Goal: Feedback & Contribution: Contribute content

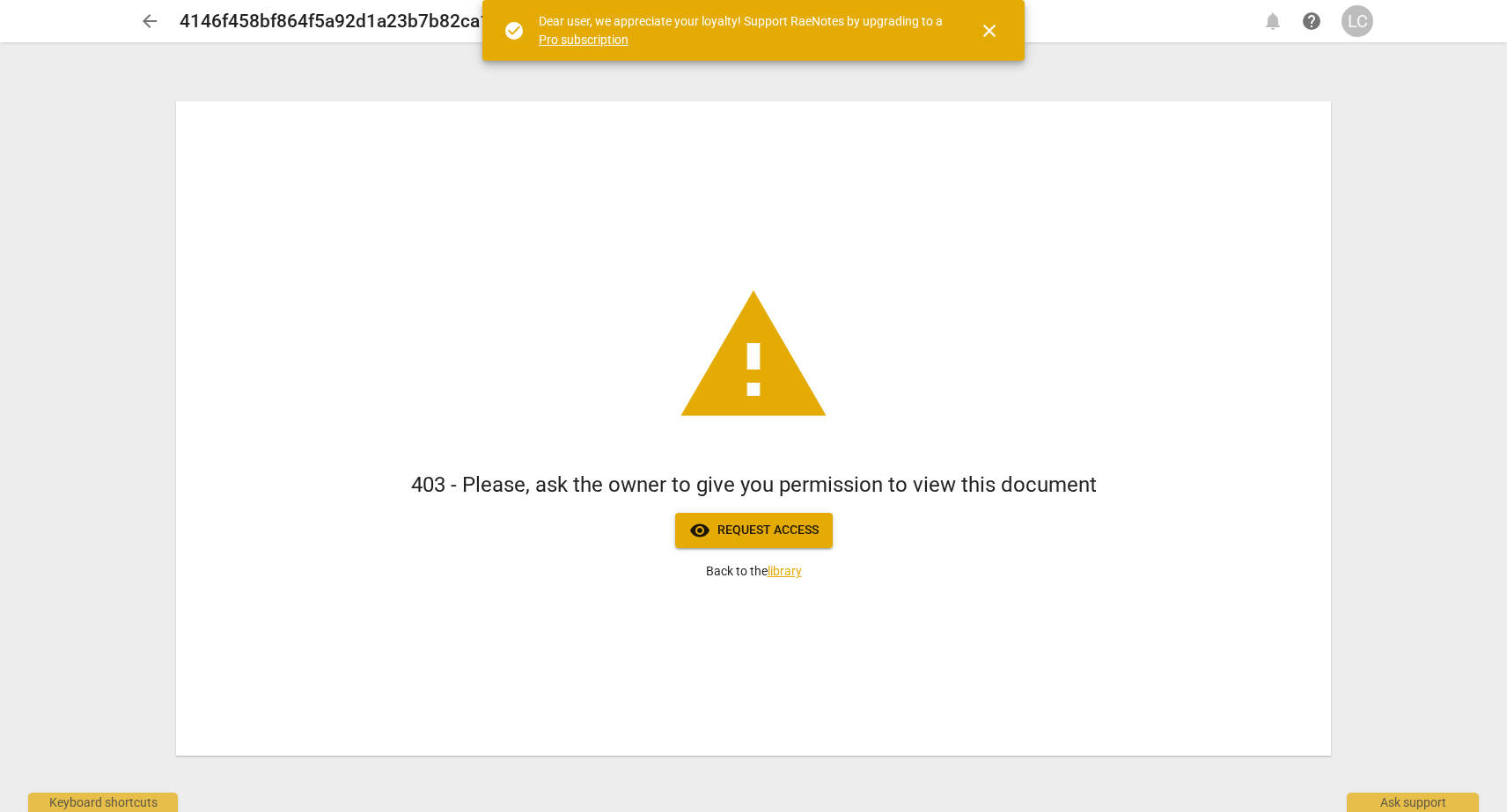
click at [1352, 22] on div "LC" at bounding box center [1357, 21] width 32 height 32
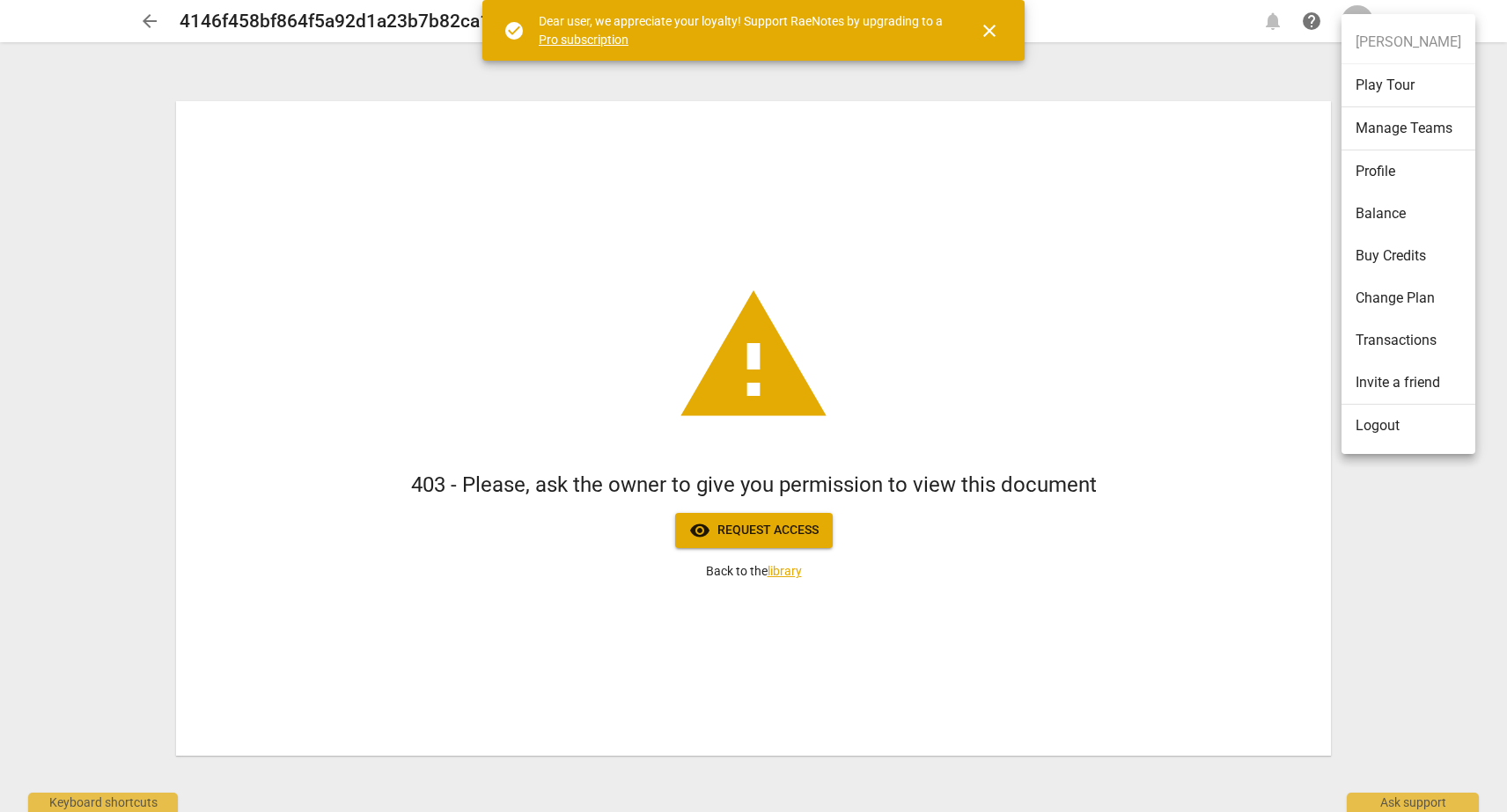
click at [1382, 426] on li "Logout" at bounding box center [1407, 426] width 133 height 42
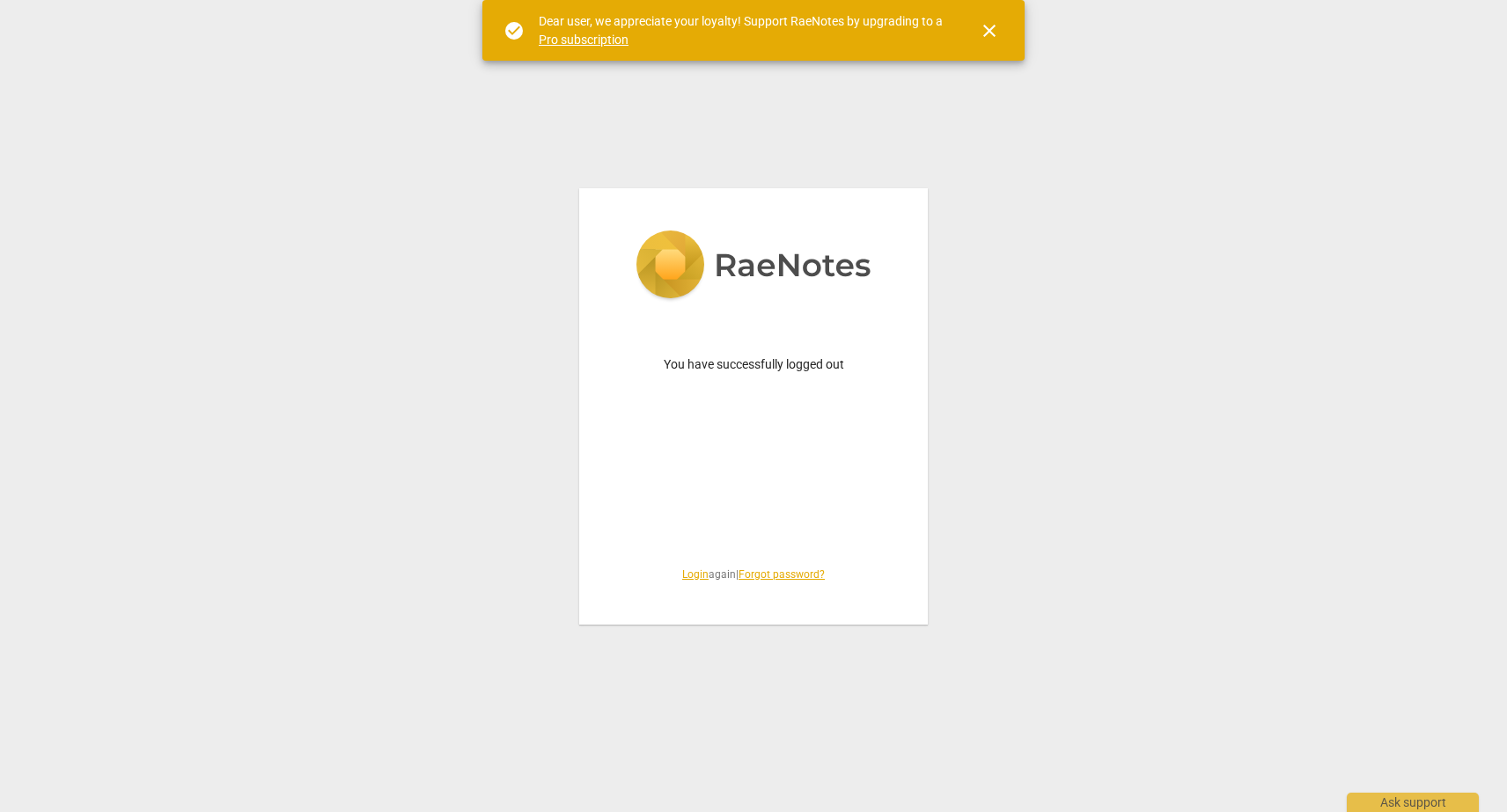
click at [682, 570] on link "Login" at bounding box center [695, 574] width 27 height 12
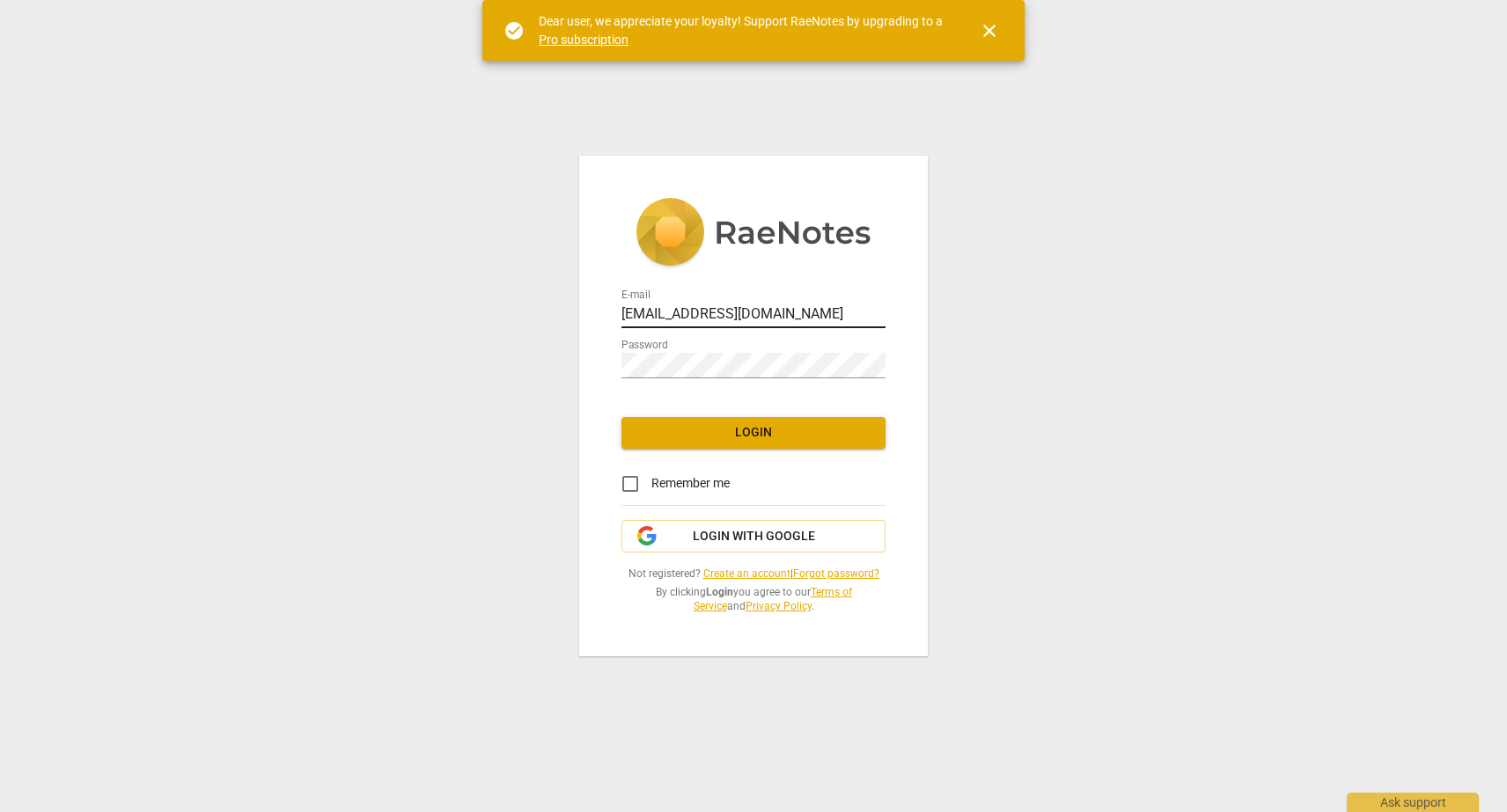
click at [770, 314] on input "lisacollins42@aol.com" at bounding box center [753, 315] width 264 height 26
type input "lisa@advancedcoachingpracticum.com"
click at [705, 437] on span "Login" at bounding box center [753, 433] width 236 height 18
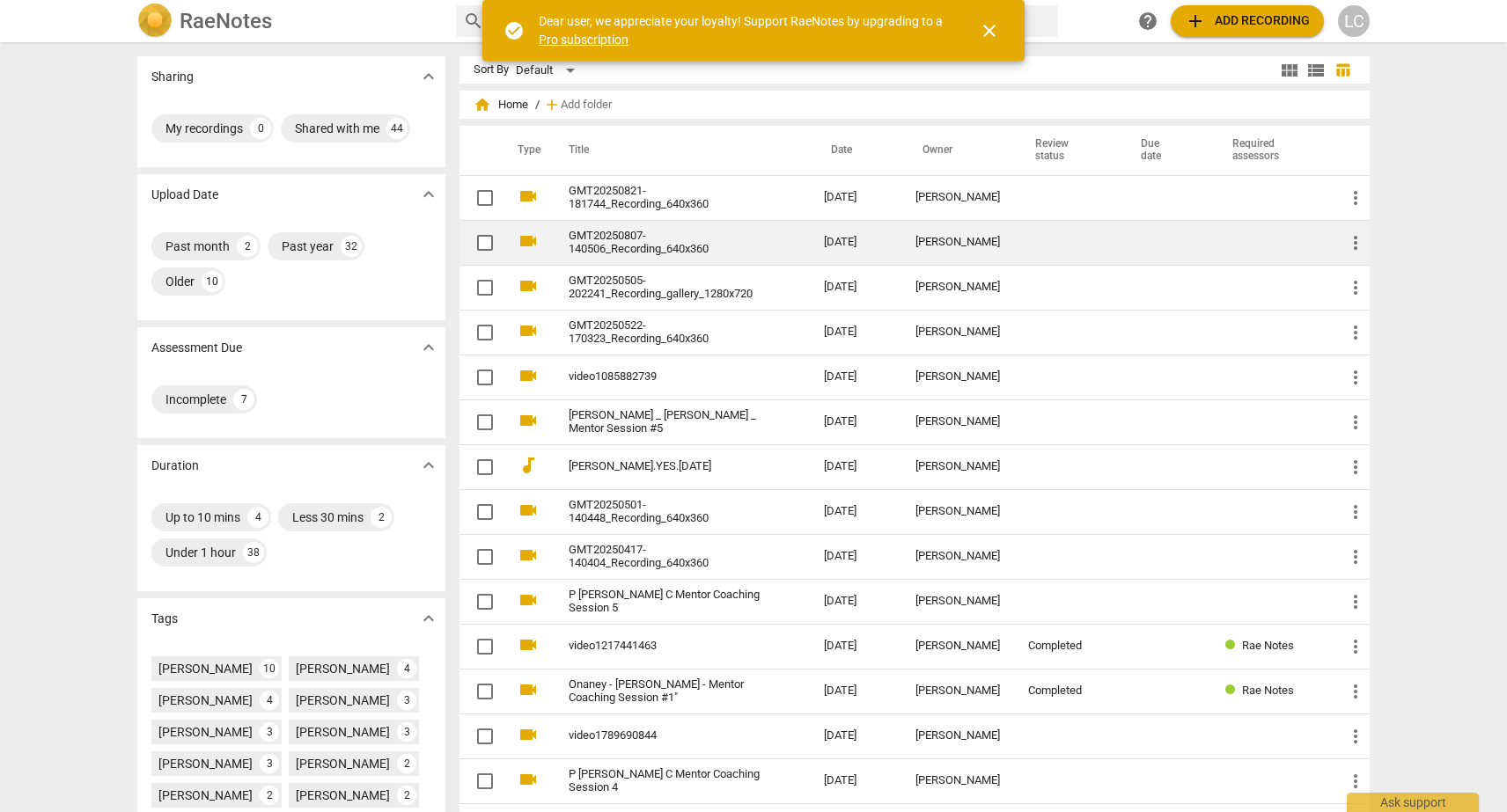
click at [693, 246] on link "GMT20250807-140506_Recording_640x360" at bounding box center [664, 242] width 192 height 27
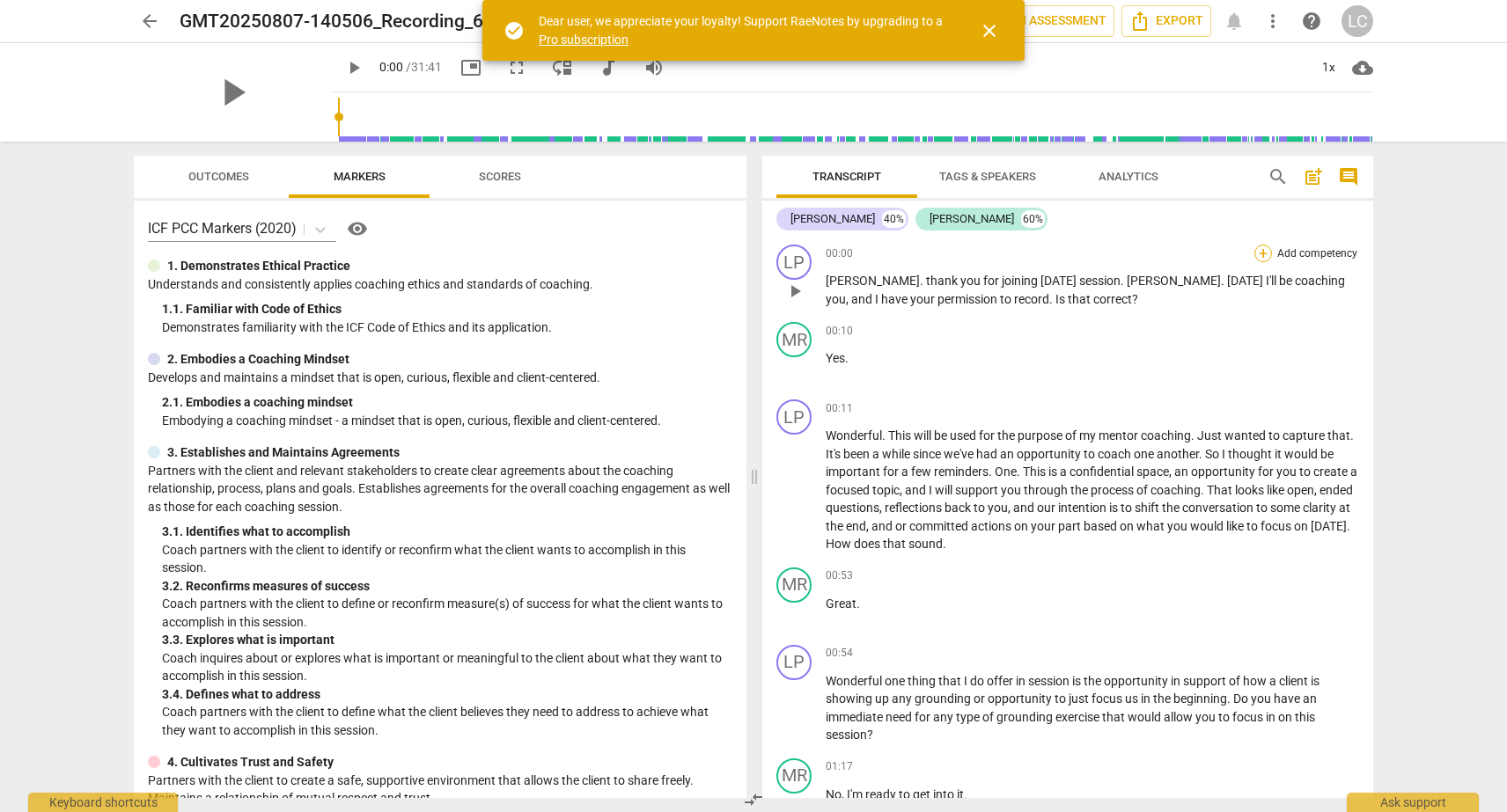
click at [1259, 252] on div "+" at bounding box center [1263, 254] width 18 height 18
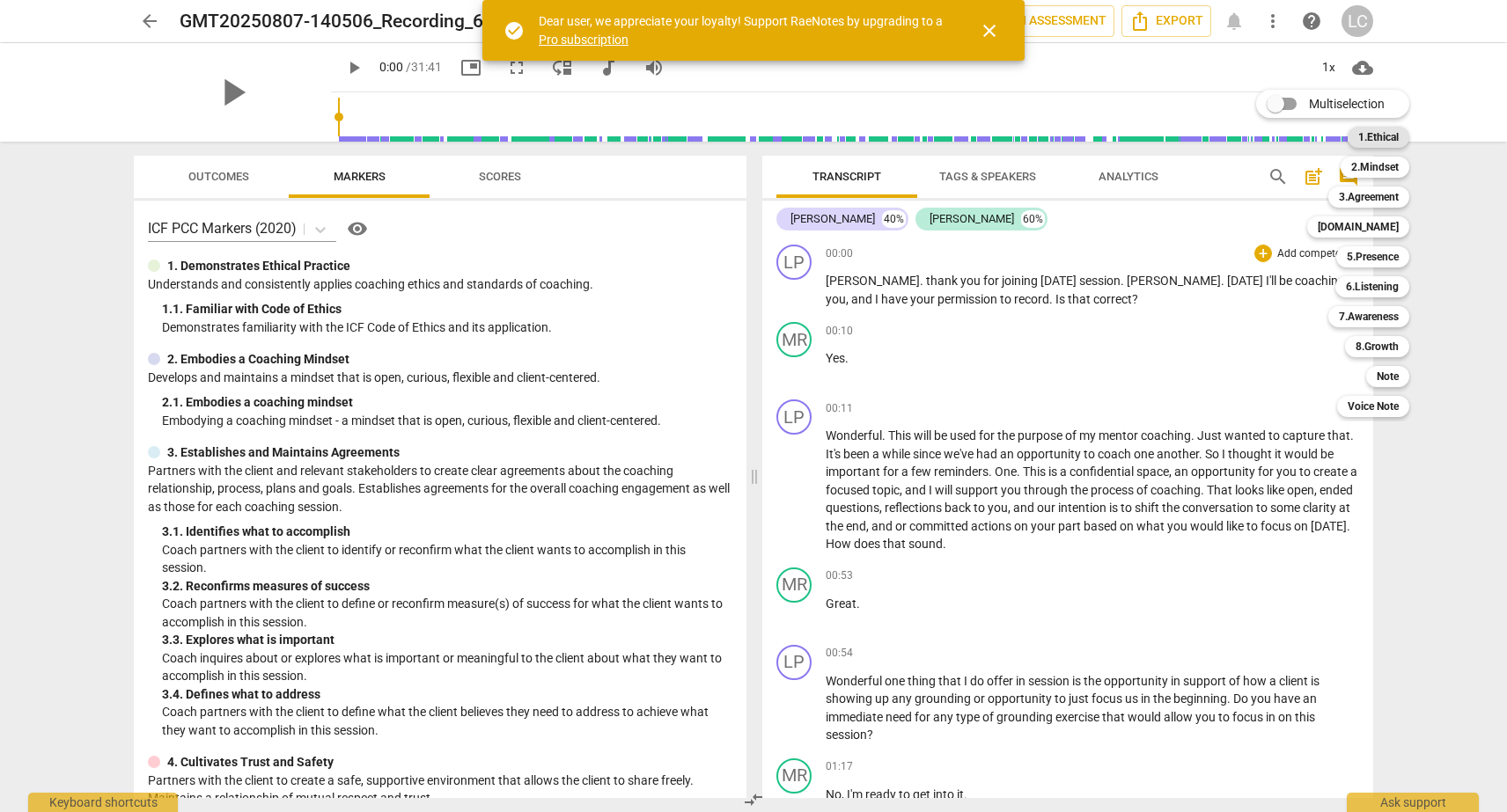
click at [1369, 136] on b "1.Ethical" at bounding box center [1378, 136] width 41 height 21
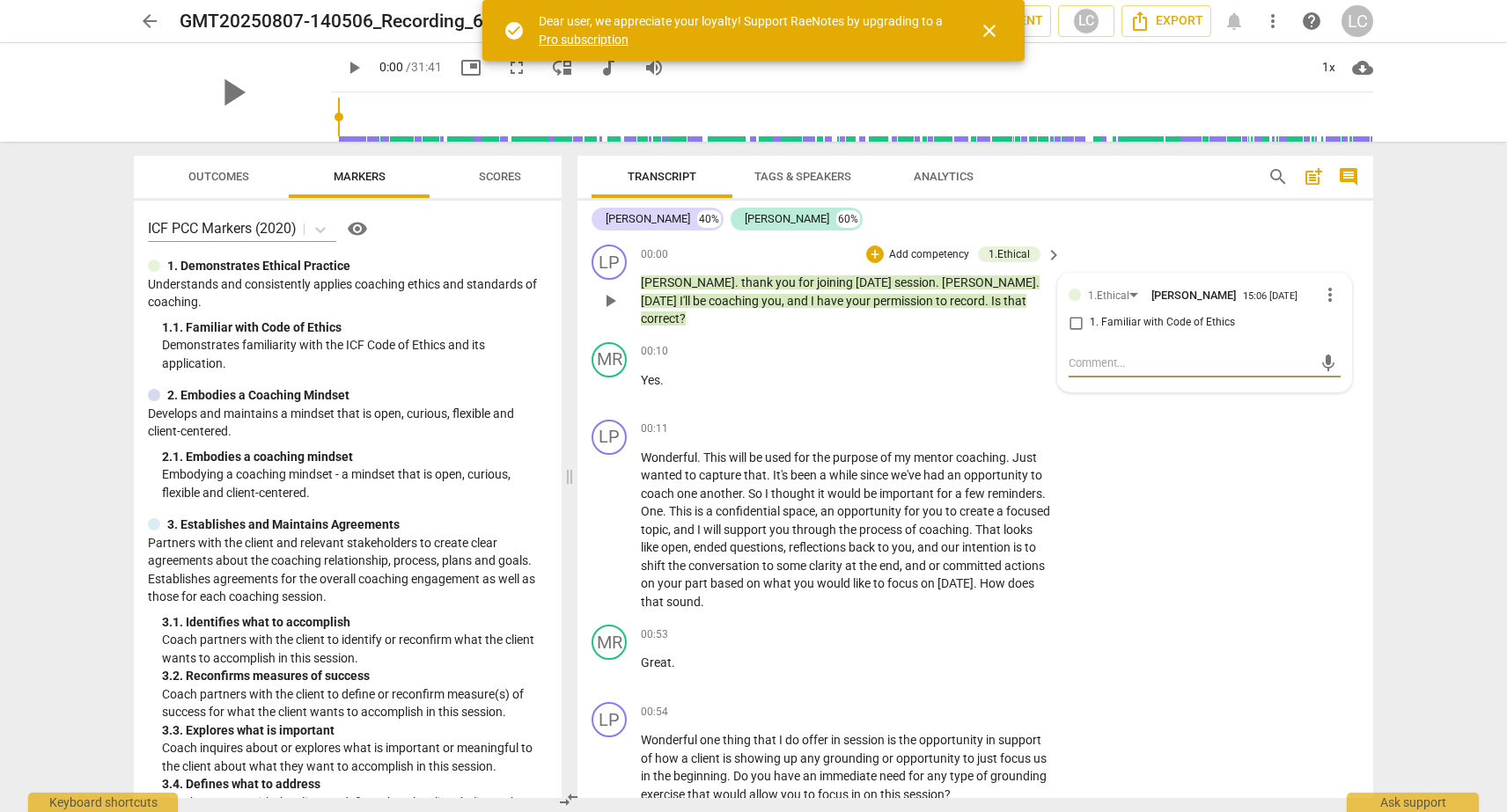
click at [1077, 325] on input "1. Familiar with Code of Ethics" at bounding box center [1075, 322] width 29 height 21
checkbox input "true"
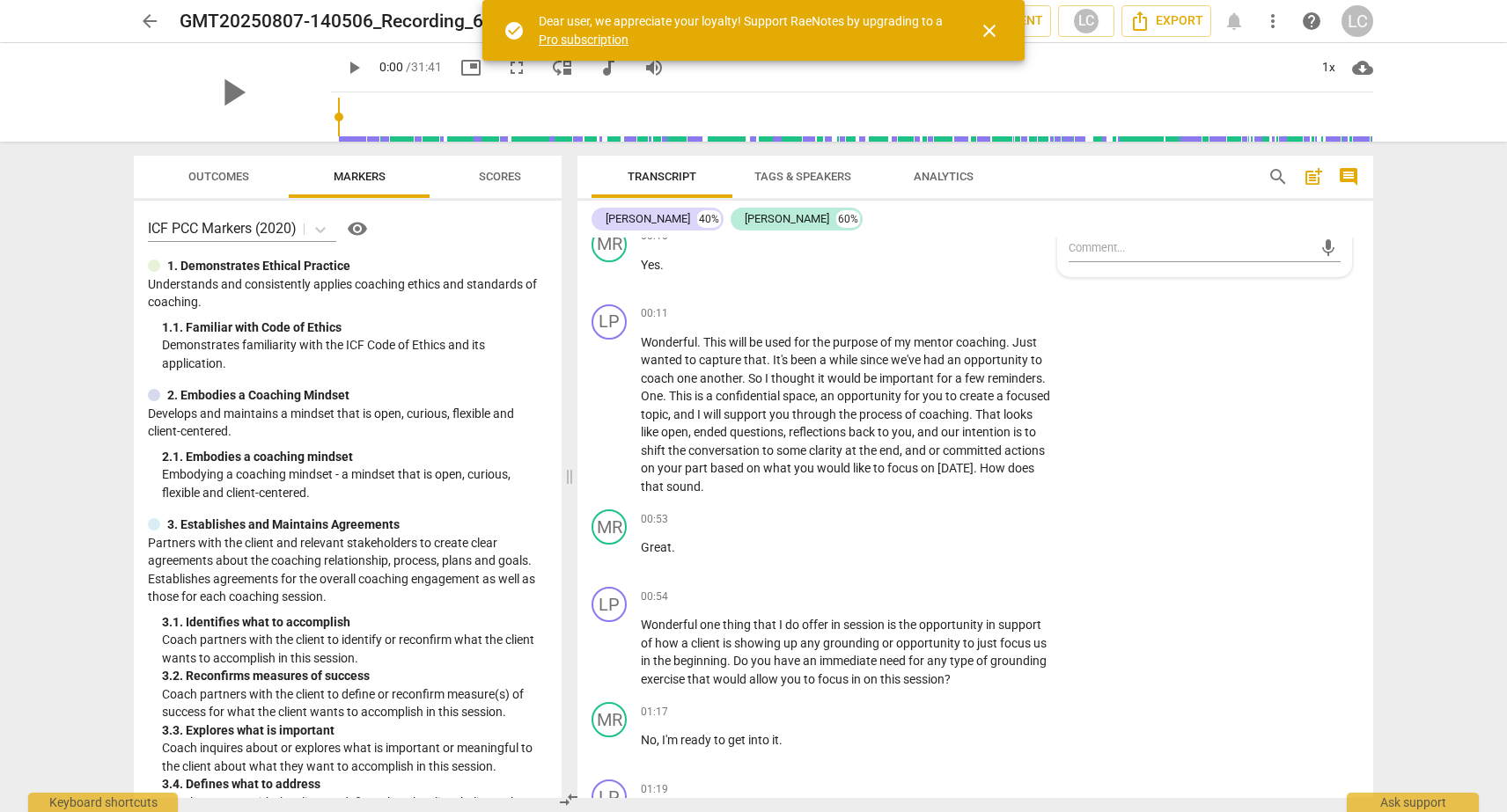
scroll to position [124, 0]
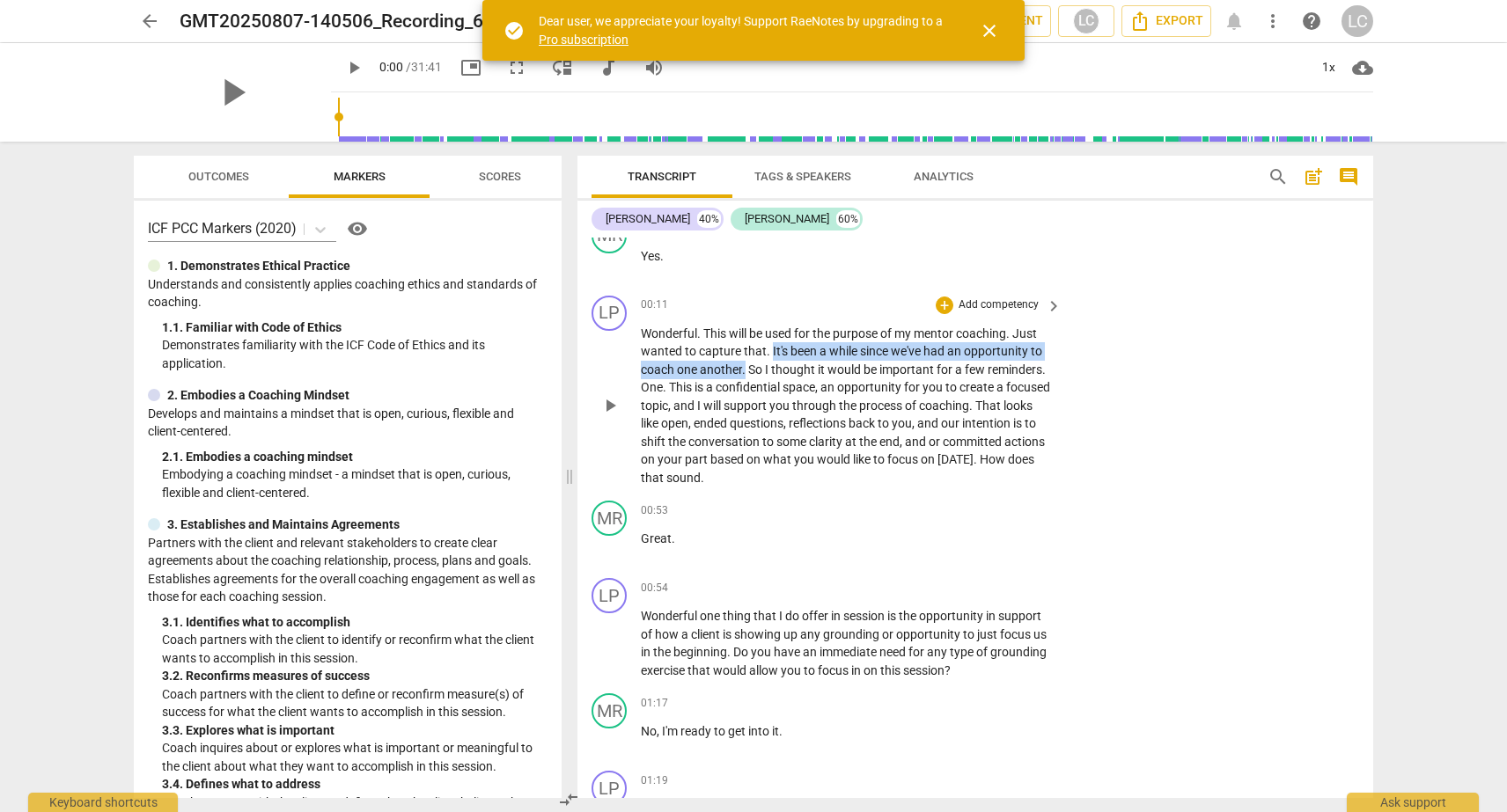
drag, startPoint x: 771, startPoint y: 334, endPoint x: 745, endPoint y: 351, distance: 31.1
click at [745, 351] on p "Wonderful . This will be used for the purpose of my mentor coaching . Just want…" at bounding box center [846, 406] width 412 height 163
click at [788, 327] on icon "button" at bounding box center [788, 326] width 11 height 12
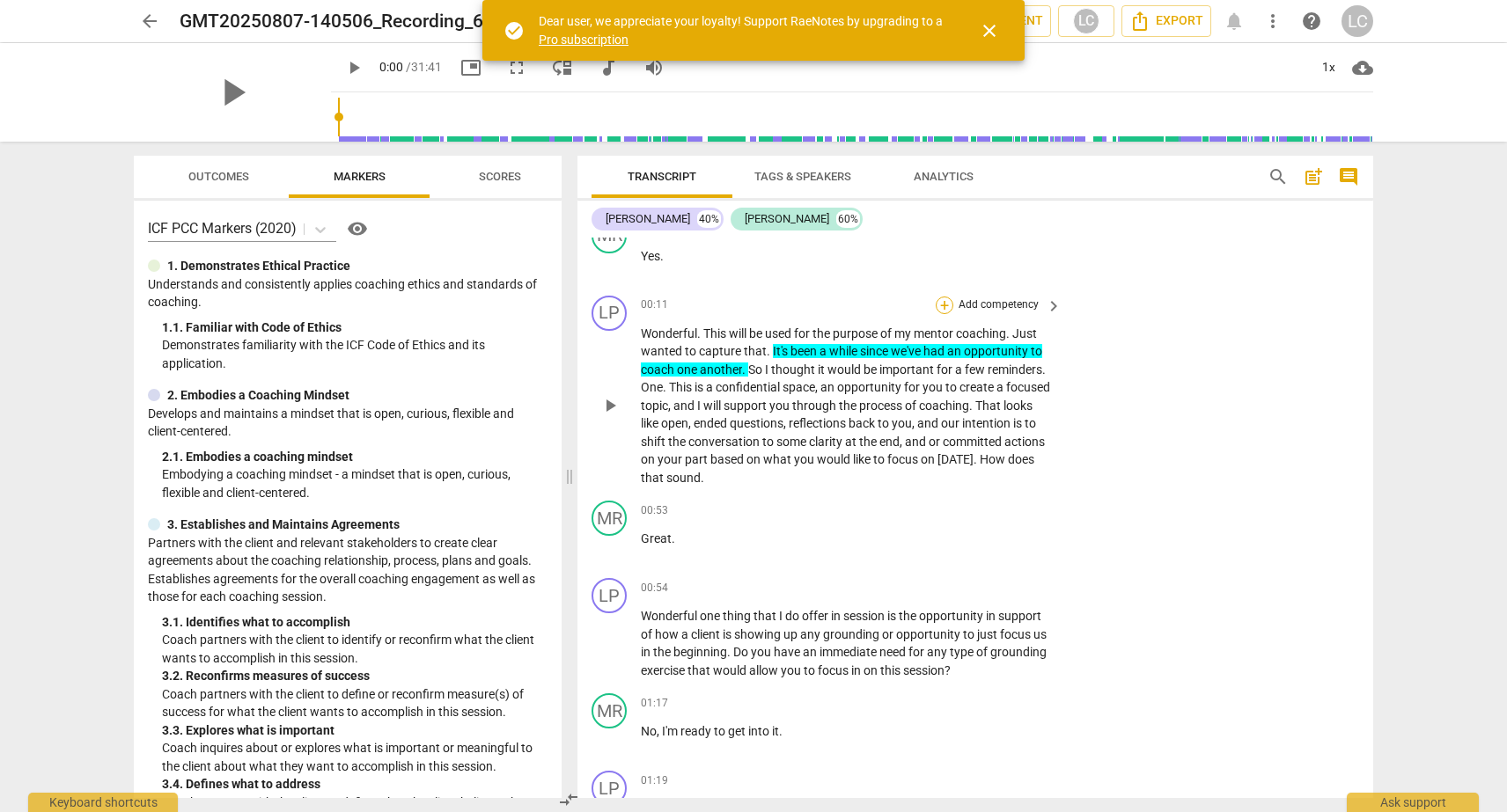
click at [943, 296] on div "+" at bounding box center [945, 305] width 18 height 18
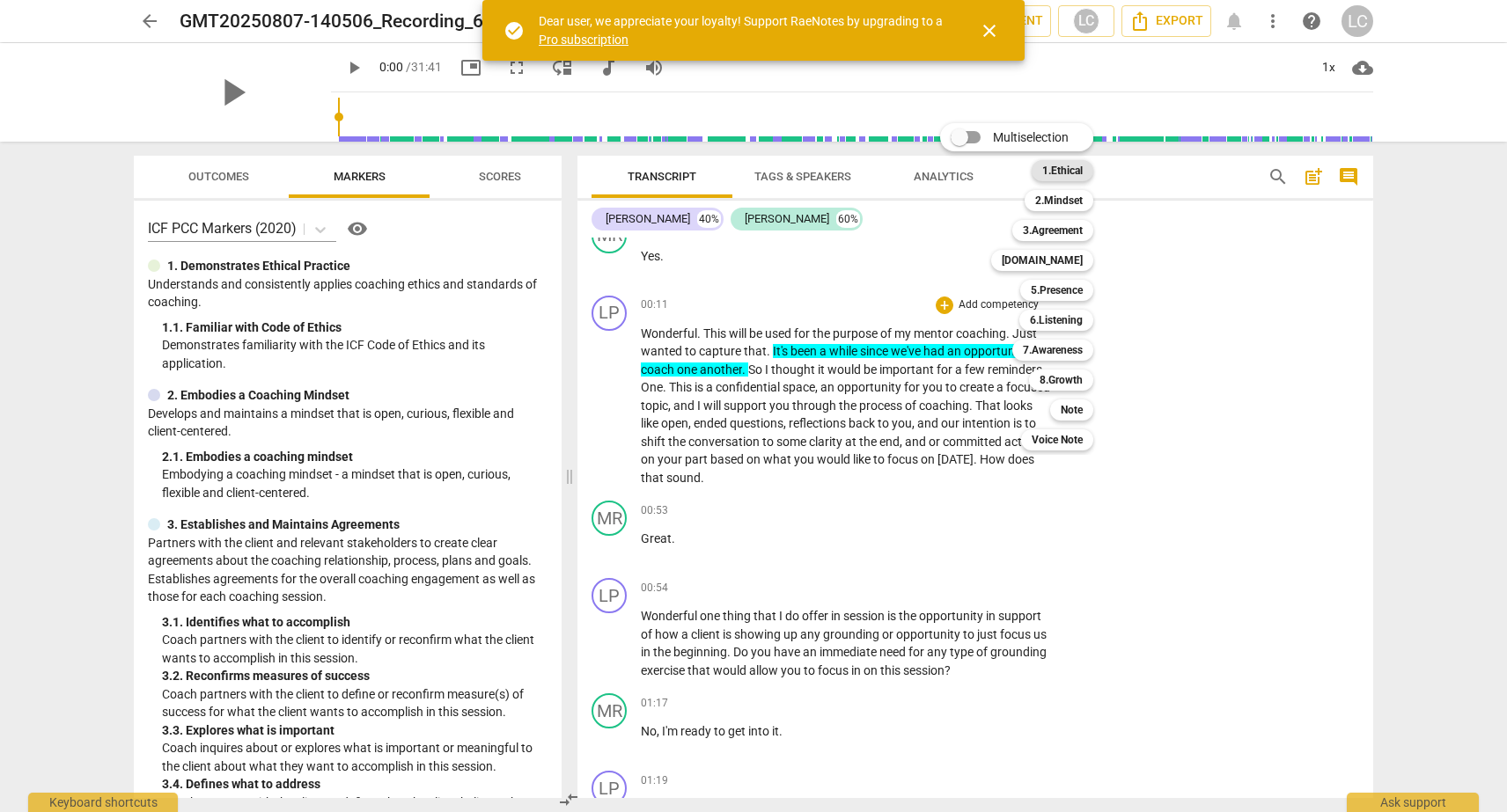
click at [1056, 167] on b "1.Ethical" at bounding box center [1062, 170] width 41 height 21
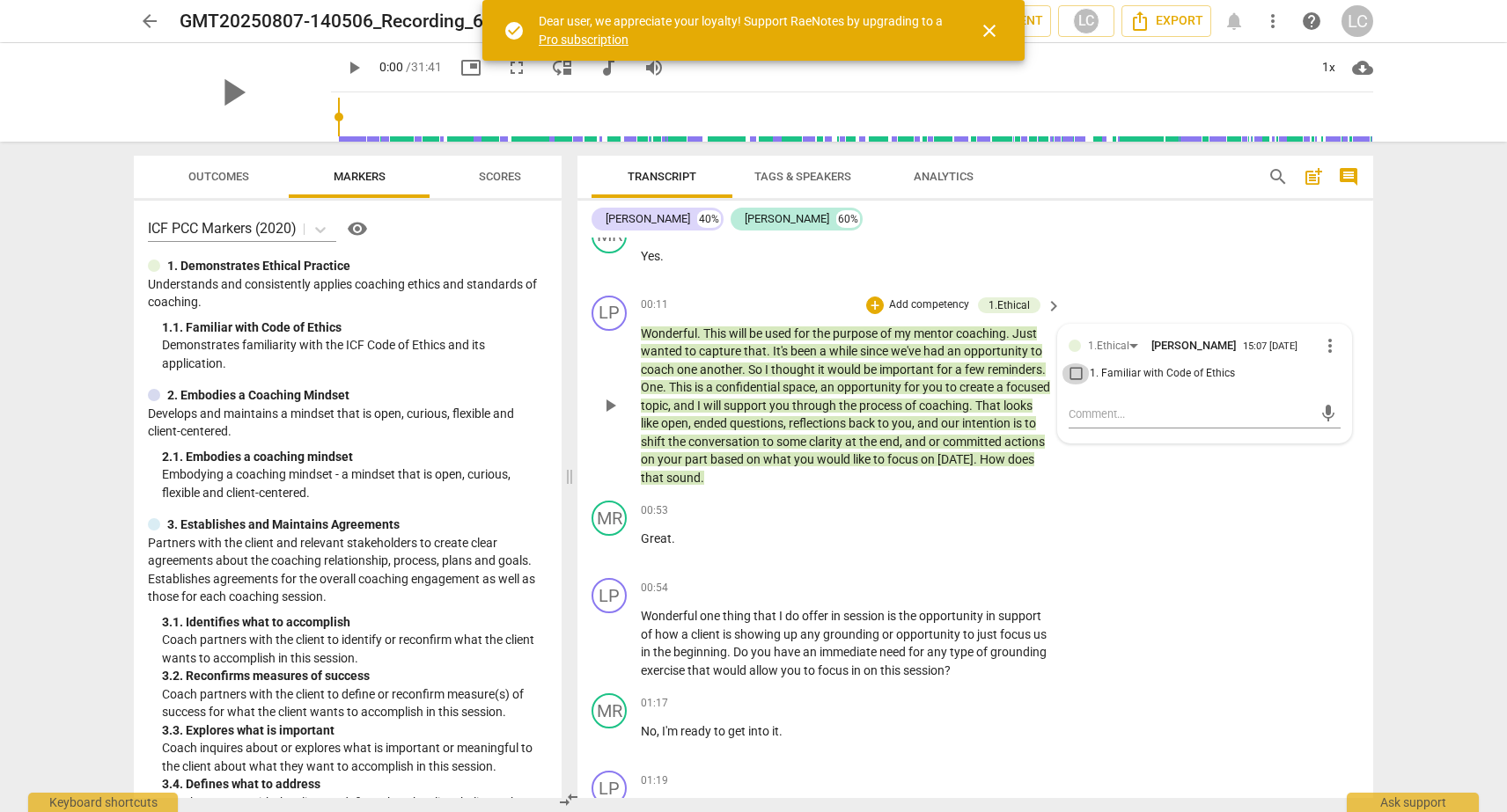
click at [1071, 364] on input "1. Familiar with Code of Ethics" at bounding box center [1075, 373] width 29 height 21
checkbox input "true"
click at [1073, 406] on textarea at bounding box center [1190, 414] width 244 height 17
type textarea "T"
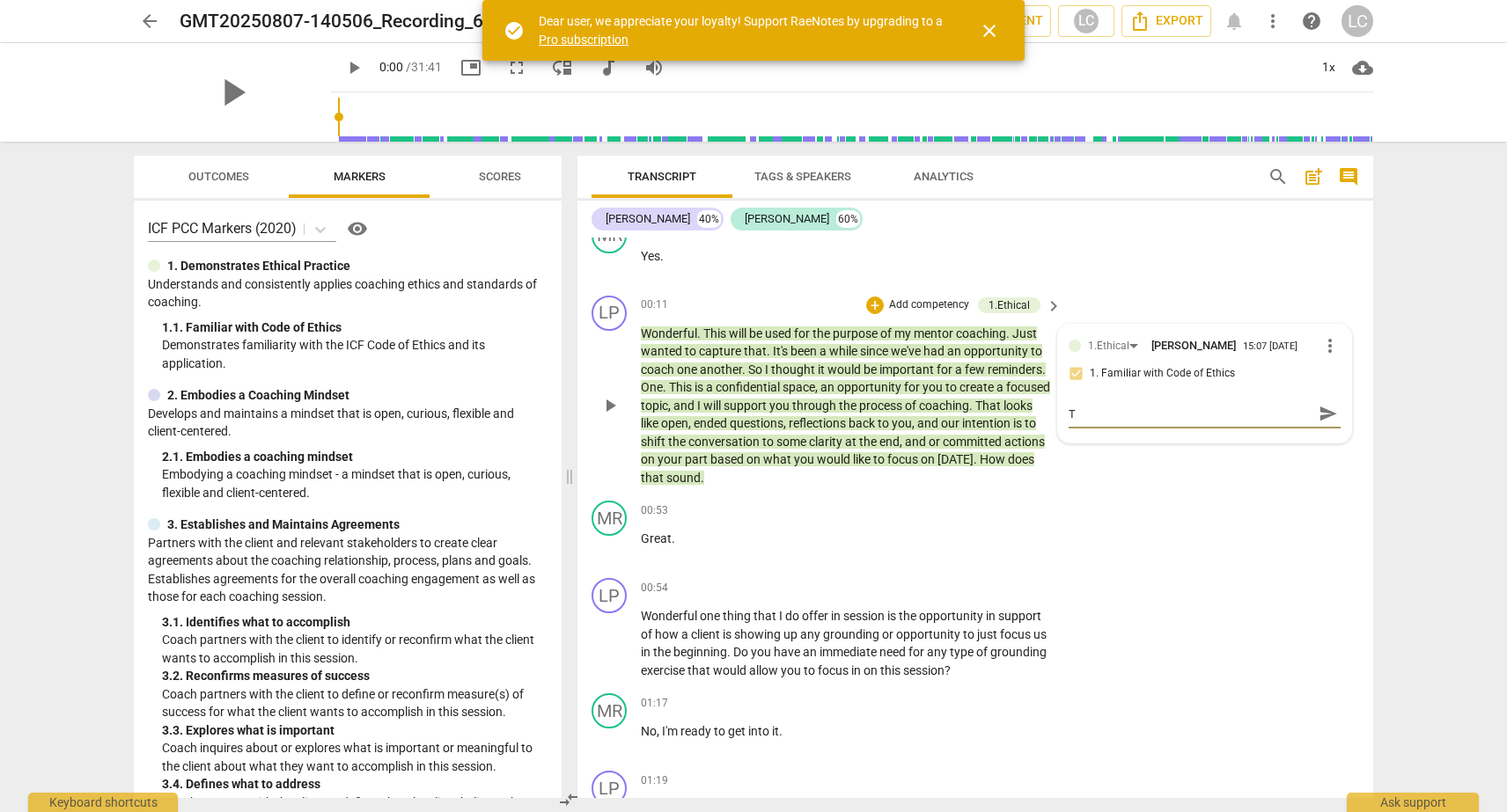
type textarea "Th"
type textarea "Thi"
type textarea "This"
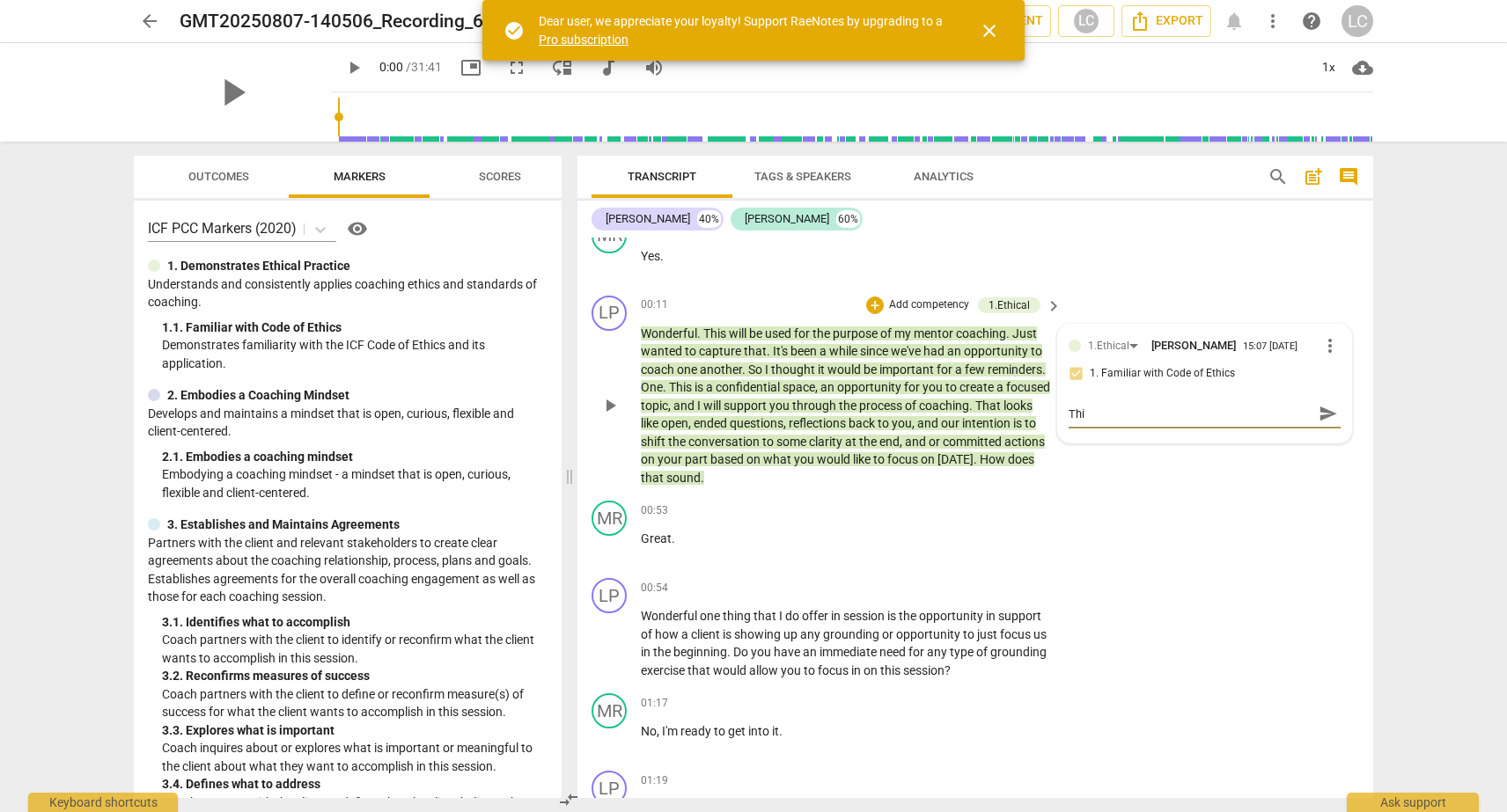
type textarea "This"
type textarea "This s"
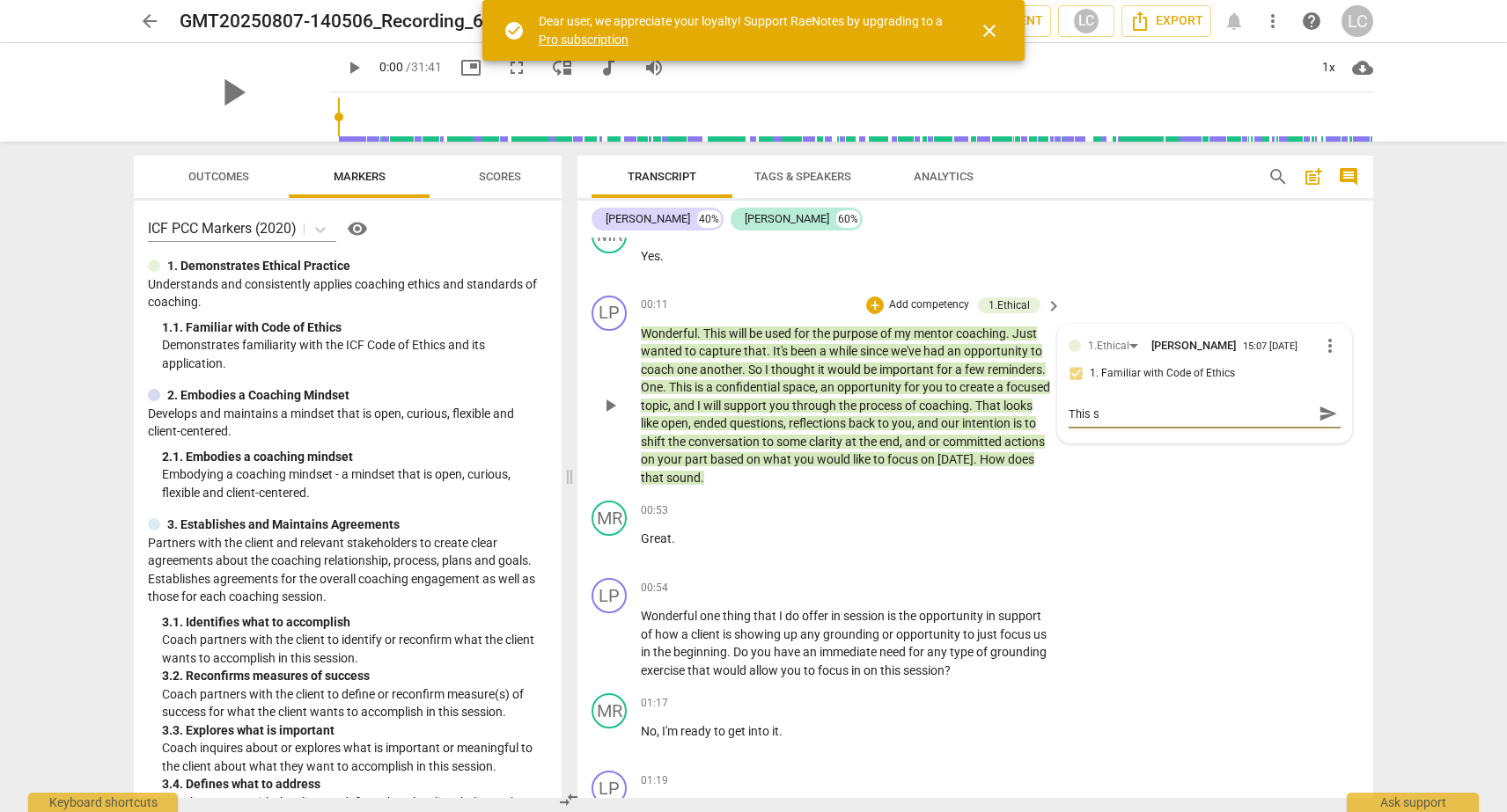
type textarea "This"
type textarea "This w"
type textarea "This wi"
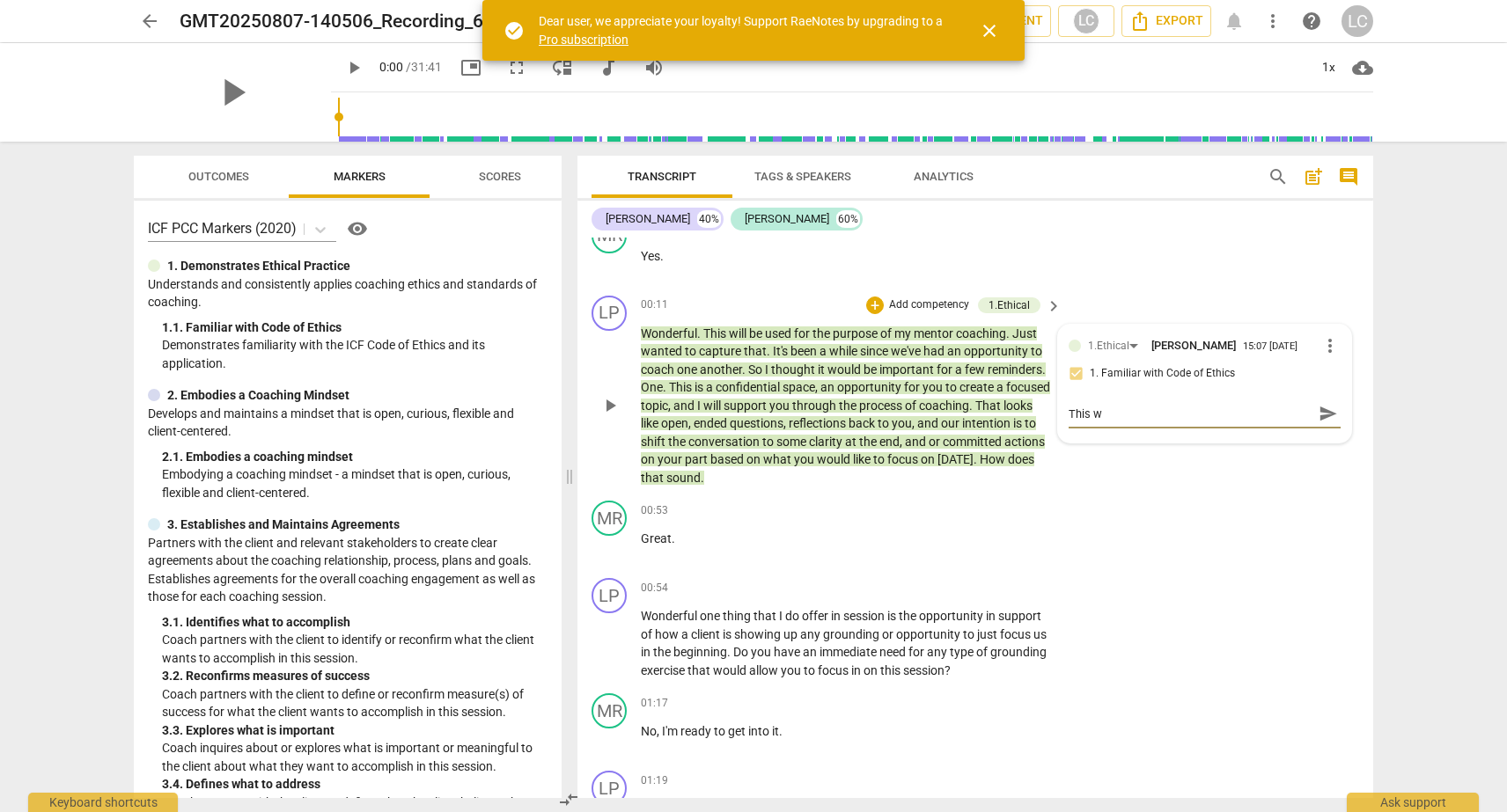
type textarea "This wi"
type textarea "This wil"
type textarea "This will"
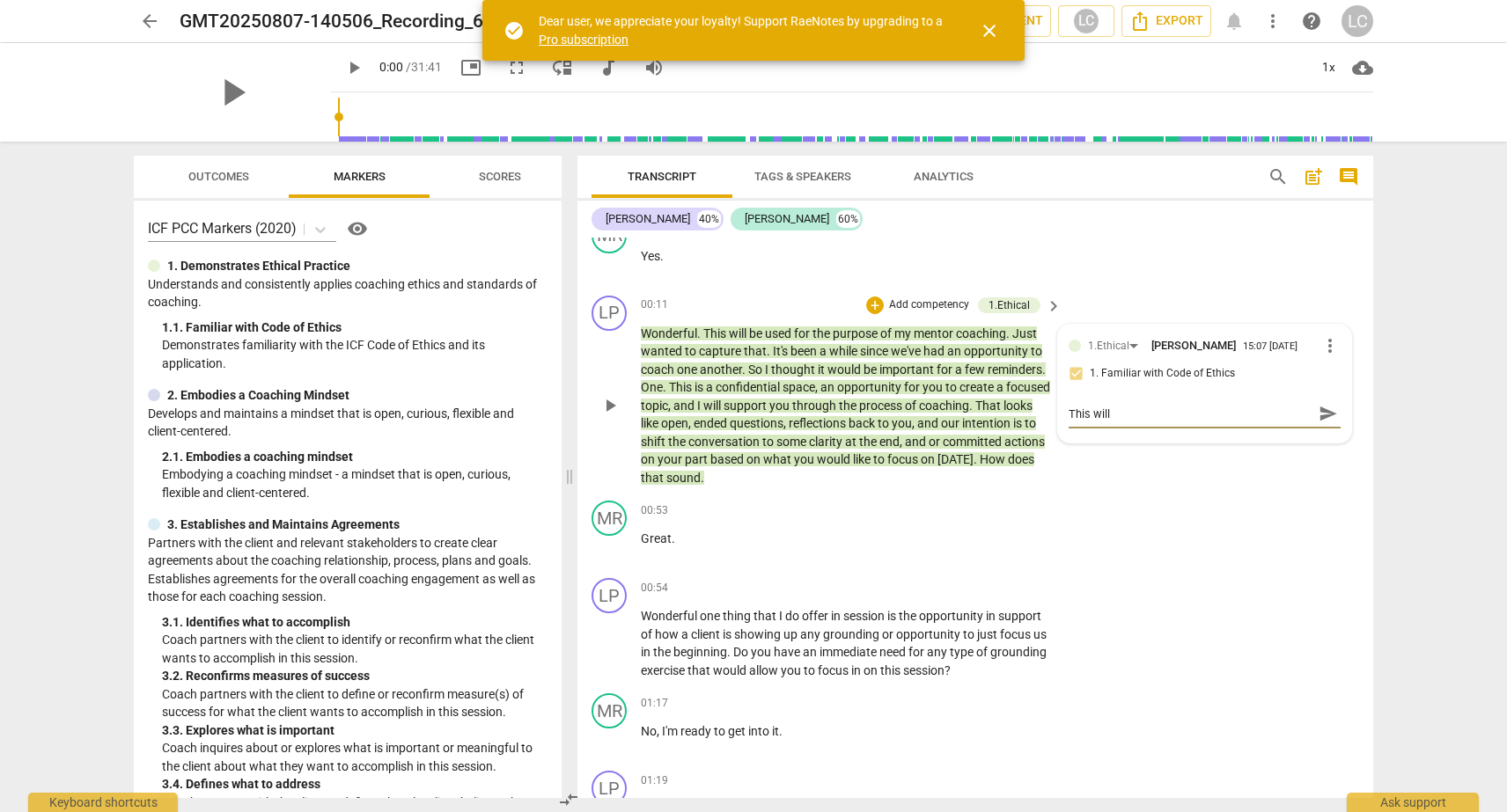
type textarea "This will"
type textarea "This will t"
type textarea "This will te"
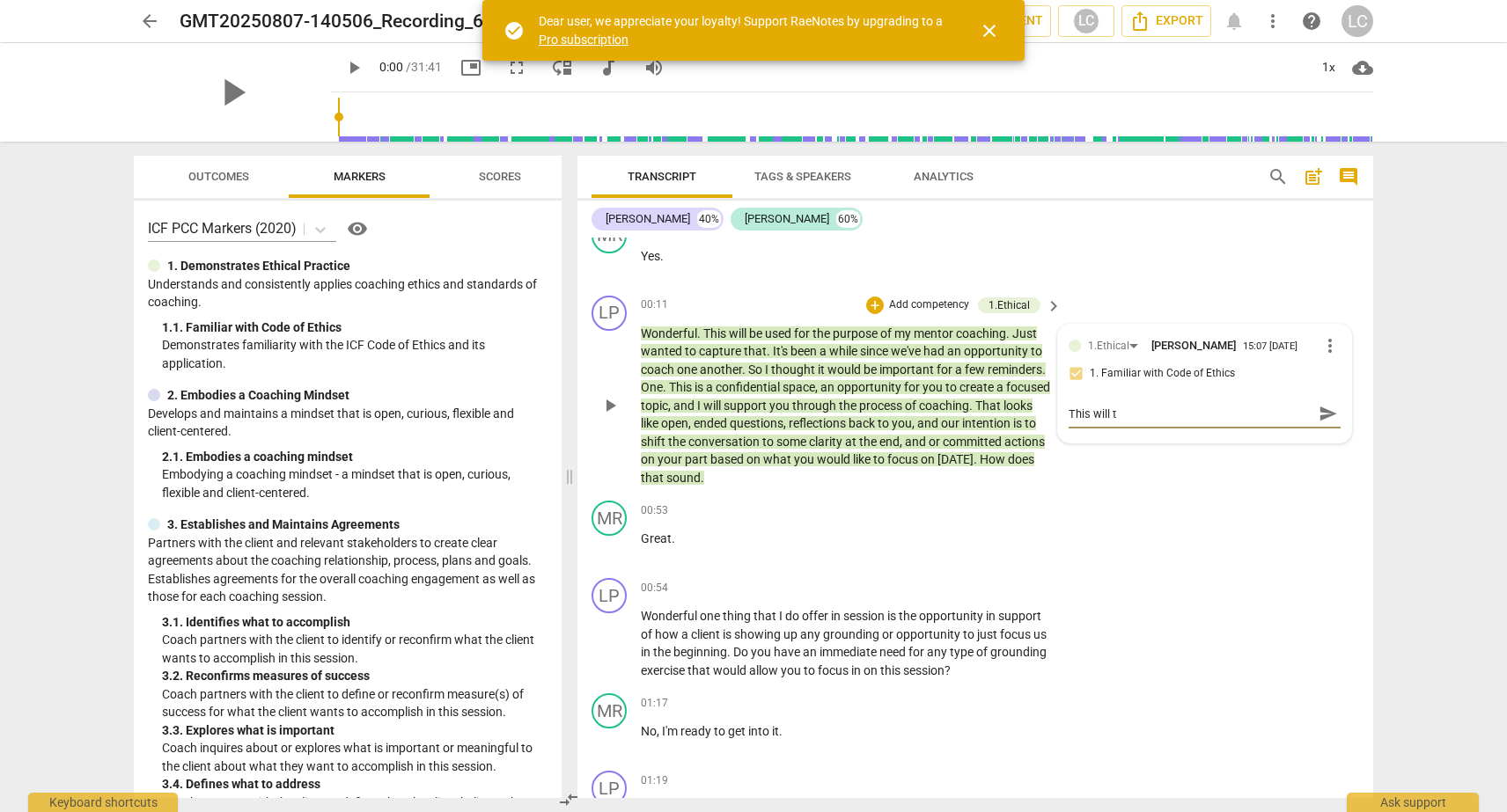
type textarea "This will te"
type textarea "This will tel"
type textarea "This will tell"
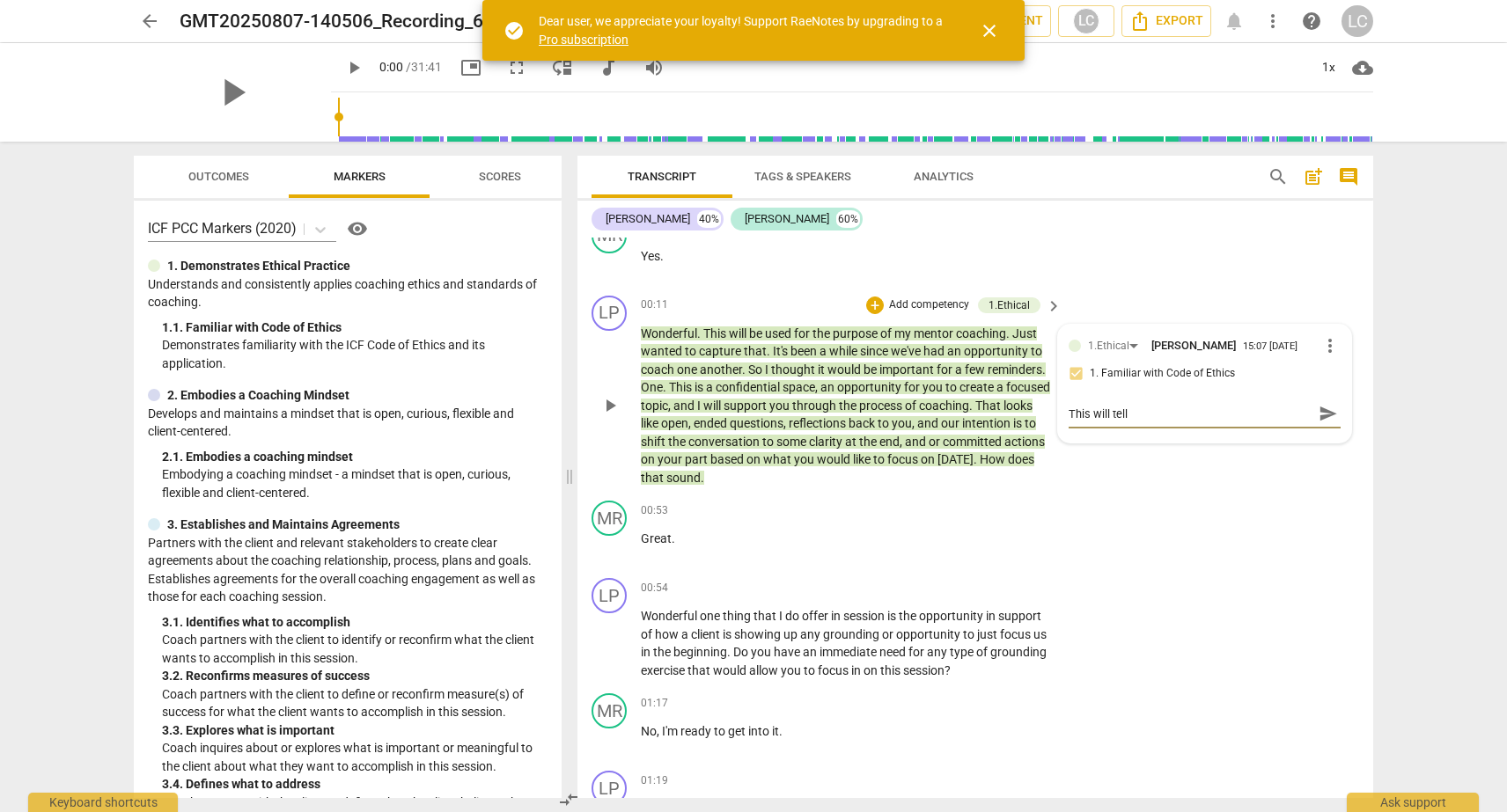
type textarea "This will tell"
type textarea "This will tell t"
type textarea "This will tell th"
type textarea "This will tell the"
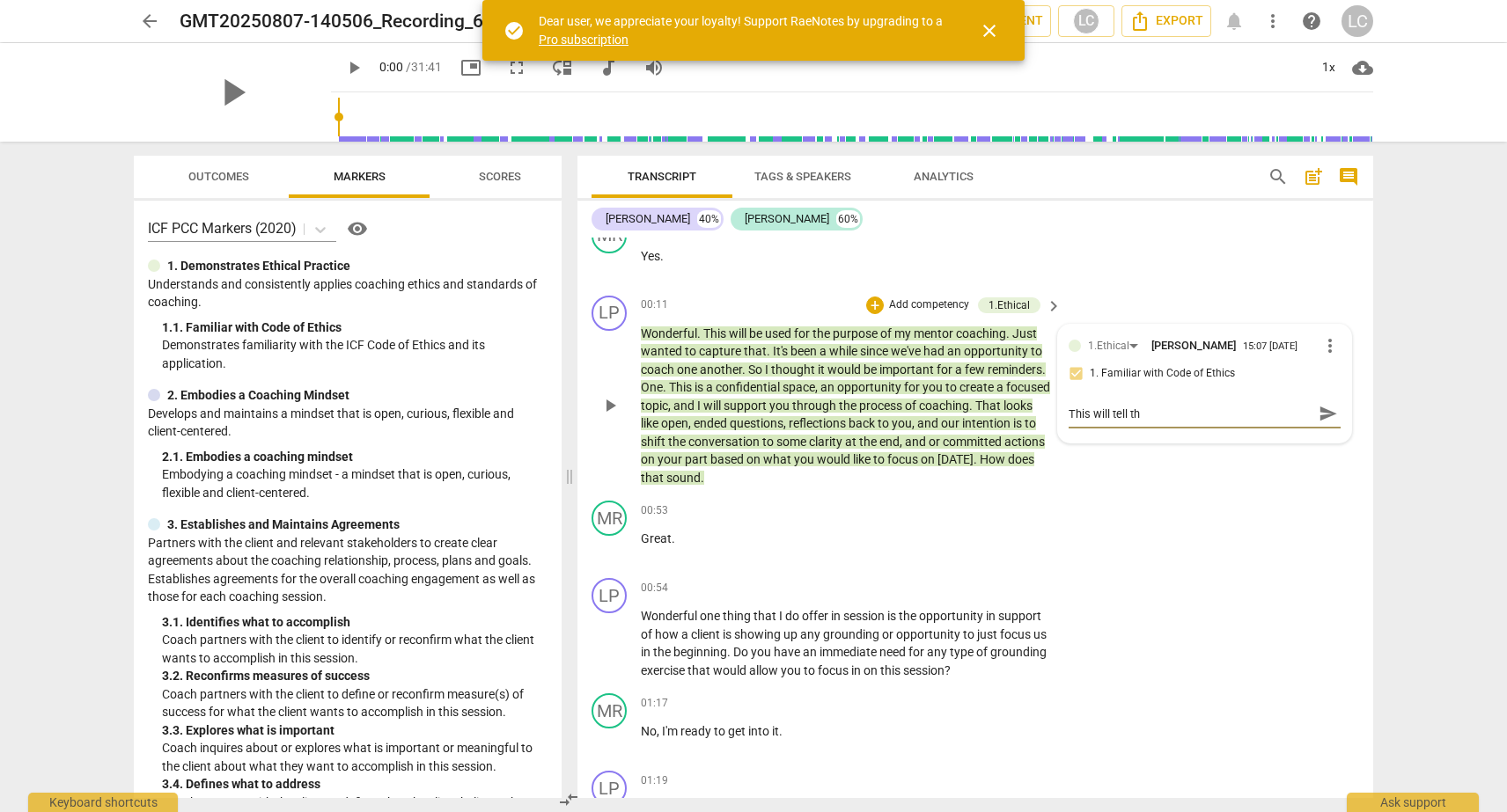
type textarea "This will tell the"
type textarea "This will tell the a"
type textarea "This will tell the as"
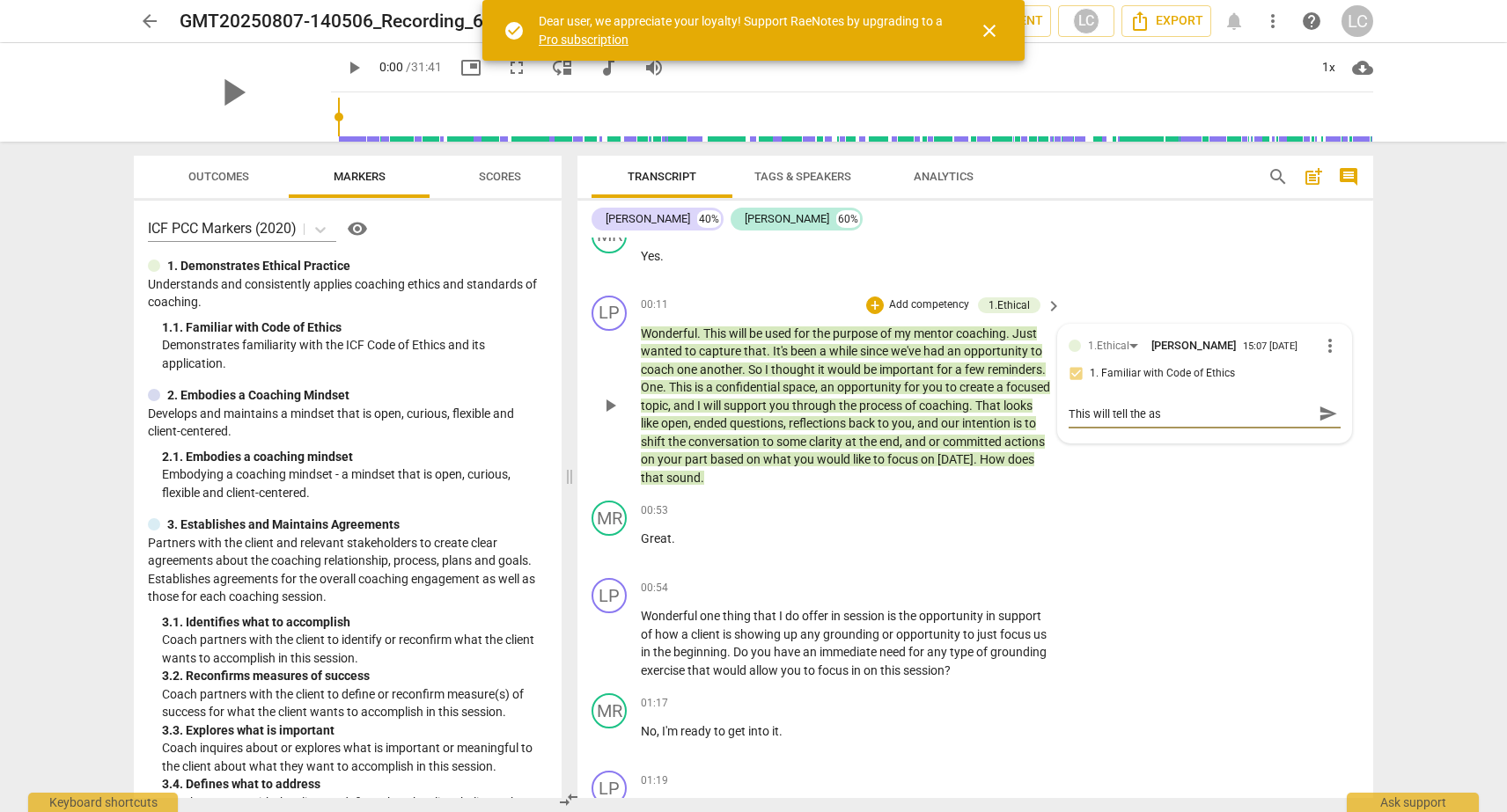
type textarea "This will tell the ass"
type textarea "This will tell the asse"
type textarea "This will tell the asses"
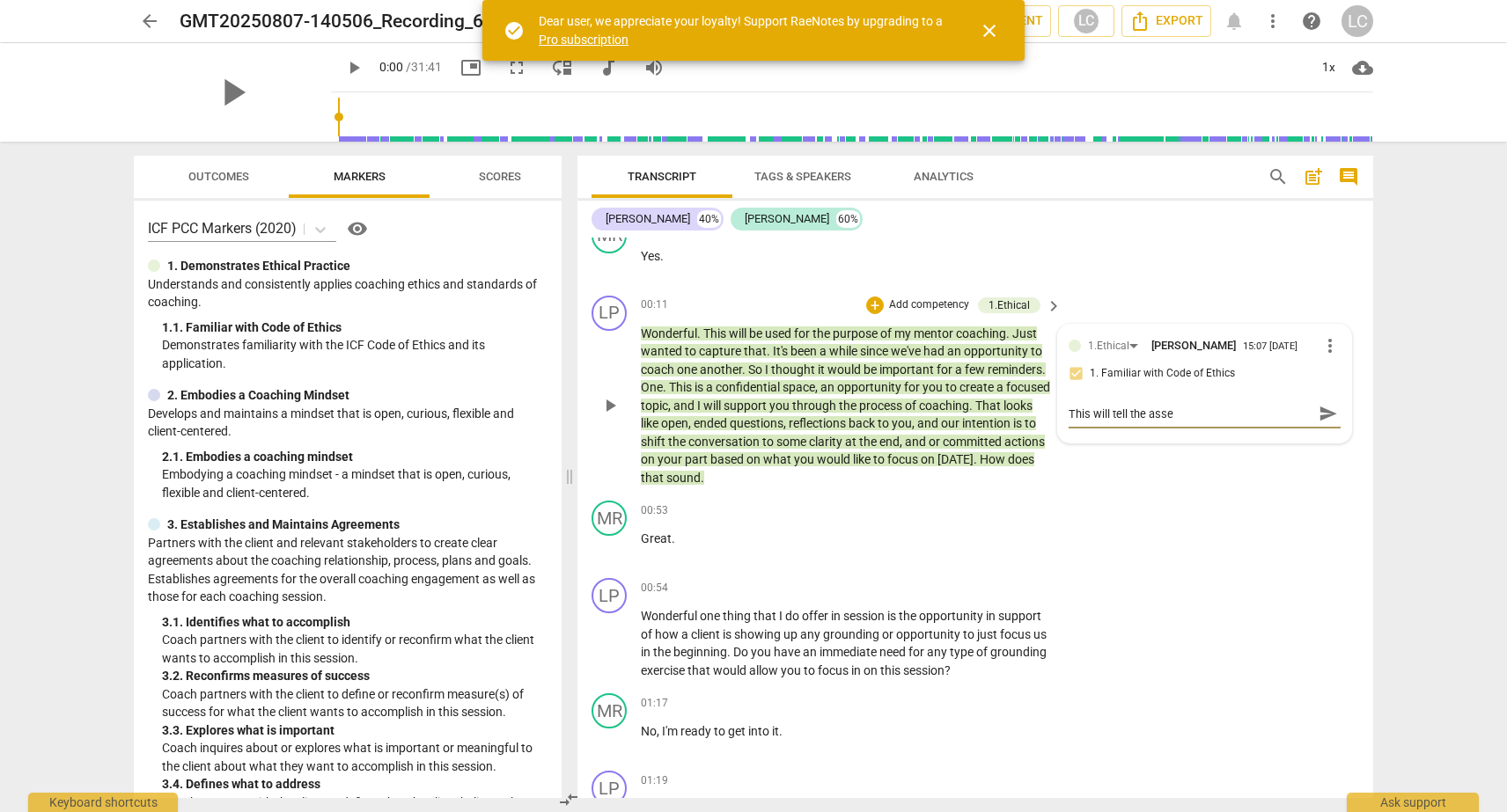
type textarea "This will tell the asses"
type textarea "This will tell the assess"
type textarea "This will tell the assesso"
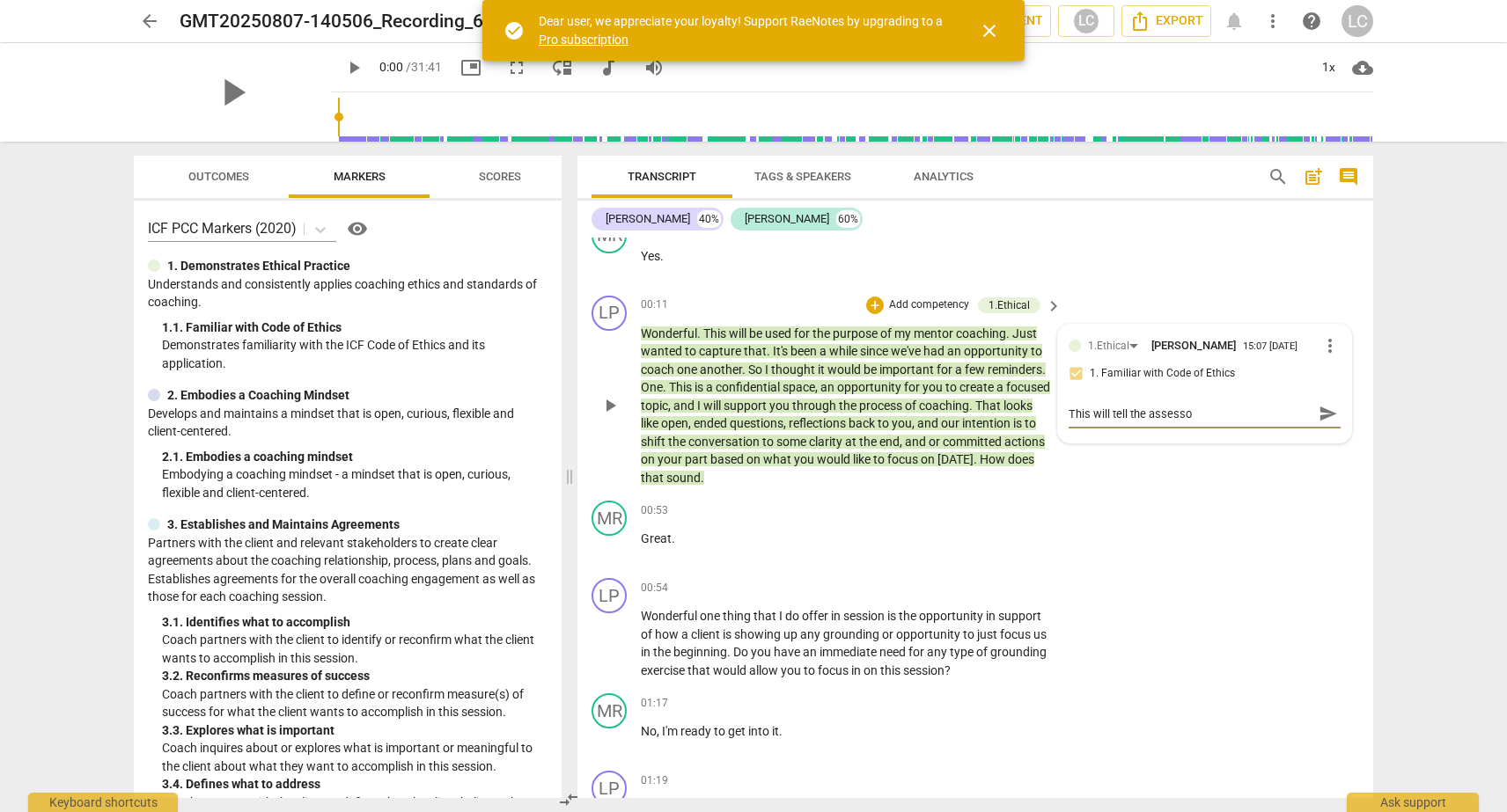
type textarea "This will tell the assessor"
type textarea "This will tell the assessor t"
type textarea "This will tell the assessor th"
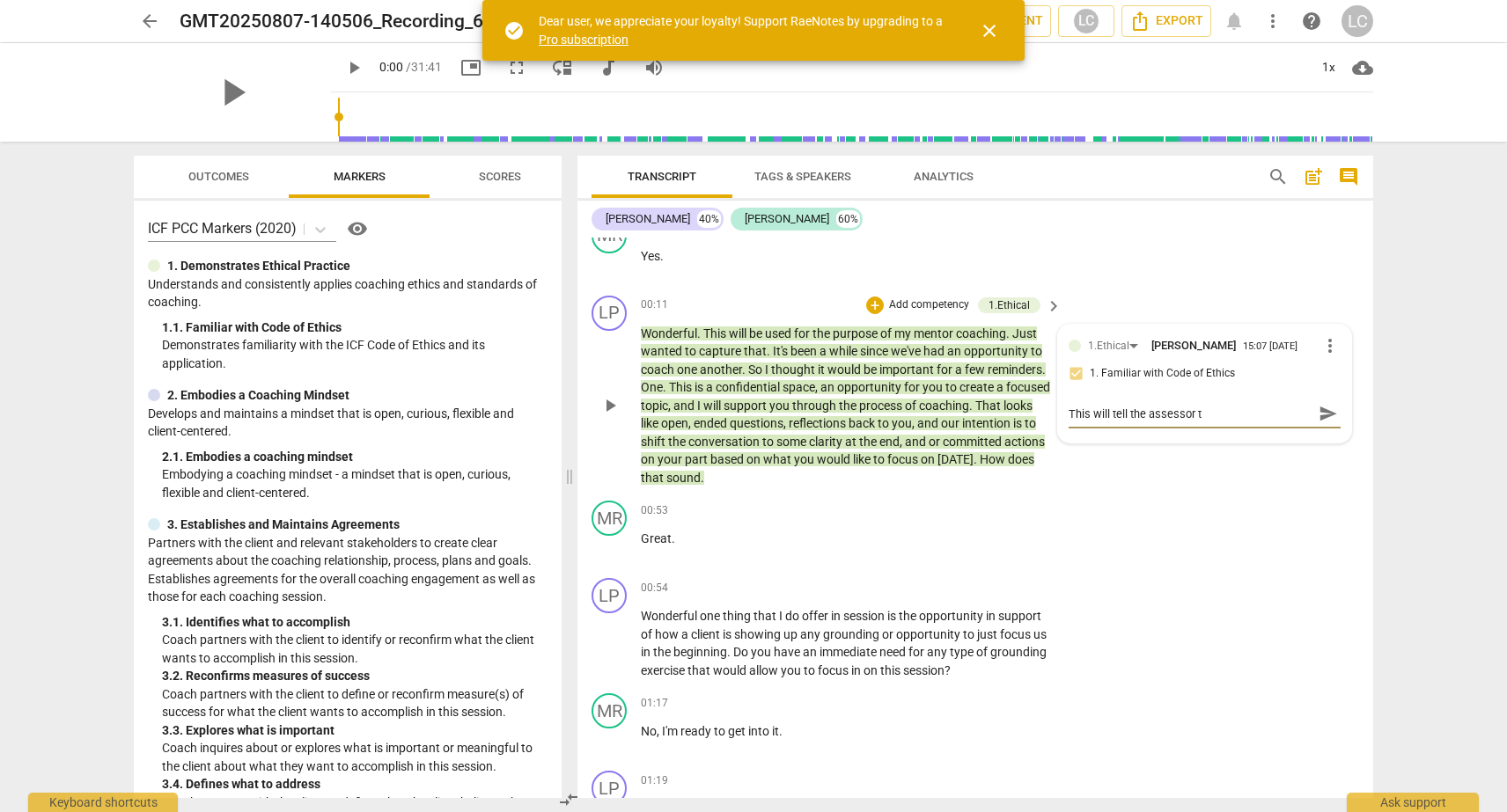
type textarea "This will tell the assessor th"
type textarea "This will tell the assessor tha"
type textarea "This will tell the assessor that"
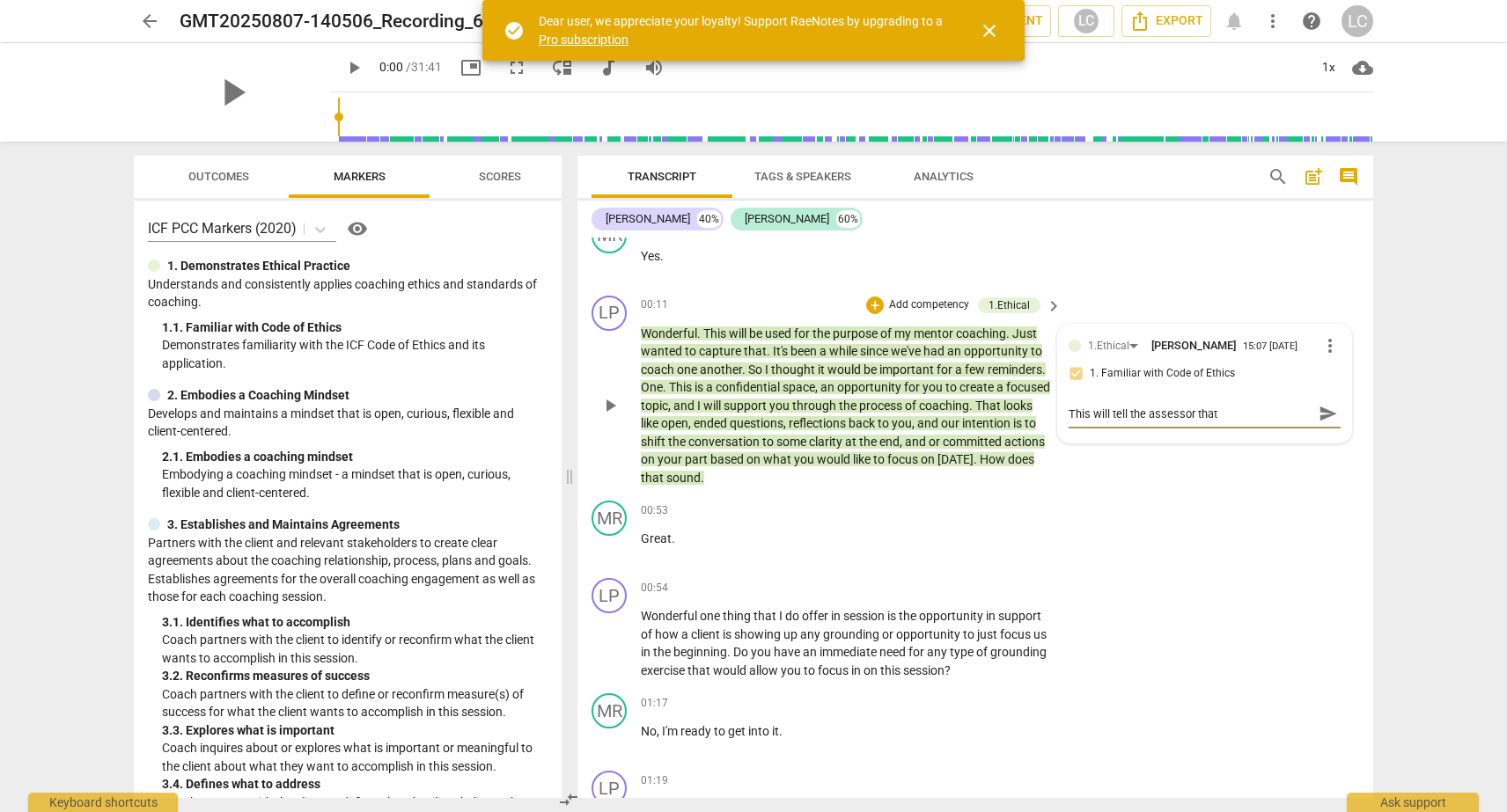
type textarea "This will tell the assessor that"
type textarea "This will tell the assessor that y"
type textarea "This will tell the assessor that yo"
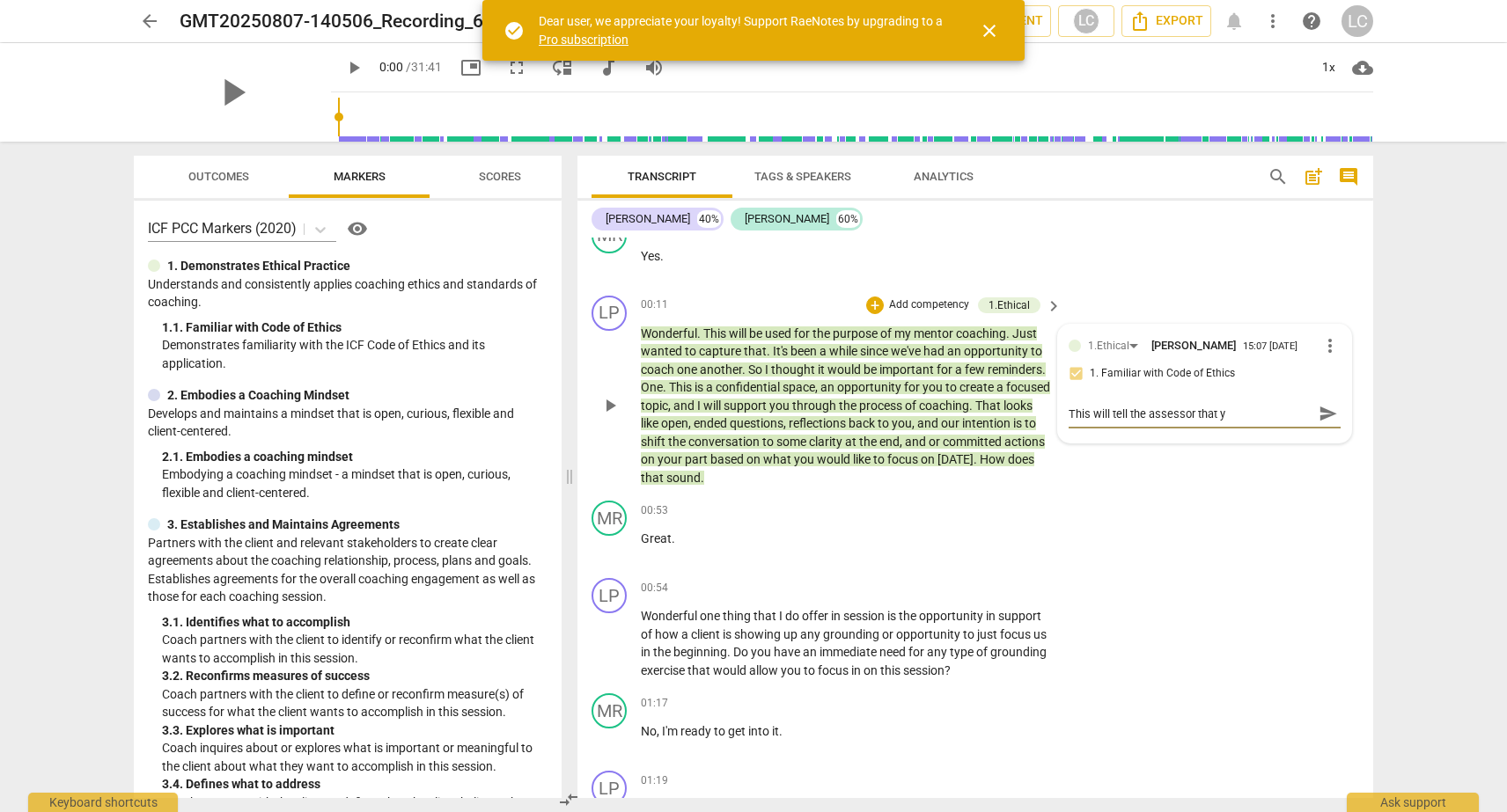
type textarea "This will tell the assessor that yo"
type textarea "This will tell the assessor that you"
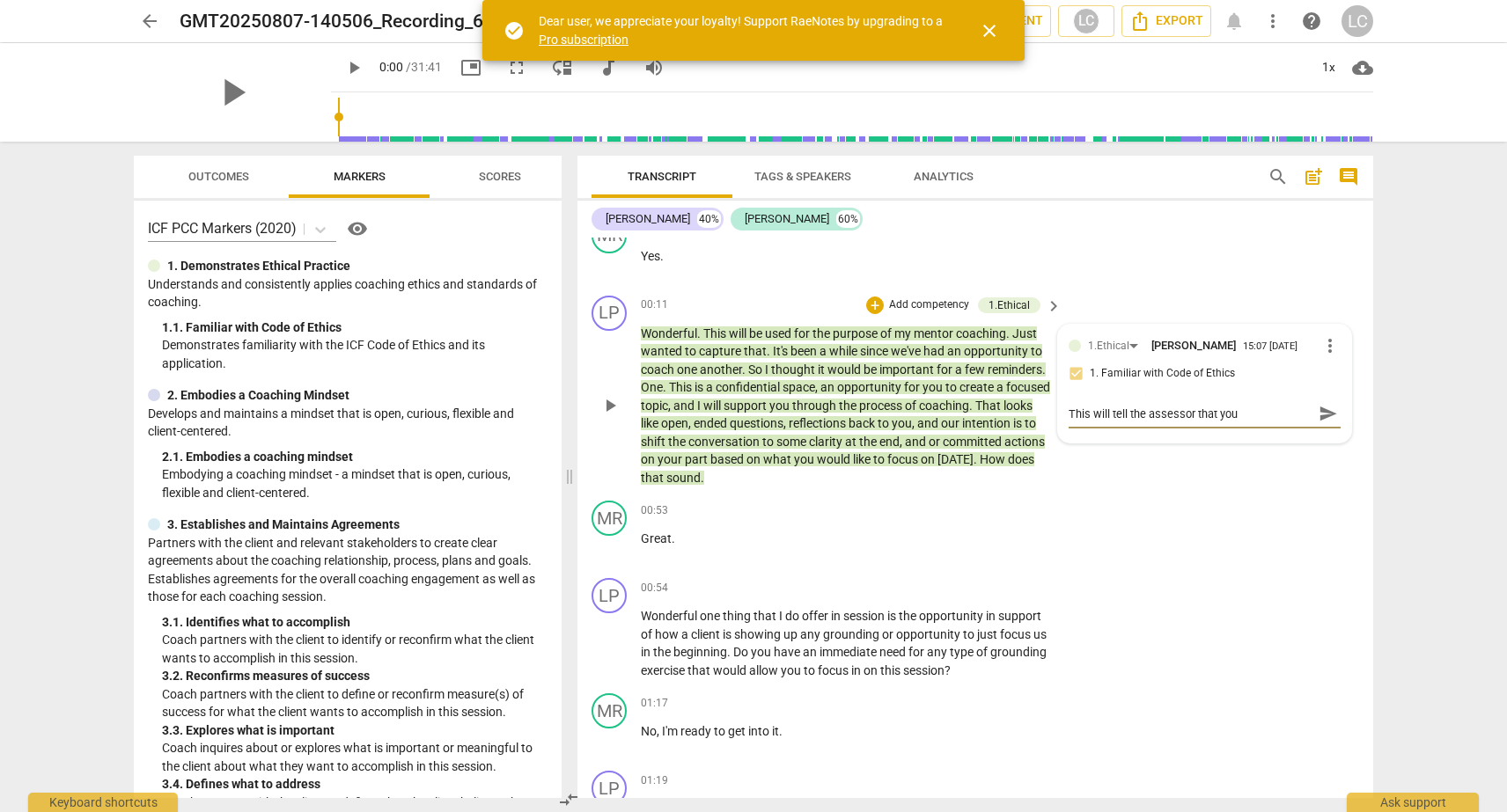
type textarea "This will tell the assessor that you a"
type textarea "This will tell the assessor that you ar"
type textarea "This will tell the assessor that you are"
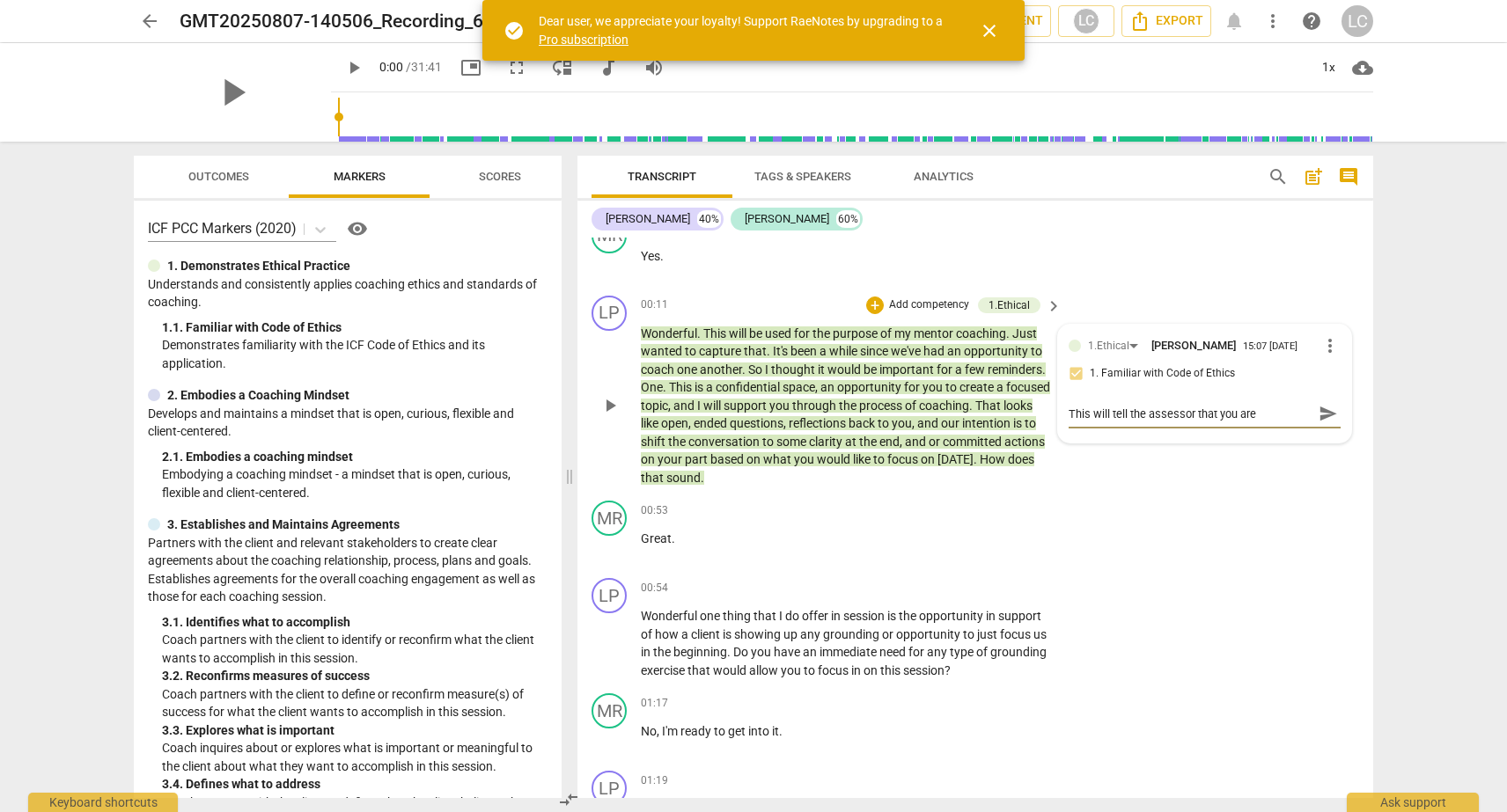
type textarea "This will tell the assessor that you are"
type textarea "This will tell the assessor that you are c"
type textarea "This will tell the assessor that you are co"
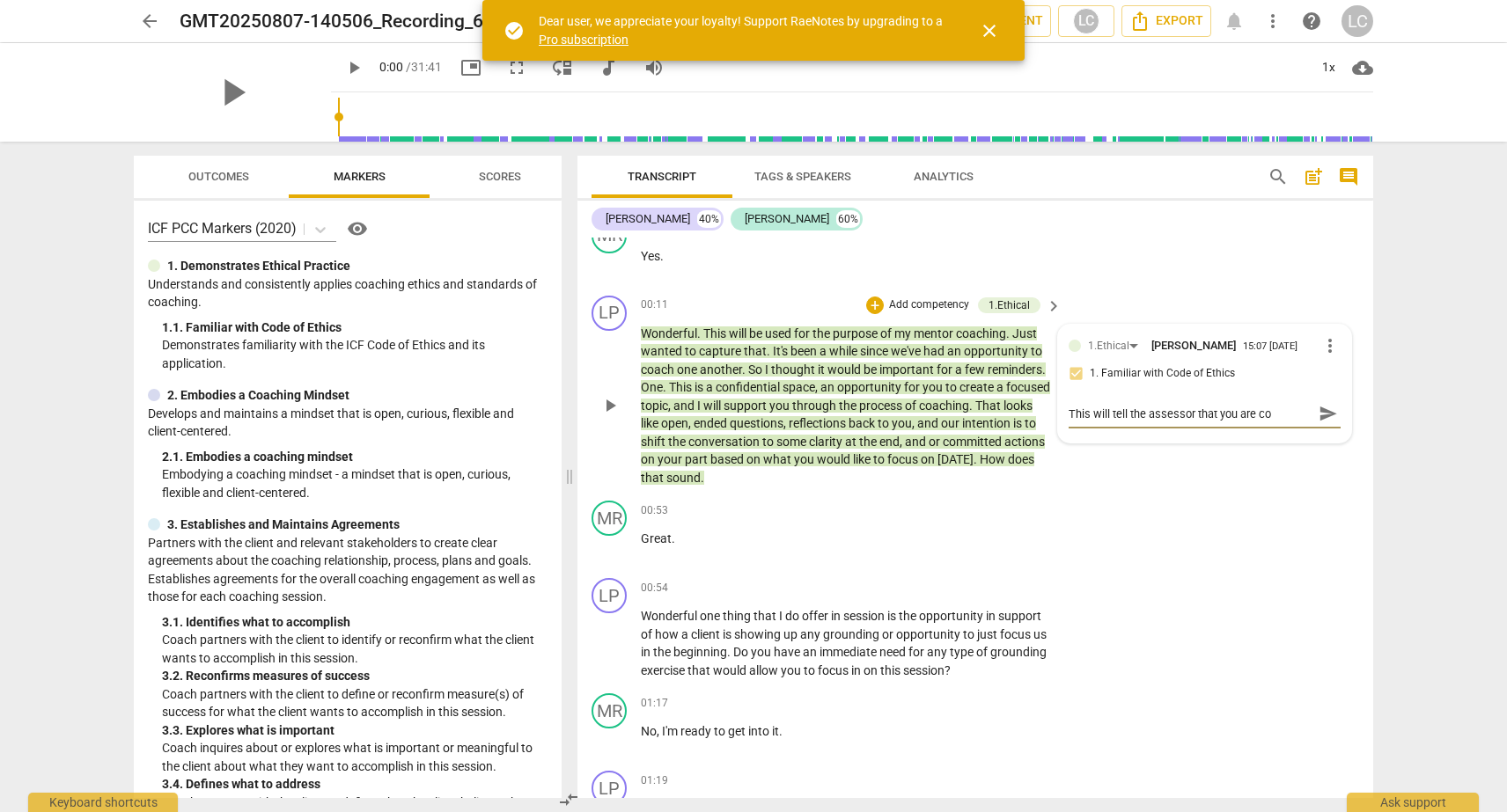
type textarea "This will tell the assessor that you are coa"
type textarea "This will tell the assessor that you are coac"
type textarea "This will tell the assessor that you are coach"
type textarea "This will tell the assessor that you are coachi"
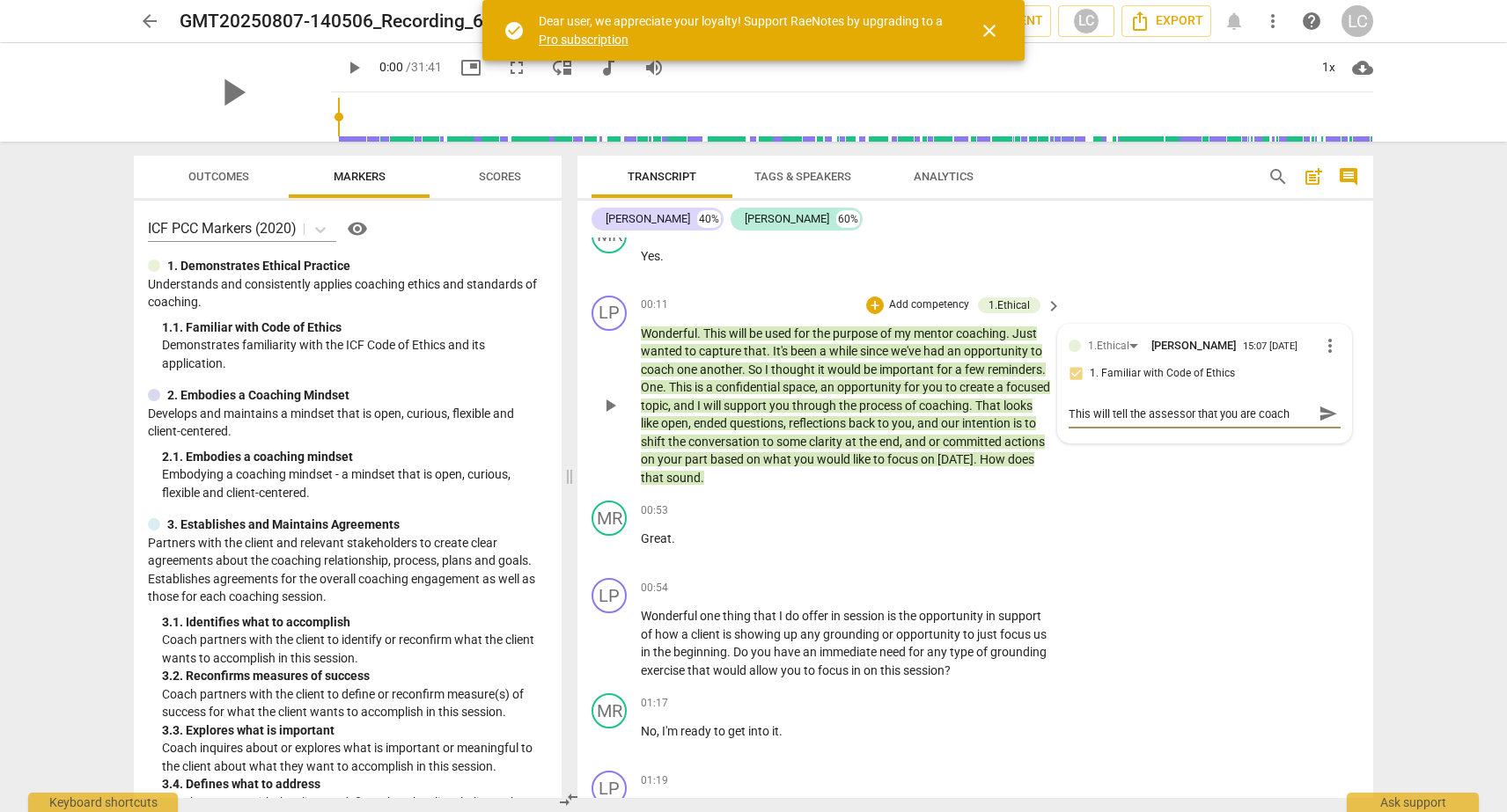
type textarea "This will tell the assessor that you are coachi"
type textarea "This will tell the assessor that you are coachin"
type textarea "This will tell the assessor that you are coaching"
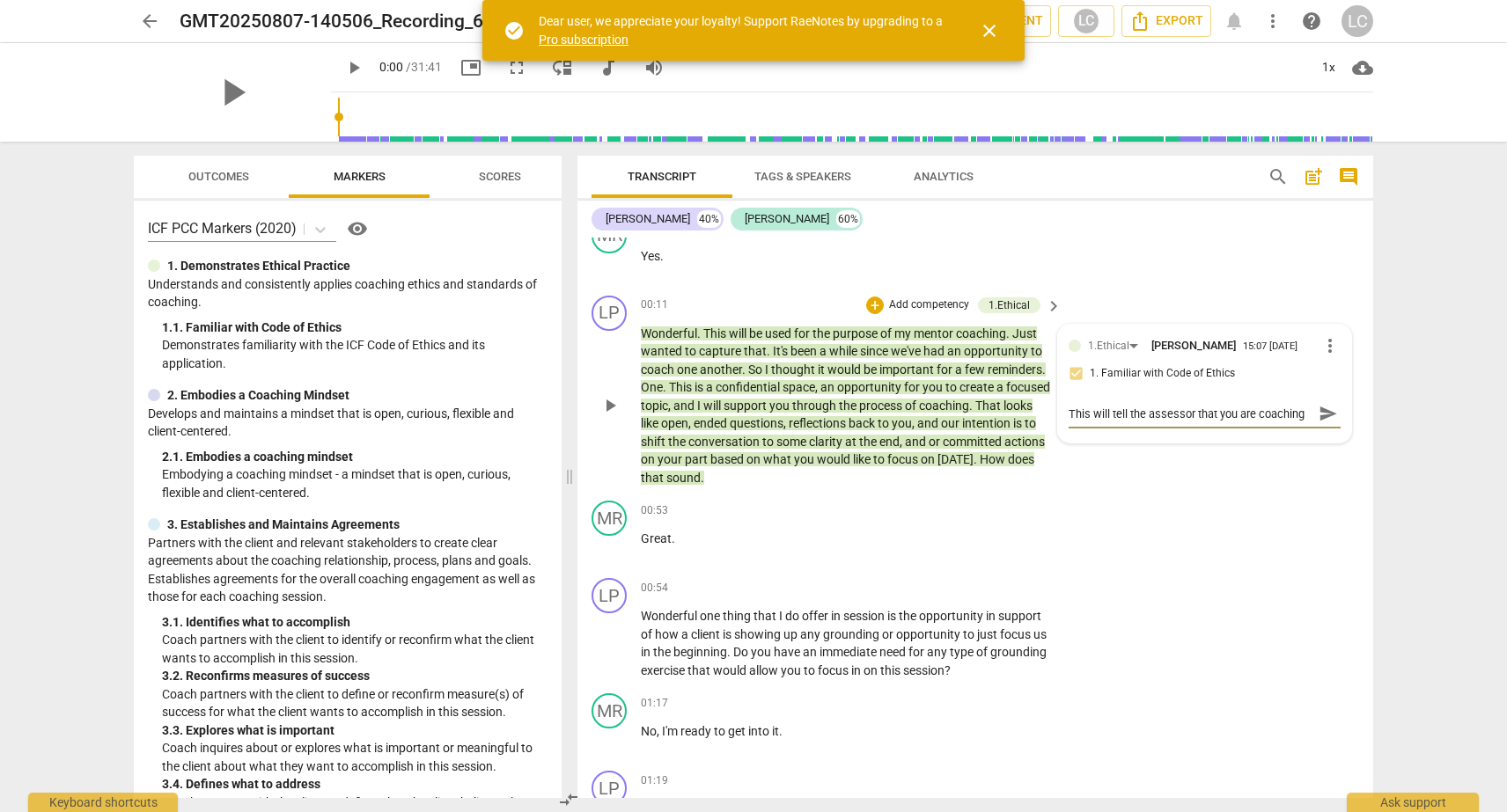
type textarea "This will tell the assessor that you are coaching e"
type textarea "This will tell the assessor that you are coaching ea"
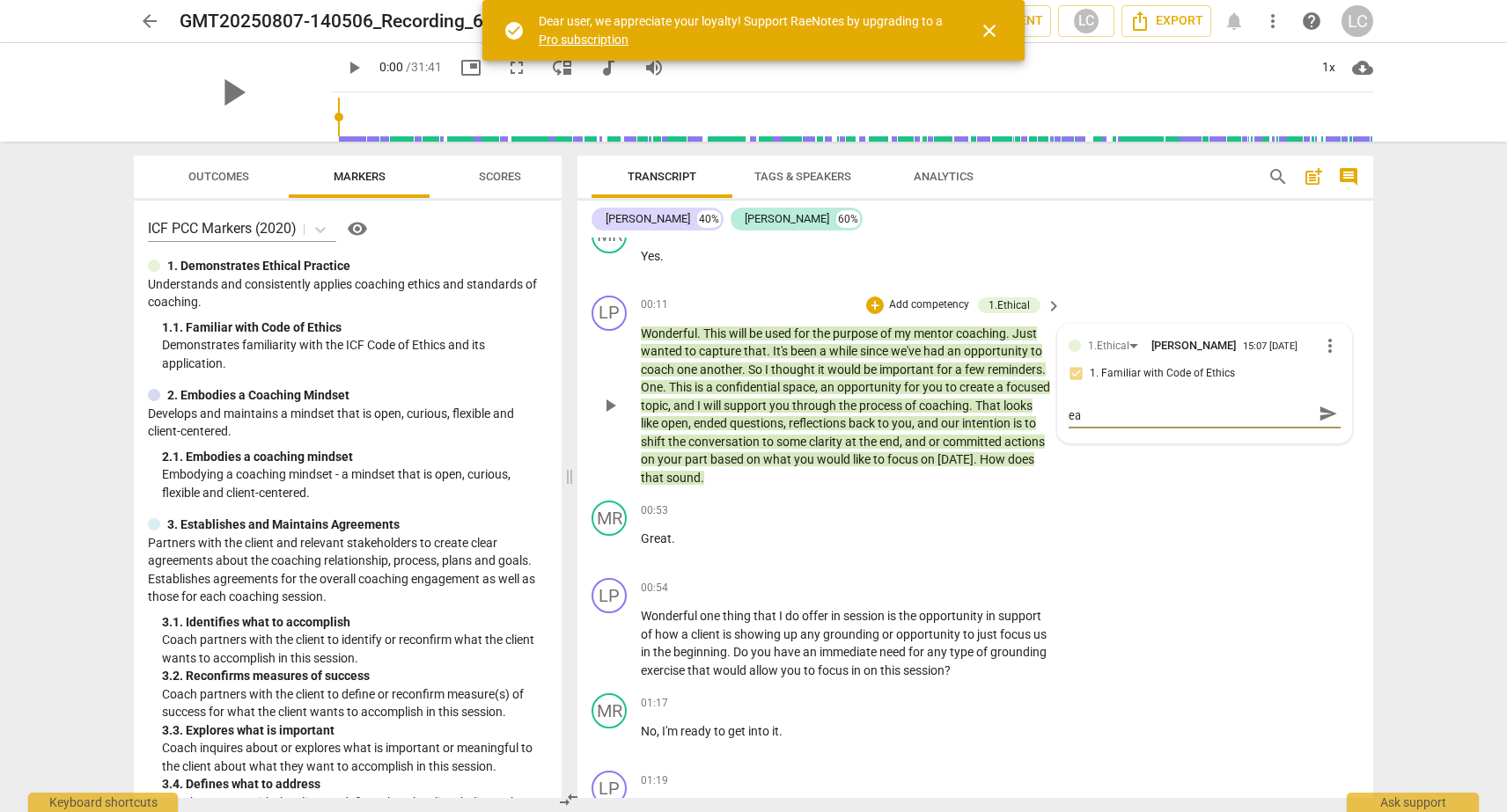
type textarea "This will tell the assessor that you are coaching eac"
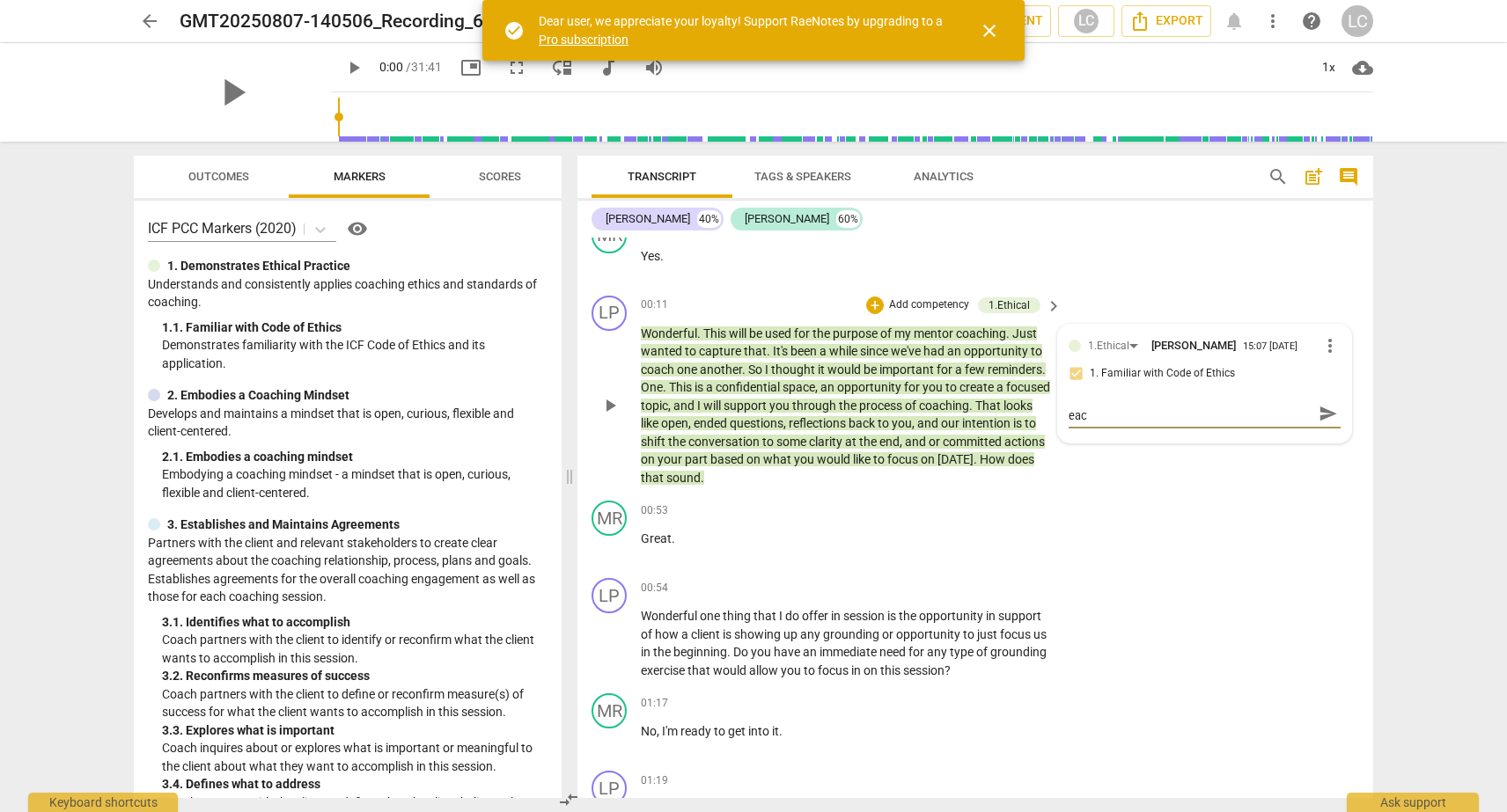
type textarea "This will tell the assessor that you are coaching eac"
type textarea "This will tell the assessor that you are coaching each"
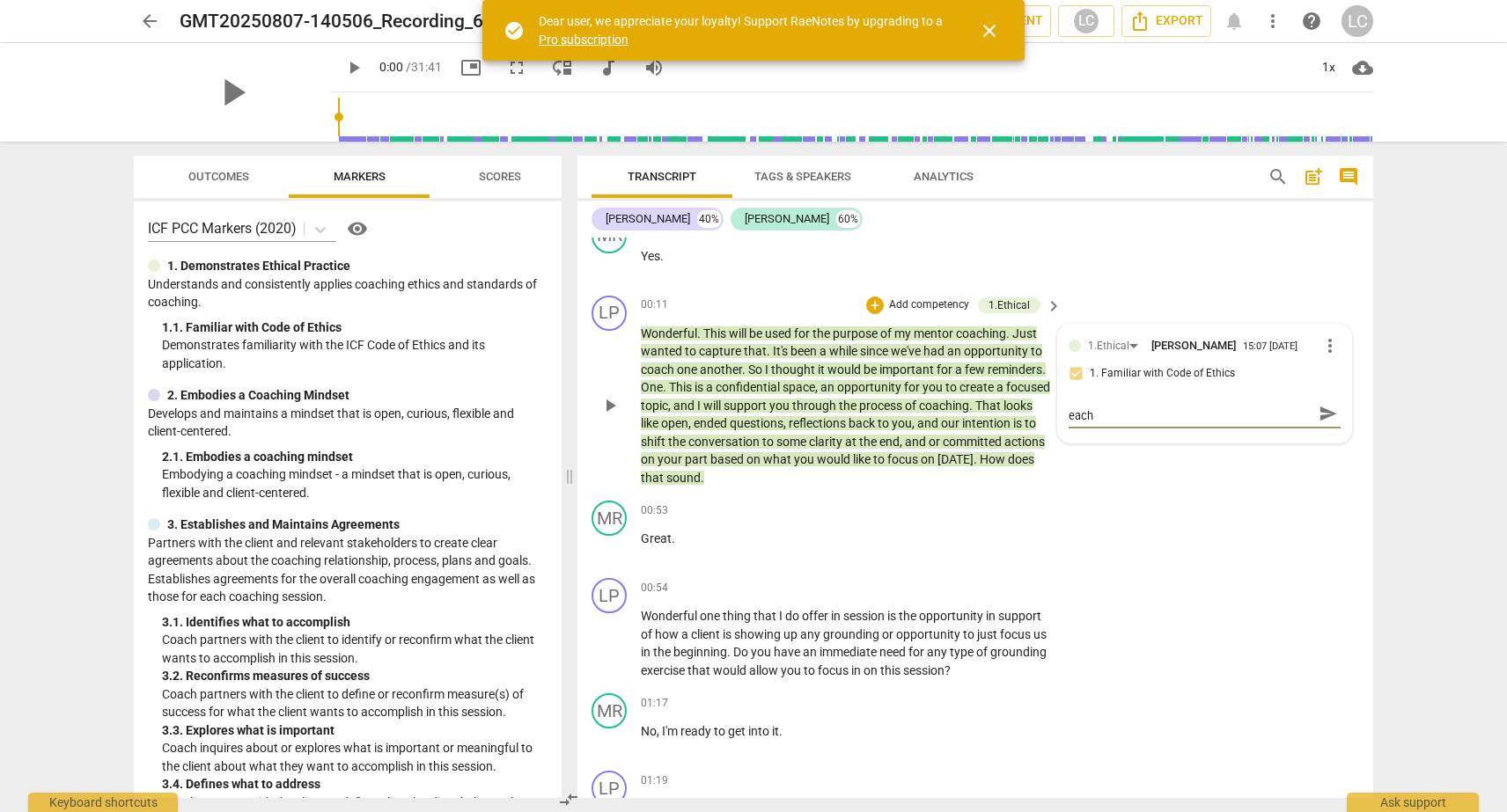
type textarea "This will tell the assessor that you are coaching each o"
type textarea "This will tell the assessor that you are coaching each ot"
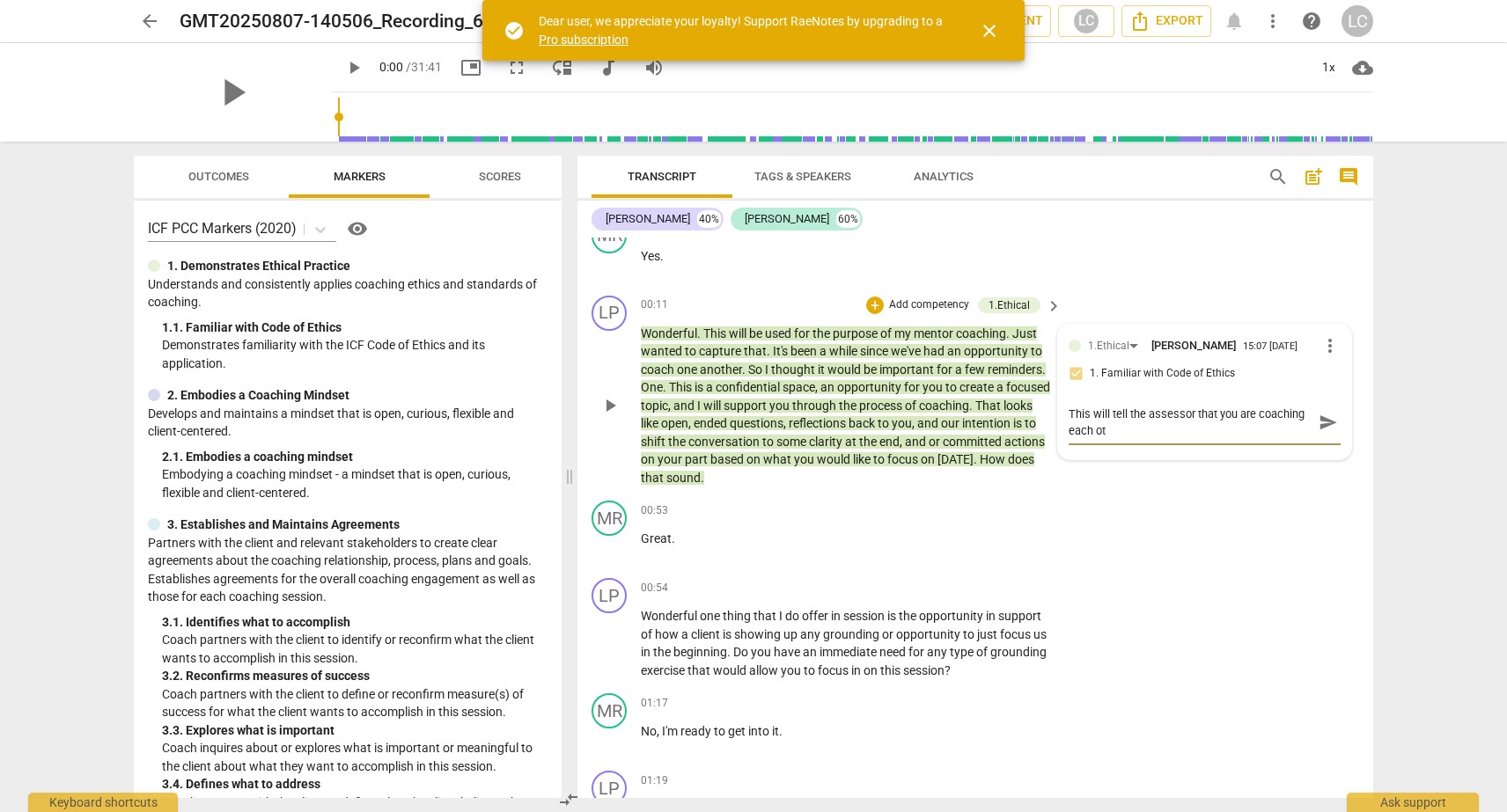
type textarea "This will tell the assessor that you are coaching each oth"
type textarea "This will tell the assessor that you are coaching each othe"
type textarea "This will tell the assessor that you are coaching each other"
type textarea "This will tell the assessor that you are coaching each other."
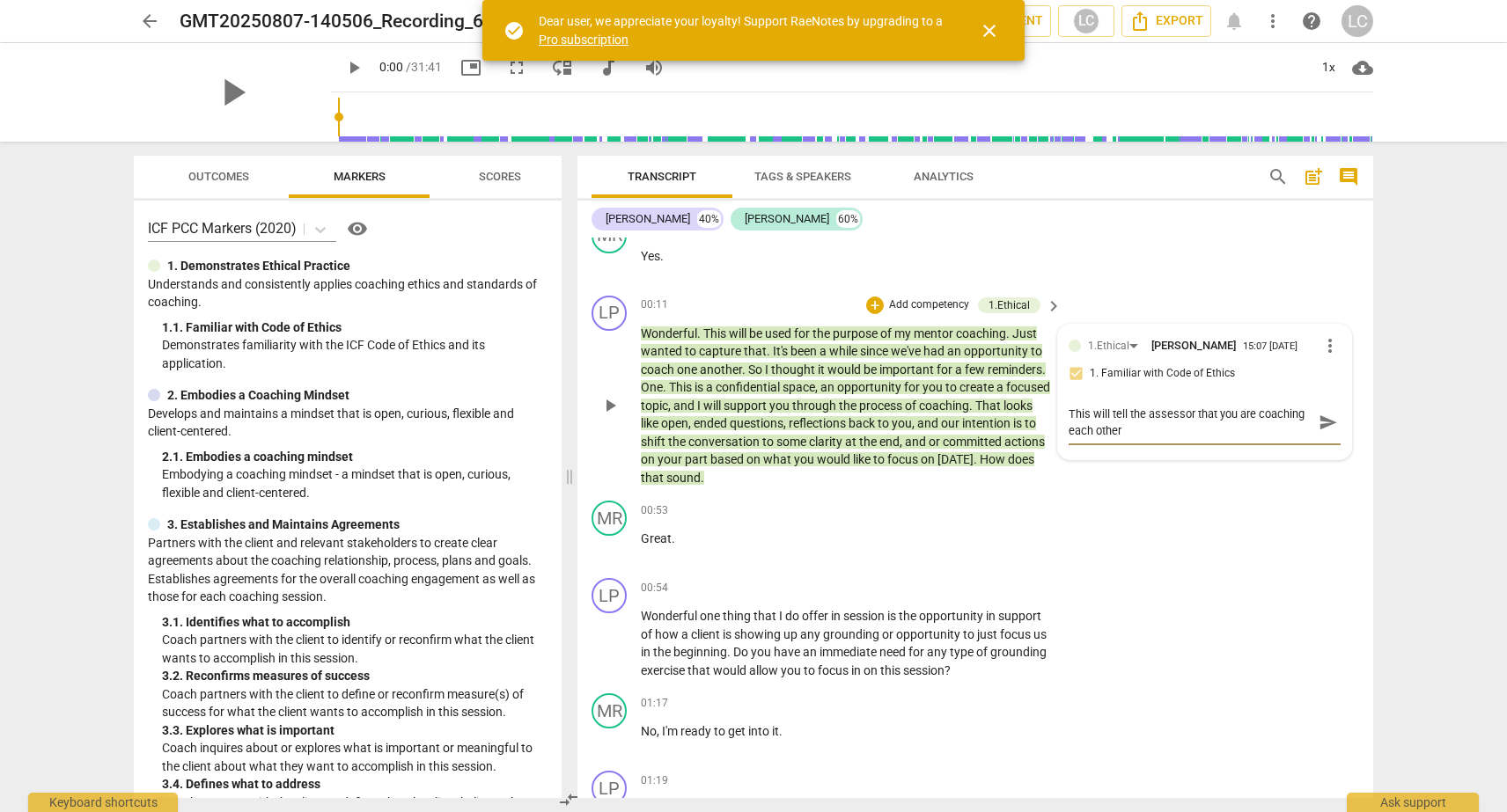
type textarea "This will tell the assessor that you are coaching each other."
type textarea "This will tell the assessor that you are coaching each other.."
type textarea "This will tell the assessor that you are coaching each other..."
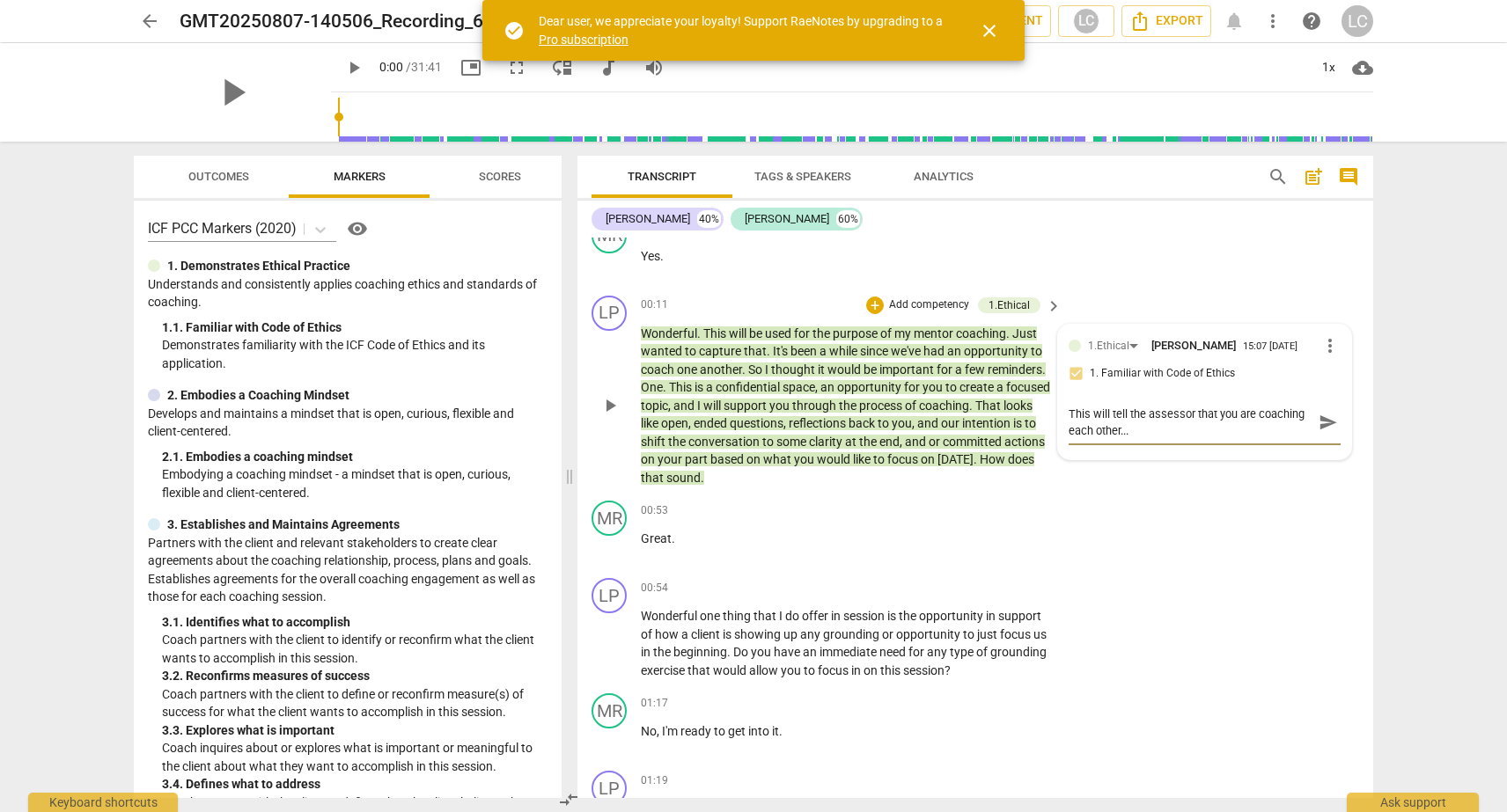
type textarea "This will tell the assessor that you are coaching each other...n"
type textarea "This will tell the assessor that you are coaching each other...no"
type textarea "This will tell the assessor that you are coaching each other...not"
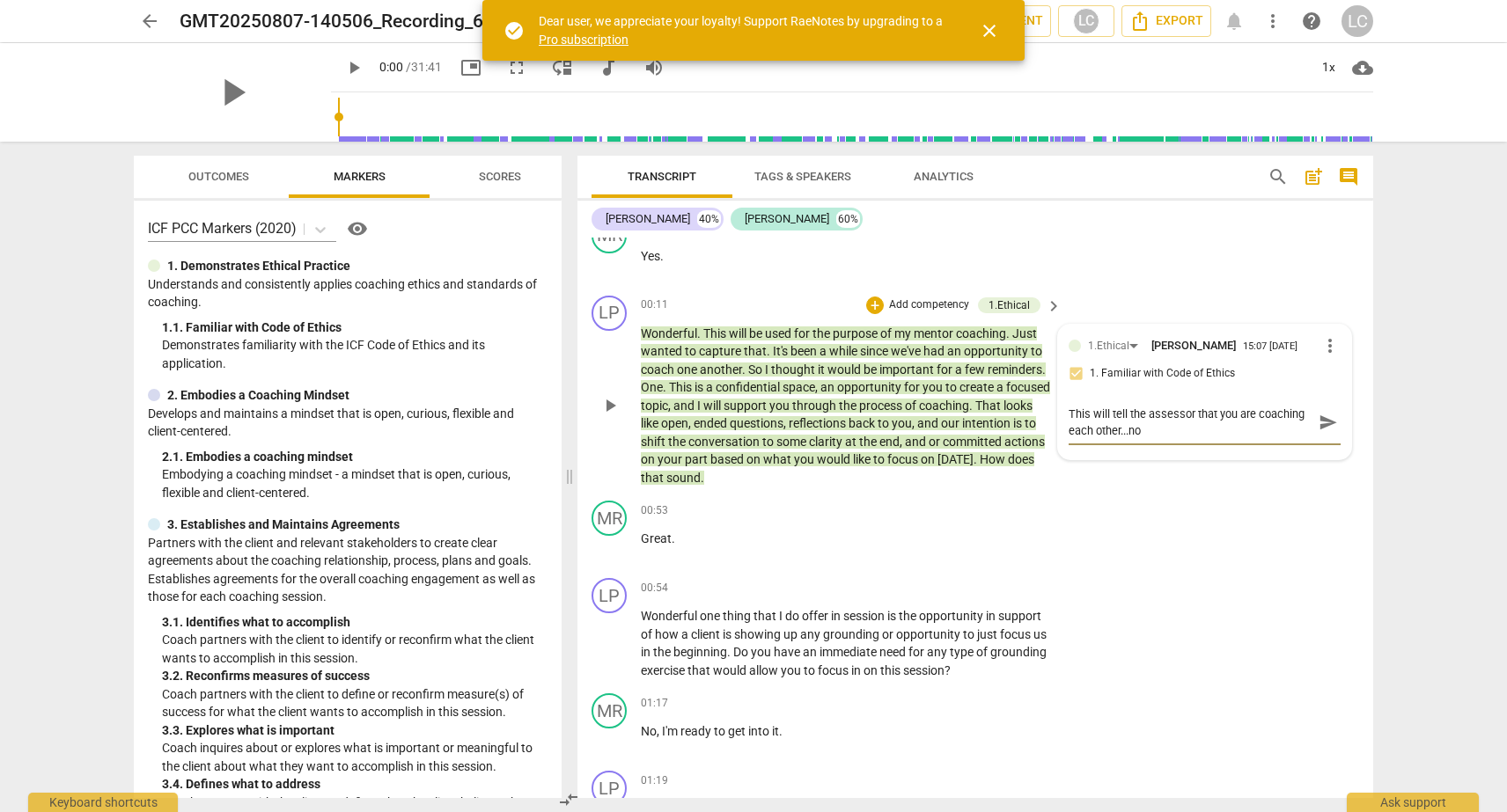
type textarea "This will tell the assessor that you are coaching each other...not"
type textarea "This will tell the assessor that you are coaching each other...not s"
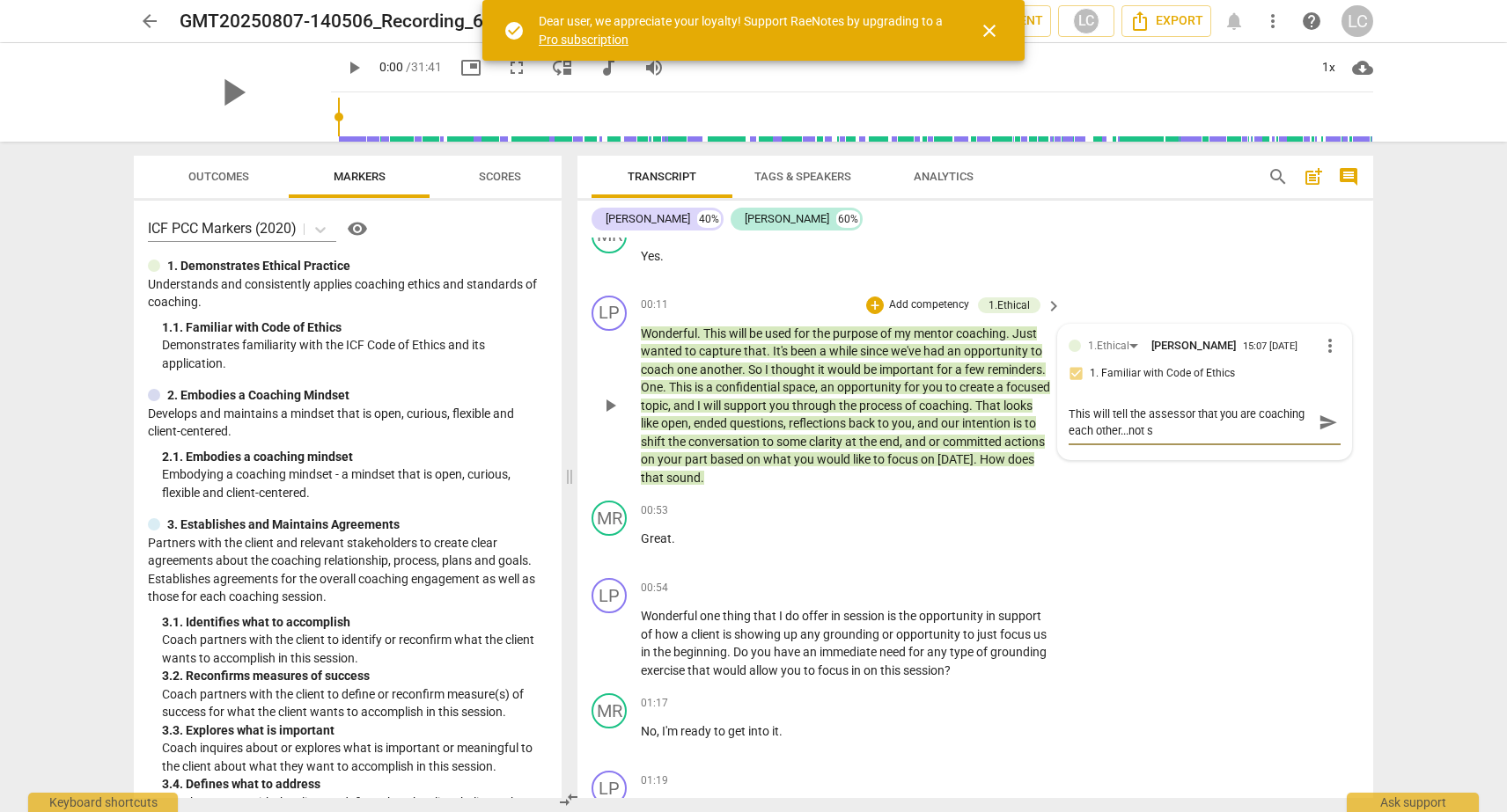
type textarea "This will tell the assessor that you are coaching each other...not su"
type textarea "This will tell the assessor that you are coaching each other...not sur"
type textarea "This will tell the assessor that you are coaching each other...not sure"
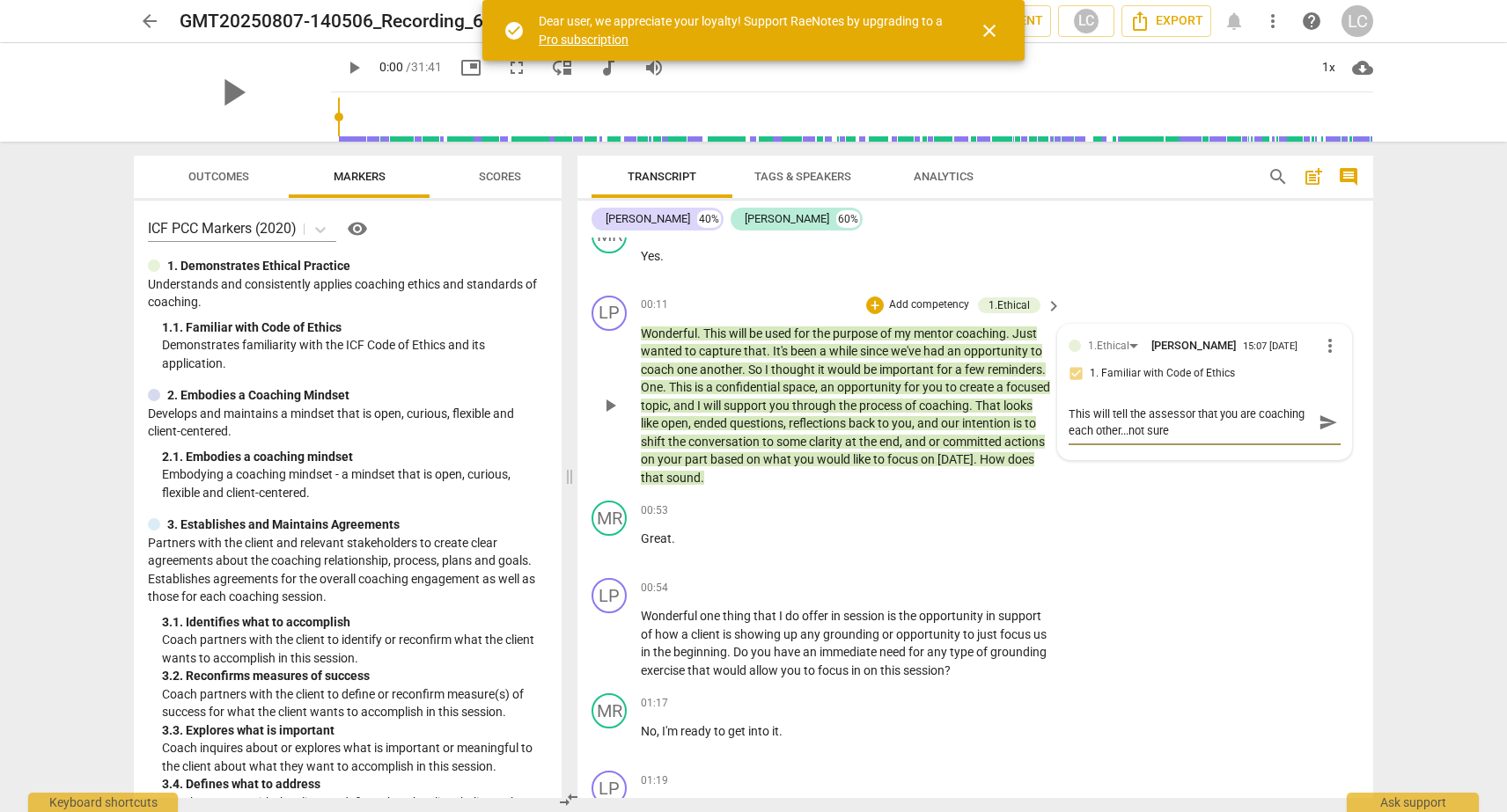
type textarea "This will tell the assessor that you are coaching each other...not sure"
type textarea "This will tell the assessor that you are coaching each other...not sur"
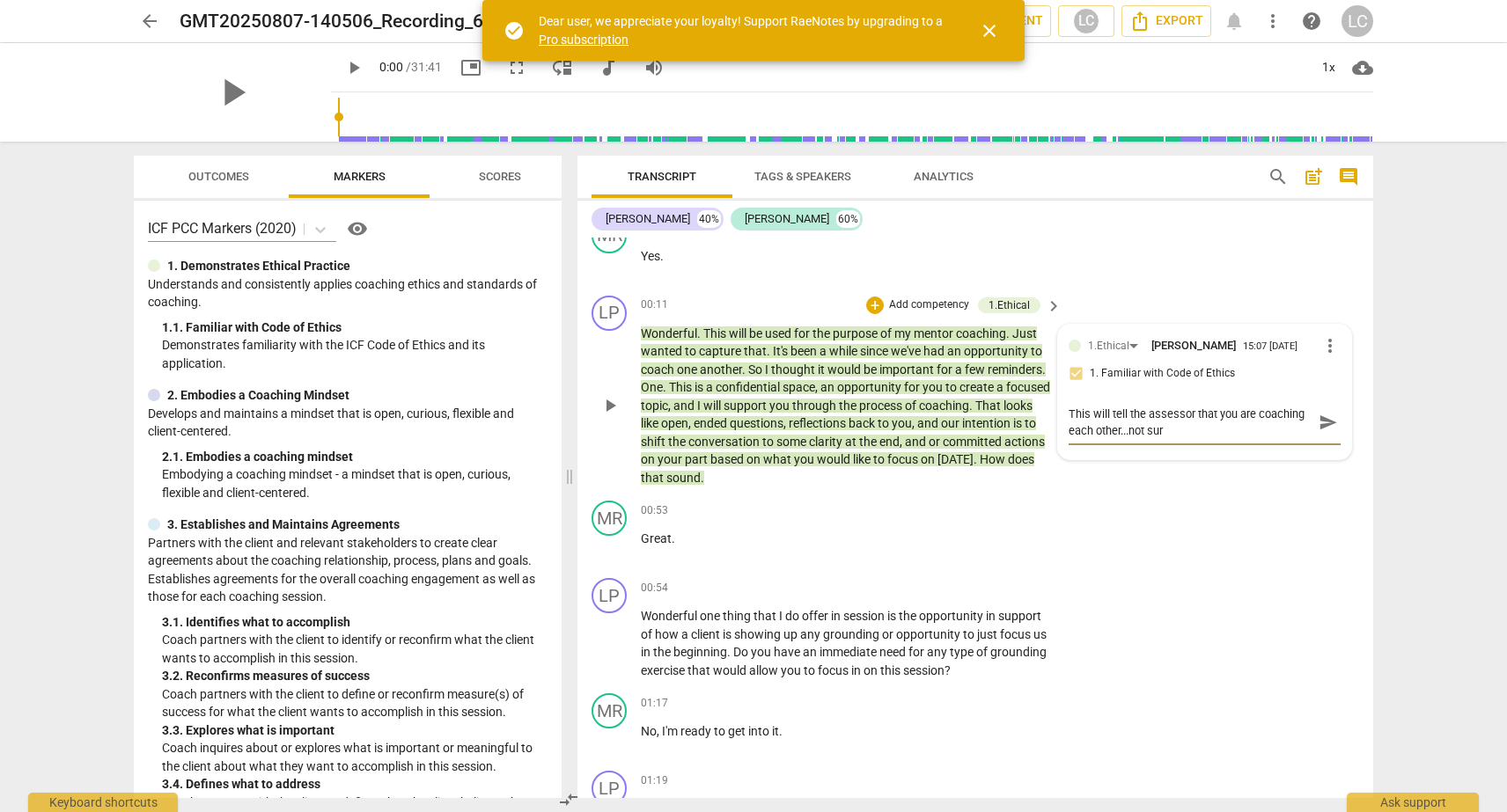
type textarea "This will tell the assessor that you are coaching each other...not su"
type textarea "This will tell the assessor that you are coaching each other...not s"
type textarea "This will tell the assessor that you are coaching each other...not"
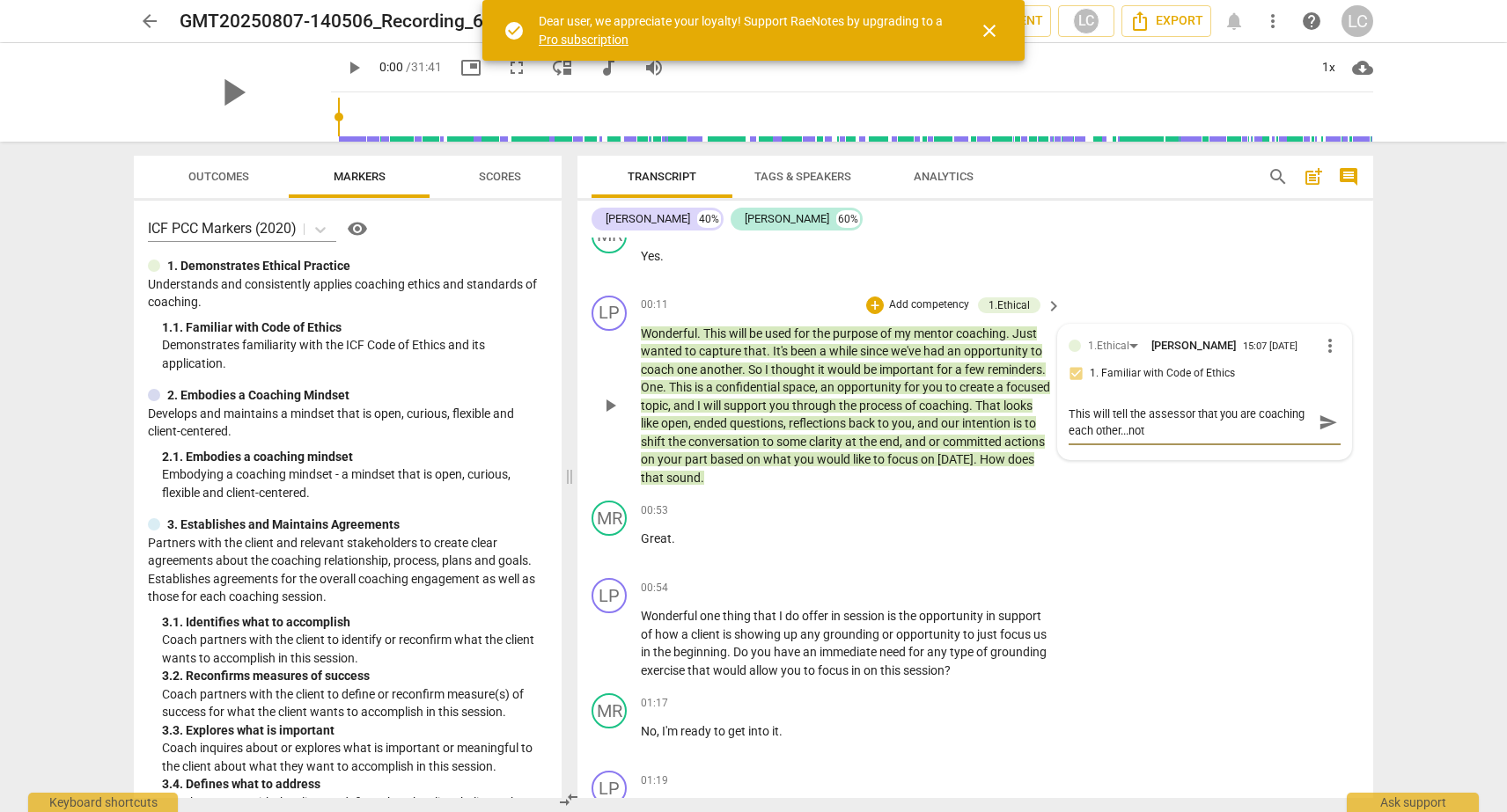
type textarea "This will tell the assessor that you are coaching each other...not"
type textarea "This will tell the assessor that you are coaching each other...no"
type textarea "This will tell the assessor that you are coaching each other...n"
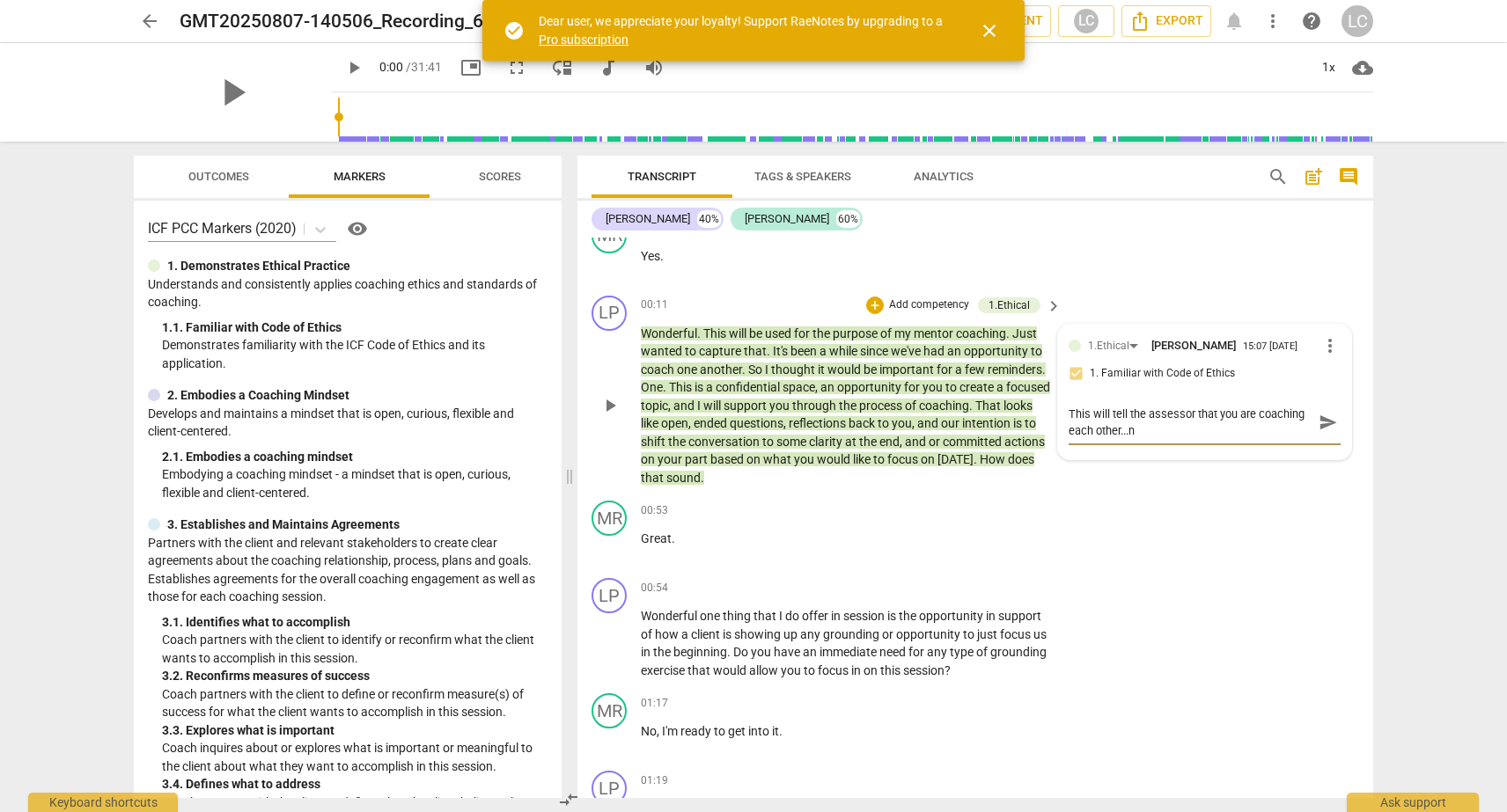
type textarea "This will tell the assessor that you are coaching each other..."
type textarea "This will tell the assessor that you are coaching each other.."
type textarea "This will tell the assessor that you are coaching each other."
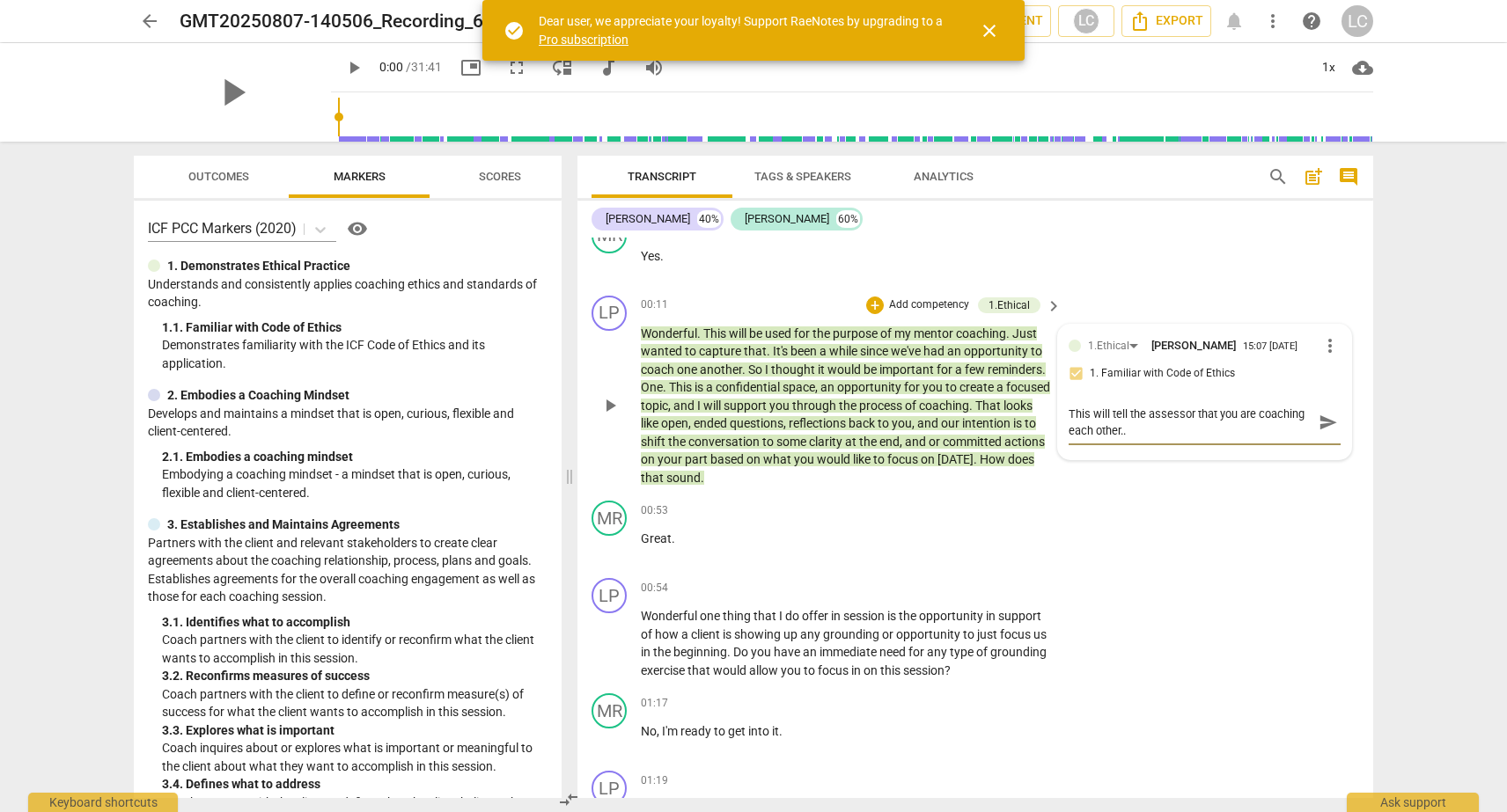
type textarea "This will tell the assessor that you are coaching each other."
type textarea "This will tell the assessor that you are coaching each other"
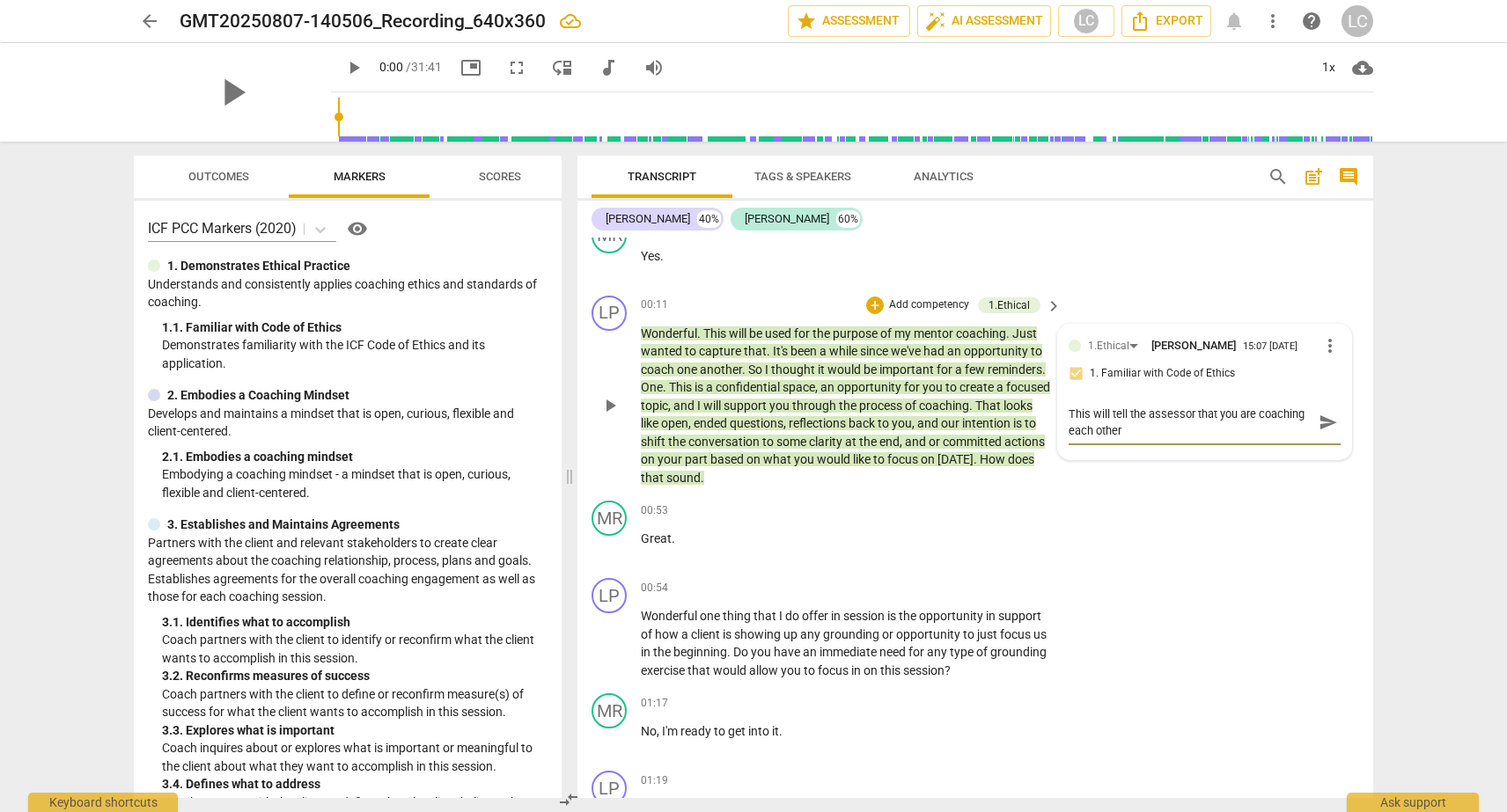
type textarea "This will tell the assessor that you are coaching each other,"
type textarea "This will tell the assessor that you are coaching each other, n"
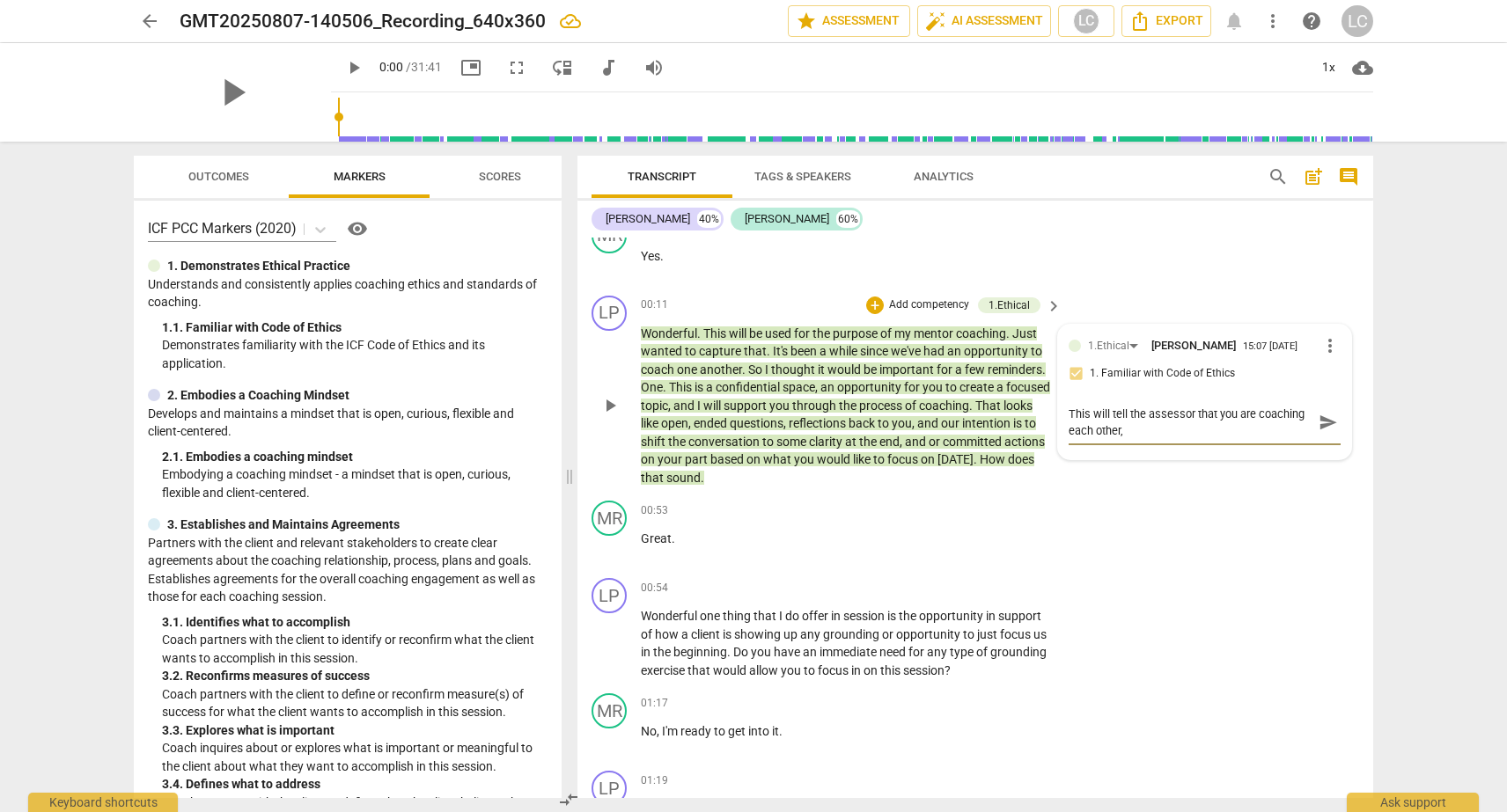
type textarea "This will tell the assessor that you are coaching each other, n"
type textarea "This will tell the assessor that you are coaching each other, no"
type textarea "This will tell the assessor that you are coaching each other, not"
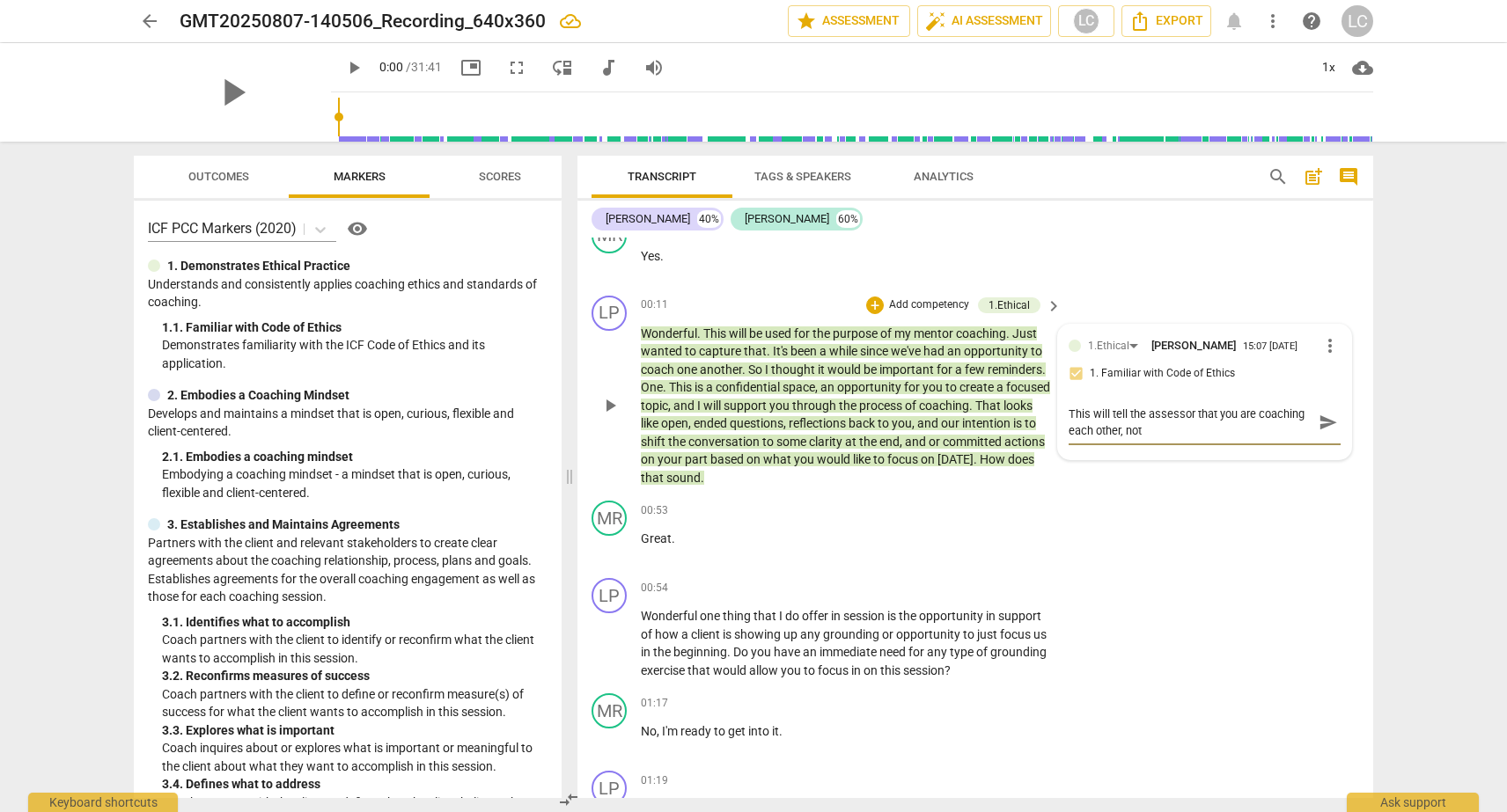
type textarea "This will tell the assessor that you are coaching each other, not"
type textarea "This will tell the assessor that you are coaching each other, not s"
type textarea "This will tell the assessor that you are coaching each other, not su"
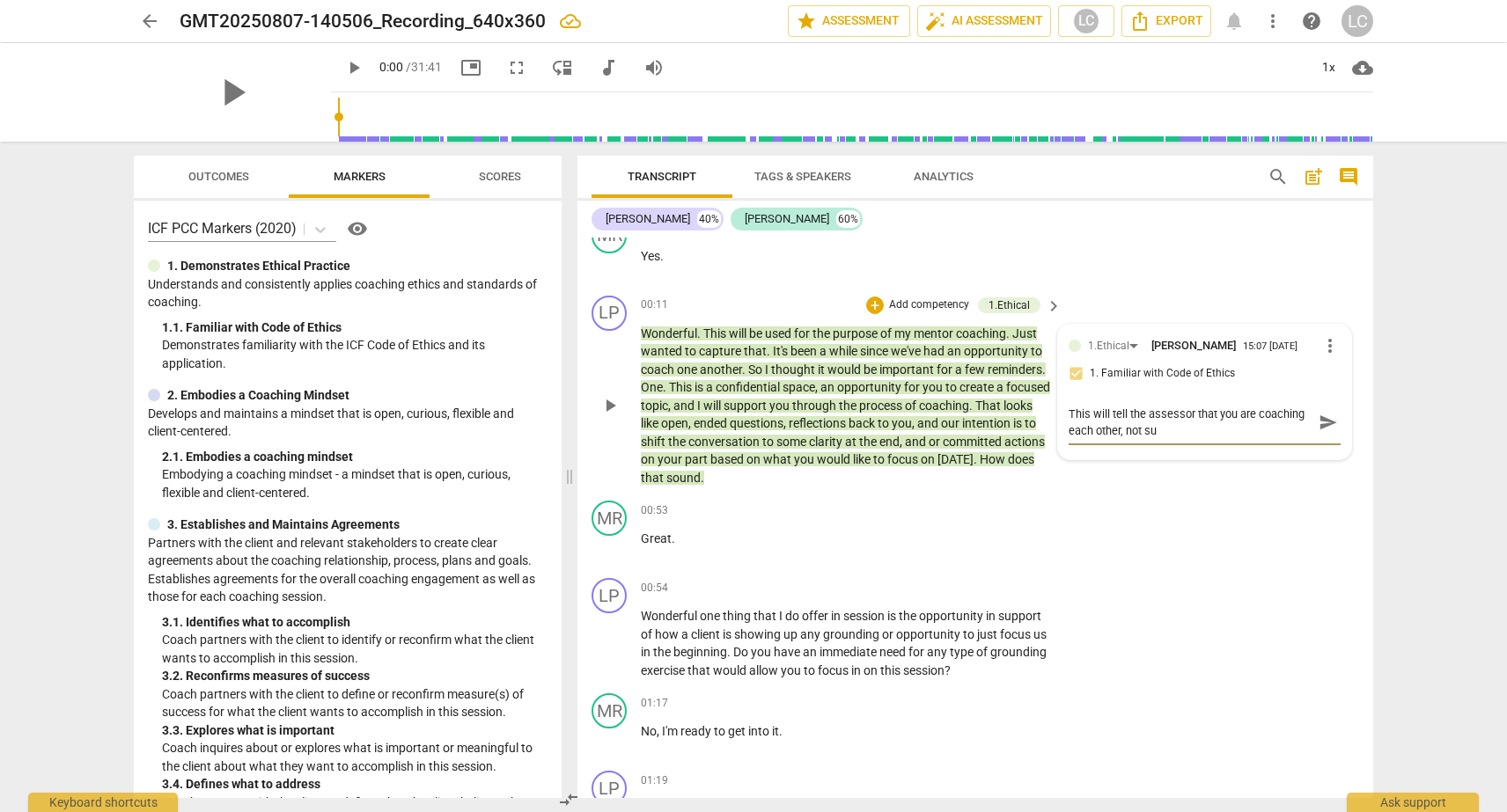
type textarea "This will tell the assessor that you are coaching each other, not sur"
type textarea "This will tell the assessor that you are coaching each other, not sure"
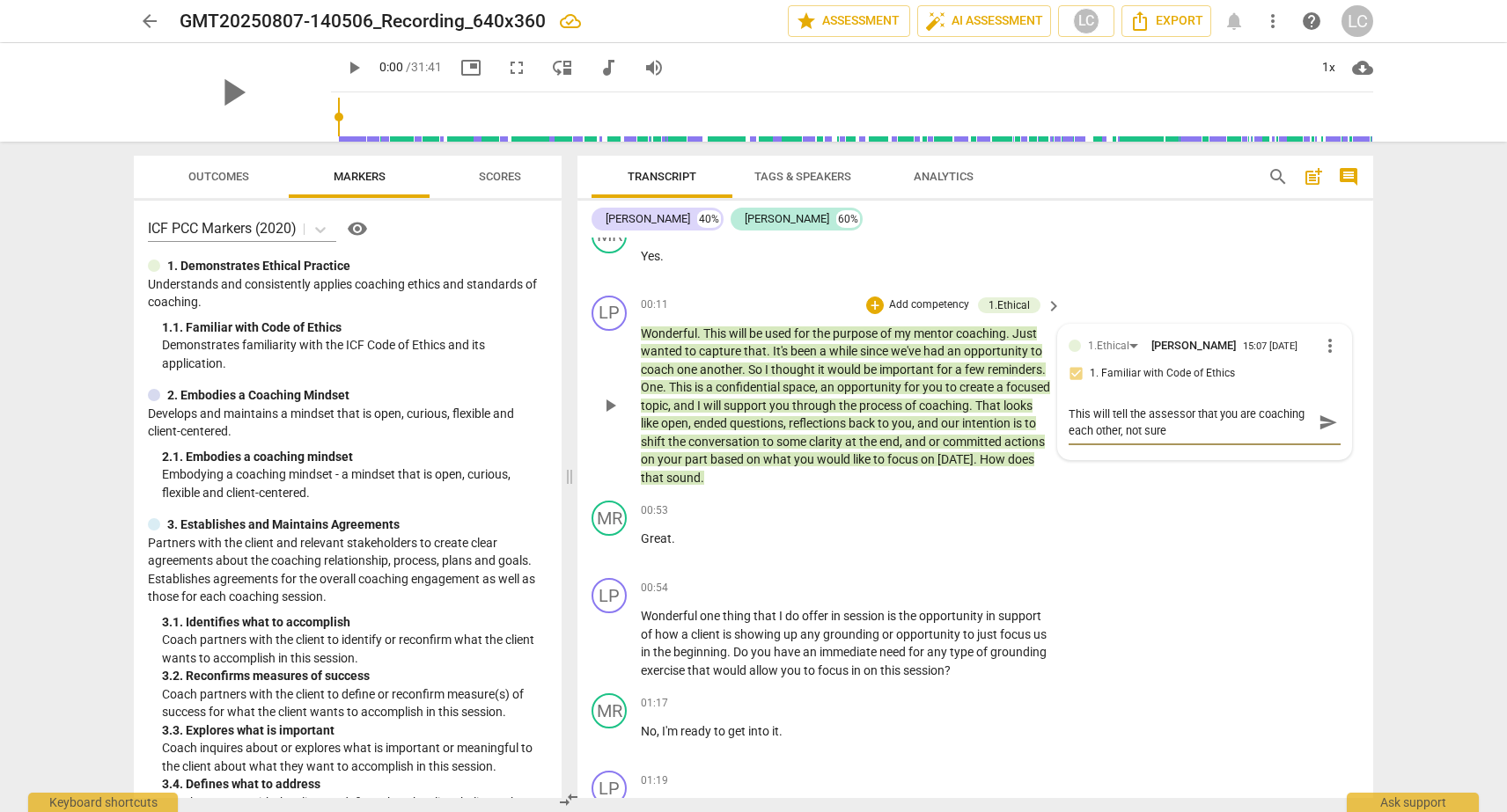
type textarea "This will tell the assessor that you are coaching each other, not sure i"
type textarea "This will tell the assessor that you are coaching each other, not sure if"
type textarea "This will tell the assessor that you are coaching each other, not sure if t"
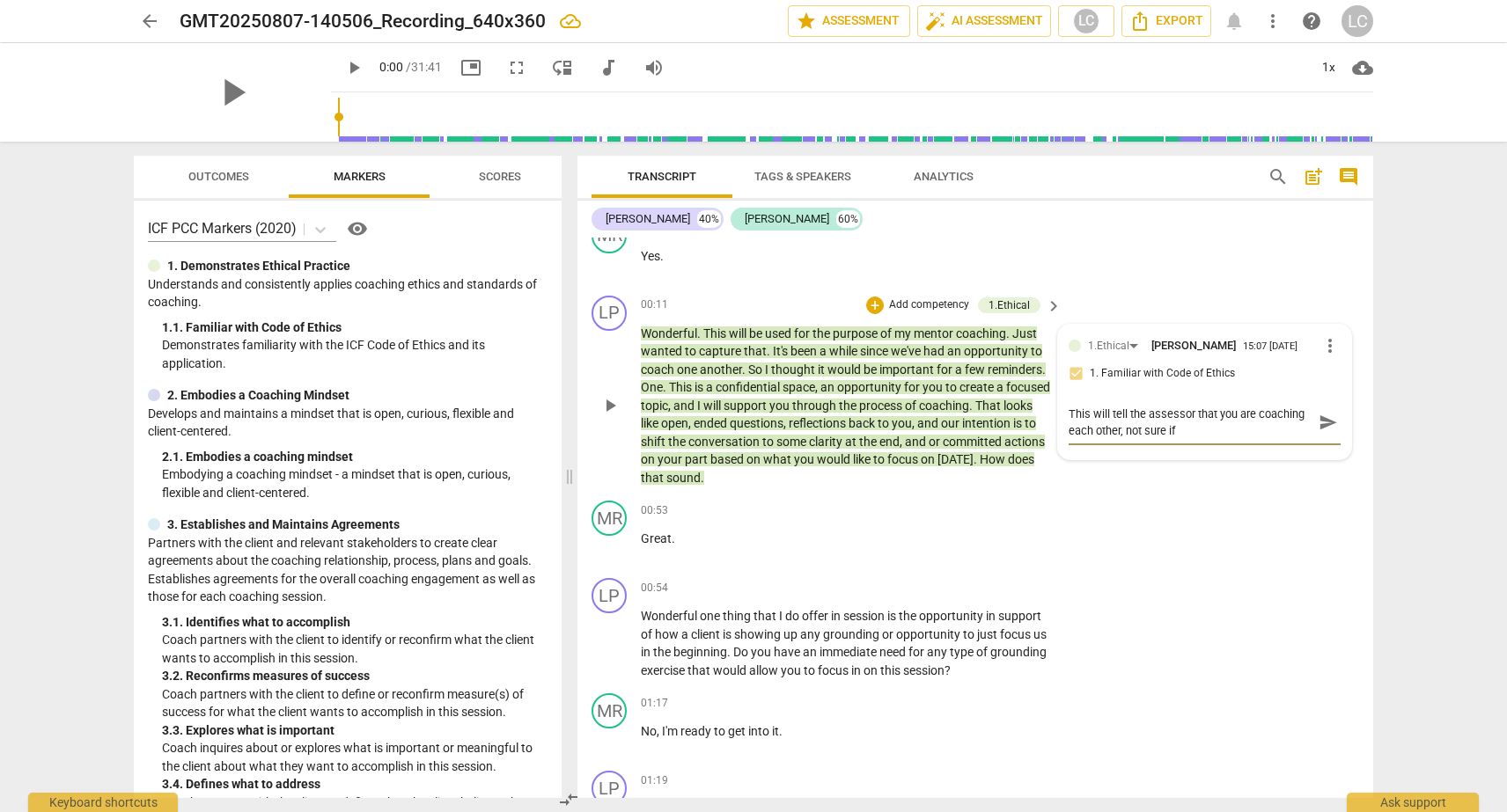
type textarea "This will tell the assessor that you are coaching each other, not sure if t"
type textarea "This will tell the assessor that you are coaching each other, not sure if th"
type textarea "This will tell the assessor that you are coaching each other, not sure if tha"
type textarea "This will tell the assessor that you are coaching each other, not sure if that"
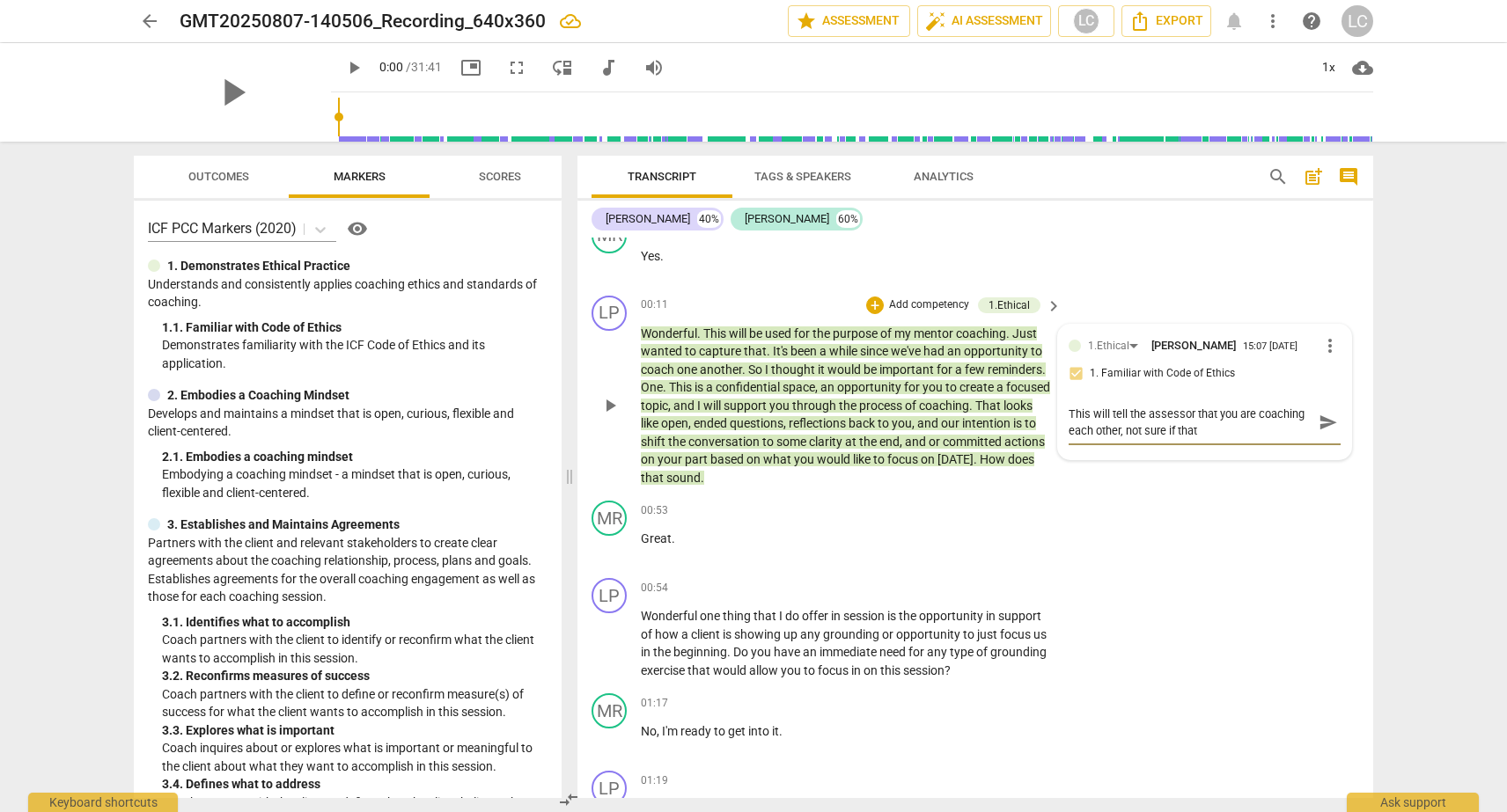
type textarea "This will tell the assessor that you are coaching each other, not sure if that"
type textarea "This will tell the assessor that you are coaching each other, not sure if that s"
type textarea "This will tell the assessor that you are coaching each other, not sure if that …"
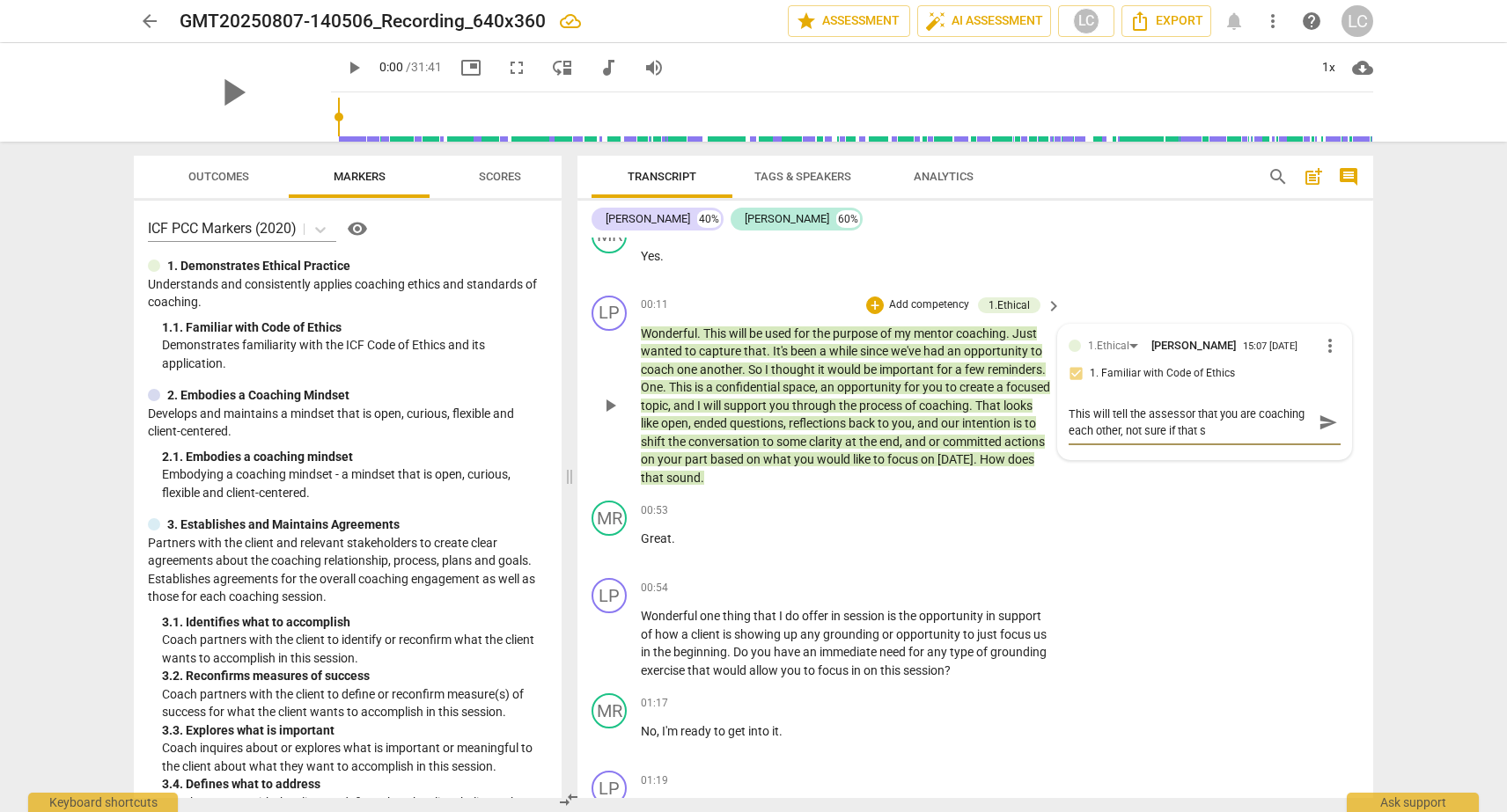
type textarea "This will tell the assessor that you are coaching each other, not sure if that …"
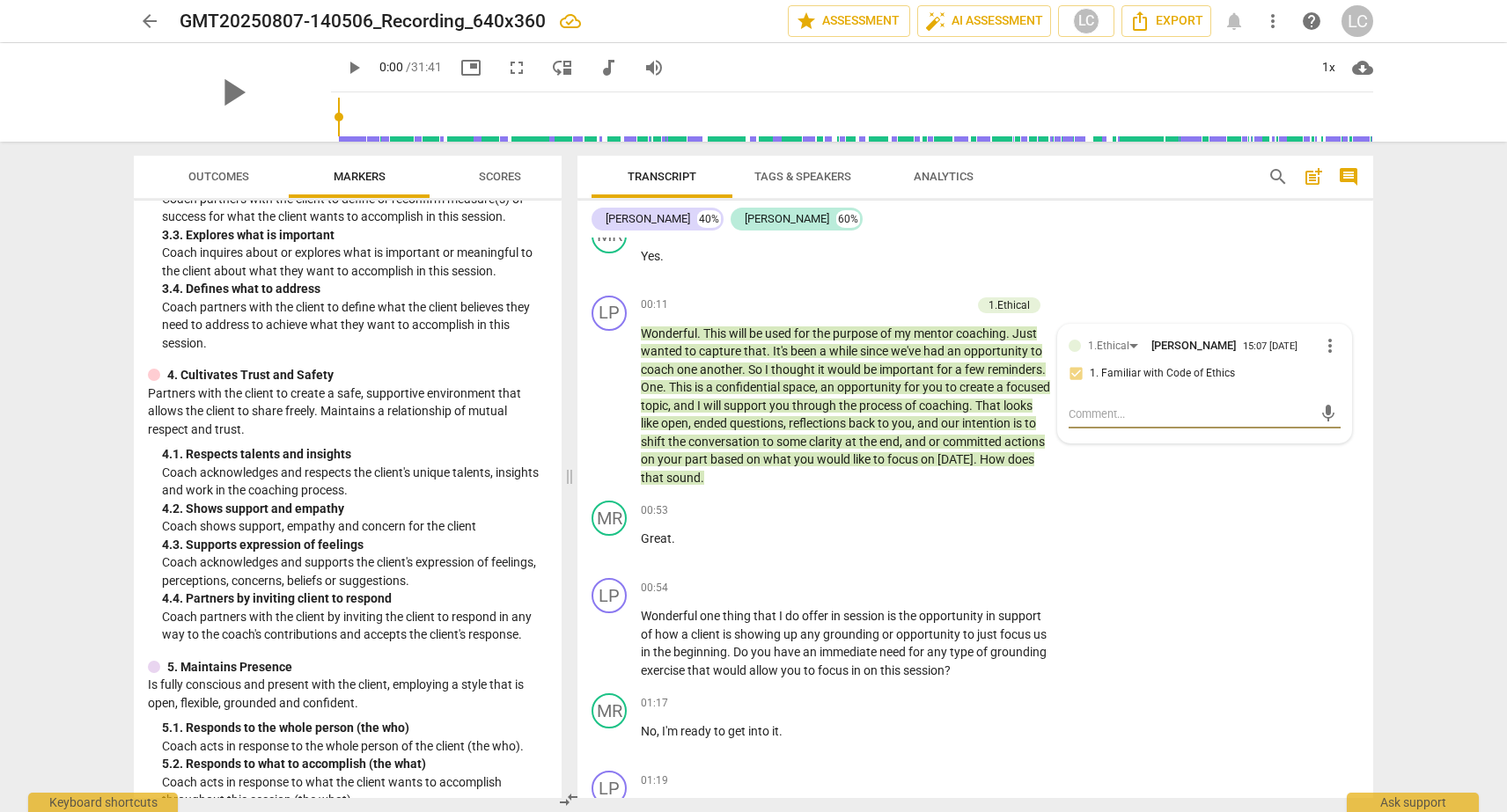
scroll to position [524, 0]
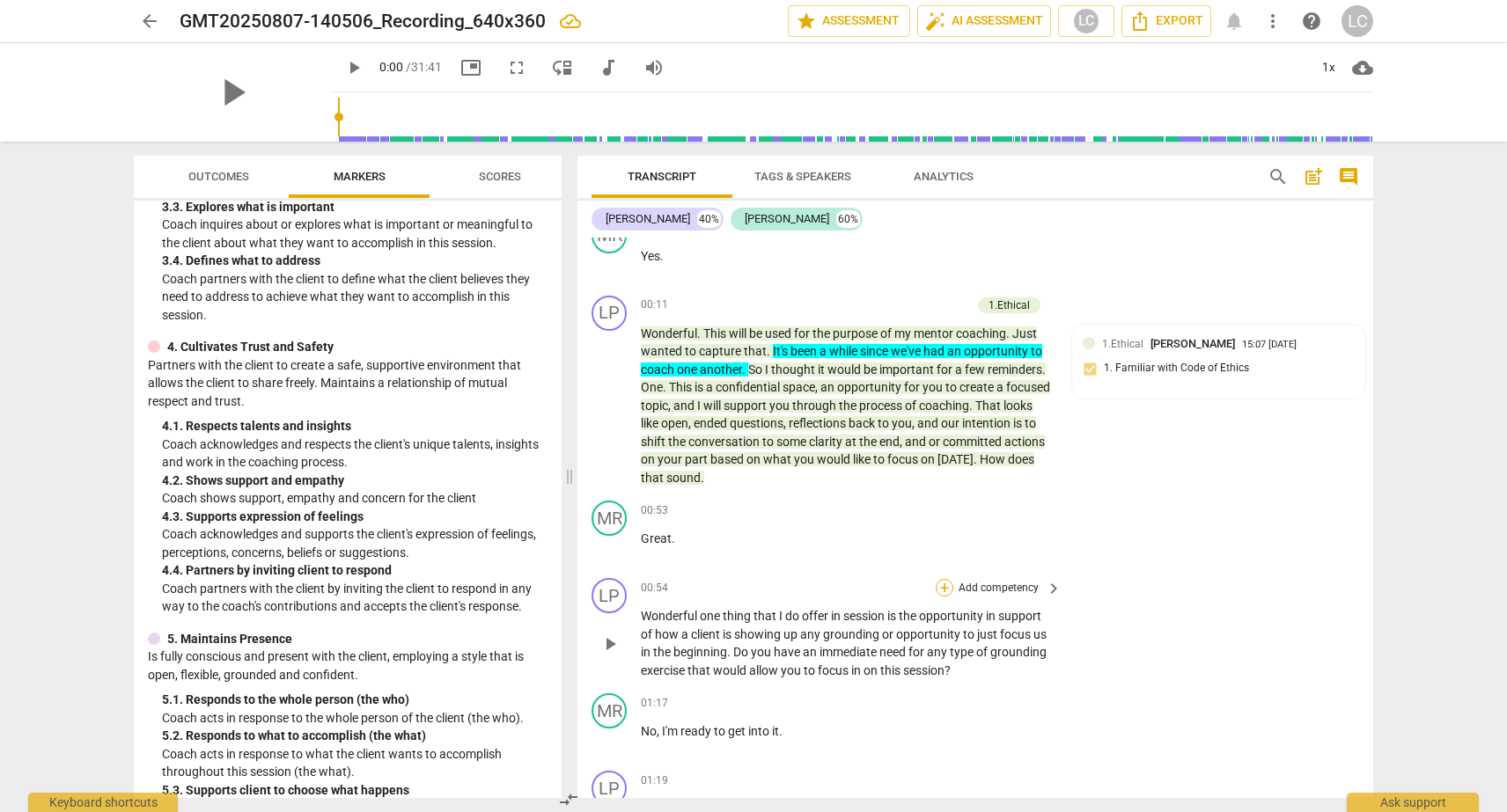
click at [941, 579] on div "+" at bounding box center [945, 588] width 18 height 18
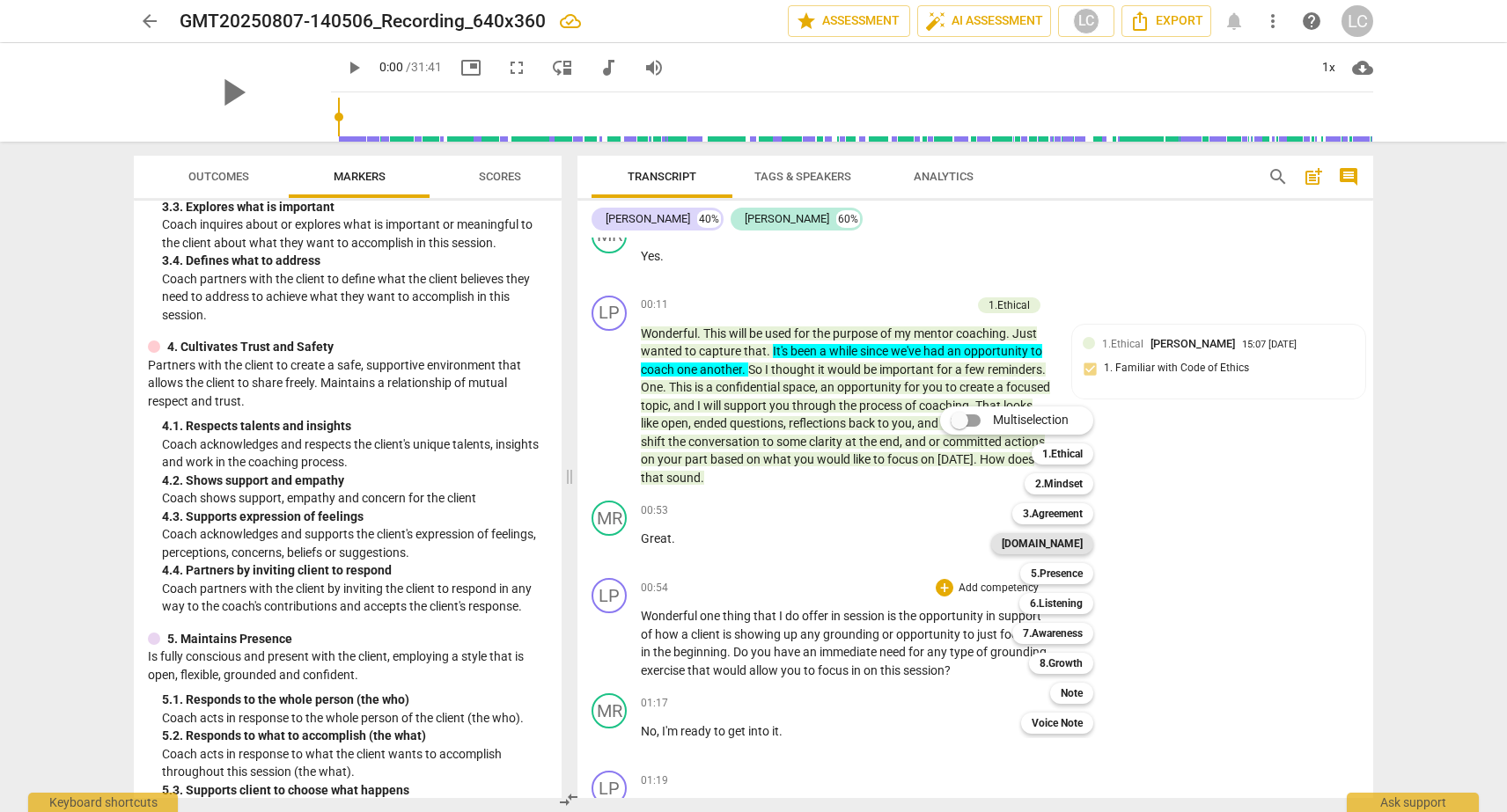
click at [1059, 543] on b "[DOMAIN_NAME]" at bounding box center [1043, 543] width 81 height 21
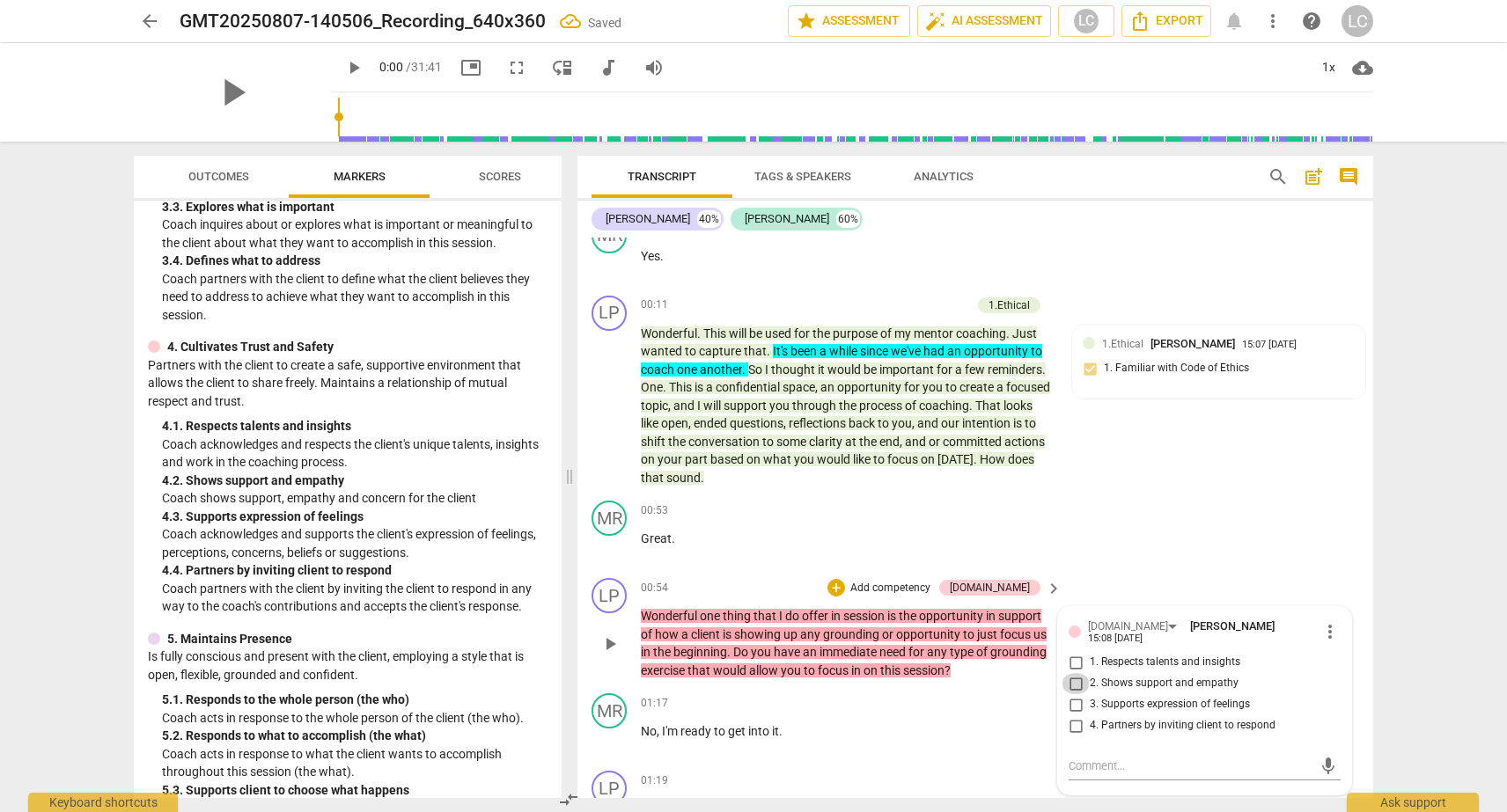
click at [1073, 673] on input "2. Shows support and empathy" at bounding box center [1075, 683] width 29 height 21
click at [1074, 758] on textarea at bounding box center [1190, 766] width 244 height 17
click at [1182, 494] on div "MR play_arrow pause 00:53 + Add competency keyboard_arrow_right Great ." at bounding box center [974, 532] width 795 height 77
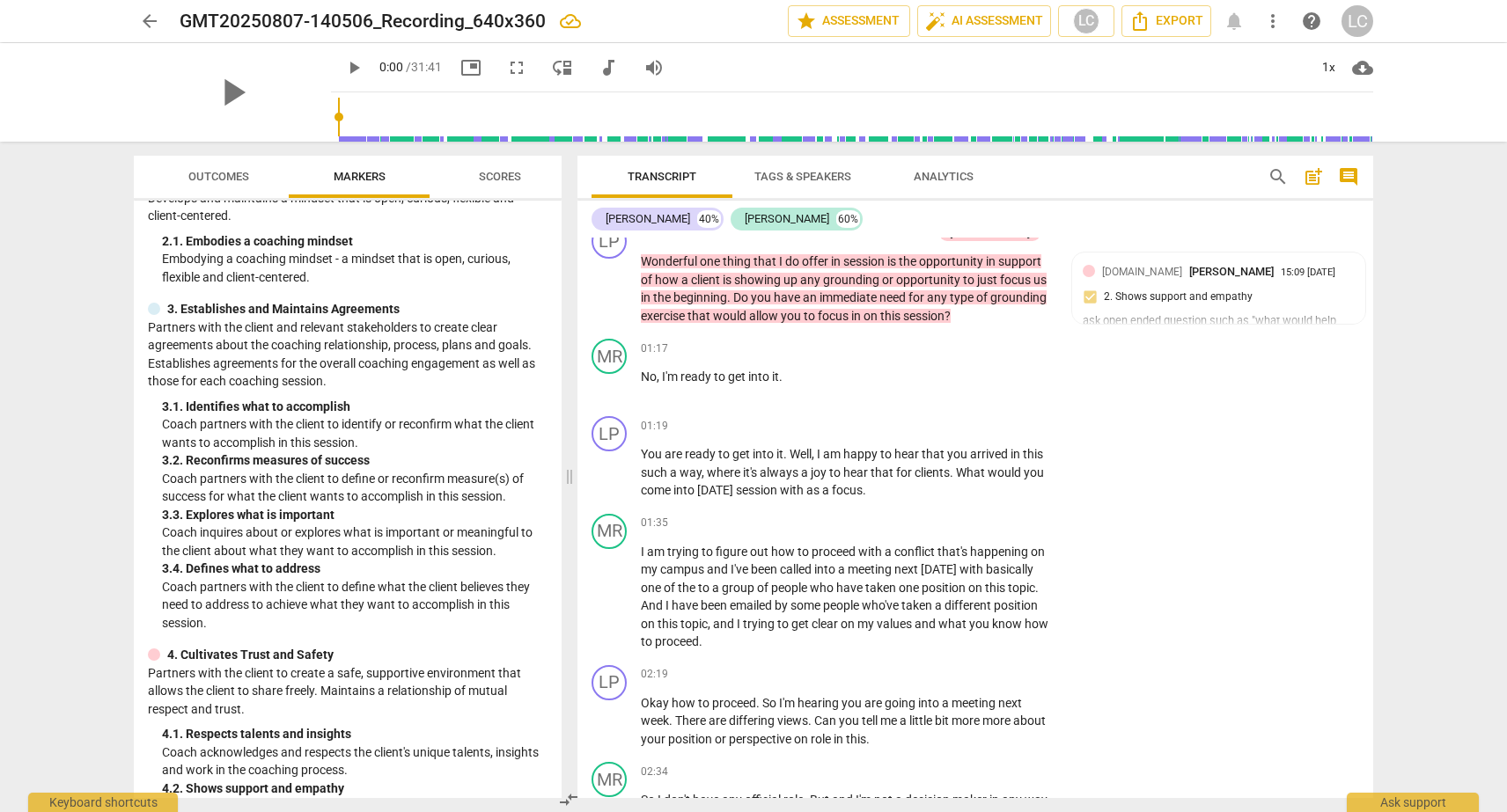
scroll to position [226, 0]
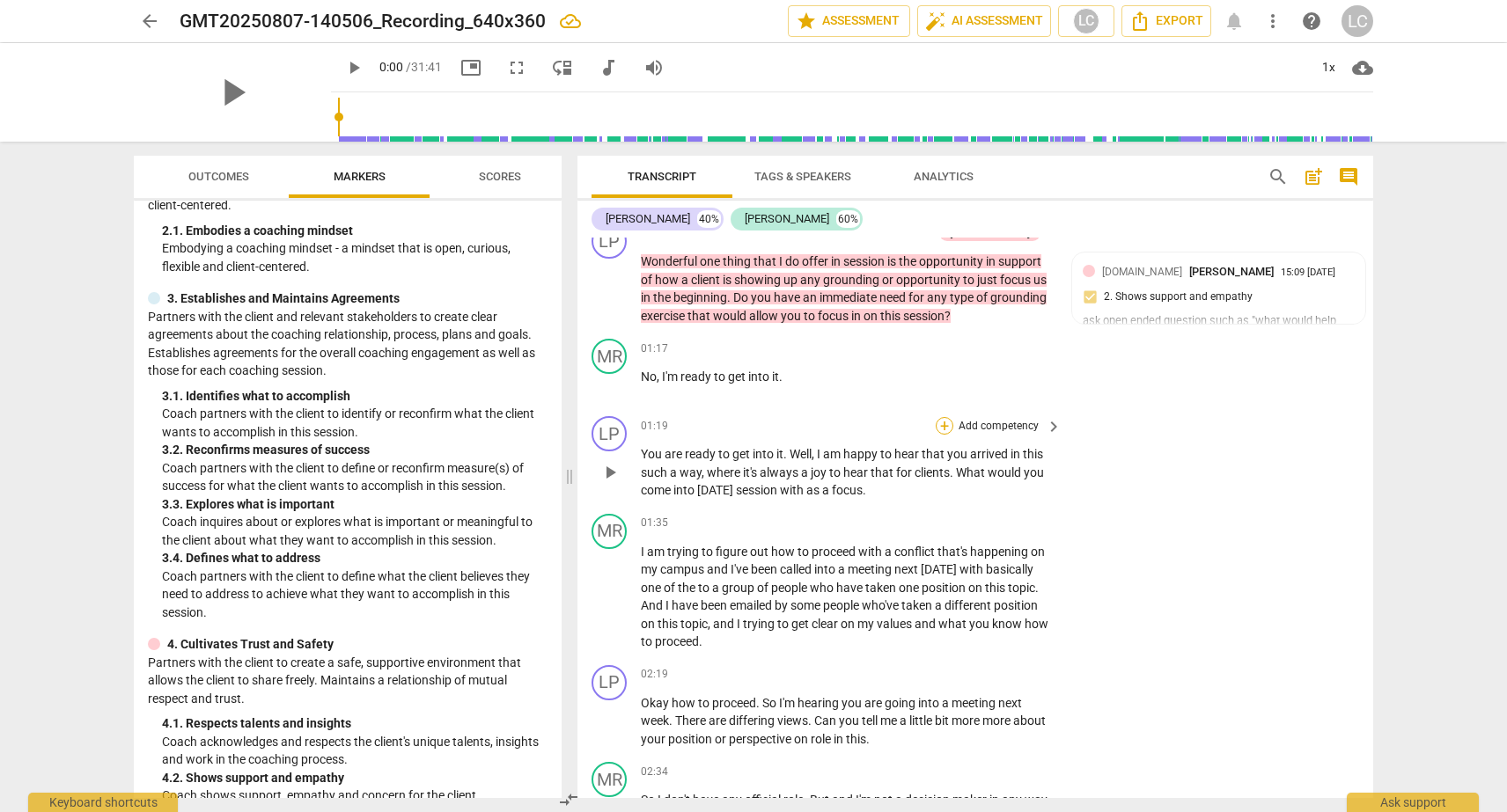
click at [941, 417] on div "+" at bounding box center [945, 426] width 18 height 18
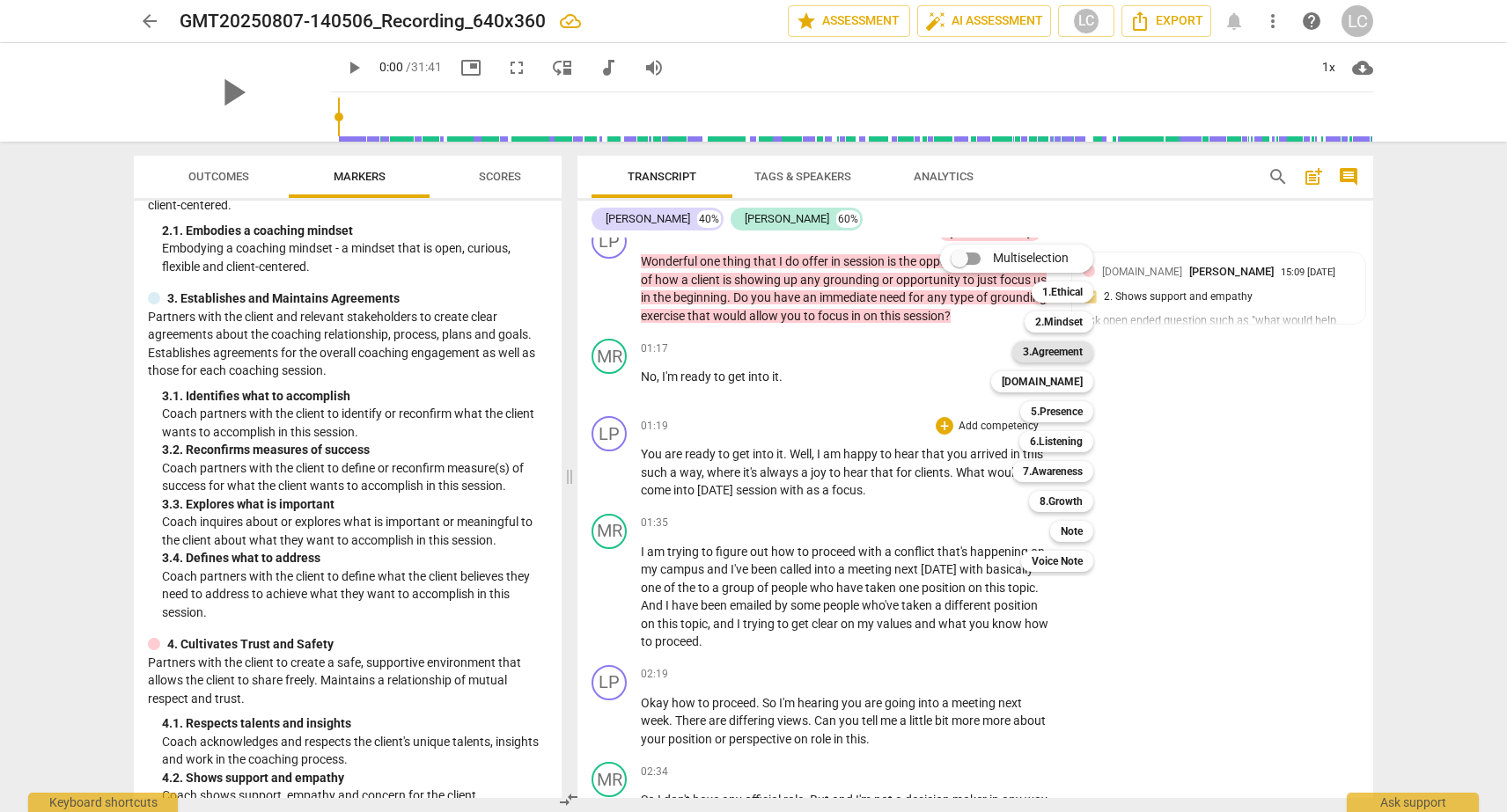
click at [1044, 351] on b "3.Agreement" at bounding box center [1052, 352] width 60 height 21
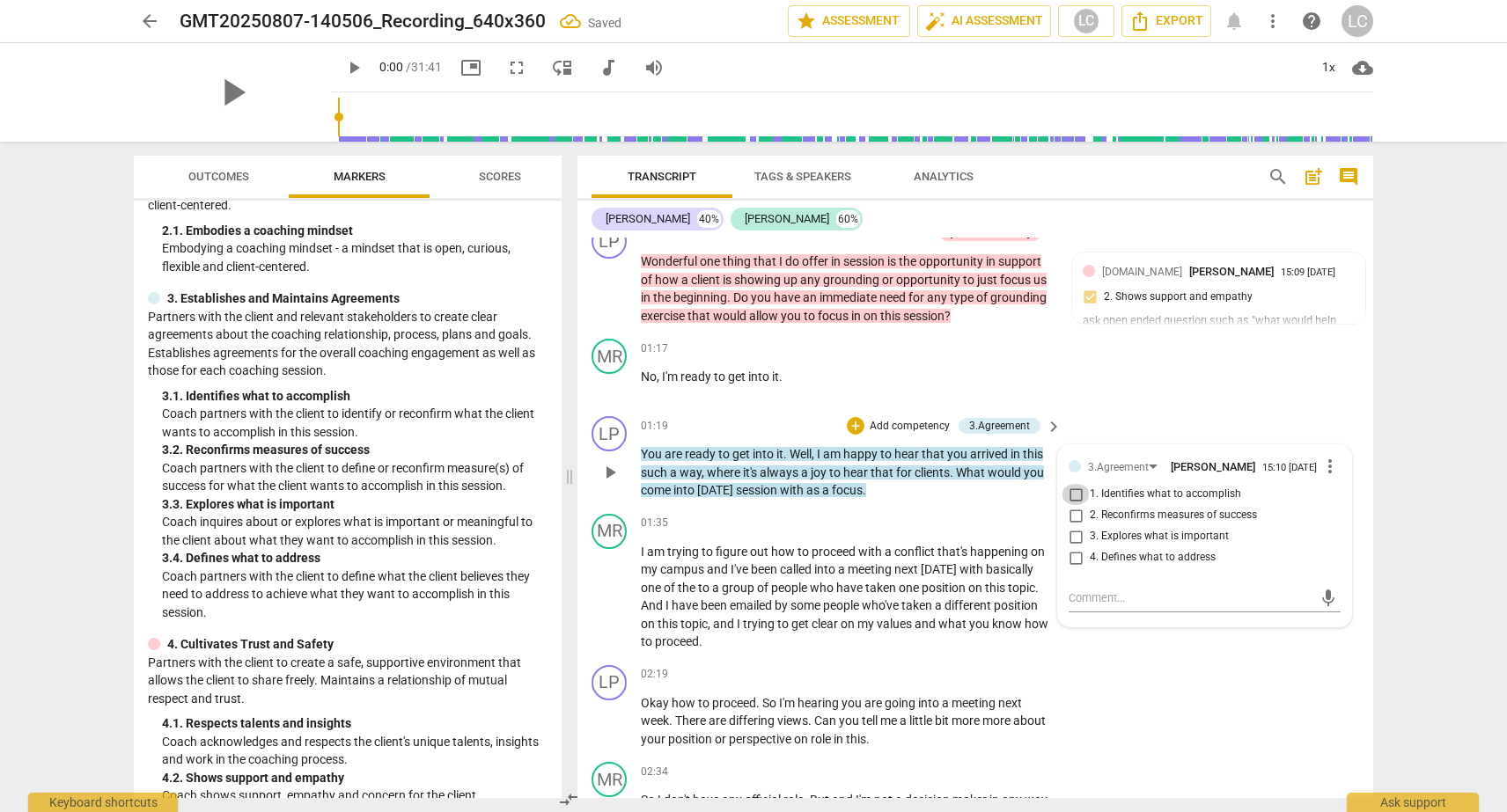
click at [1074, 484] on input "1. Identifies what to accomplish" at bounding box center [1075, 494] width 29 height 21
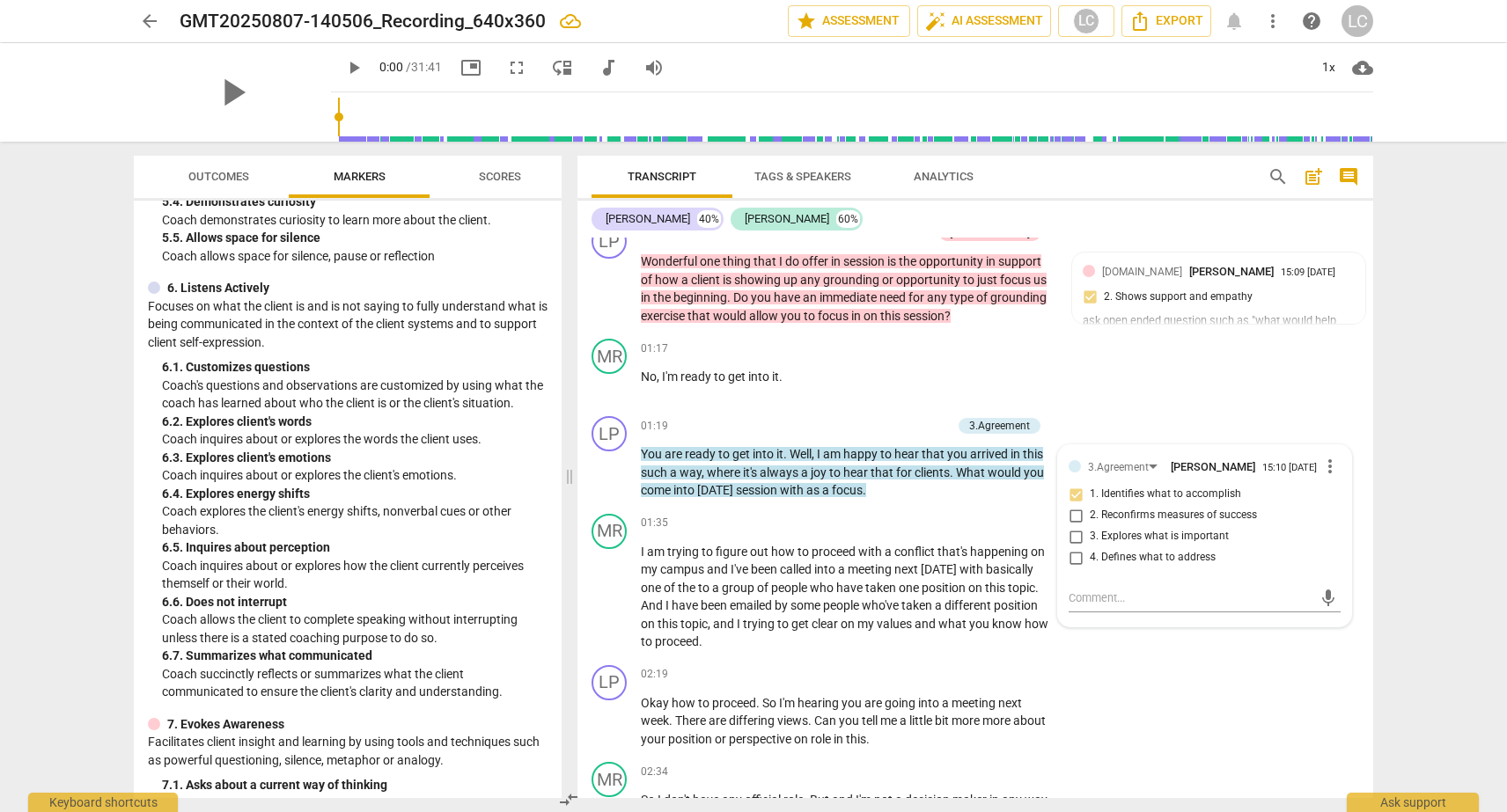
scroll to position [1245, 0]
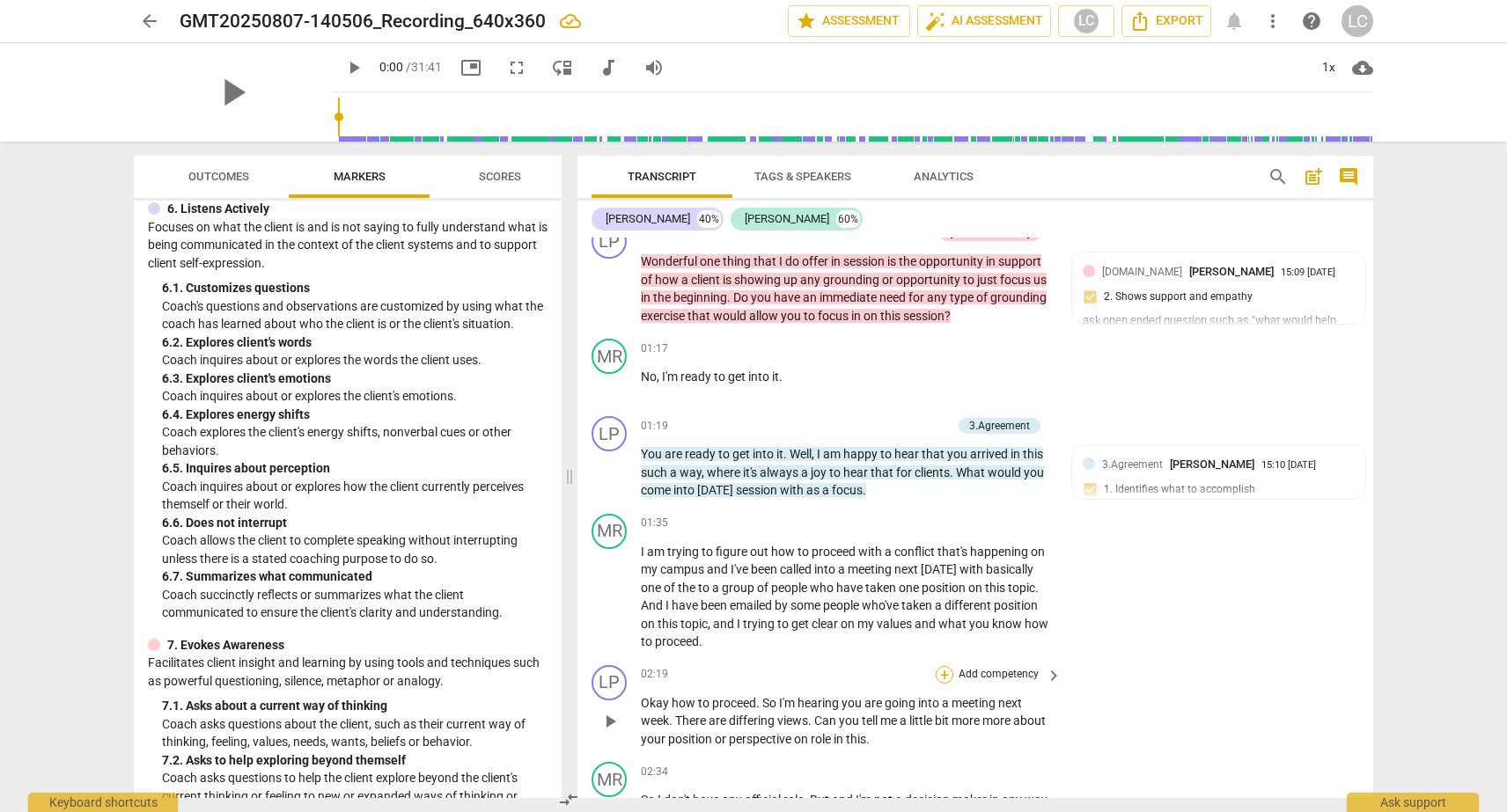
click at [941, 666] on div "+" at bounding box center [945, 675] width 18 height 18
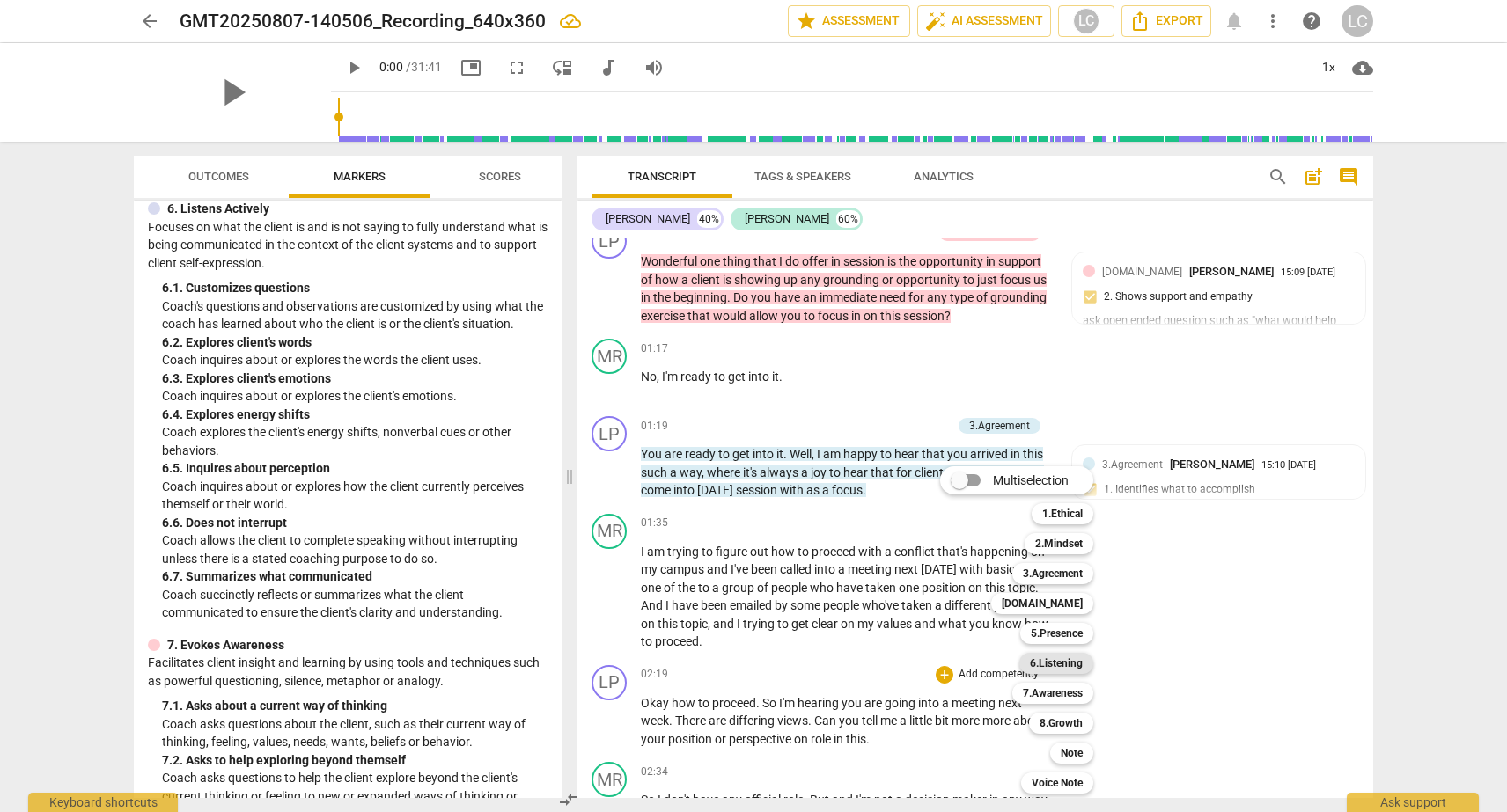
click at [1032, 662] on b "6.Listening" at bounding box center [1055, 663] width 52 height 21
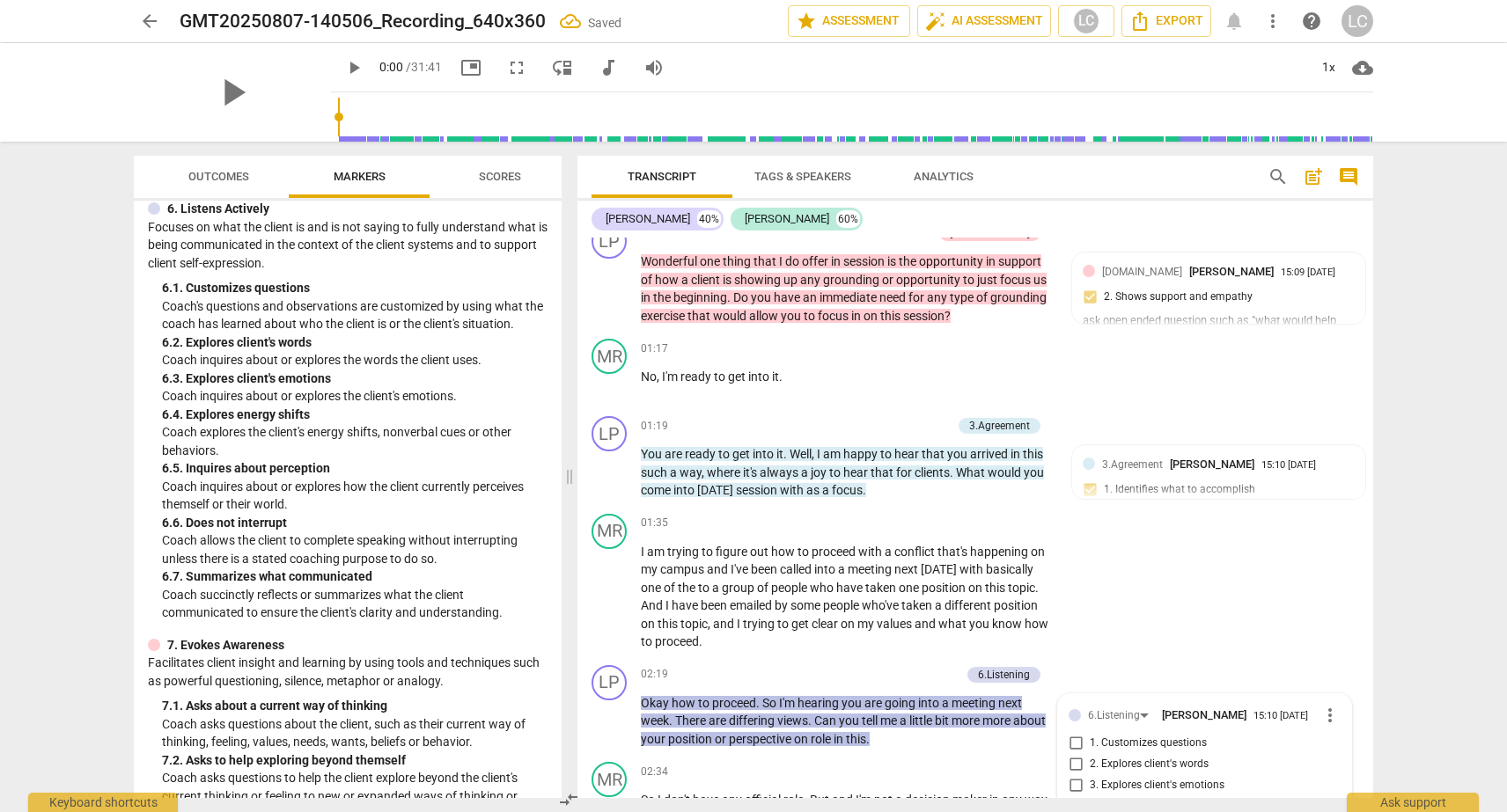
scroll to position [853, 0]
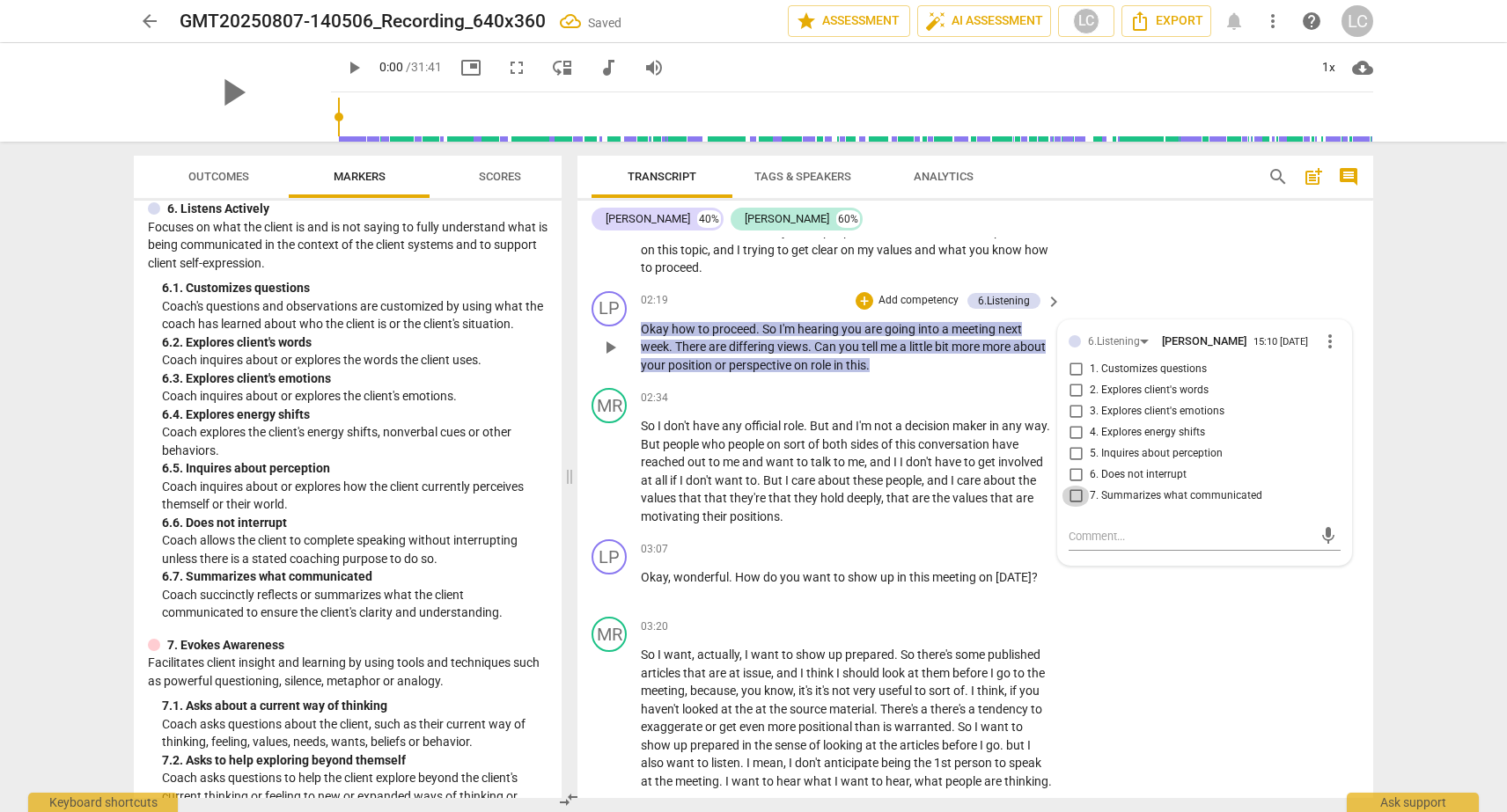
click at [1069, 486] on input "7. Summarizes what communicated" at bounding box center [1075, 496] width 29 height 21
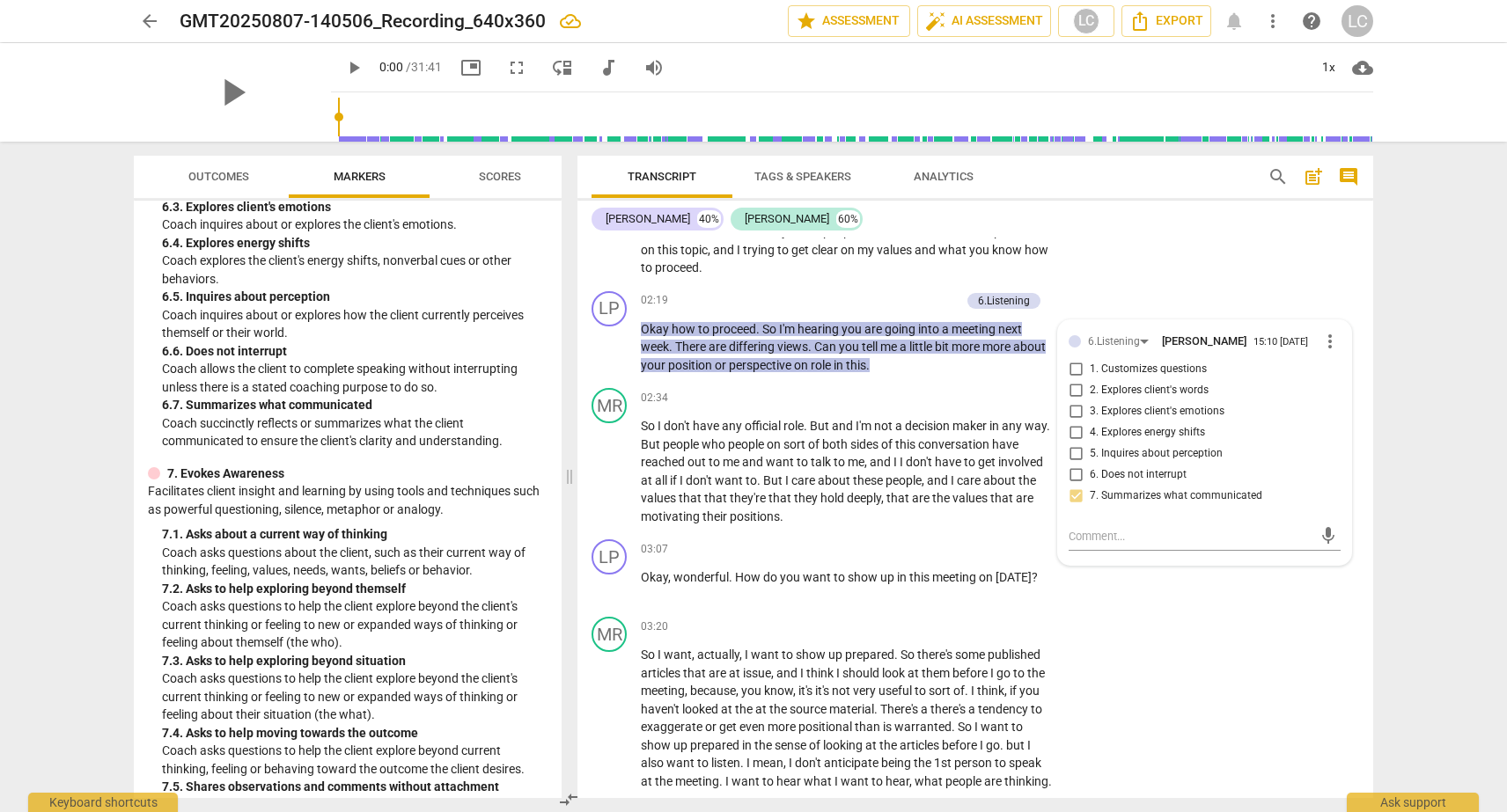
scroll to position [1419, 0]
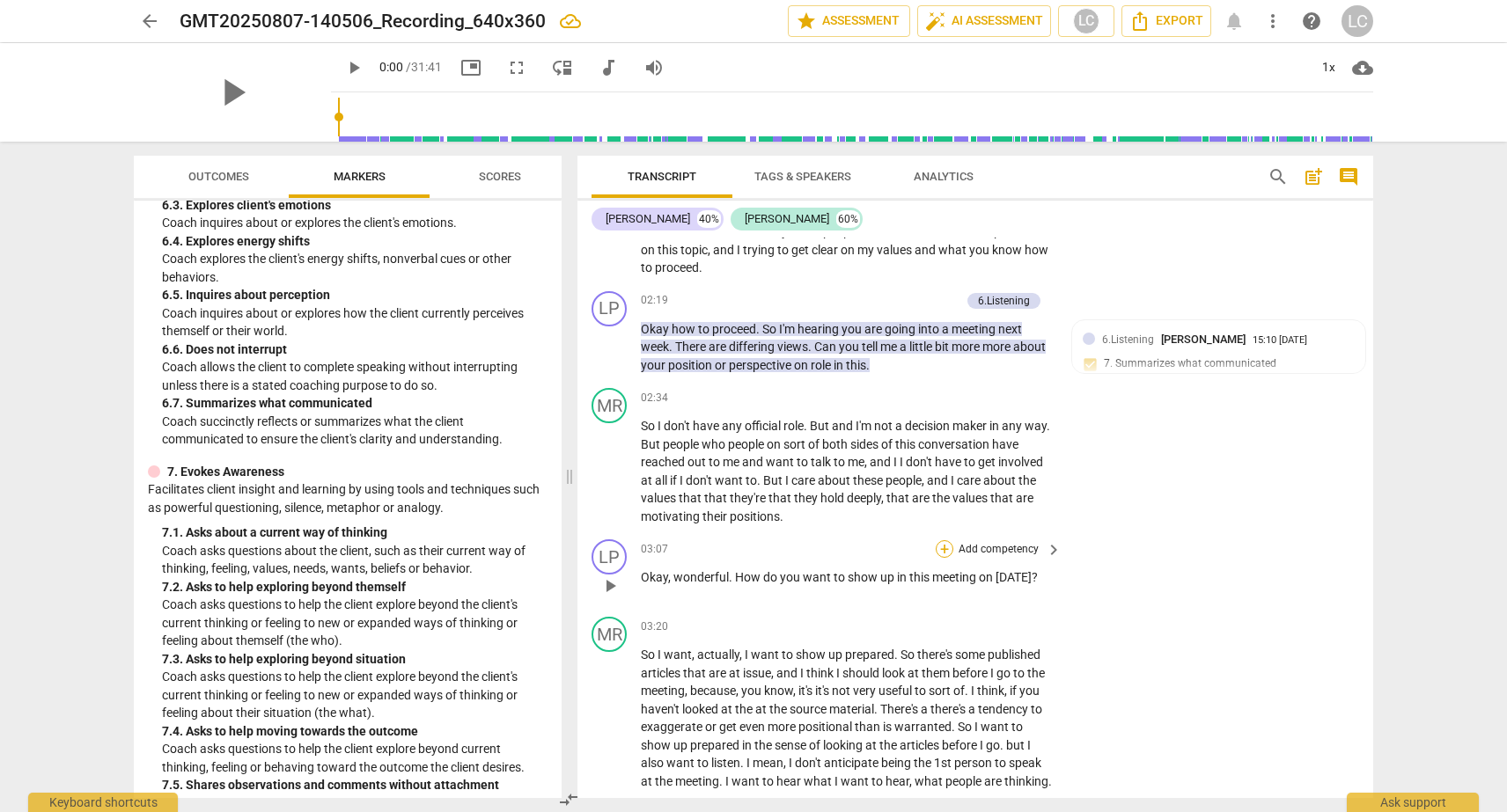
click at [949, 540] on div "+" at bounding box center [945, 549] width 18 height 18
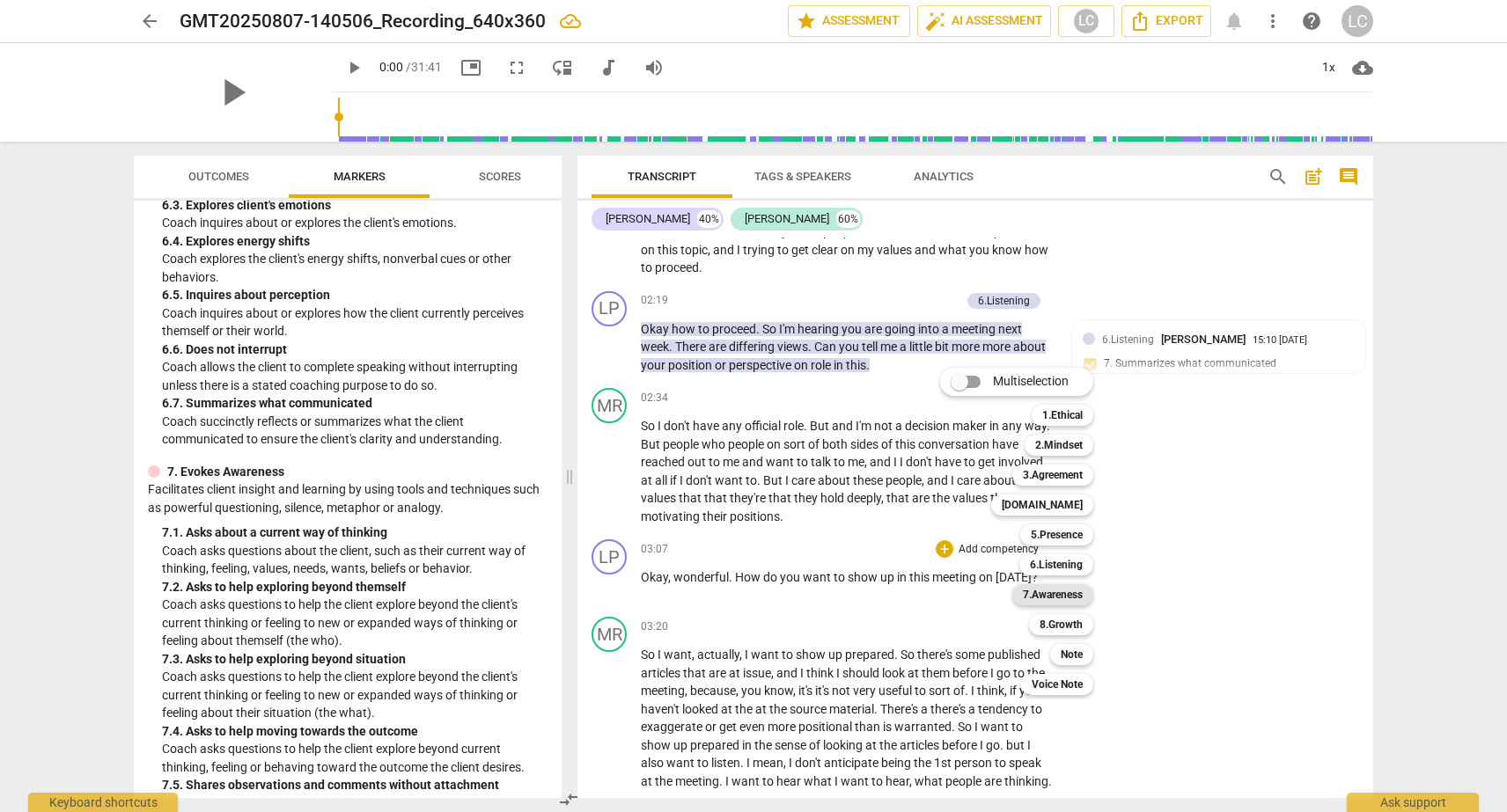
click at [1028, 596] on b "7.Awareness" at bounding box center [1052, 594] width 60 height 21
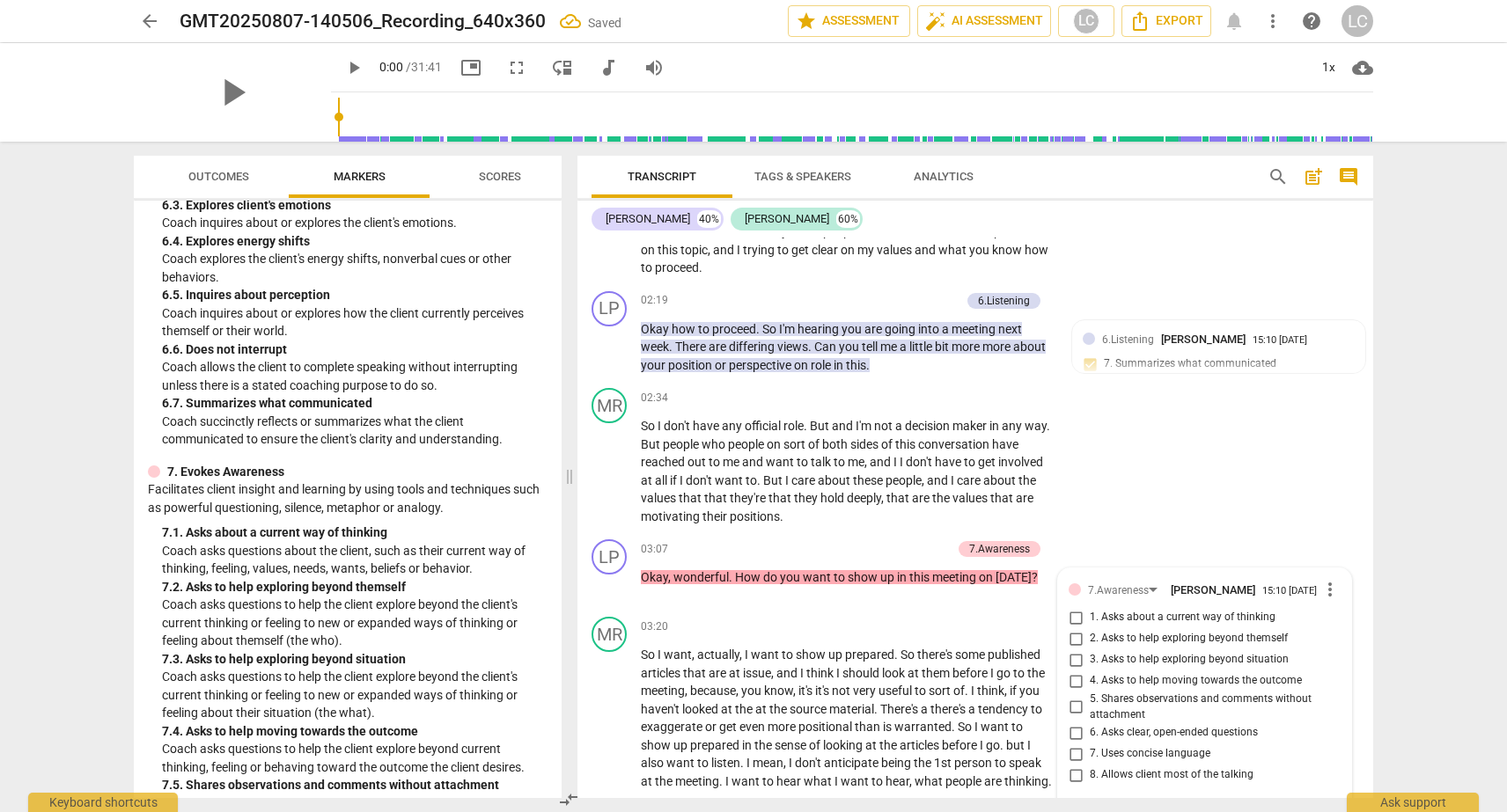
scroll to position [858, 0]
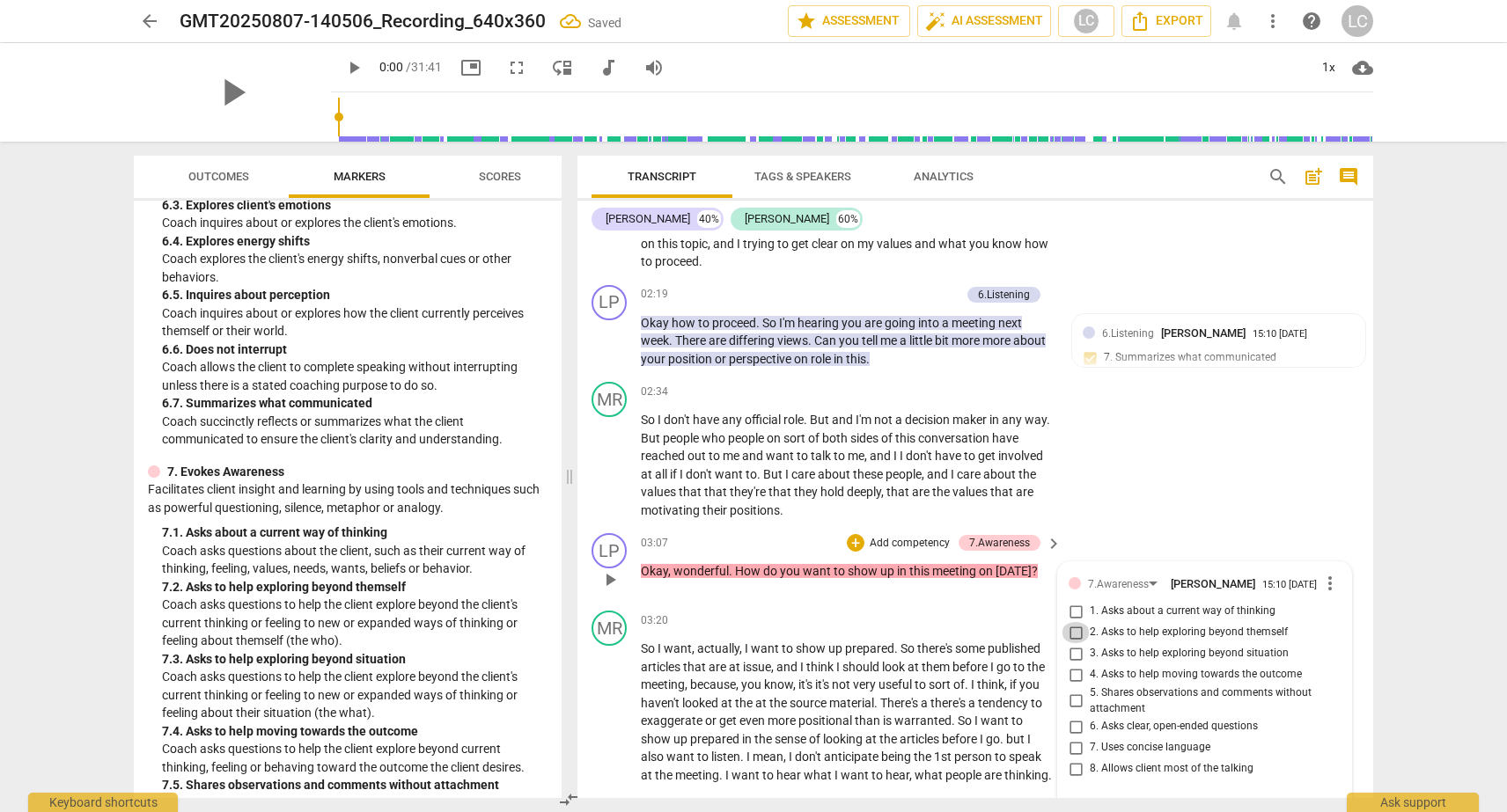
click at [1072, 622] on input "2. Asks to help exploring beyond themself" at bounding box center [1075, 632] width 29 height 21
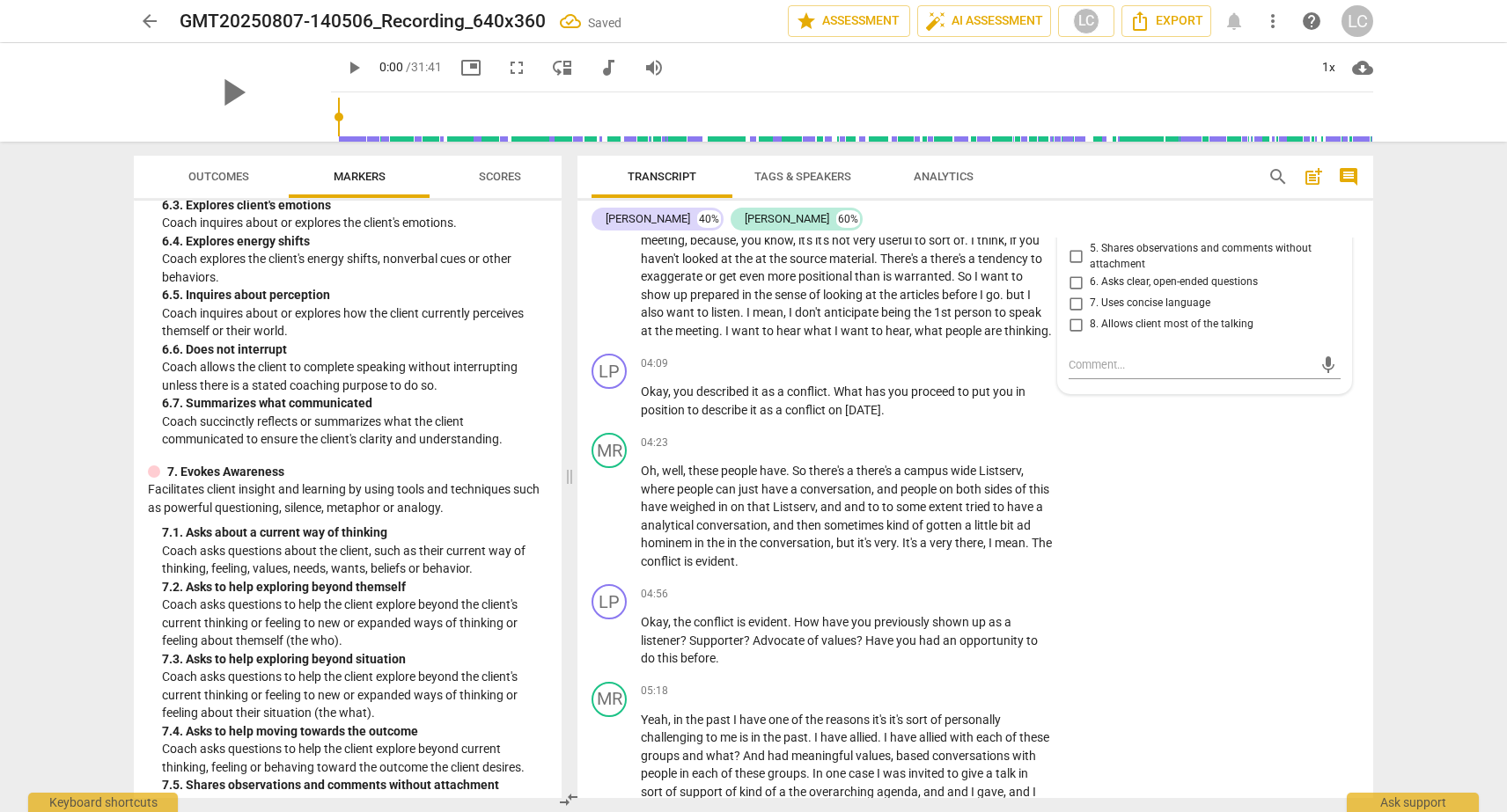
scroll to position [1321, 0]
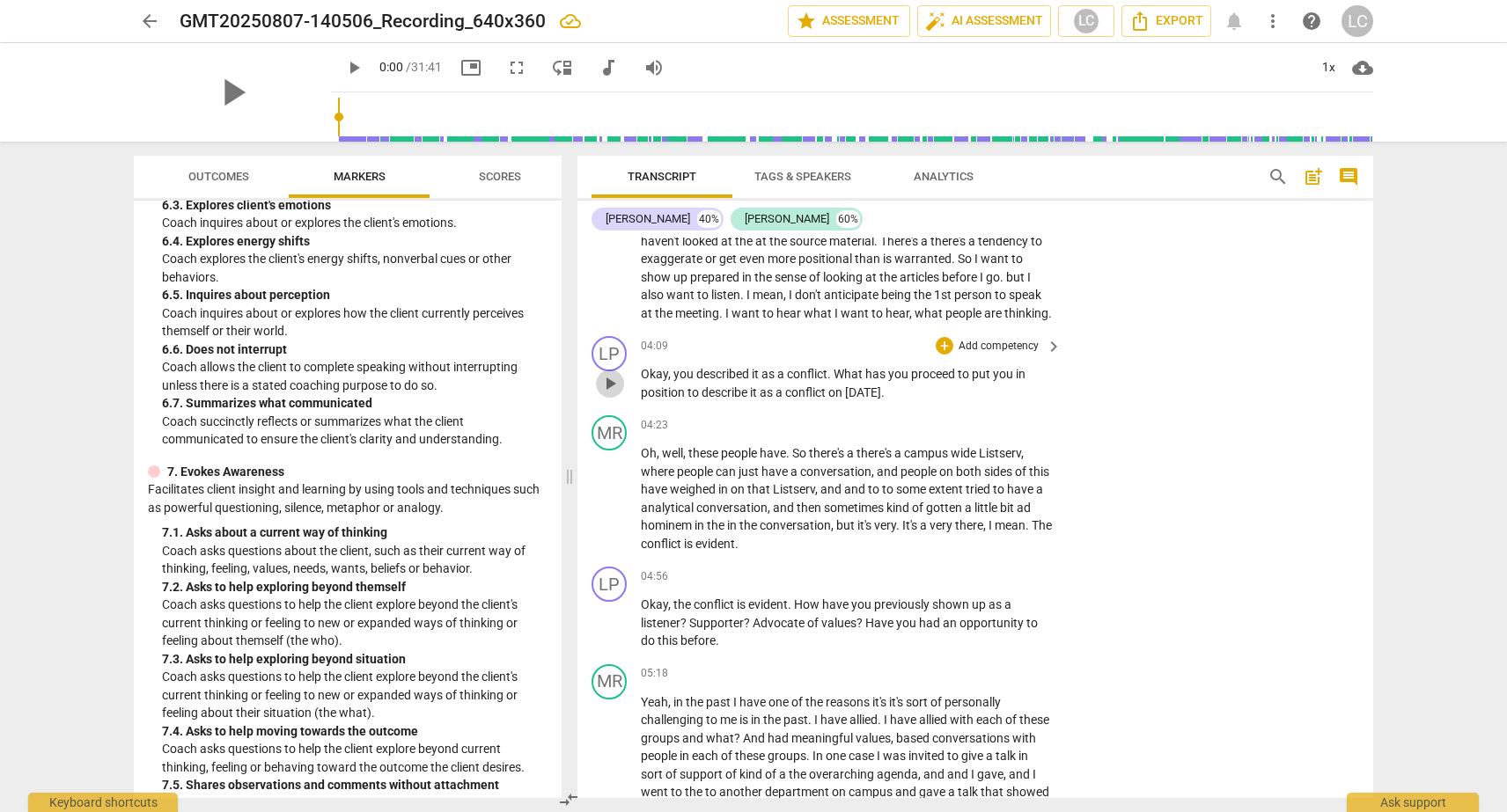
click at [617, 380] on span "play_arrow" at bounding box center [610, 383] width 21 height 21
click at [617, 380] on span "pause" at bounding box center [610, 383] width 21 height 21
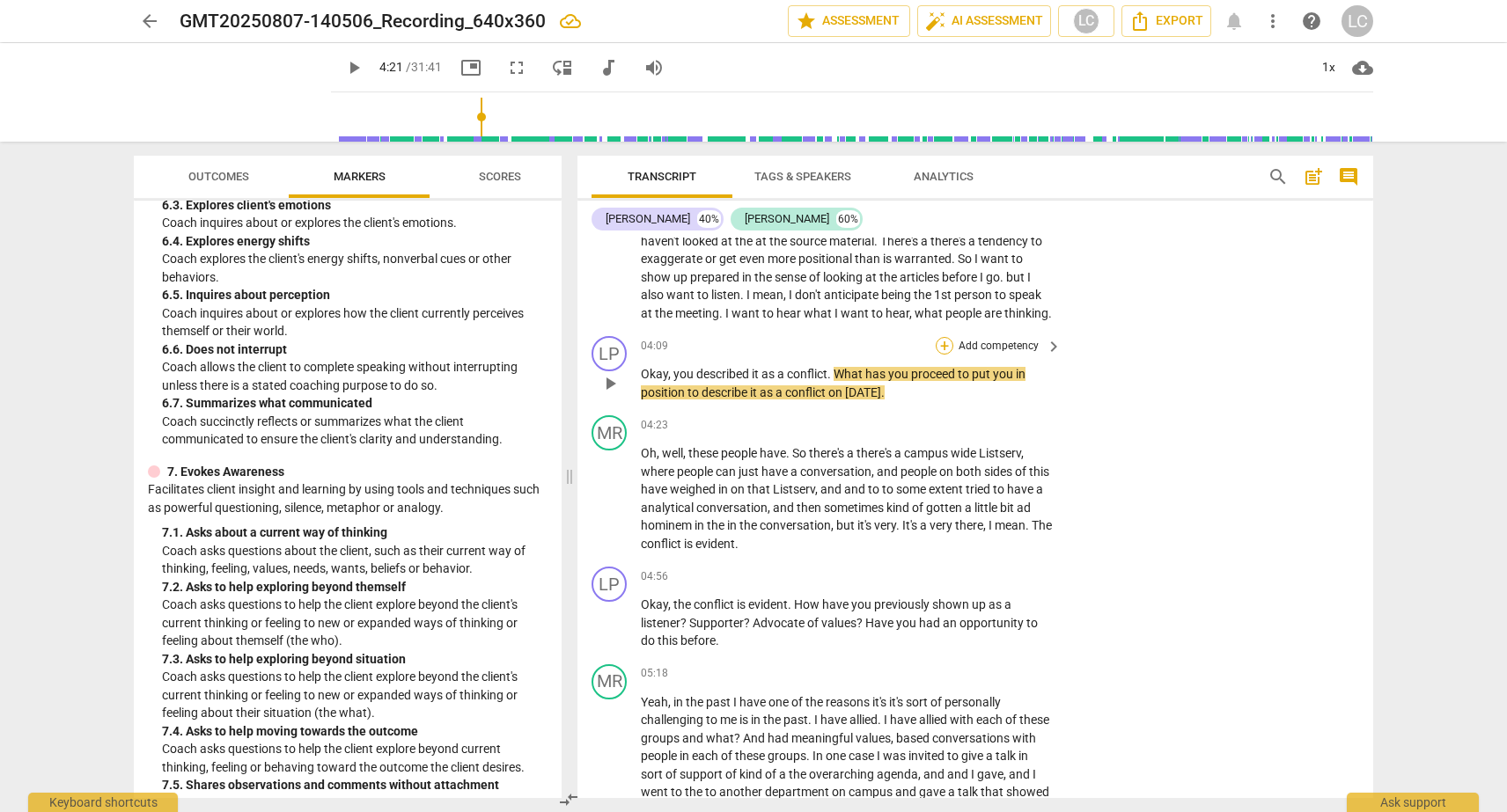
click at [941, 344] on div "+" at bounding box center [945, 346] width 18 height 18
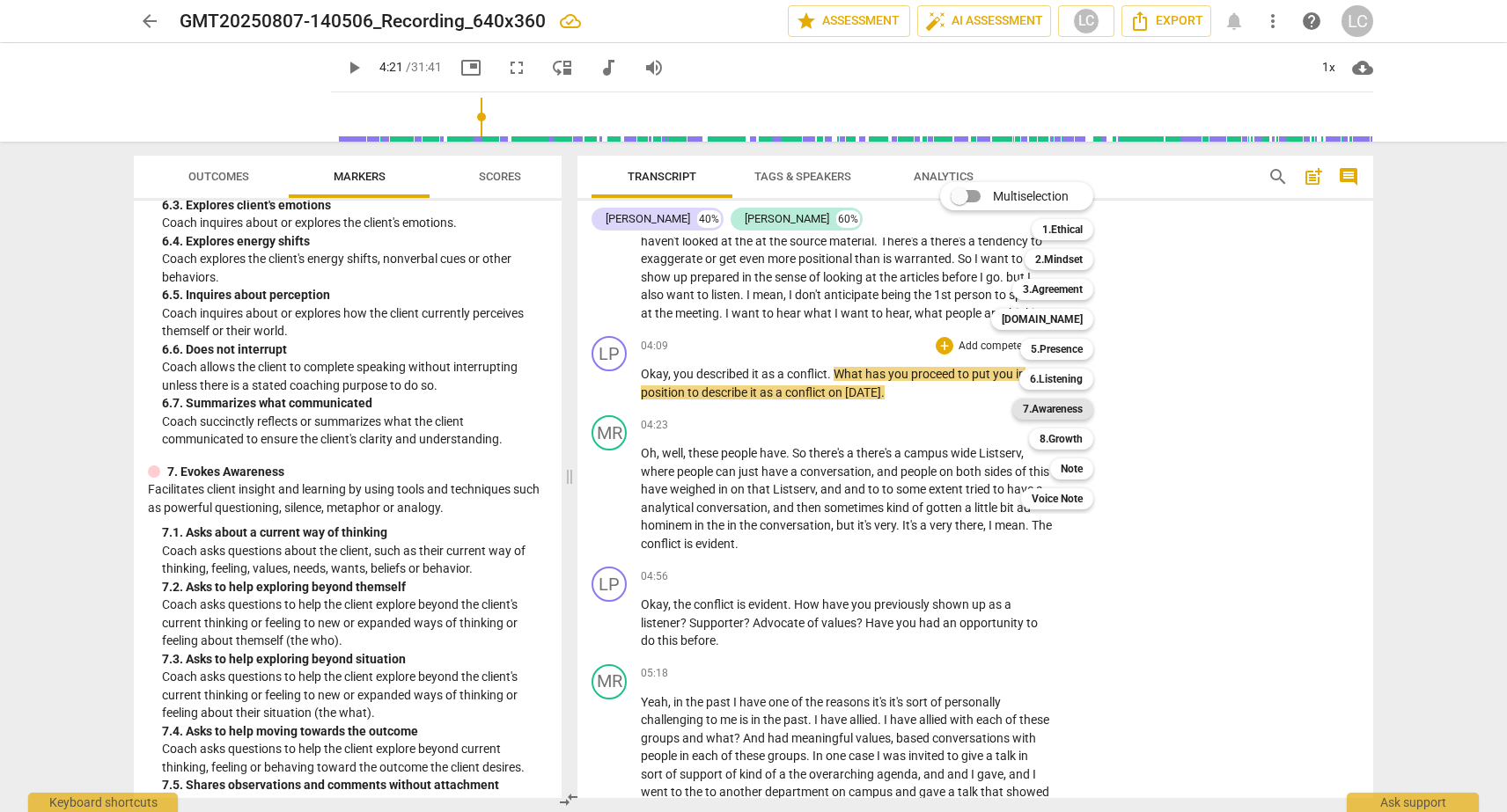
click at [1027, 410] on b "7.Awareness" at bounding box center [1052, 409] width 60 height 21
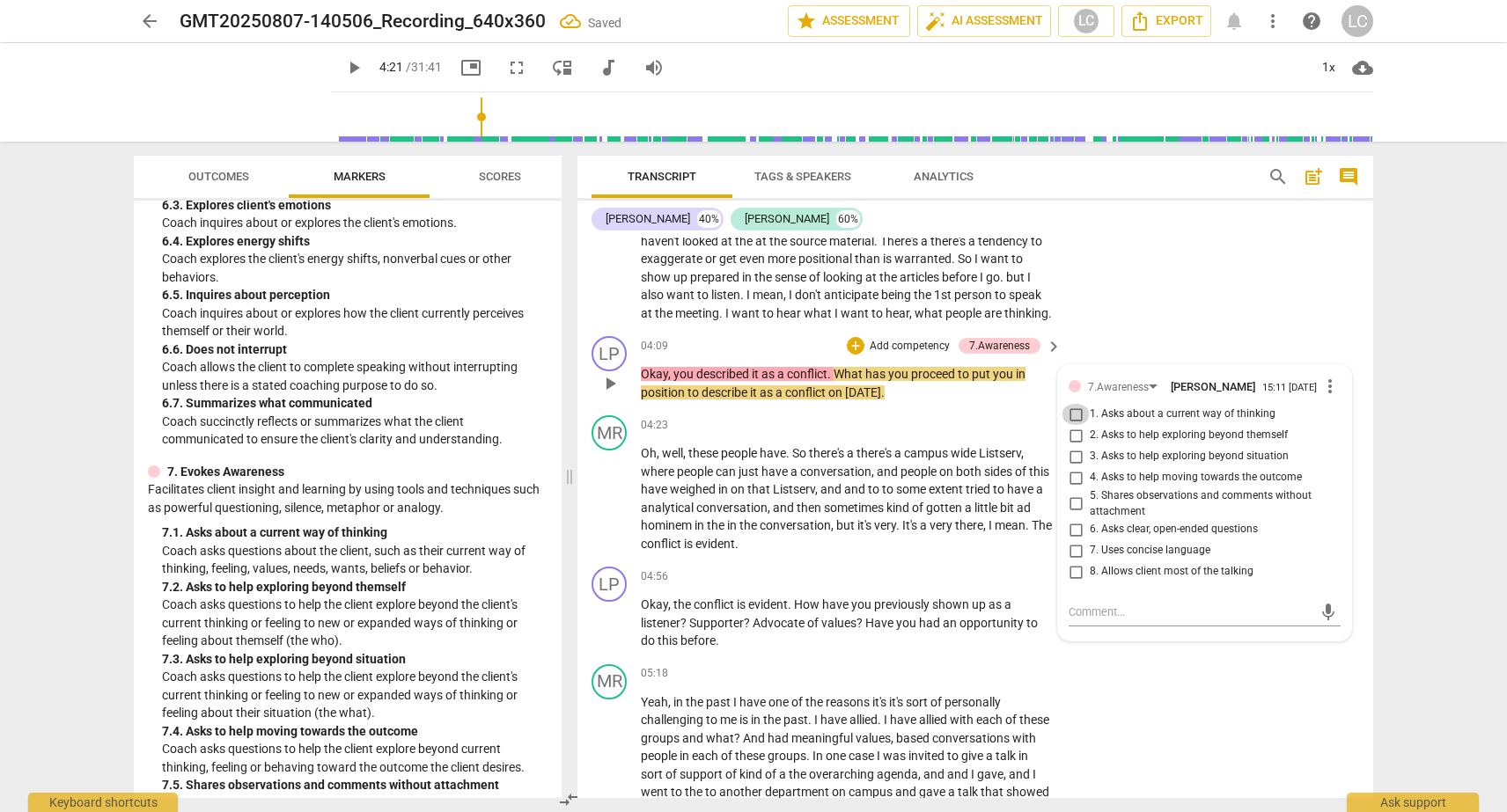
click at [1069, 414] on input "1. Asks about a current way of thinking" at bounding box center [1075, 414] width 29 height 21
click at [978, 415] on div "MR play_arrow pause 04:23 + Add competency keyboard_arrow_right Oh , well , the…" at bounding box center [974, 483] width 795 height 151
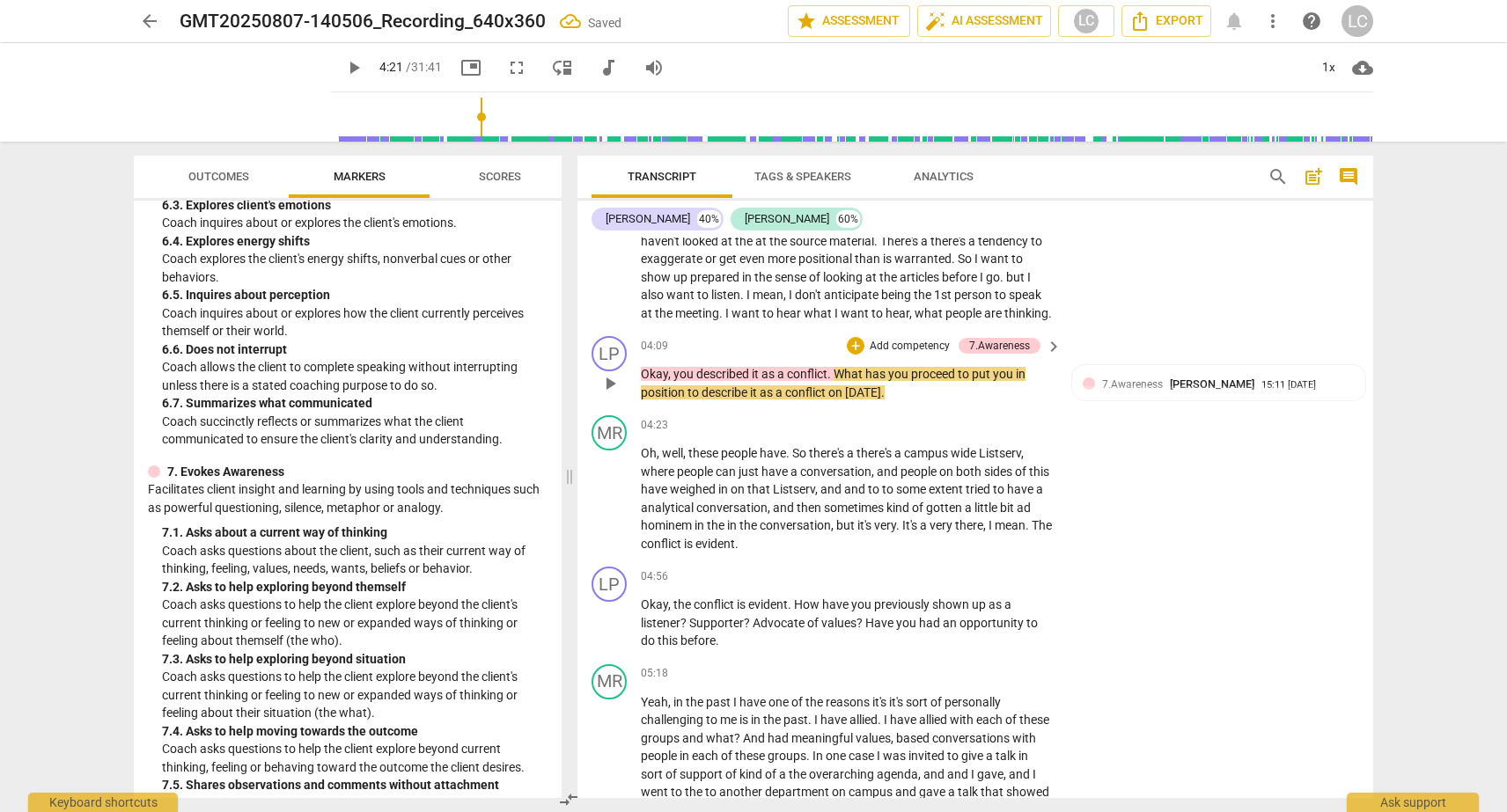
click at [971, 393] on p "Okay , you described it as a conflict . What has you proceed to put you in posi…" at bounding box center [846, 383] width 412 height 37
click at [857, 379] on span "What" at bounding box center [850, 373] width 32 height 14
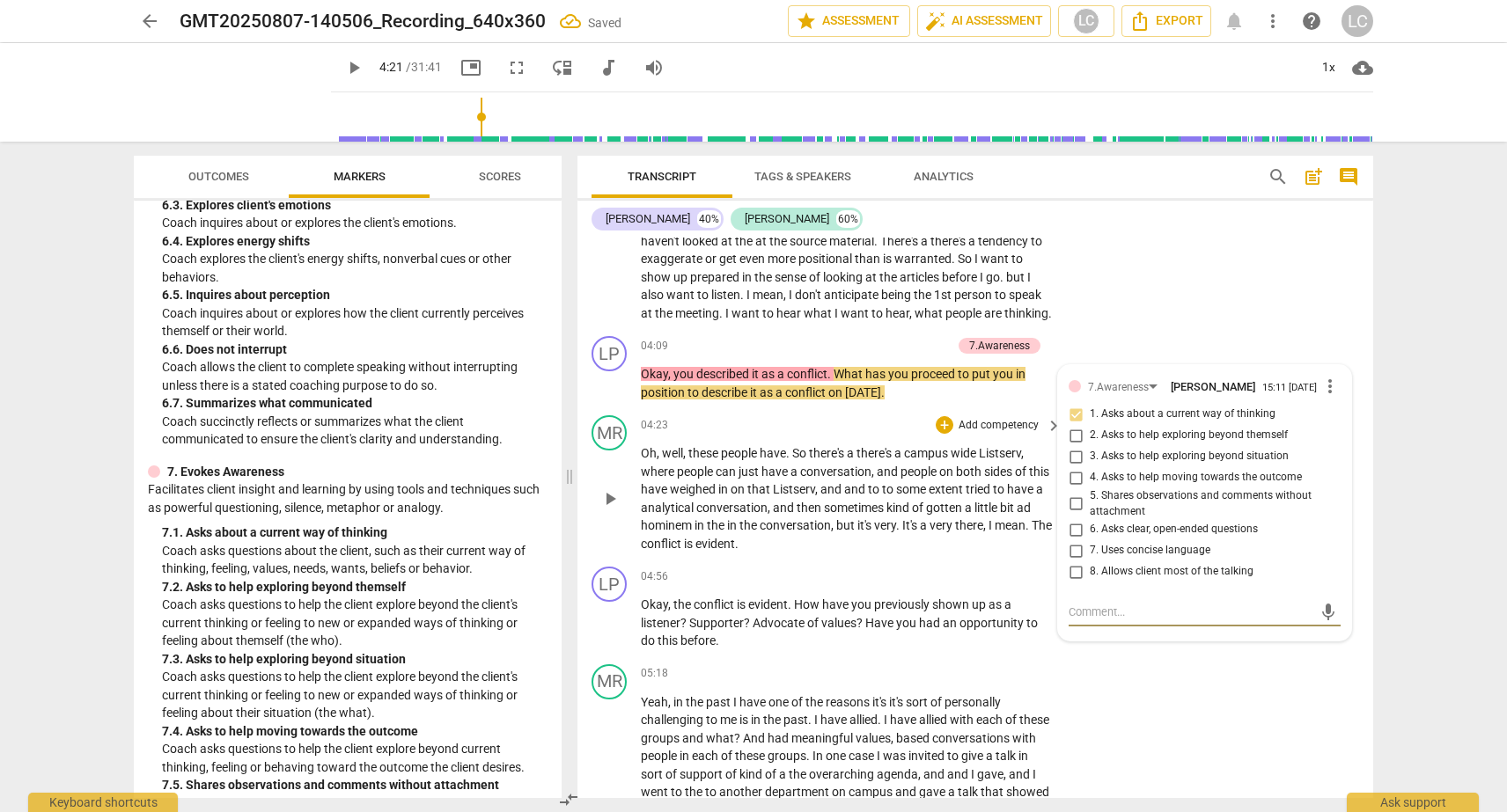
drag, startPoint x: 873, startPoint y: 384, endPoint x: 883, endPoint y: 423, distance: 40.3
click at [874, 397] on span "Monday" at bounding box center [863, 392] width 37 height 14
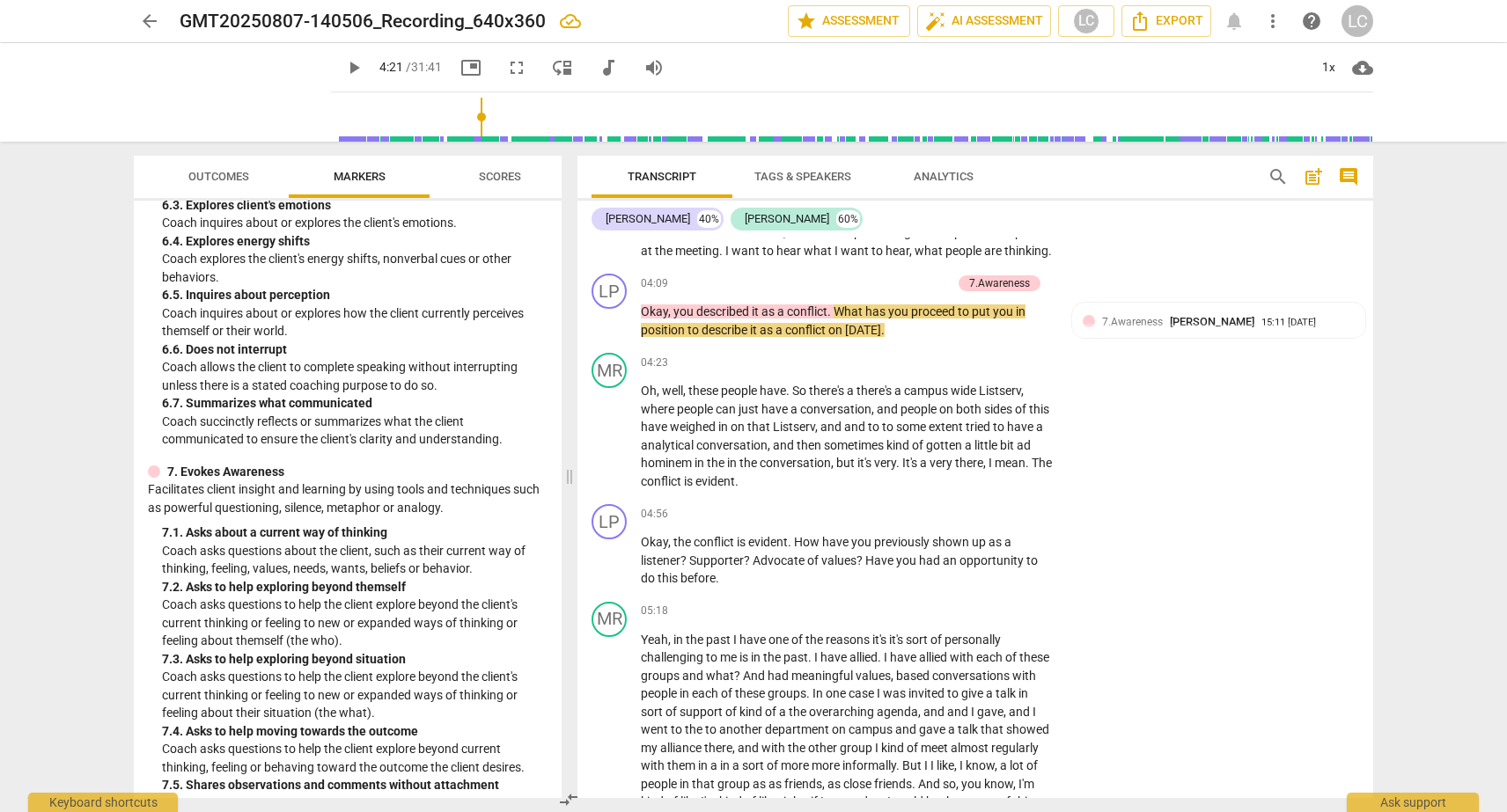
scroll to position [1391, 0]
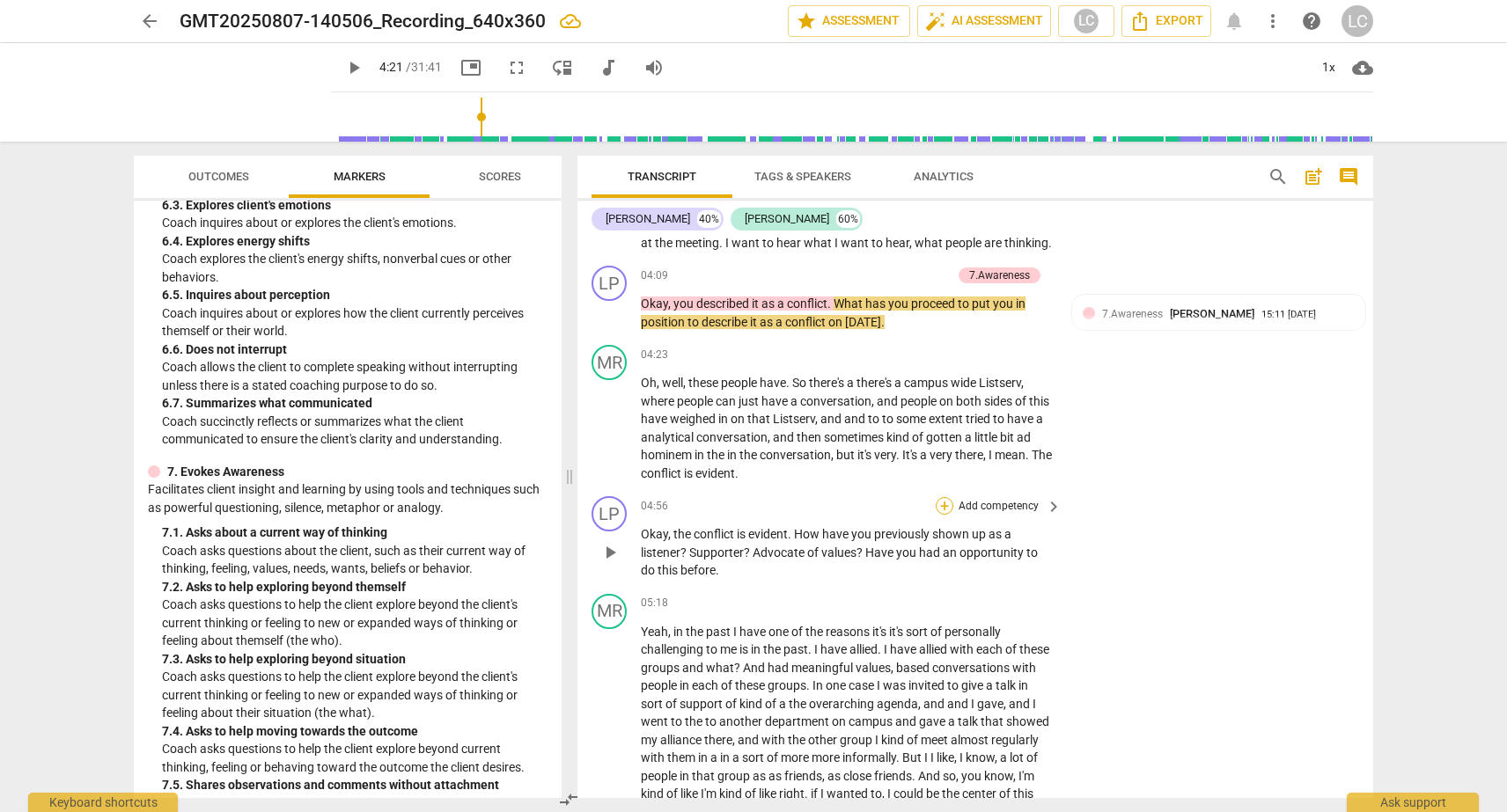
click at [939, 509] on div "+" at bounding box center [945, 506] width 18 height 18
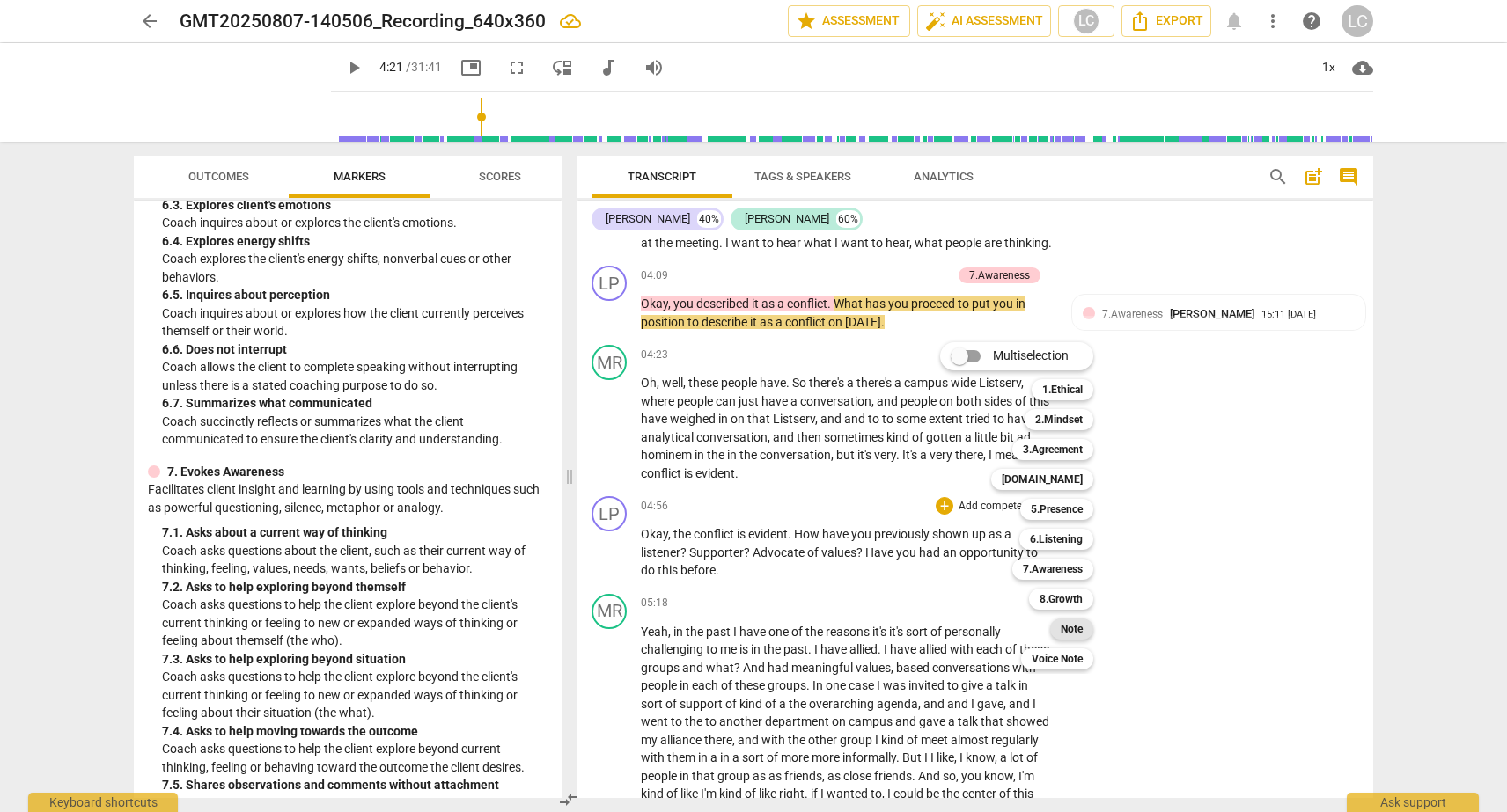
click at [1066, 624] on b "Note" at bounding box center [1071, 628] width 22 height 21
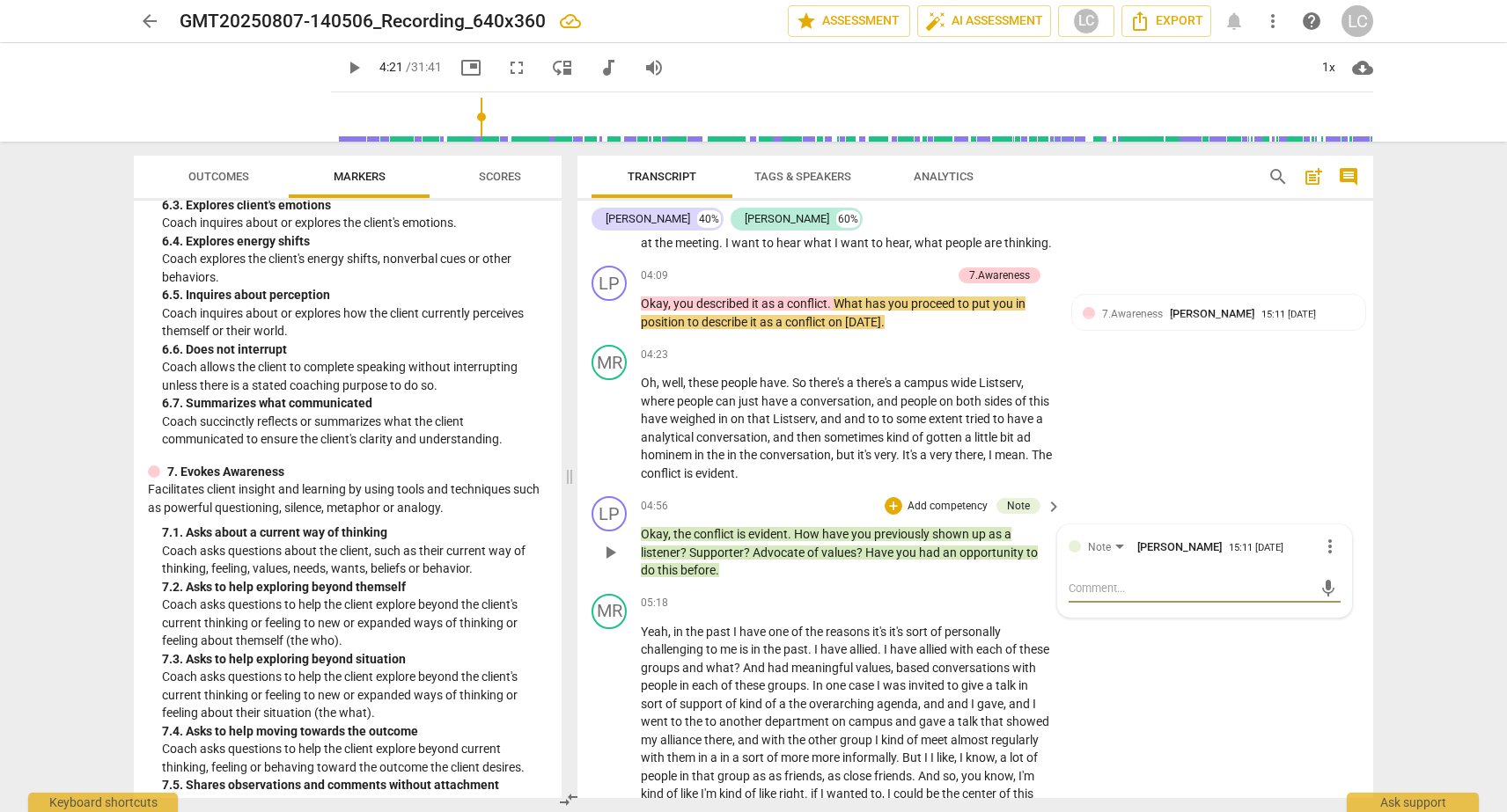
click at [1319, 540] on span "more_vert" at bounding box center [1329, 545] width 21 height 21
click at [1323, 588] on li "Delete" at bounding box center [1343, 579] width 60 height 34
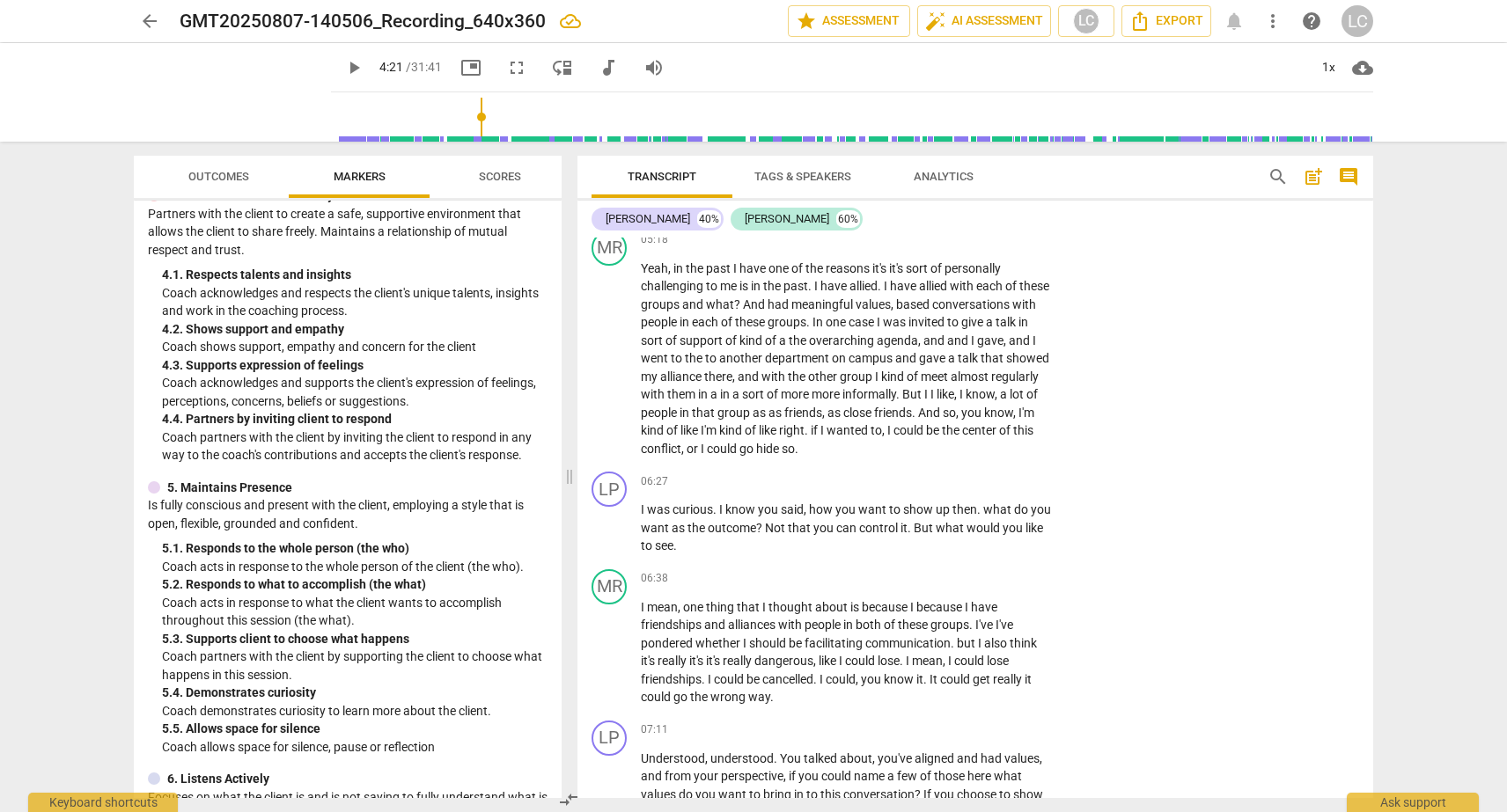
scroll to position [600, 0]
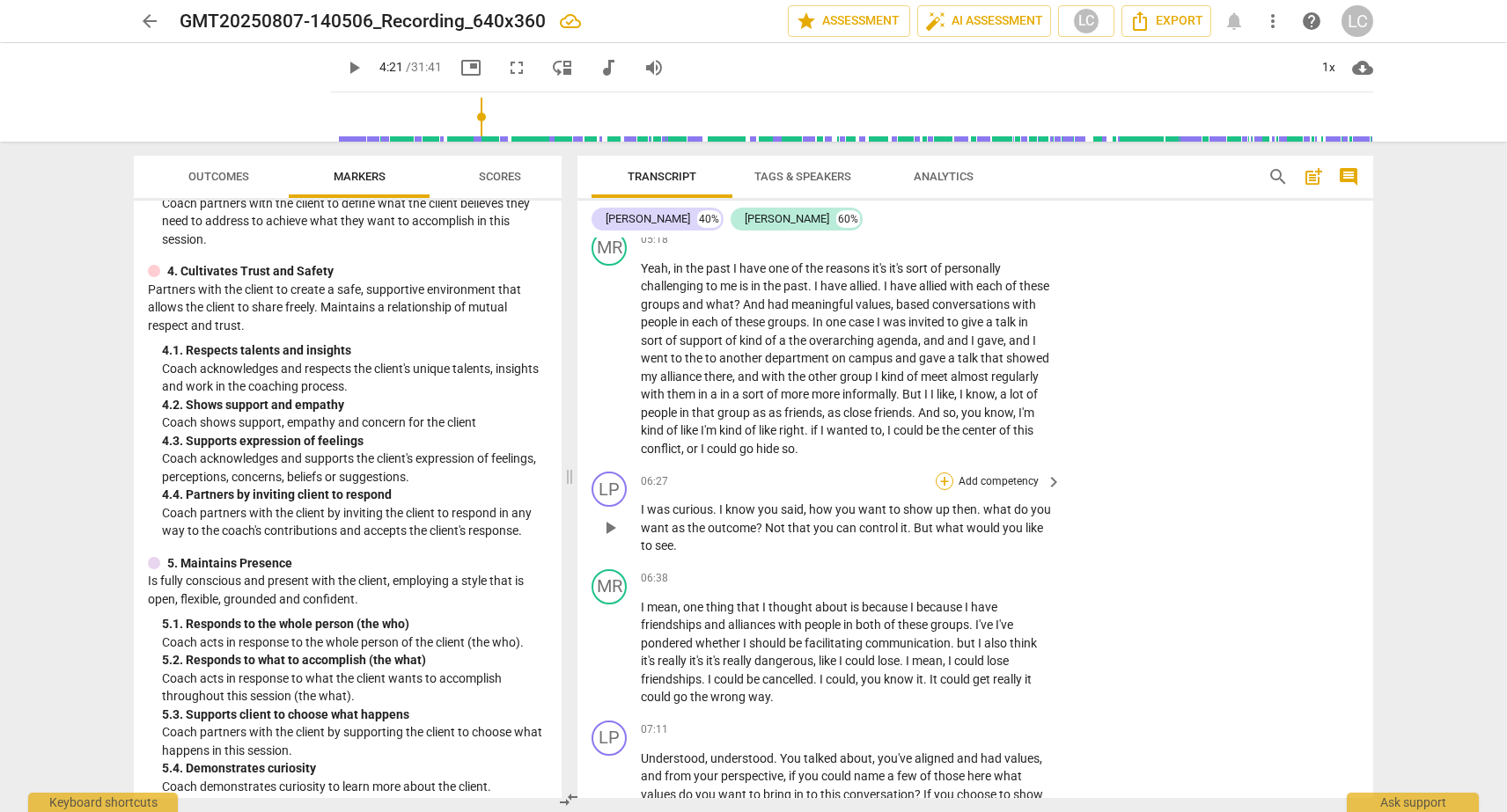
click at [938, 479] on div "+" at bounding box center [945, 481] width 18 height 18
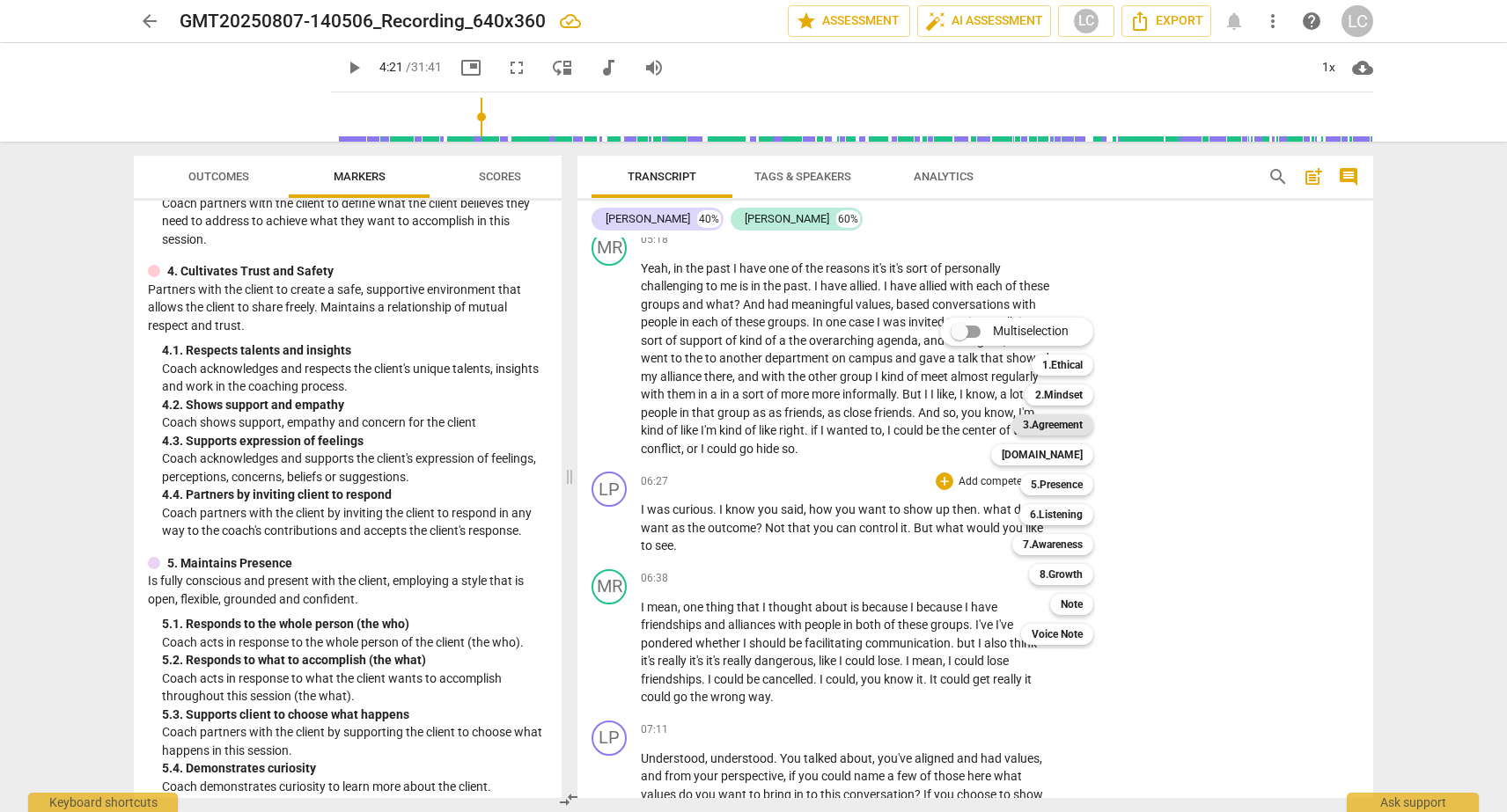
click at [1023, 423] on b "3.Agreement" at bounding box center [1052, 425] width 60 height 21
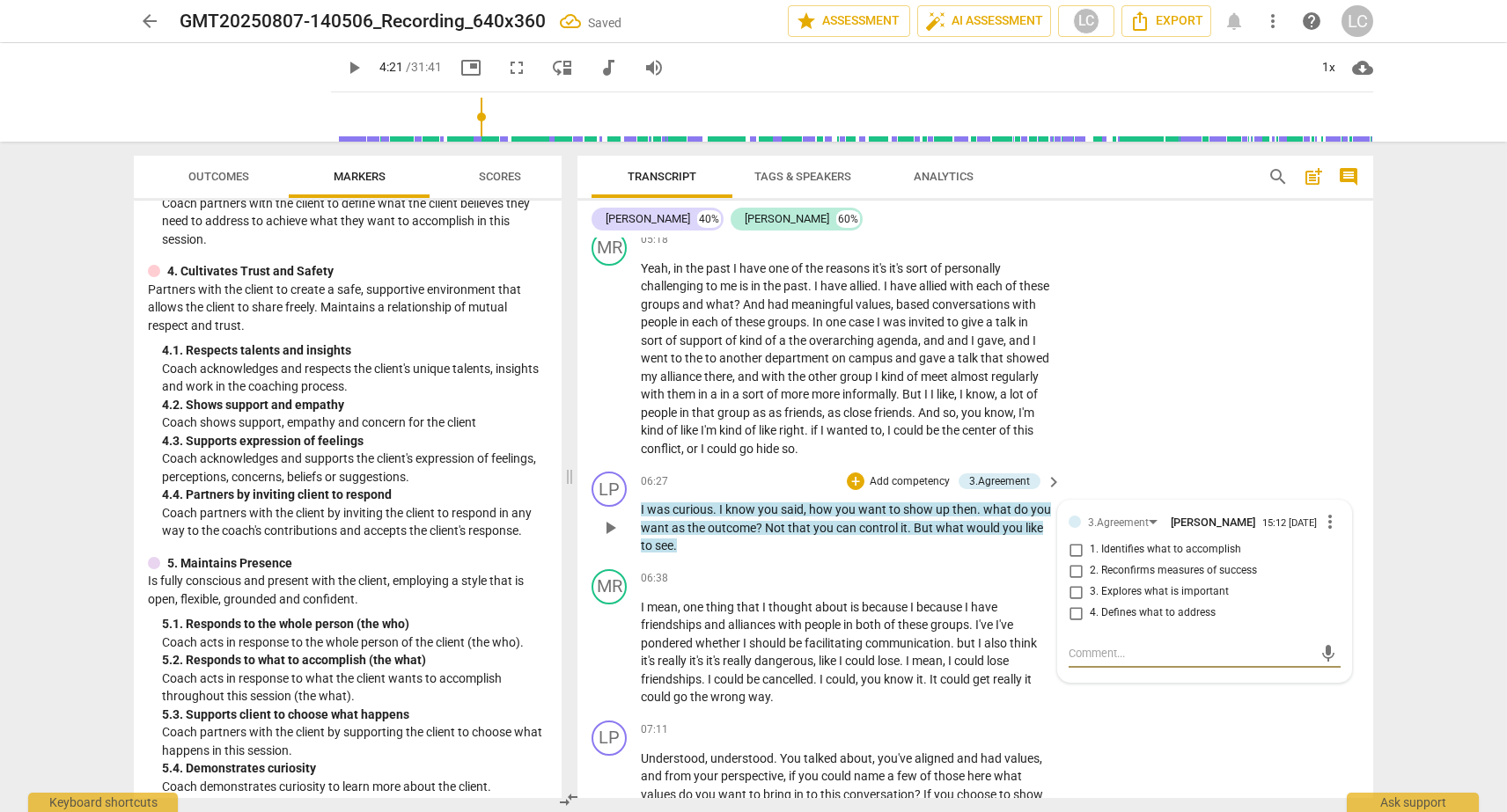
click at [1073, 550] on input "1. Identifies what to accomplish" at bounding box center [1075, 549] width 29 height 21
click at [1068, 654] on textarea at bounding box center [1190, 653] width 244 height 17
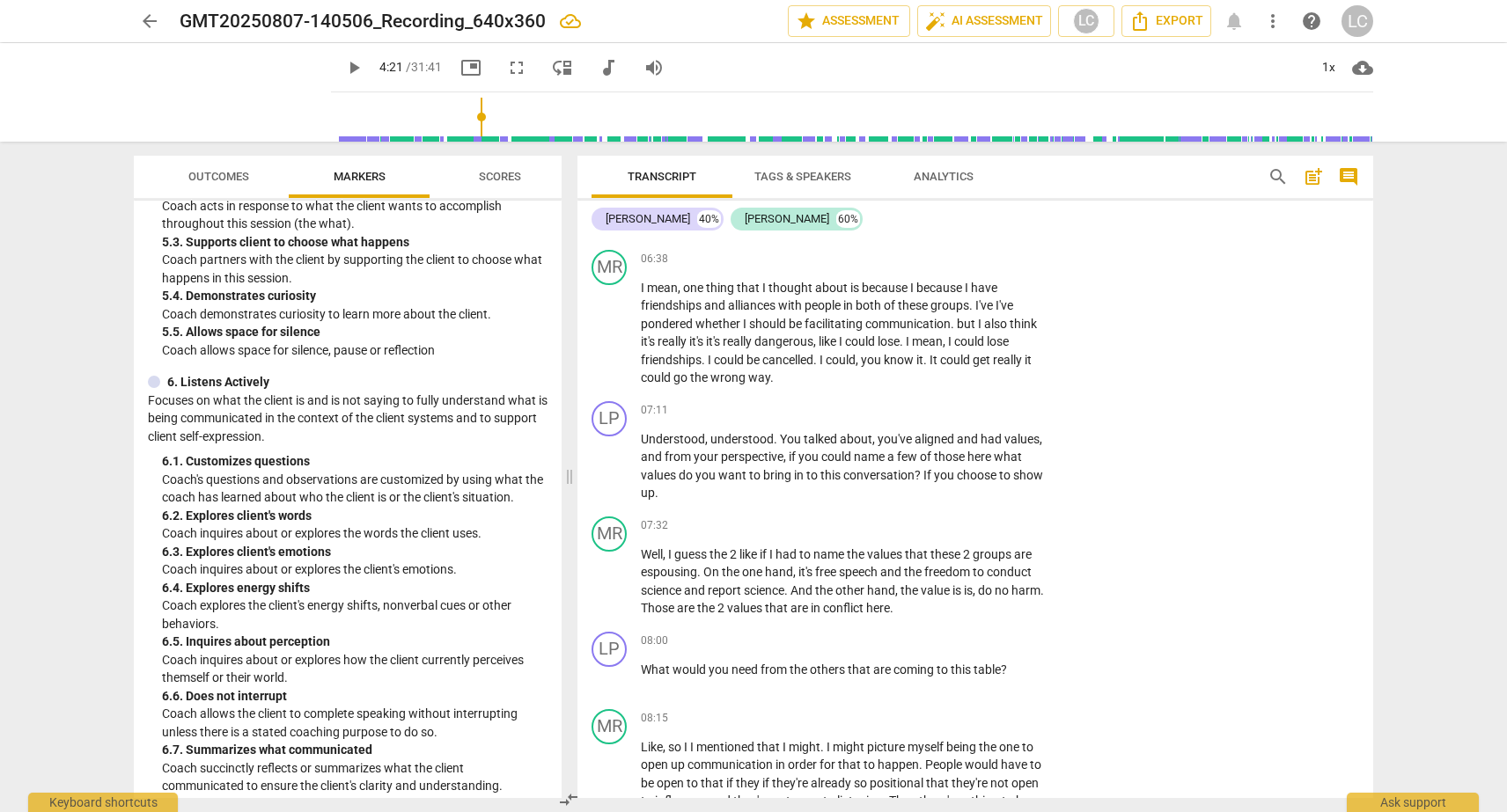
scroll to position [1127, 0]
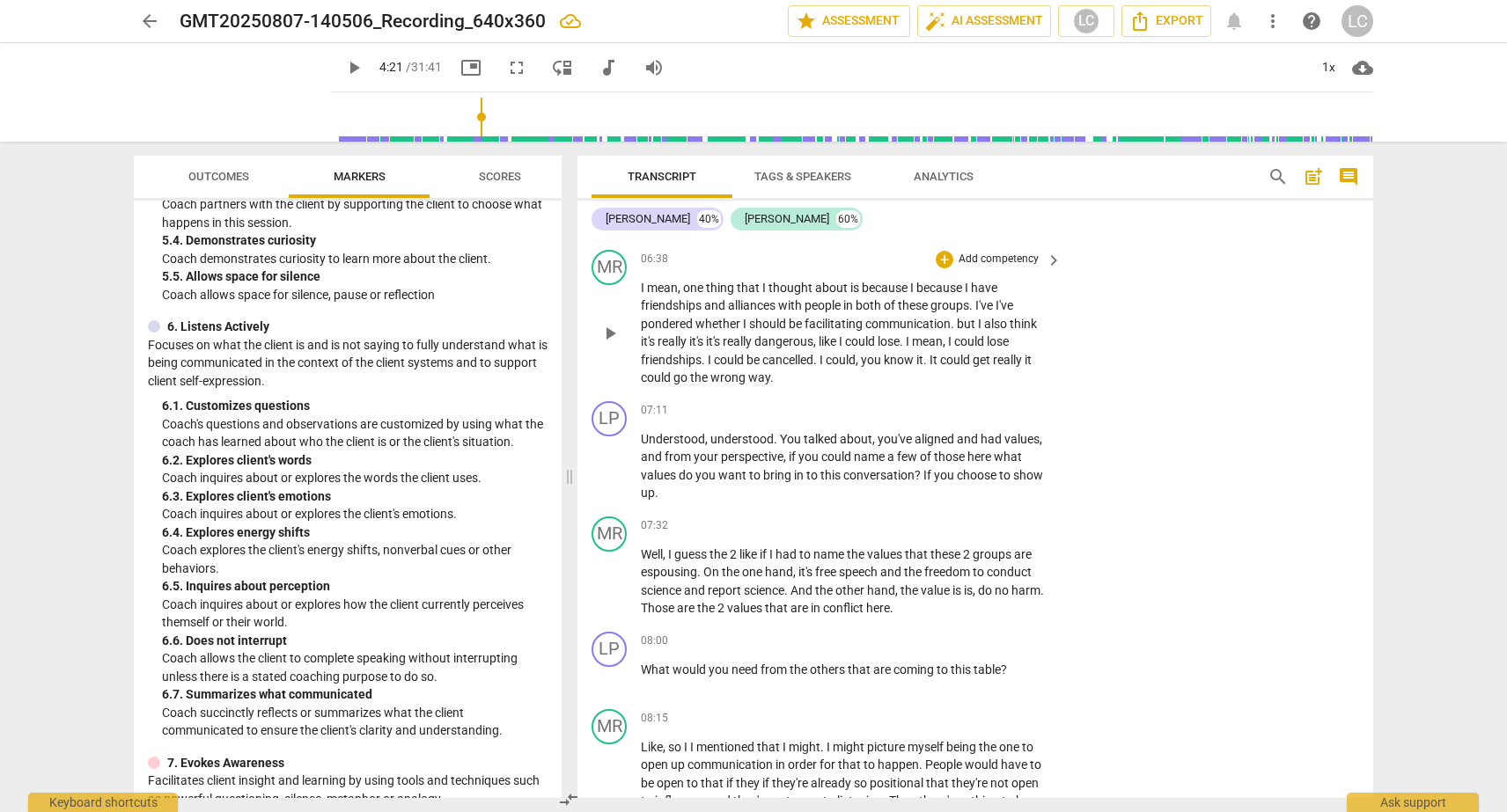
click at [1366, 354] on div "MR play_arrow pause 06:38 + Add competency keyboard_arrow_right I mean , one th…" at bounding box center [974, 318] width 795 height 151
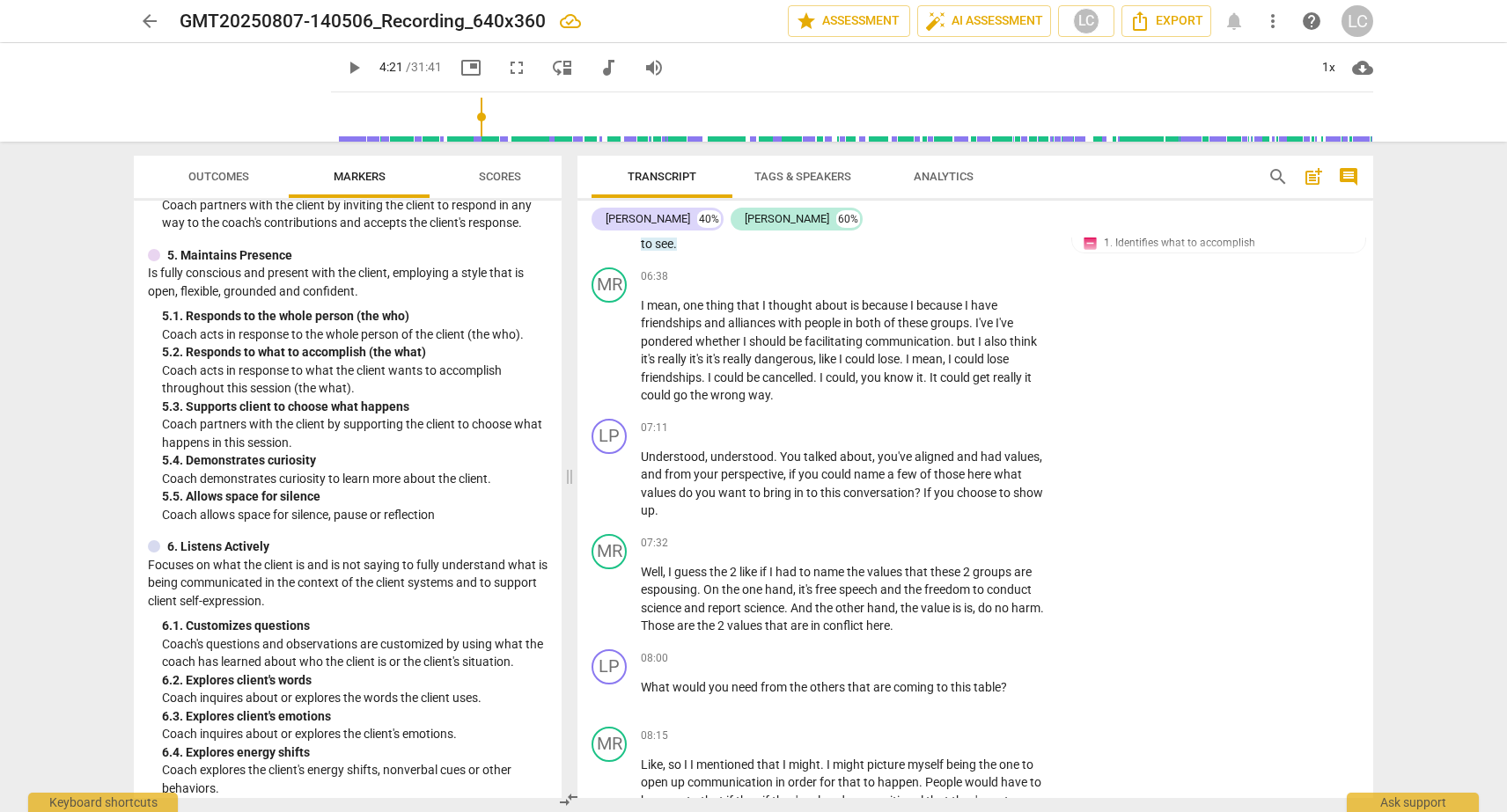
scroll to position [909, 0]
click at [939, 428] on div "+" at bounding box center [945, 429] width 18 height 18
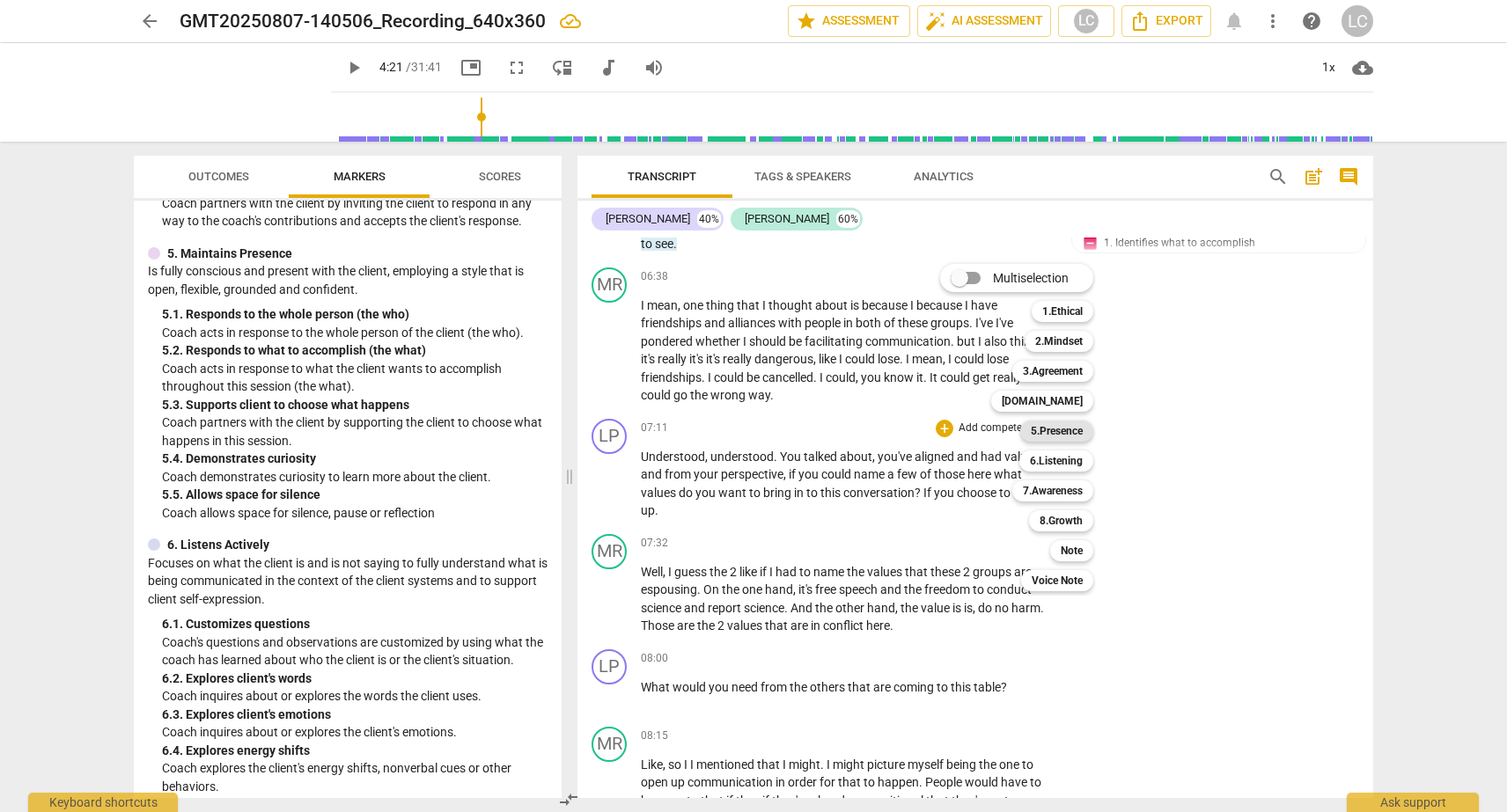
click at [1038, 432] on b "5.Presence" at bounding box center [1056, 431] width 52 height 21
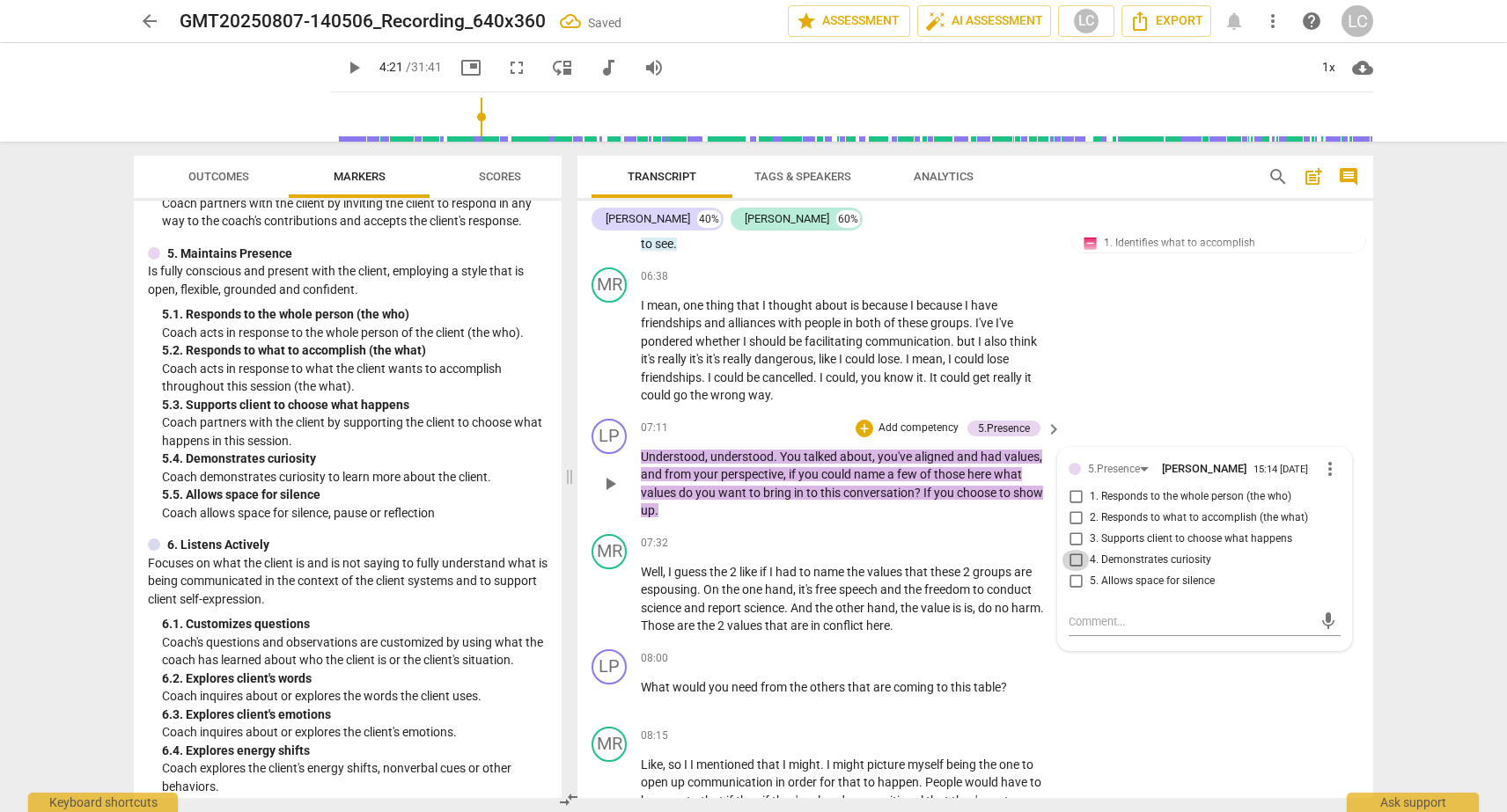
click at [1075, 557] on input "4. Demonstrates curiosity" at bounding box center [1075, 560] width 29 height 21
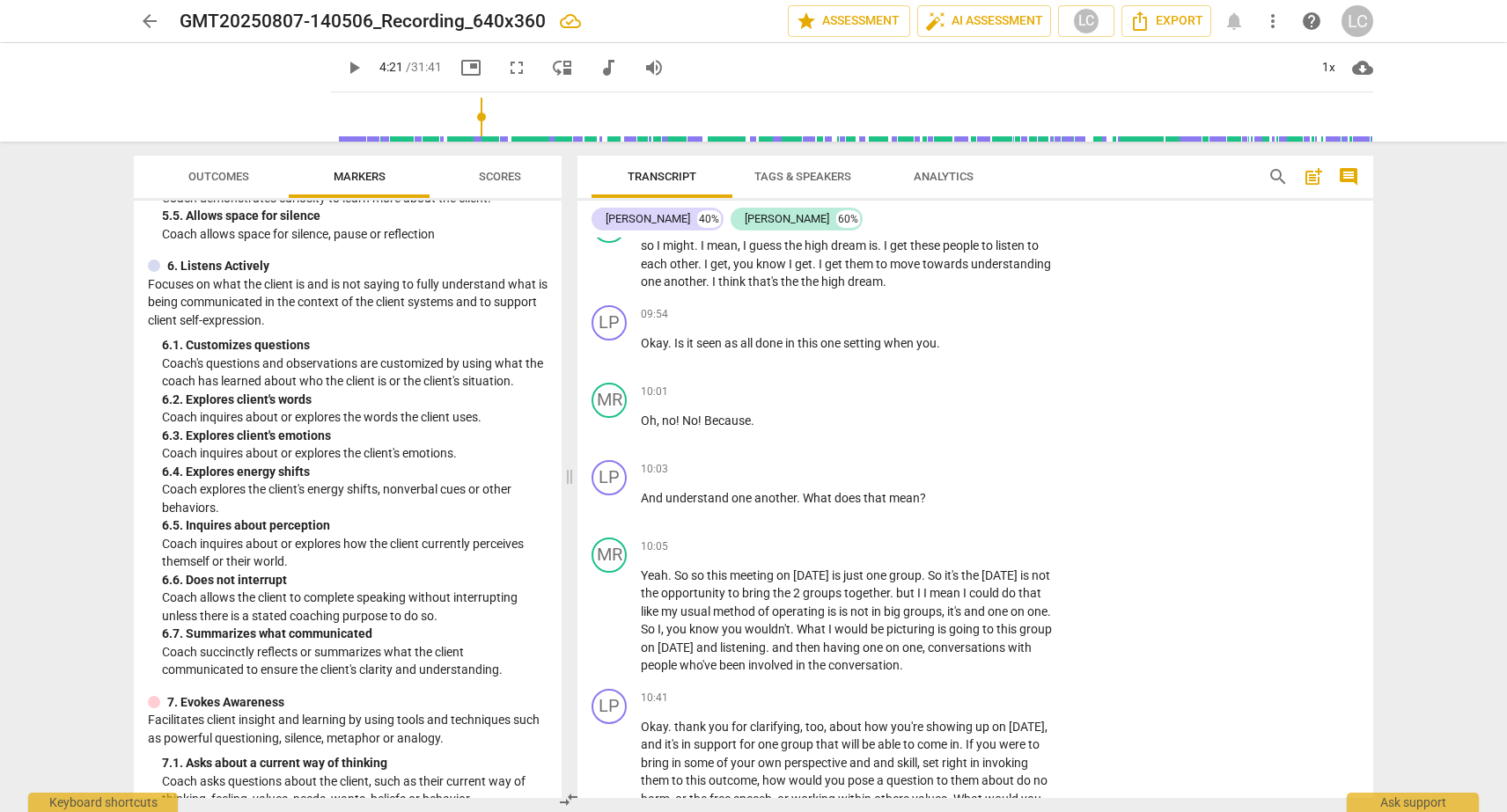
scroll to position [1190, 0]
click at [943, 473] on div "+" at bounding box center [945, 470] width 18 height 18
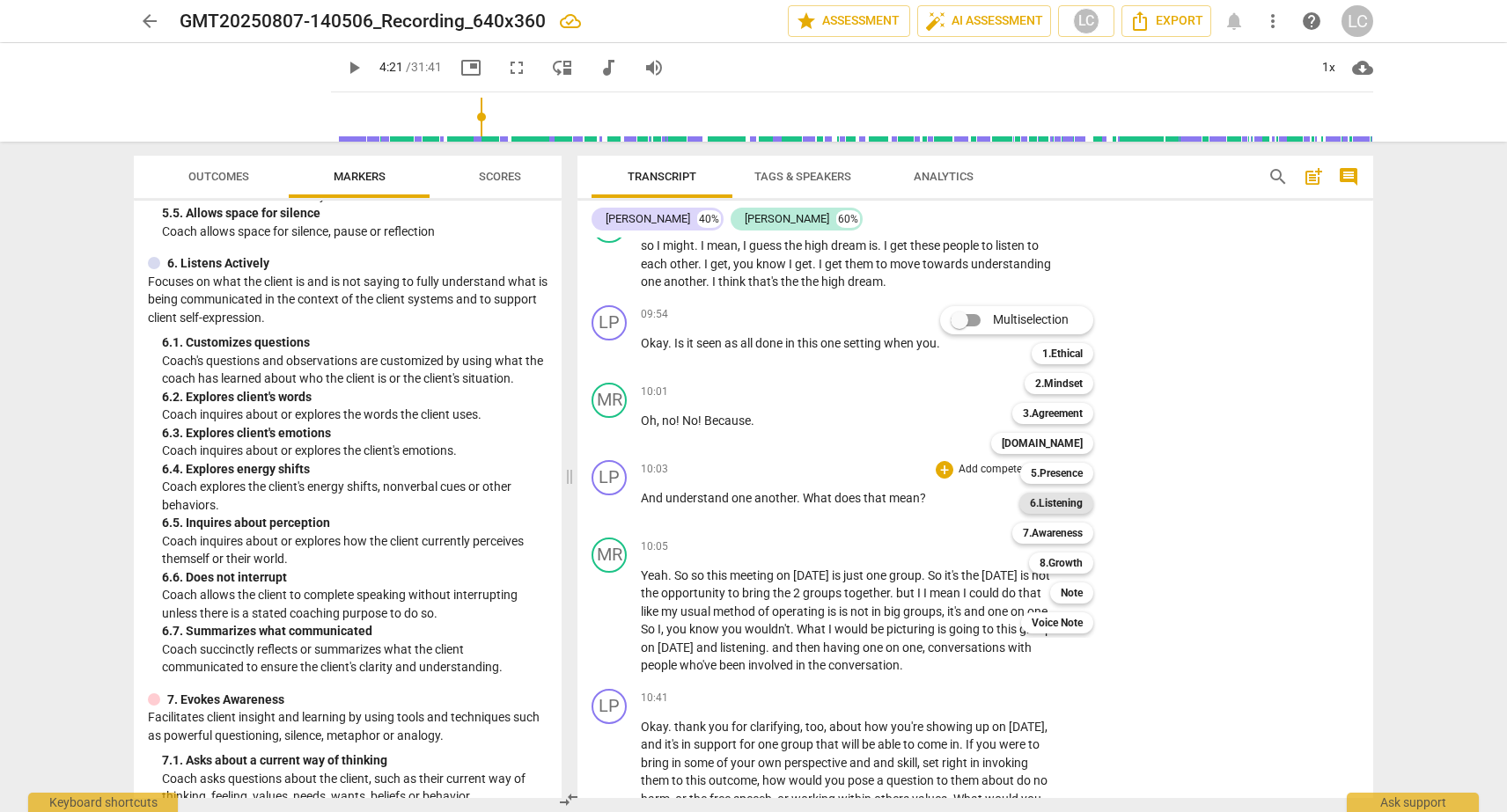
click at [1039, 505] on b "6.Listening" at bounding box center [1055, 503] width 52 height 21
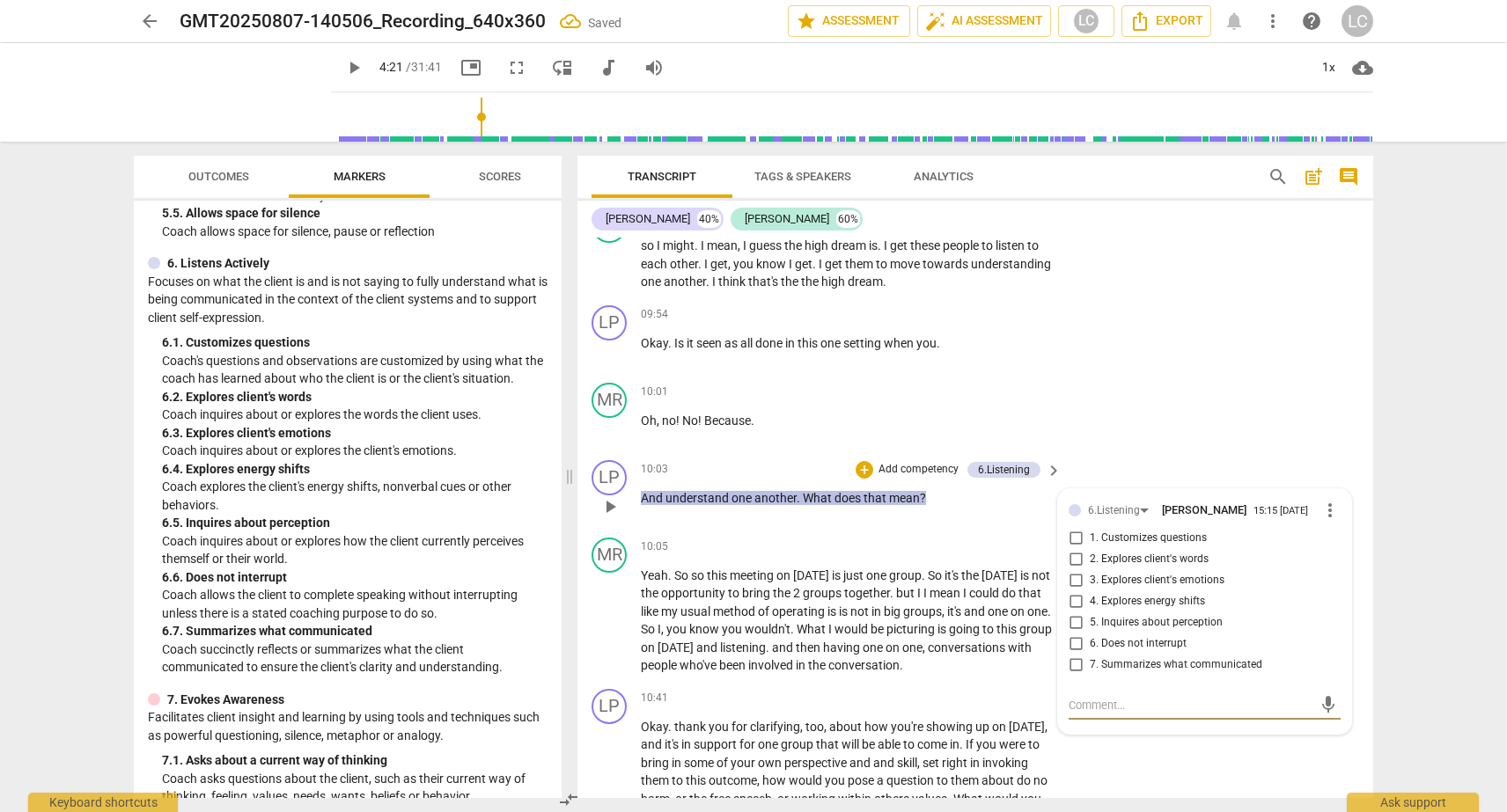
click at [1072, 560] on input "2. Explores client's words" at bounding box center [1075, 559] width 29 height 21
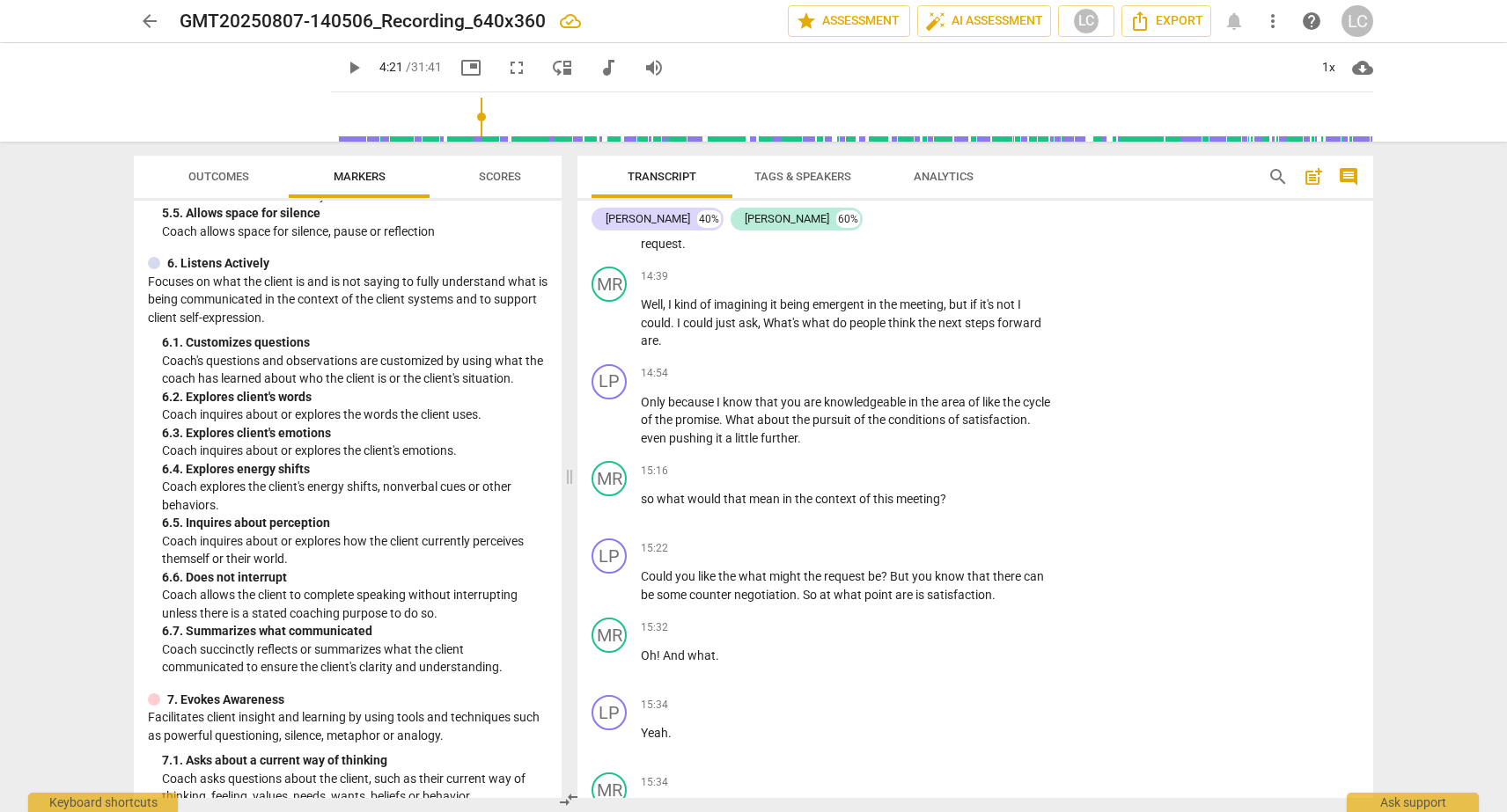
scroll to position [4503, 0]
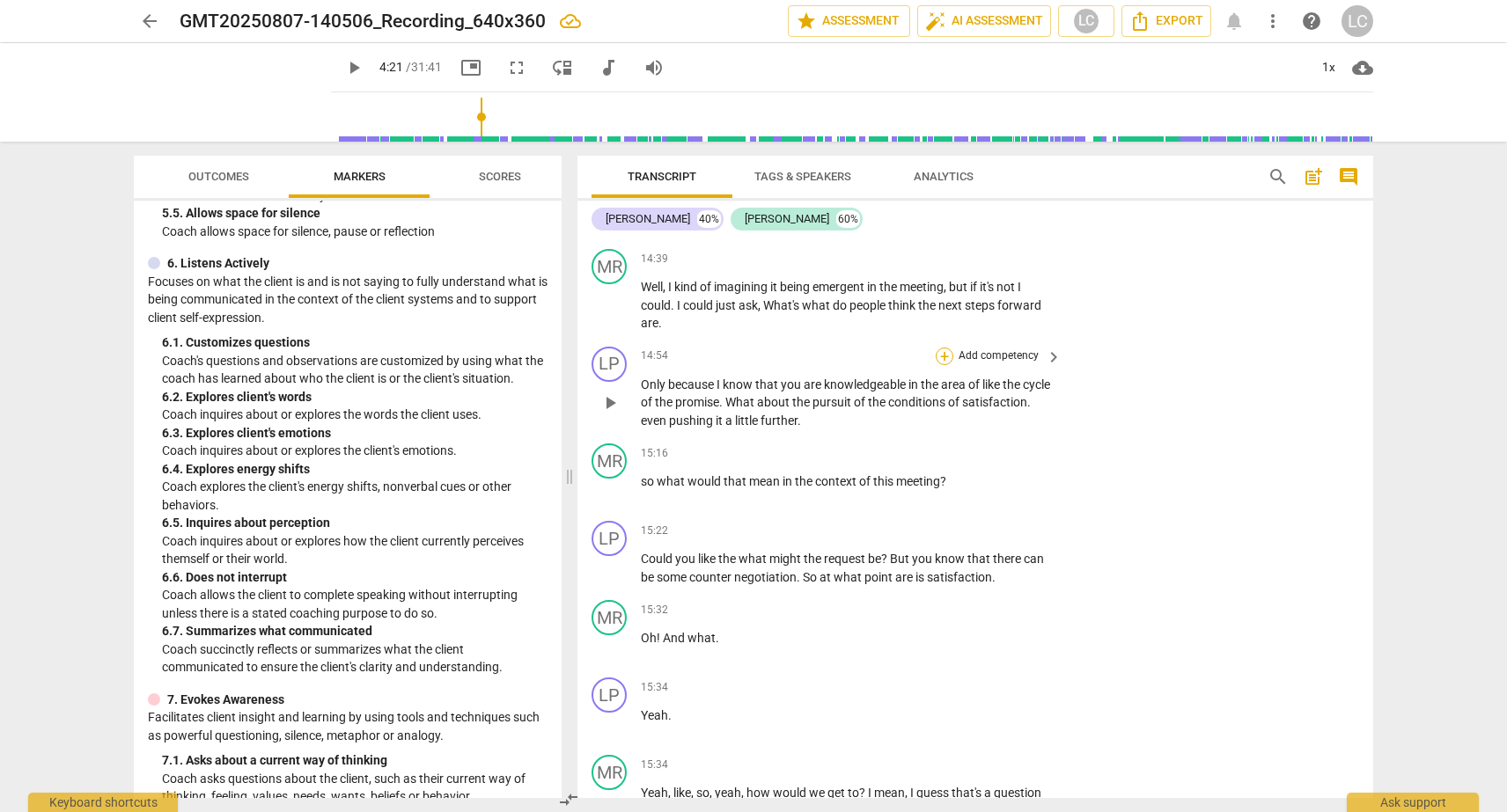
click at [937, 365] on div "+" at bounding box center [945, 357] width 18 height 18
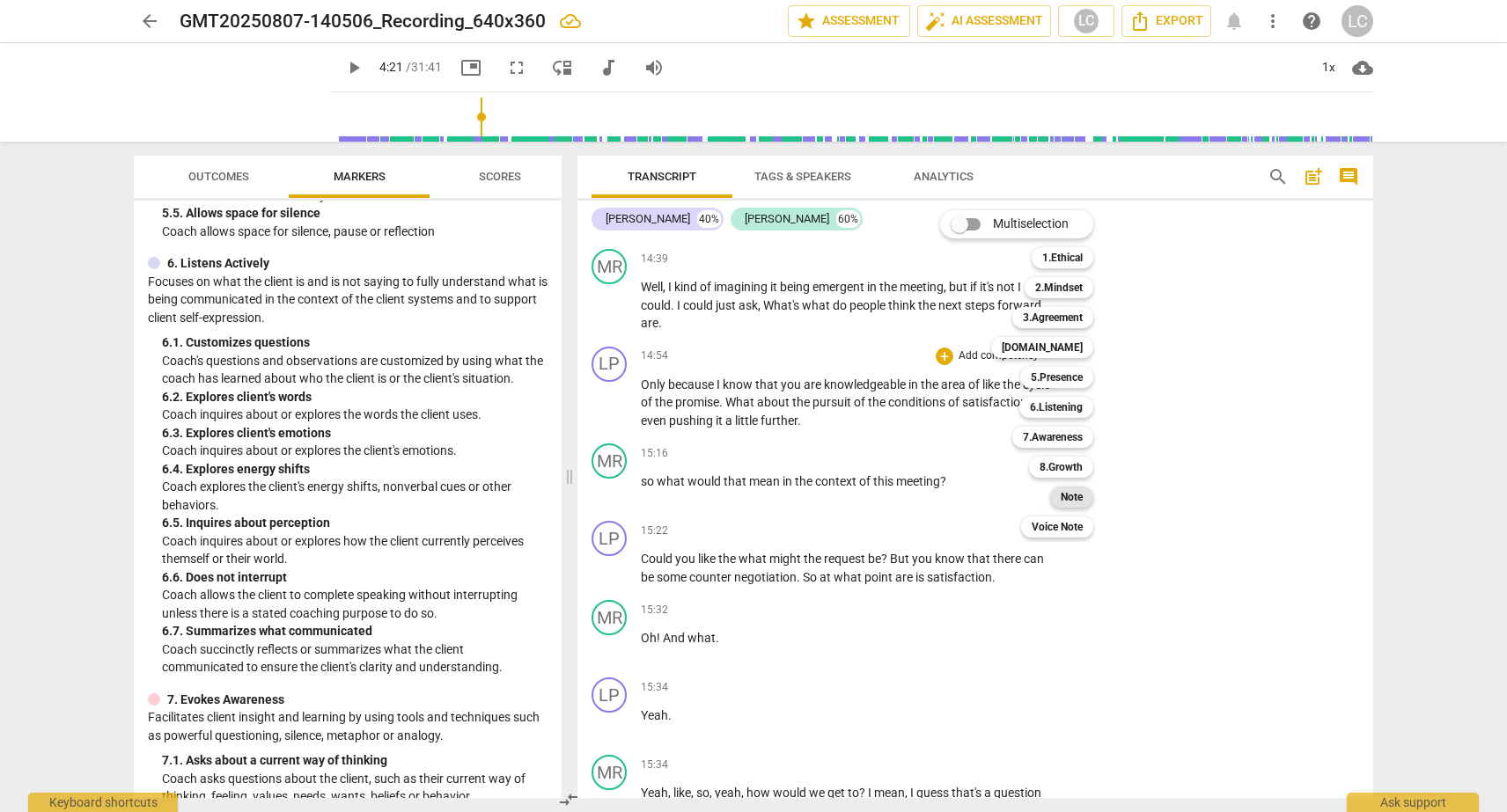
click at [1069, 494] on b "Note" at bounding box center [1071, 497] width 22 height 21
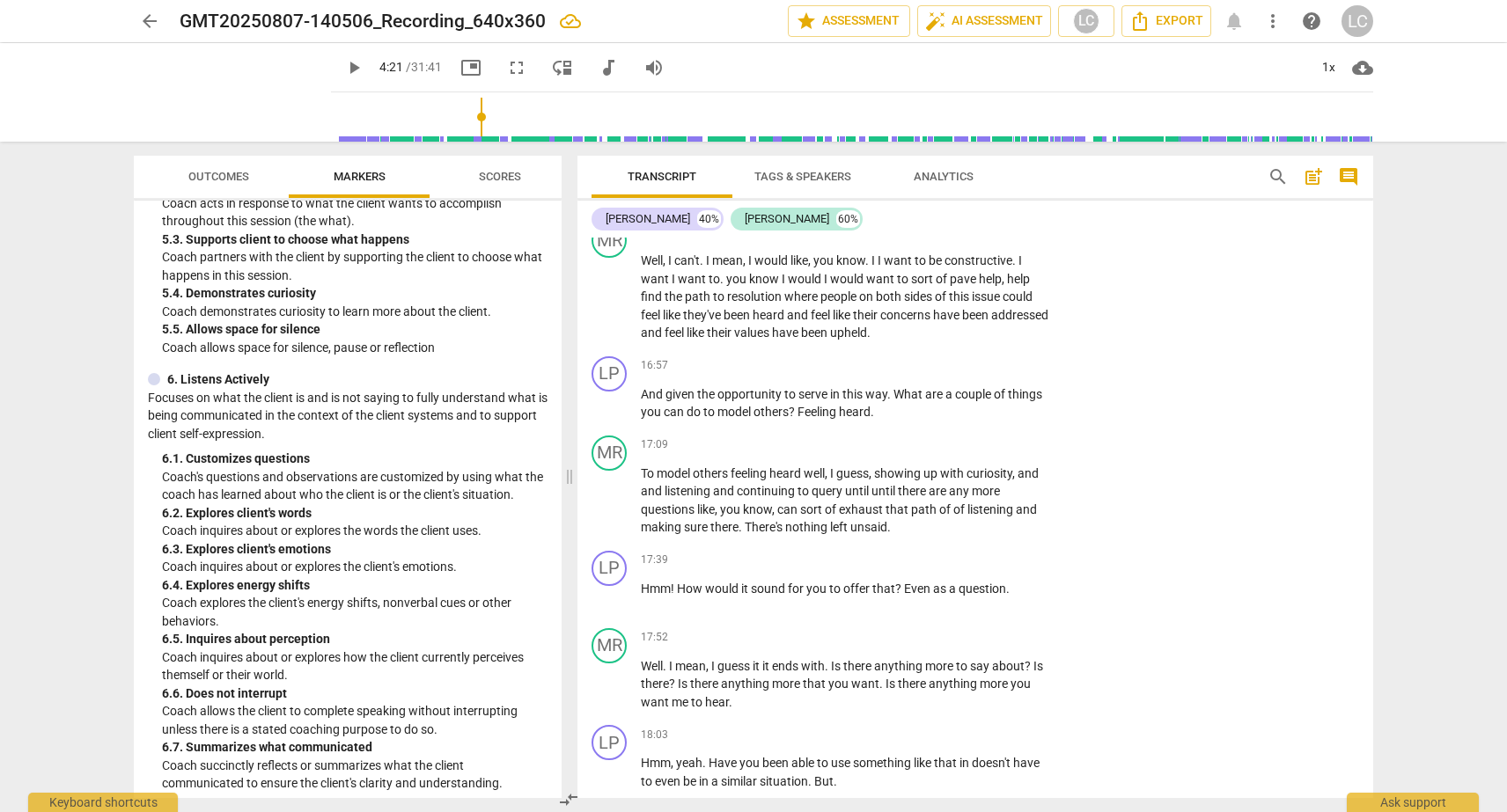
scroll to position [5238, 0]
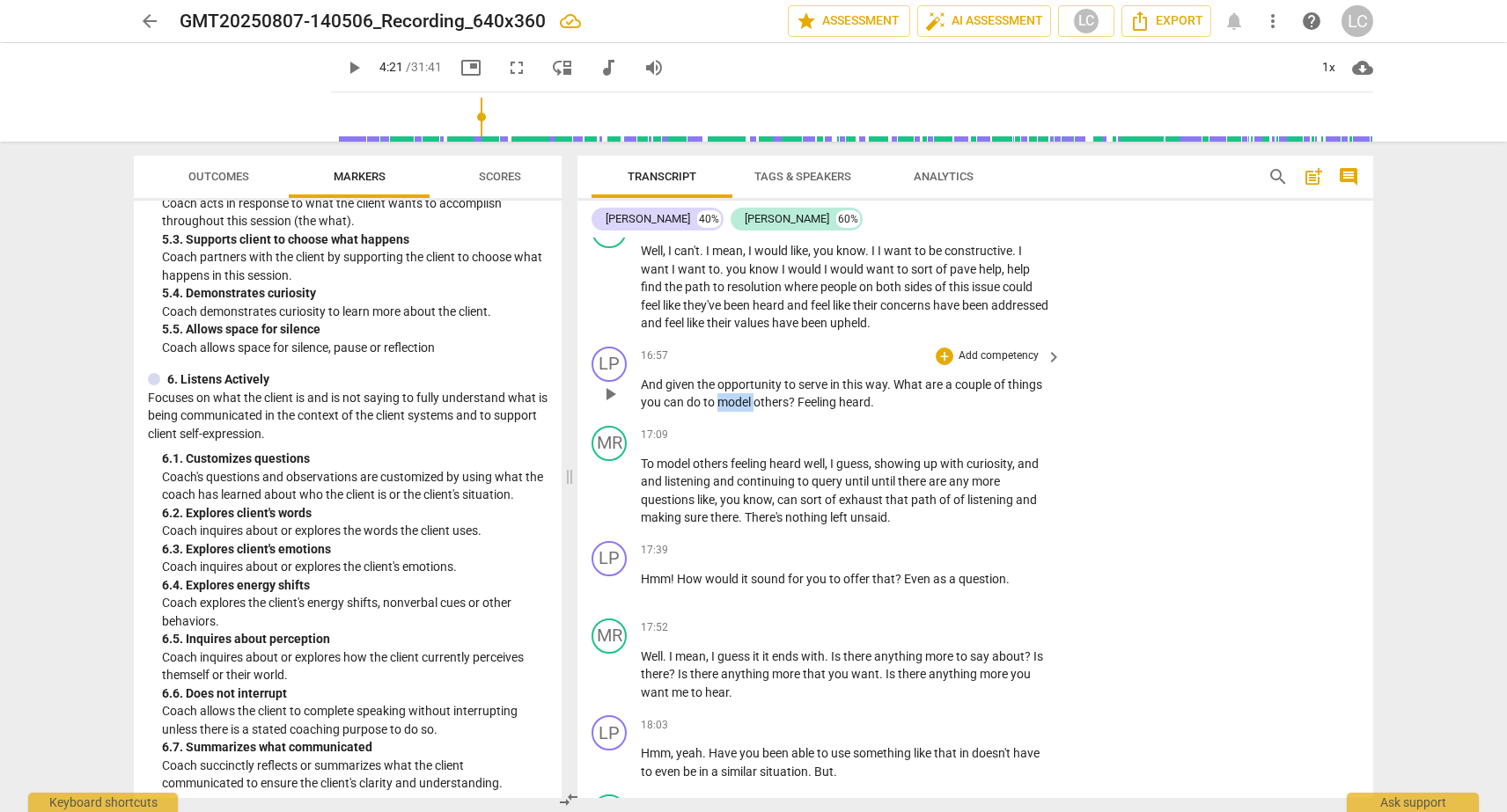
drag, startPoint x: 720, startPoint y: 423, endPoint x: 756, endPoint y: 423, distance: 36.0
click at [756, 412] on p "And given the opportunity to serve in this way . What are a couple of things yo…" at bounding box center [846, 393] width 412 height 37
click at [796, 396] on icon "button" at bounding box center [795, 395] width 11 height 12
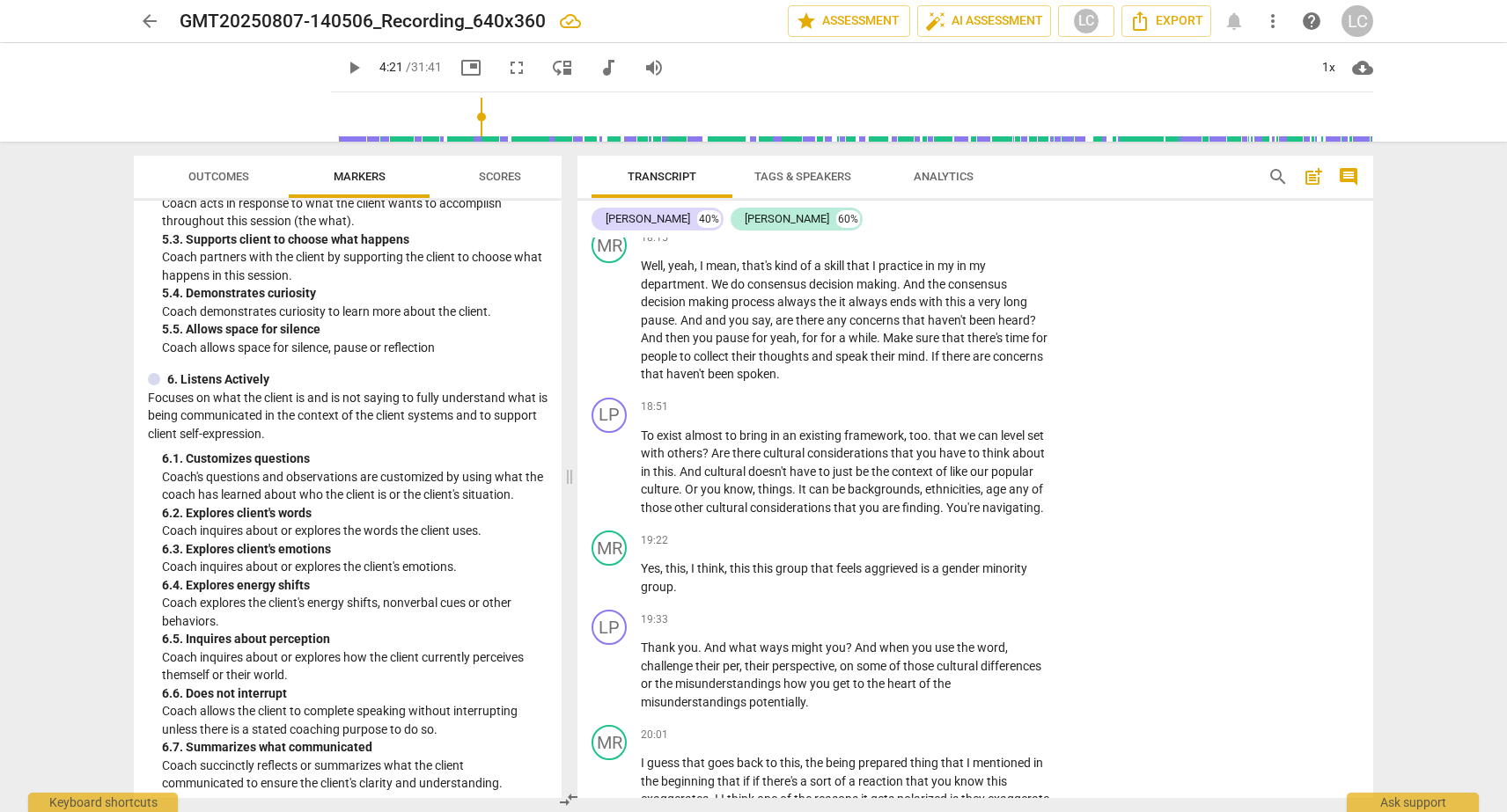
scroll to position [5824, 0]
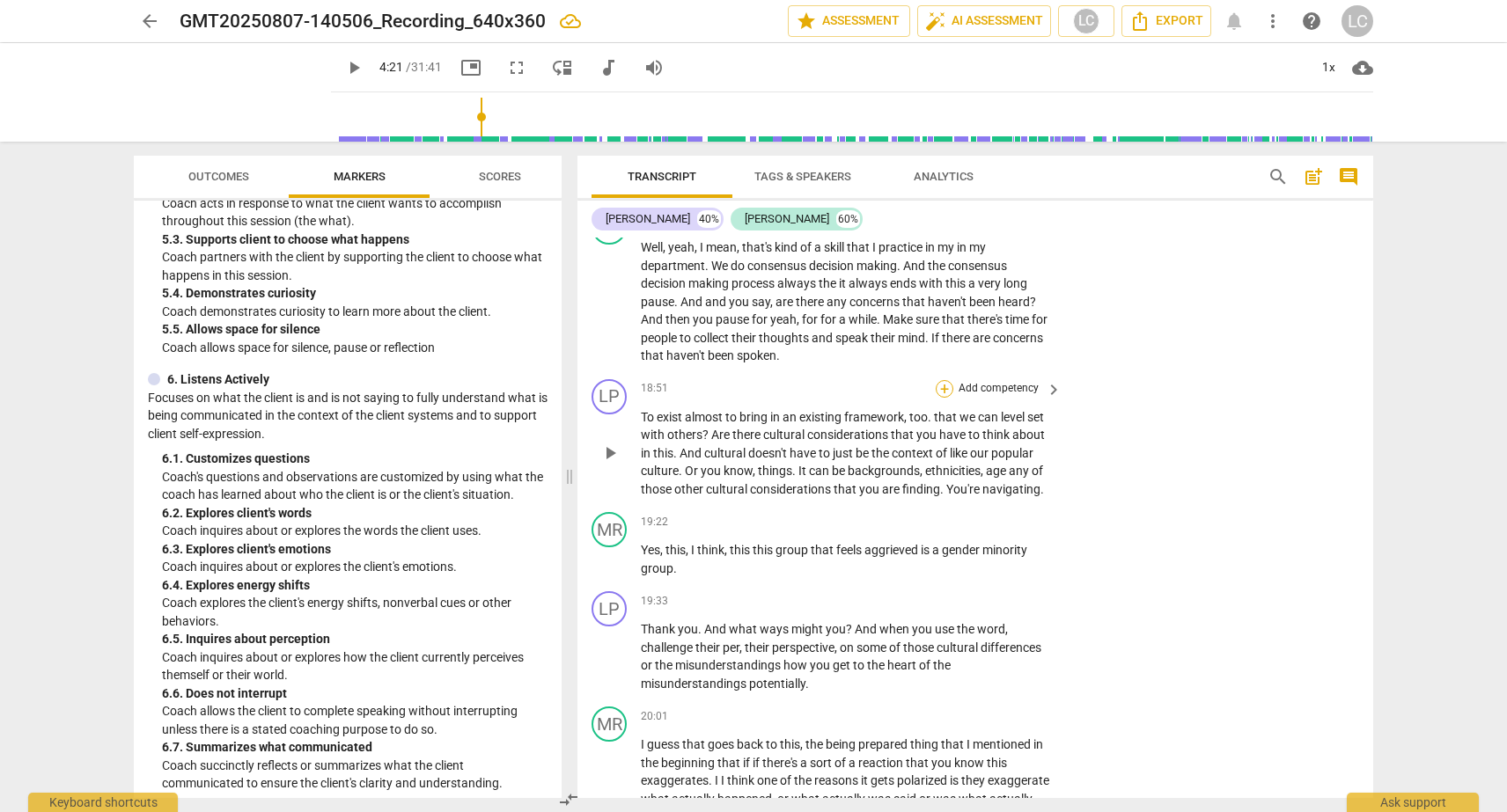
click at [940, 398] on div "+" at bounding box center [945, 389] width 18 height 18
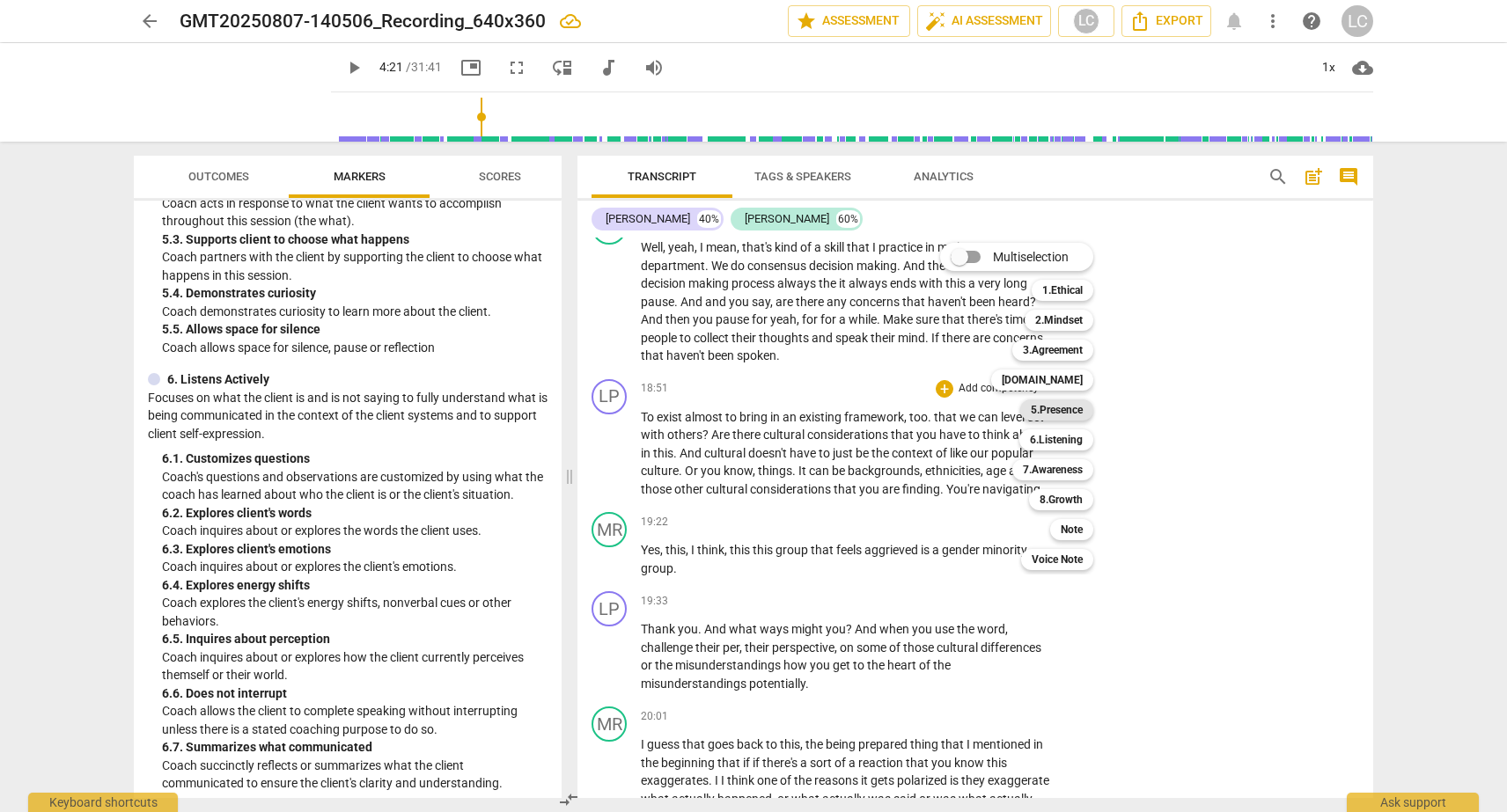
click at [1035, 407] on b "5.Presence" at bounding box center [1056, 409] width 52 height 21
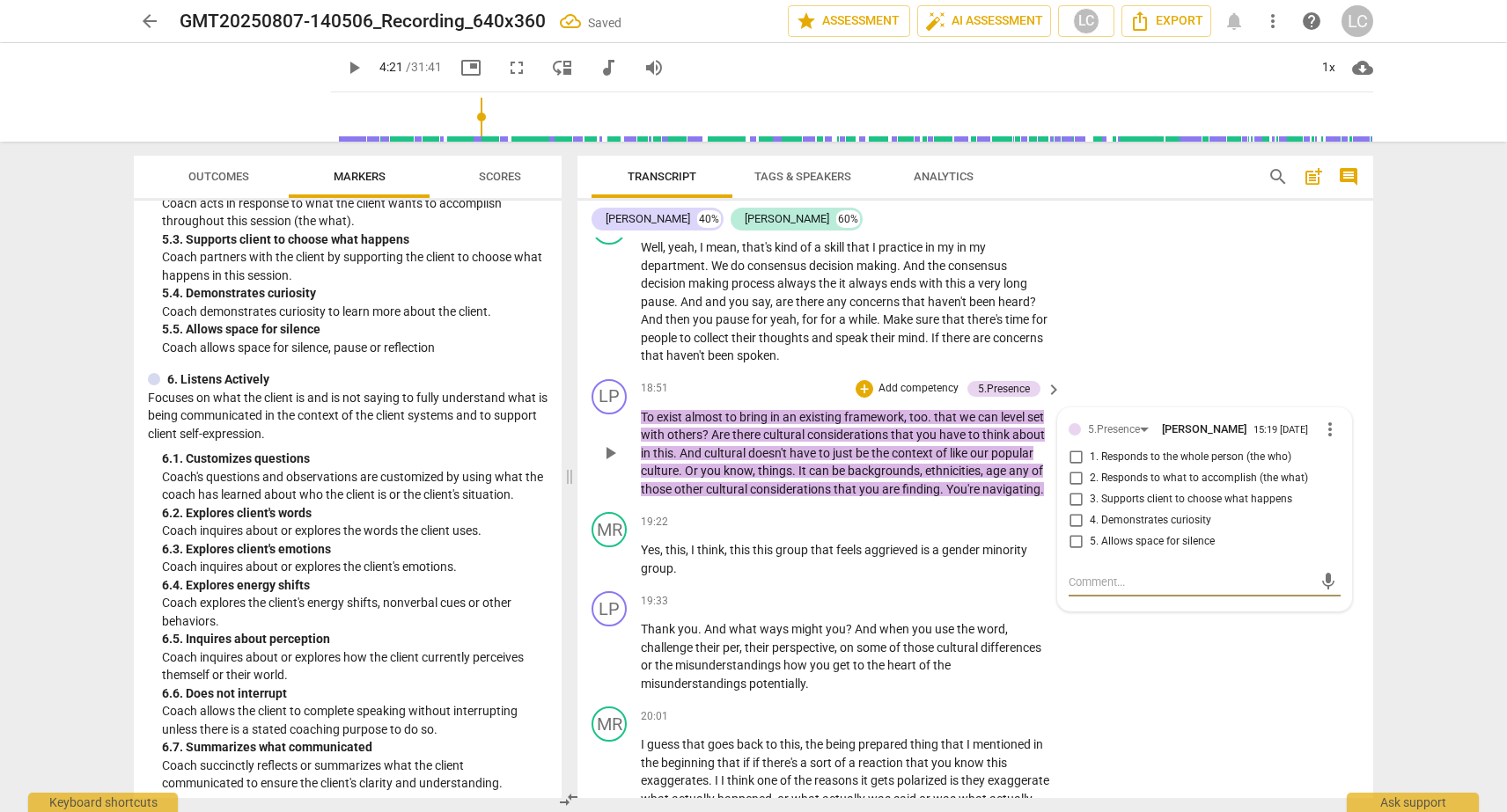
click at [1075, 531] on input "4. Demonstrates curiosity" at bounding box center [1075, 521] width 29 height 21
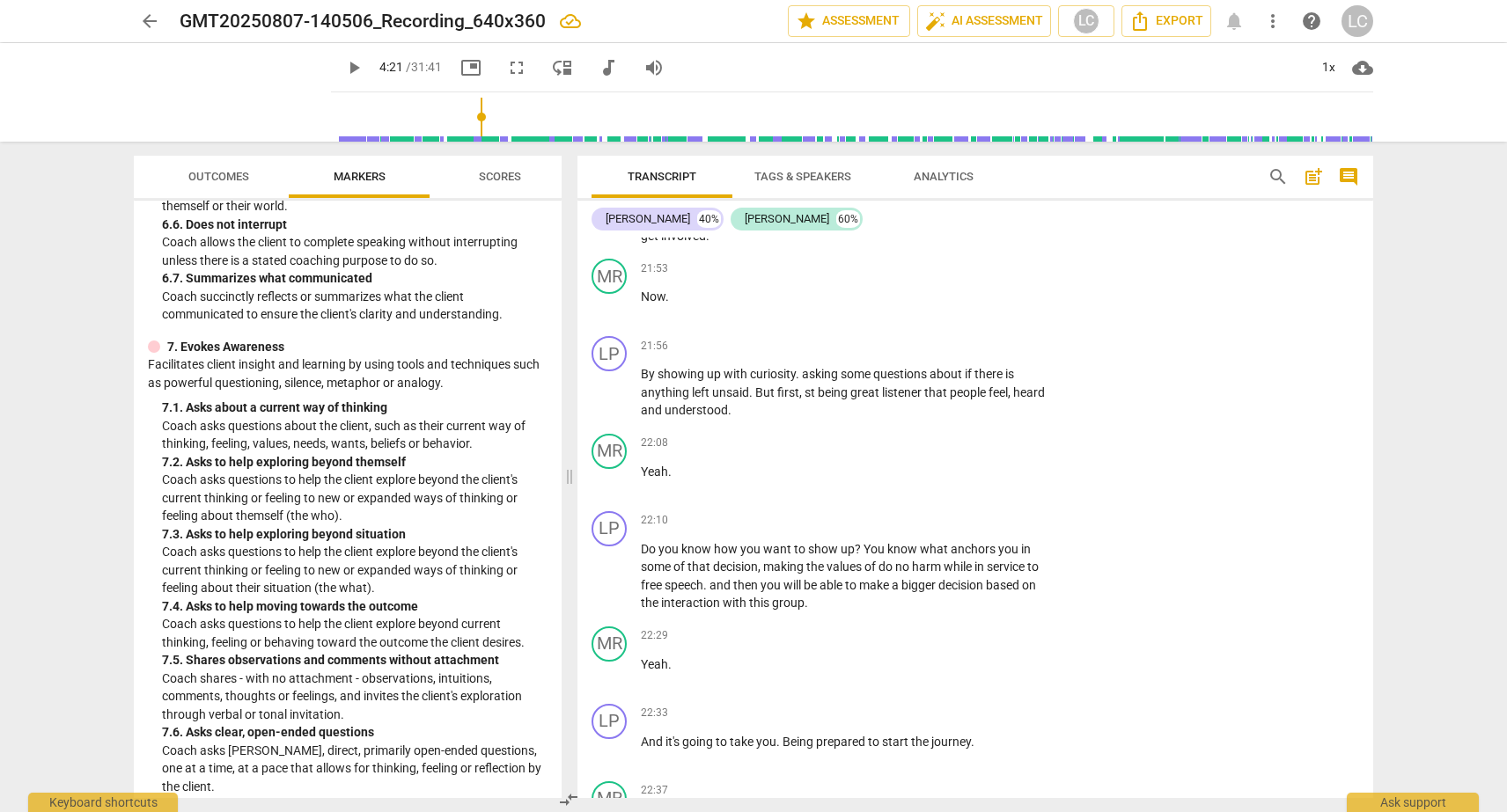
scroll to position [1514, 0]
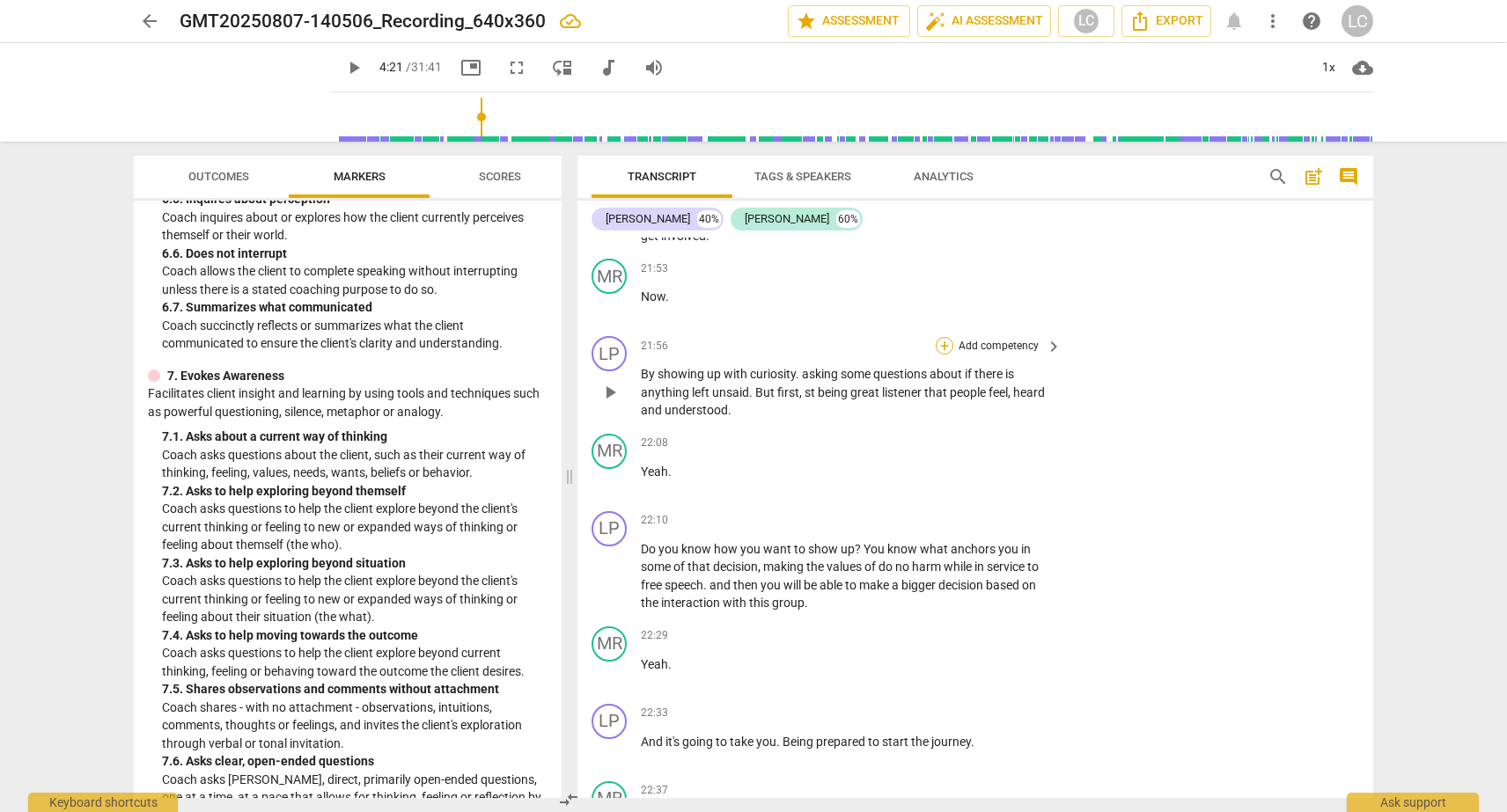
click at [939, 355] on div "+" at bounding box center [945, 346] width 18 height 18
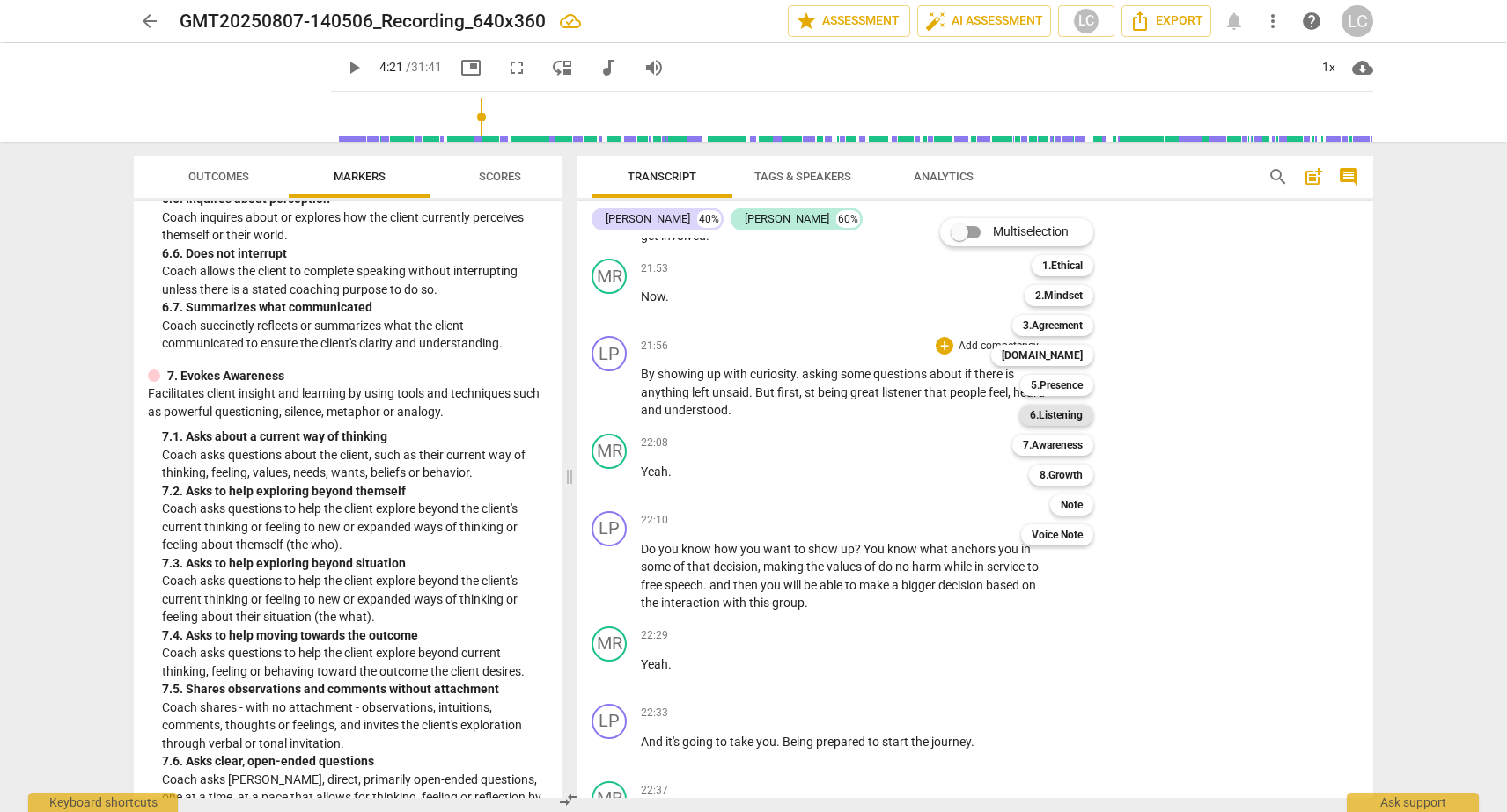
click at [1039, 411] on b "6.Listening" at bounding box center [1055, 415] width 52 height 21
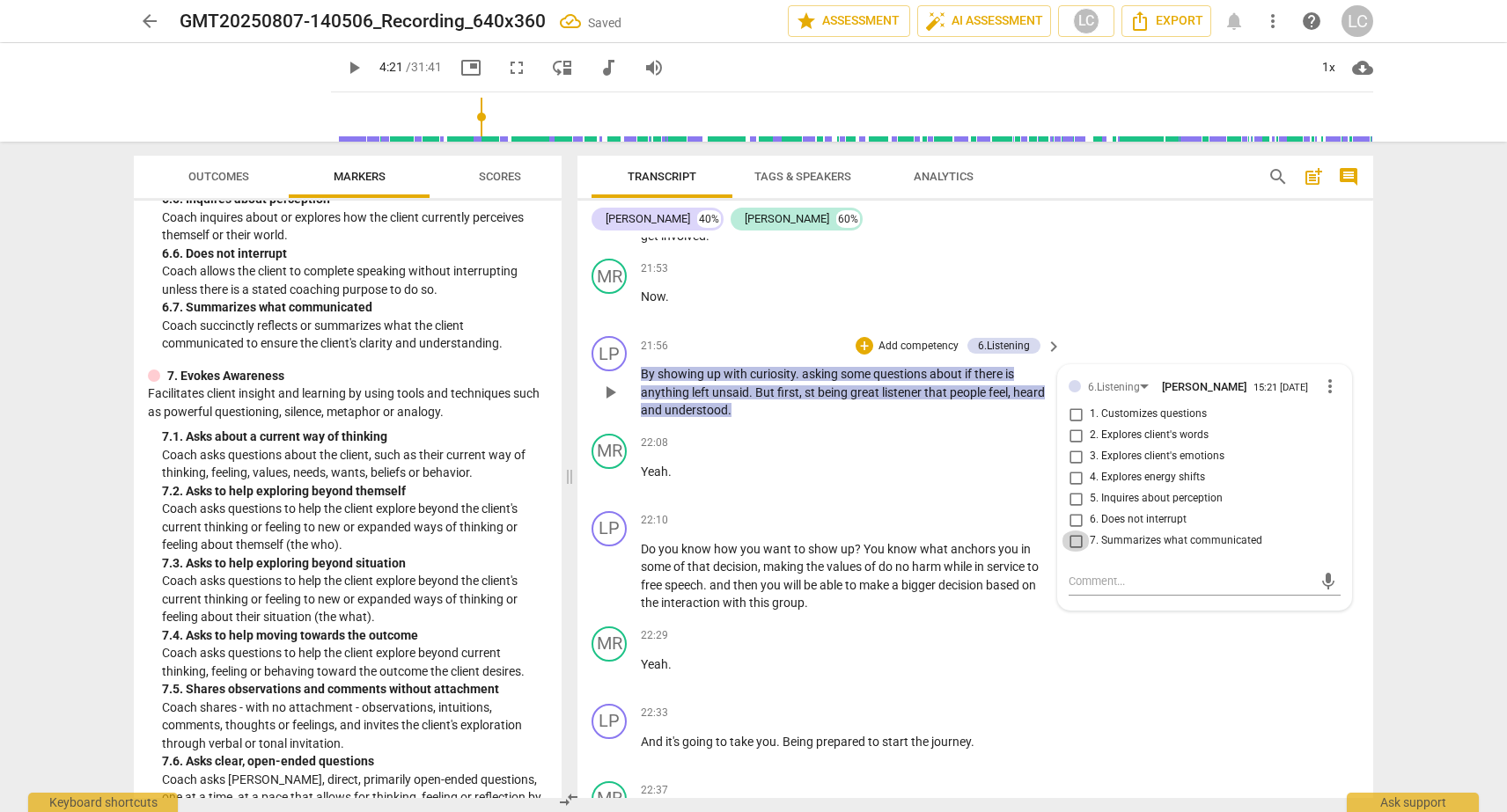
click at [1072, 551] on input "7. Summarizes what communicated" at bounding box center [1075, 540] width 29 height 21
click at [1075, 530] on input "6. Does not interrupt" at bounding box center [1075, 520] width 29 height 21
click at [1407, 359] on div "arrow_back GMT20250807-140506_Recording_640x360 Saved edit star Assessment auto…" at bounding box center [753, 406] width 1507 height 812
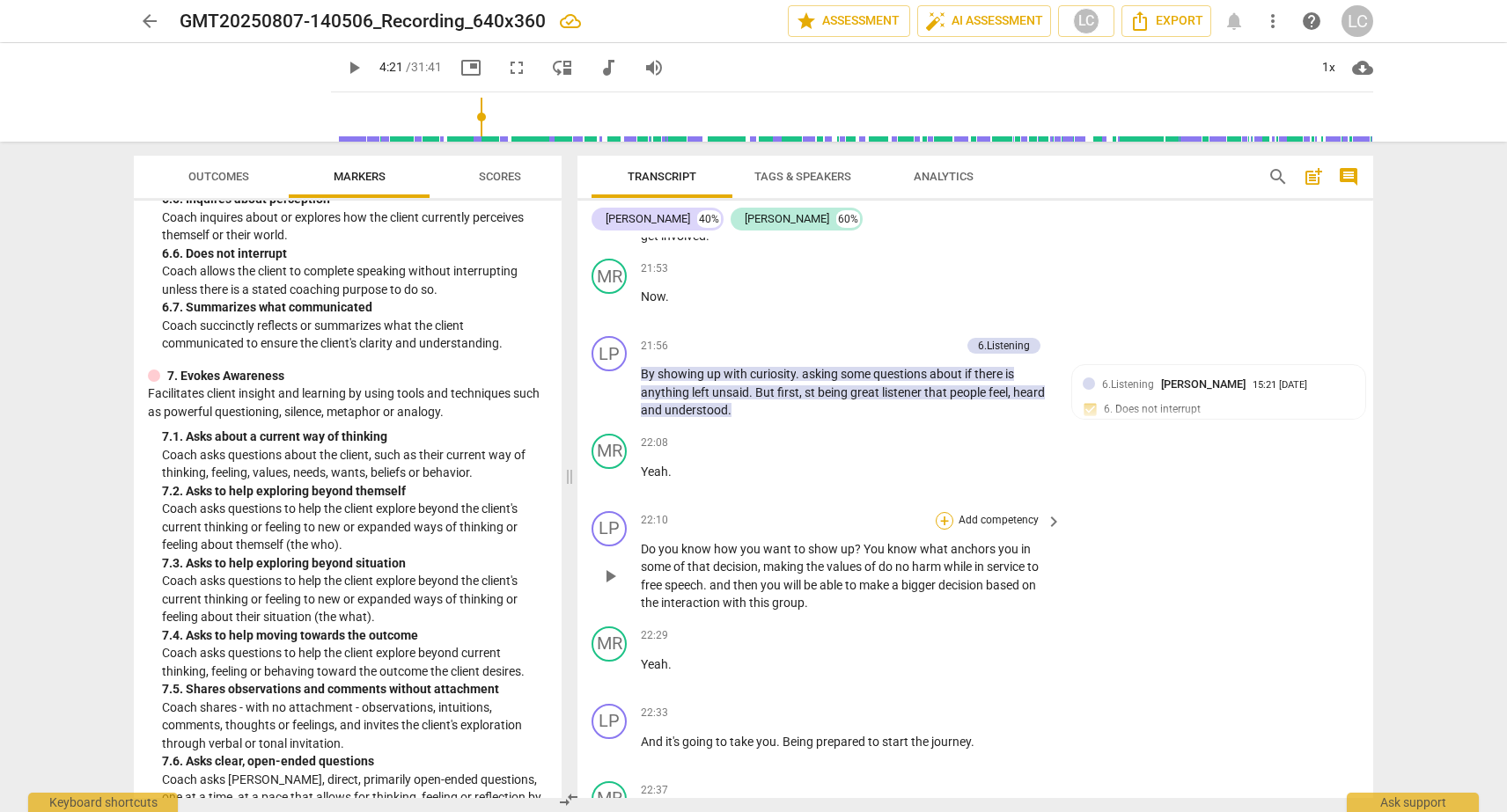
click at [939, 529] on div "+" at bounding box center [945, 521] width 18 height 18
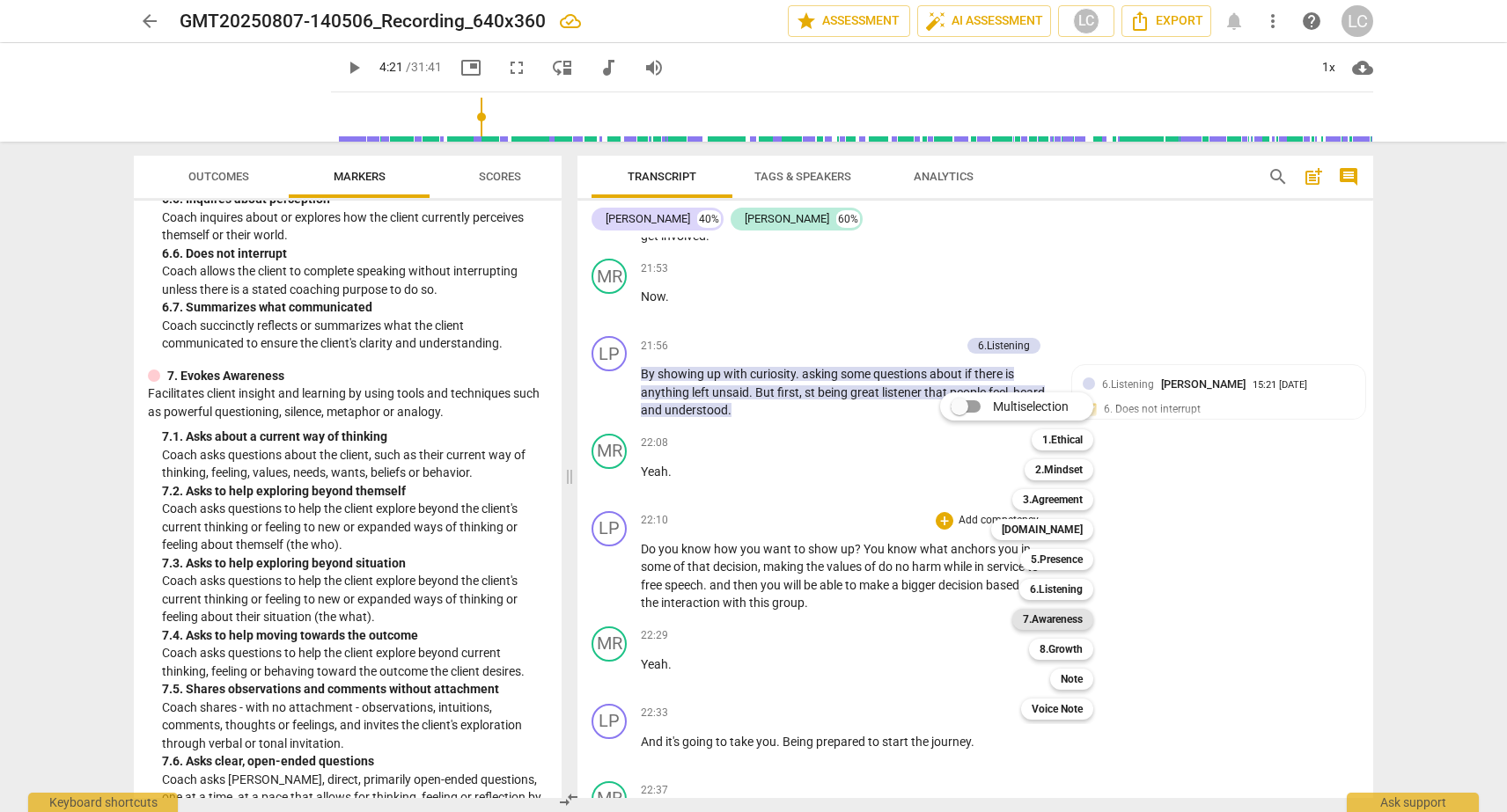
click at [1050, 620] on b "7.Awareness" at bounding box center [1052, 618] width 60 height 21
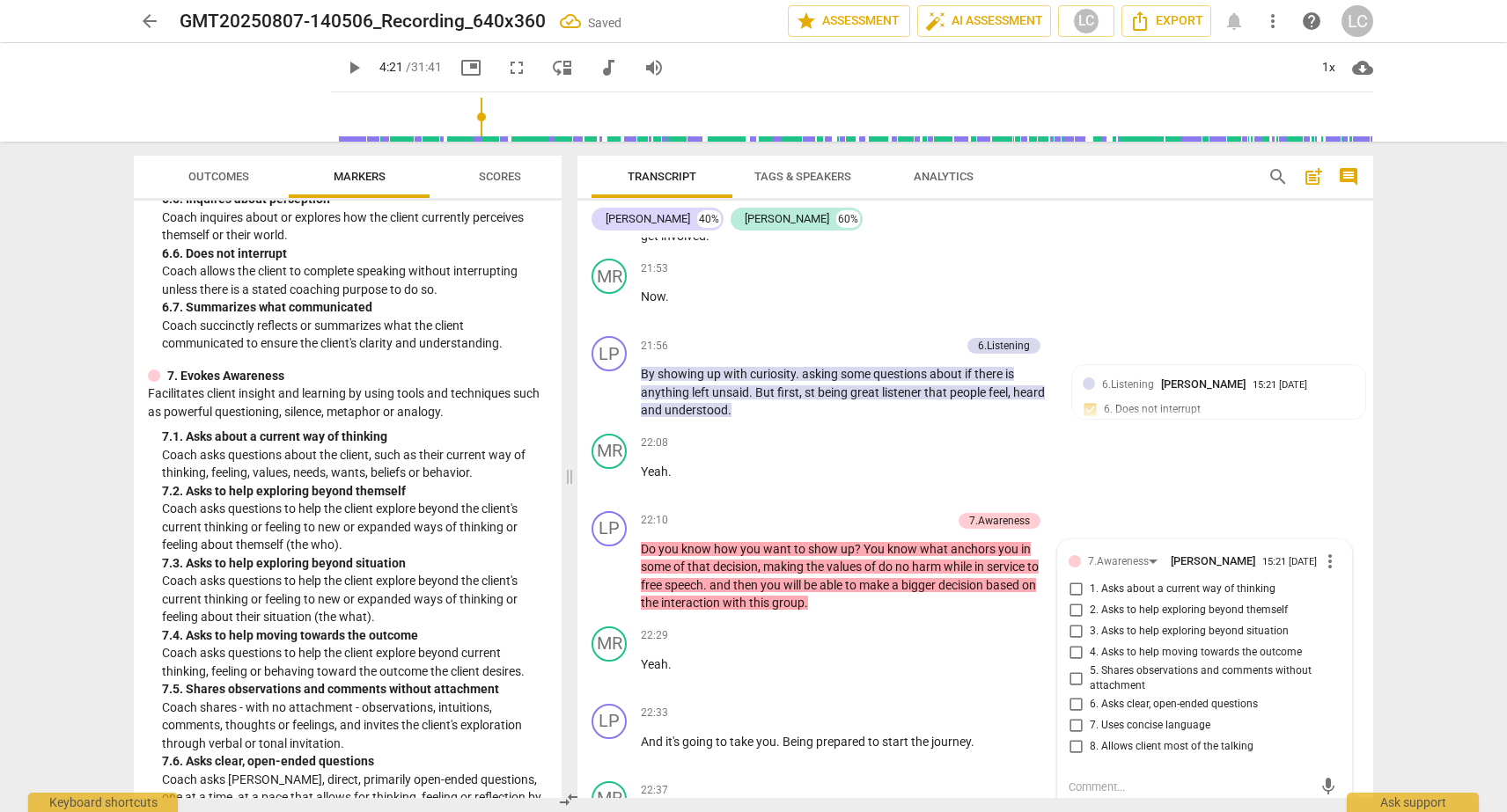
scroll to position [7351, 0]
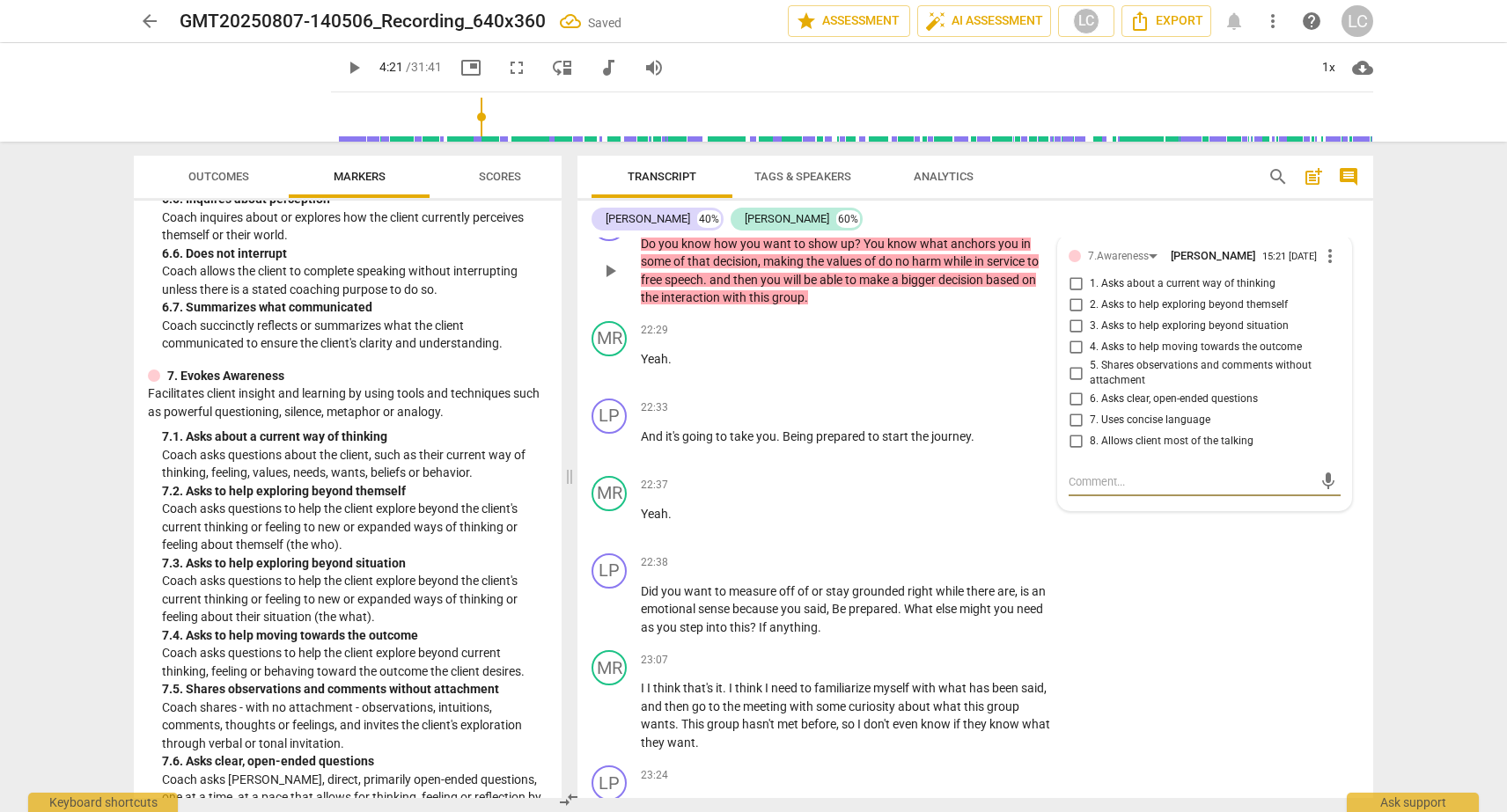
click at [1070, 316] on input "2. Asks to help exploring beyond themself" at bounding box center [1075, 304] width 29 height 21
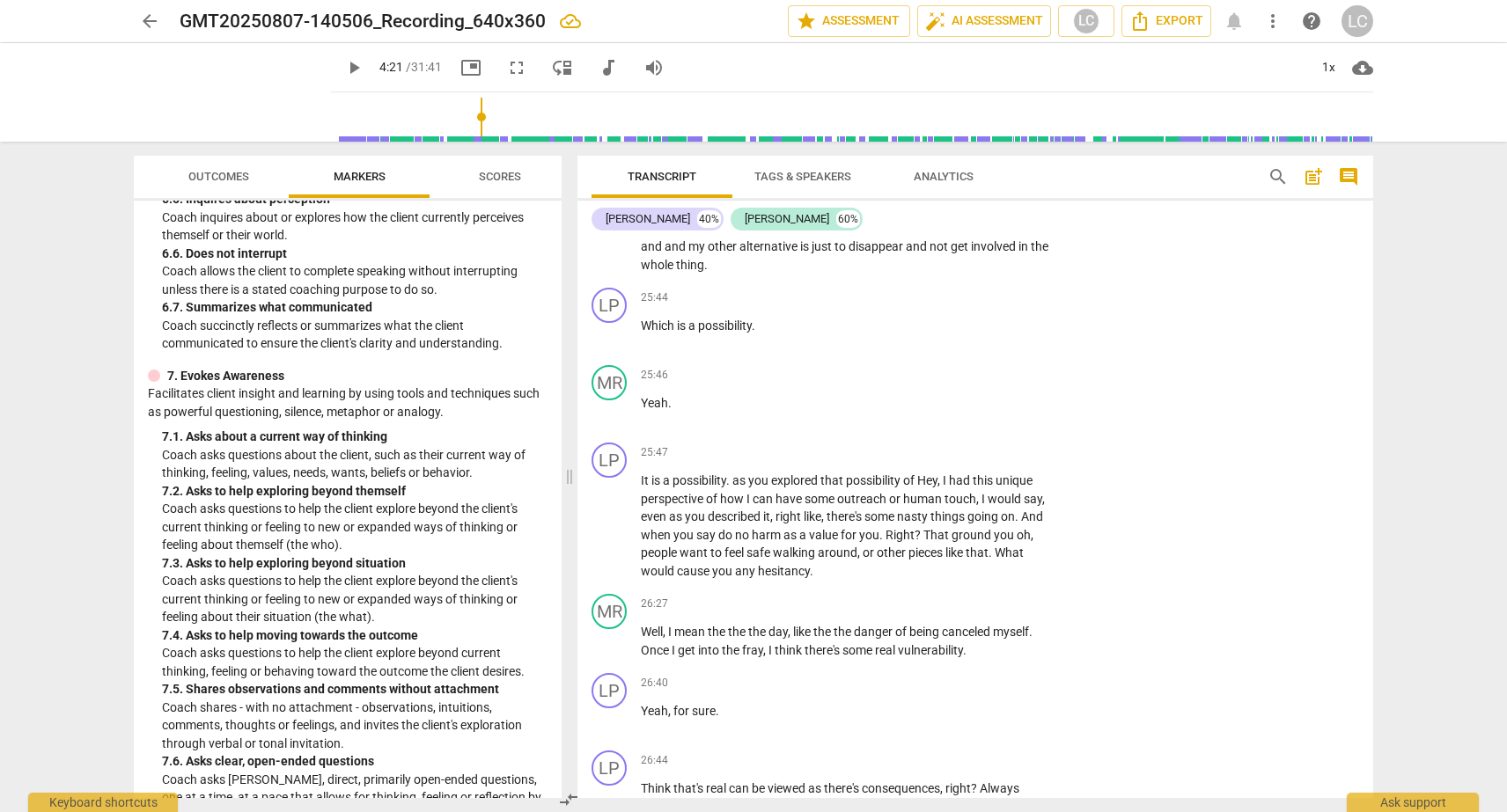
scroll to position [8500, 0]
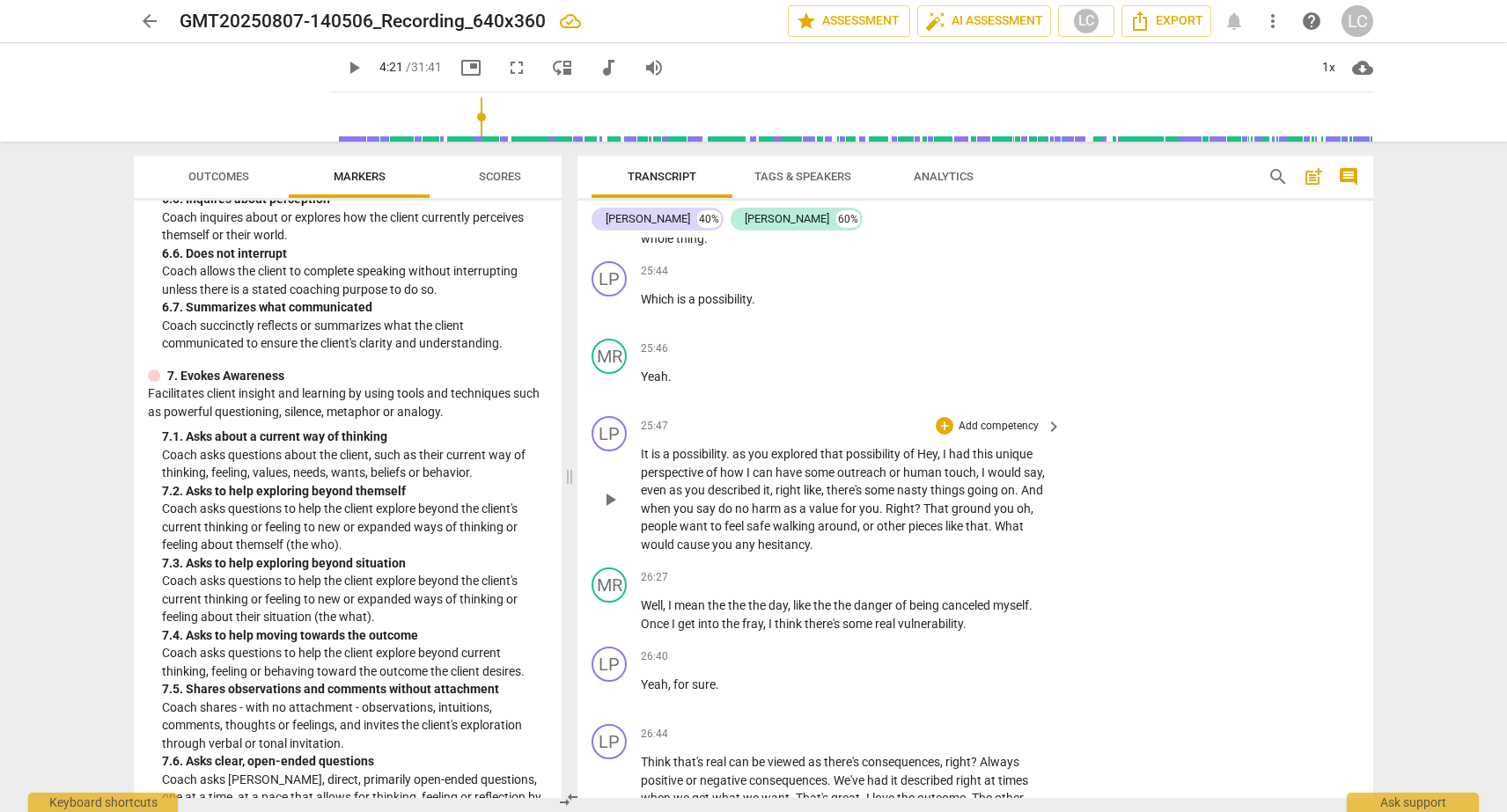
click at [607, 511] on span "play_arrow" at bounding box center [610, 499] width 21 height 21
click at [607, 511] on span "pause" at bounding box center [610, 499] width 21 height 21
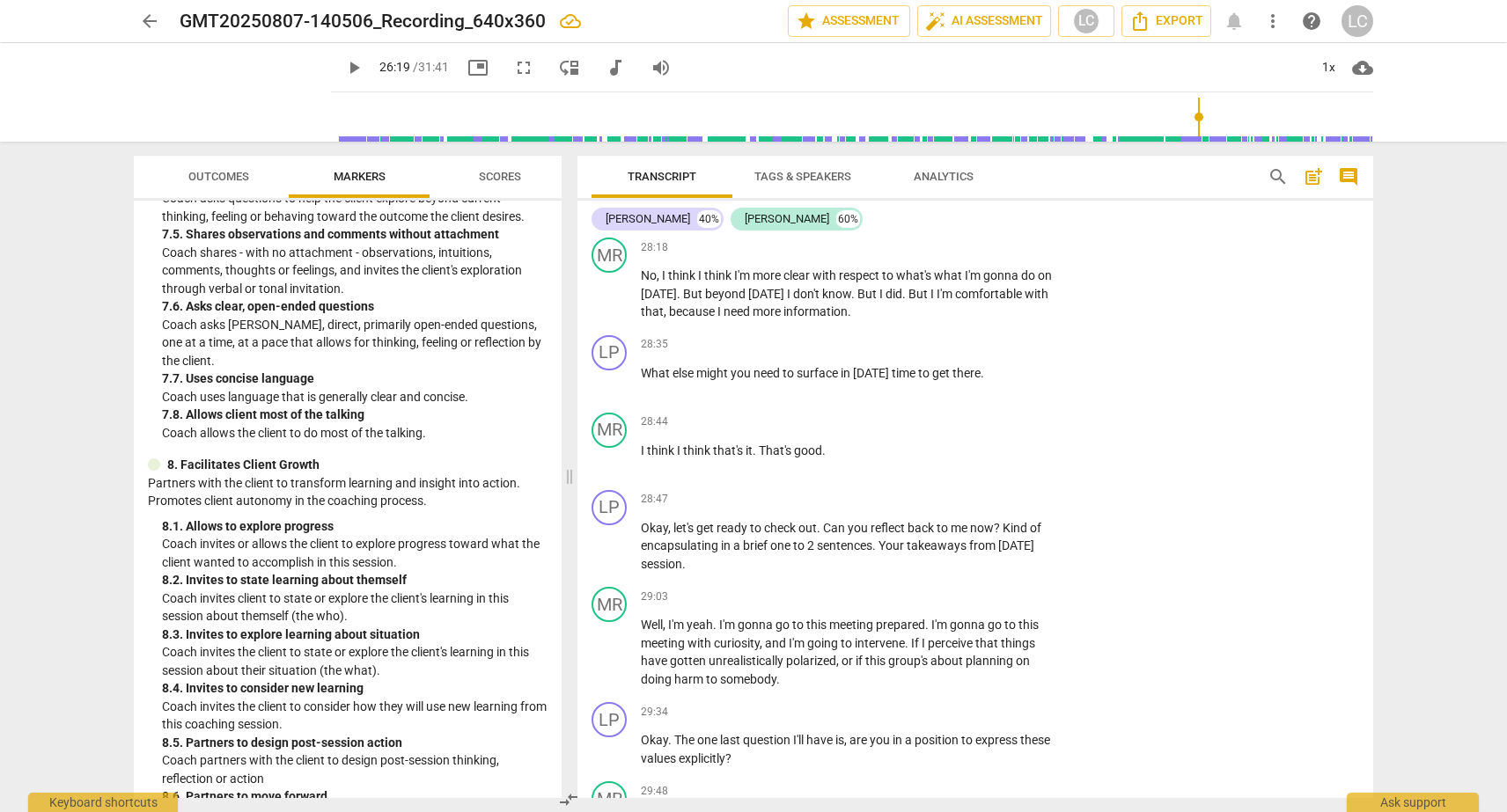
scroll to position [1971, 0]
click at [946, 354] on div "+" at bounding box center [945, 345] width 18 height 18
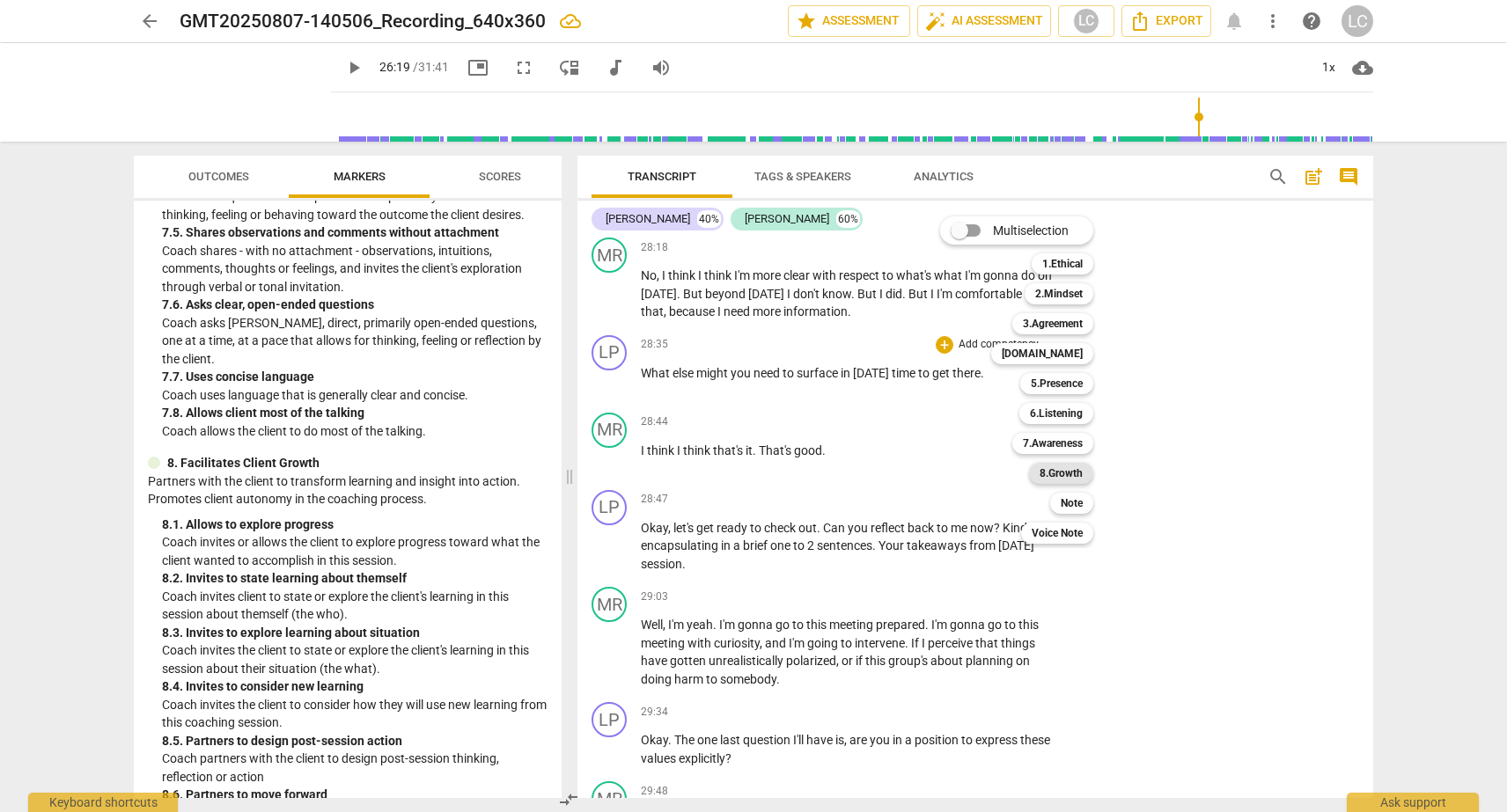
click at [1042, 475] on b "8.Growth" at bounding box center [1061, 473] width 43 height 21
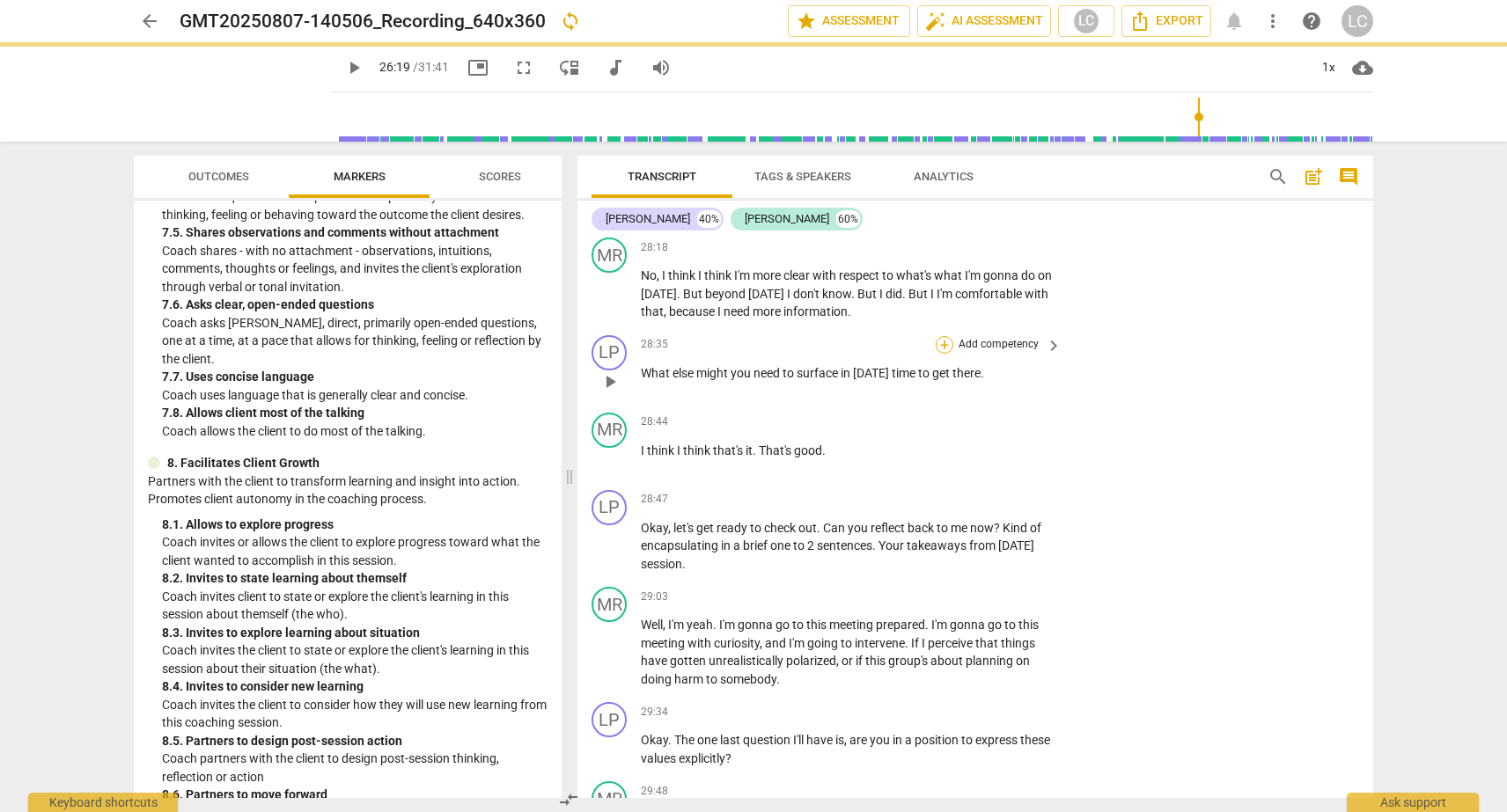
click at [941, 354] on div "+" at bounding box center [945, 345] width 18 height 18
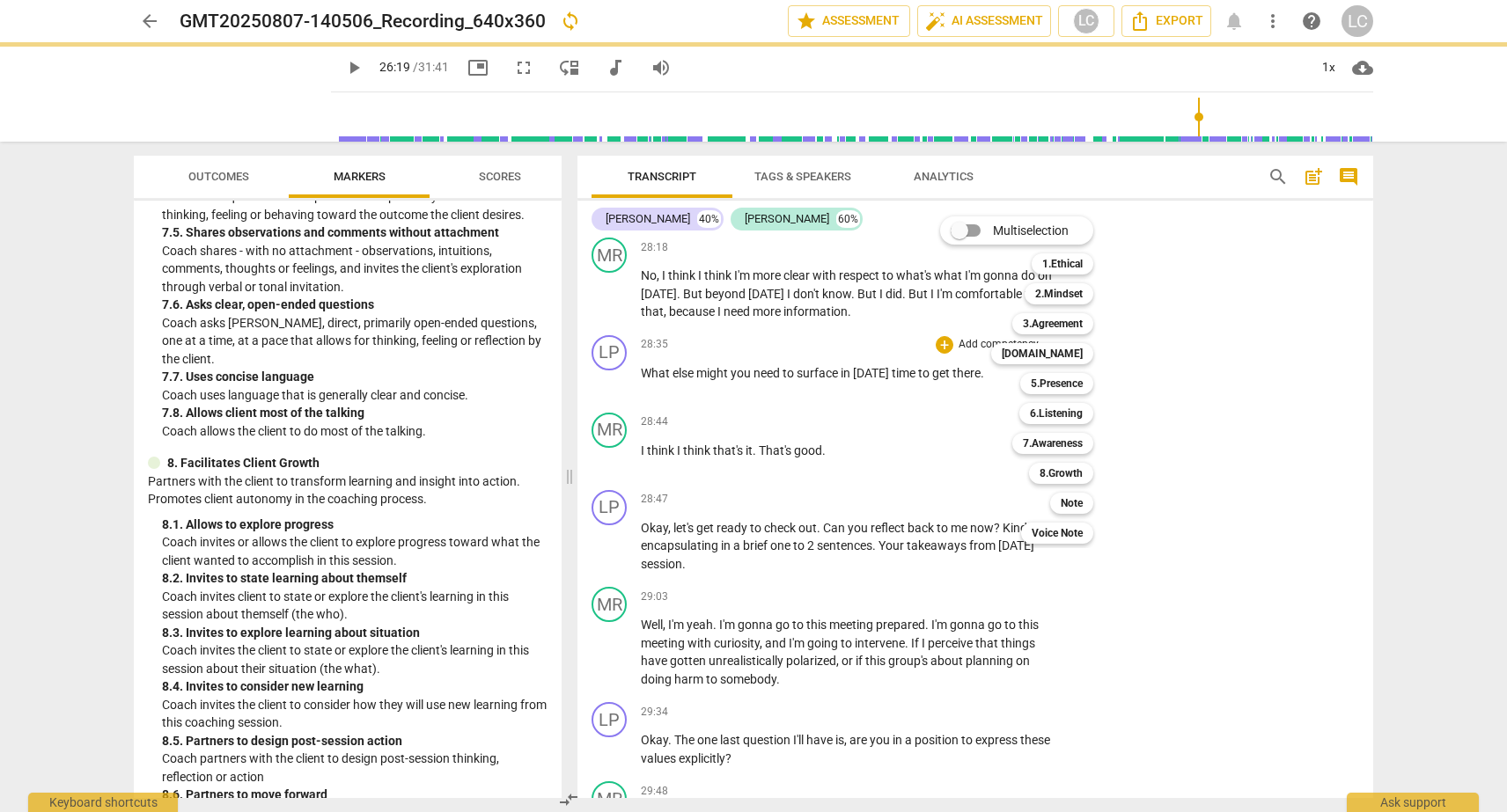
click at [939, 407] on div "Multiselection m 1.Ethical 1 2.Mindset 2 3.Agreement 3 [DOMAIN_NAME] 4 5.Presen…" at bounding box center [1030, 380] width 194 height 336
click at [1051, 470] on b "8.Growth" at bounding box center [1061, 473] width 43 height 21
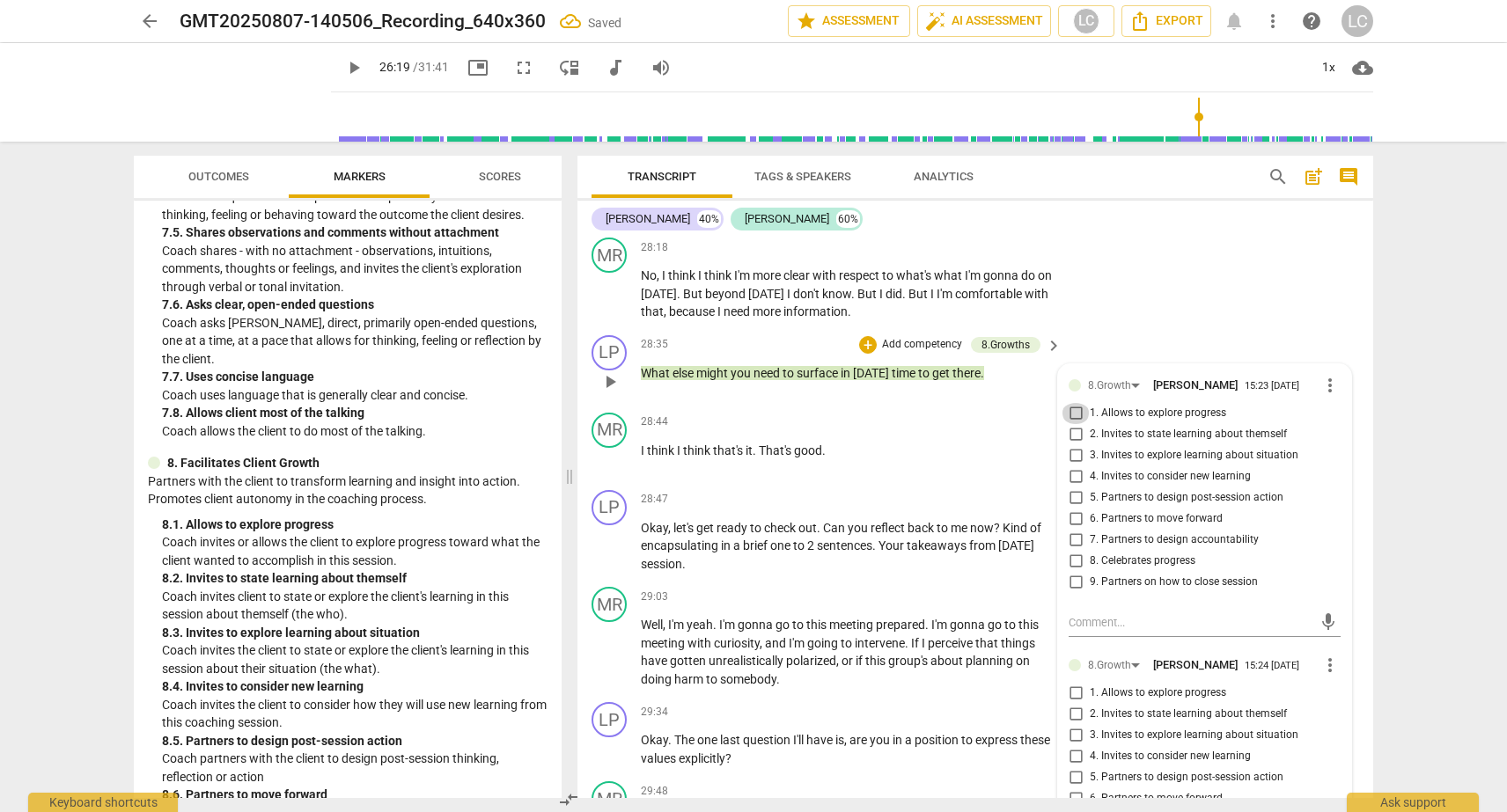
click at [1075, 424] on input "1. Allows to explore progress" at bounding box center [1075, 413] width 29 height 21
click at [1259, 328] on div "MR play_arrow pause 28:18 + Add competency keyboard_arrow_right No , I think I …" at bounding box center [974, 279] width 795 height 98
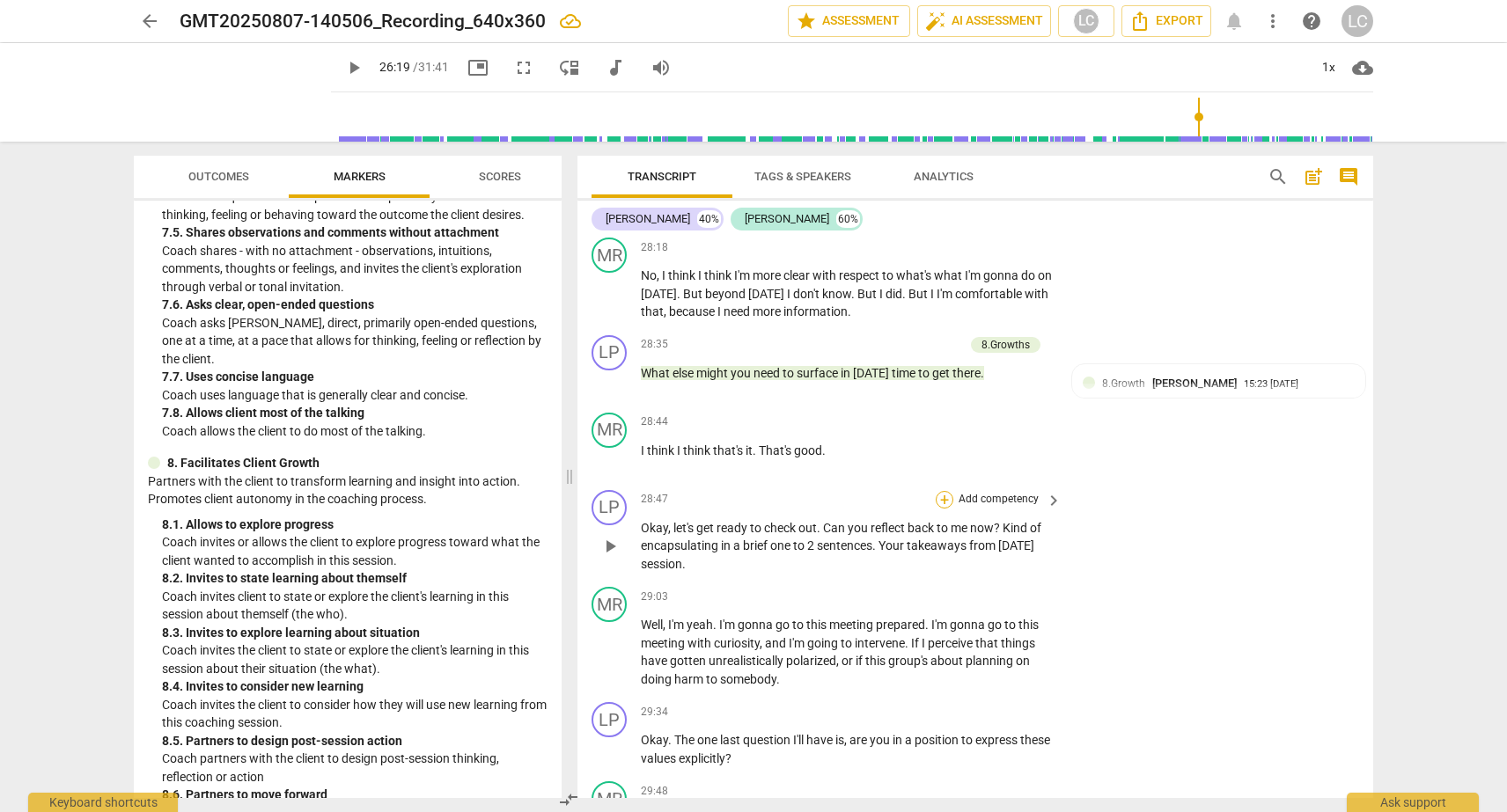
click at [942, 509] on div "+" at bounding box center [945, 500] width 18 height 18
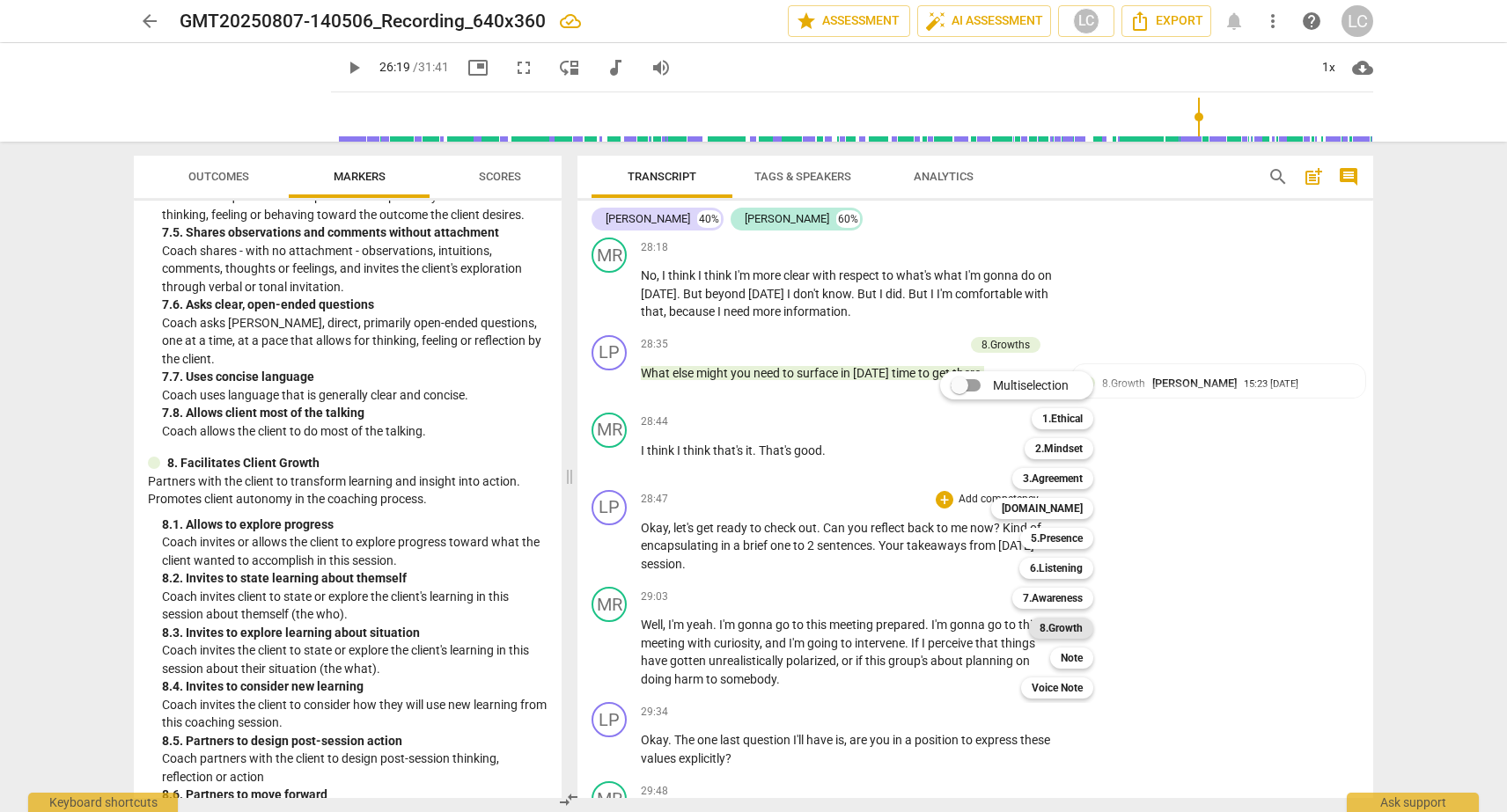
click at [1041, 625] on b "8.Growth" at bounding box center [1061, 627] width 43 height 21
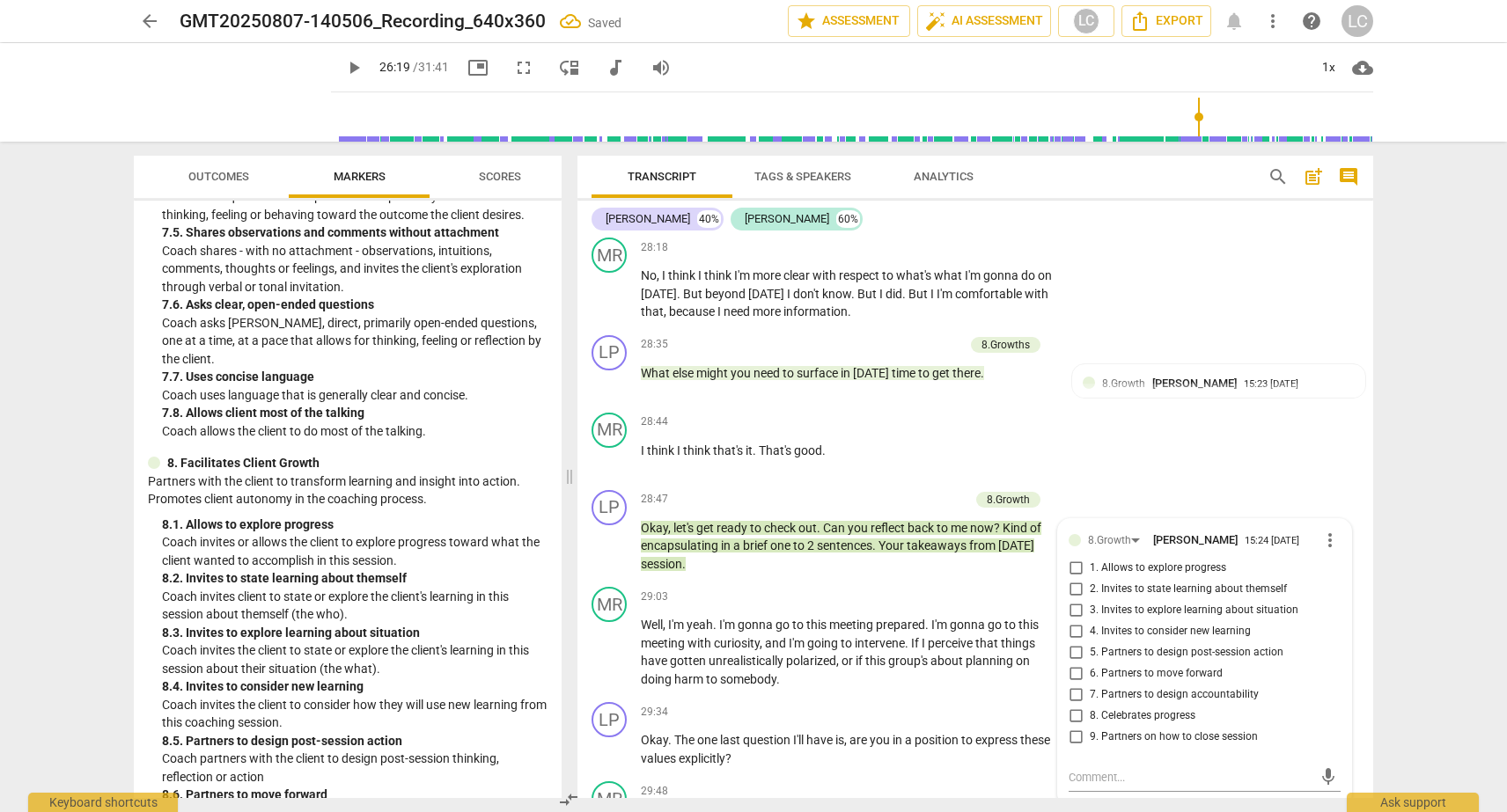
scroll to position [9974, 0]
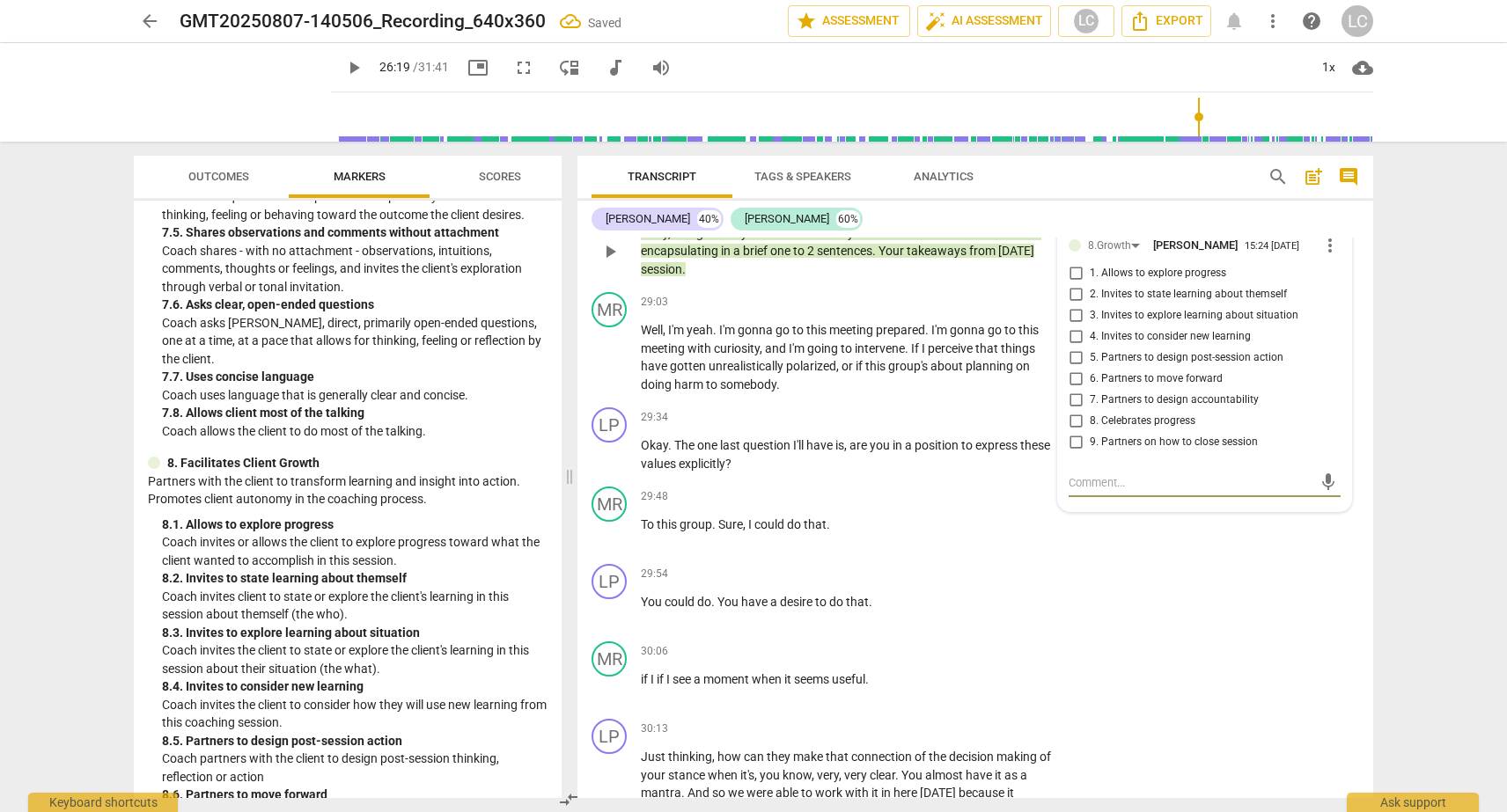
click at [1072, 326] on input "3. Invites to explore learning about situation" at bounding box center [1075, 315] width 29 height 21
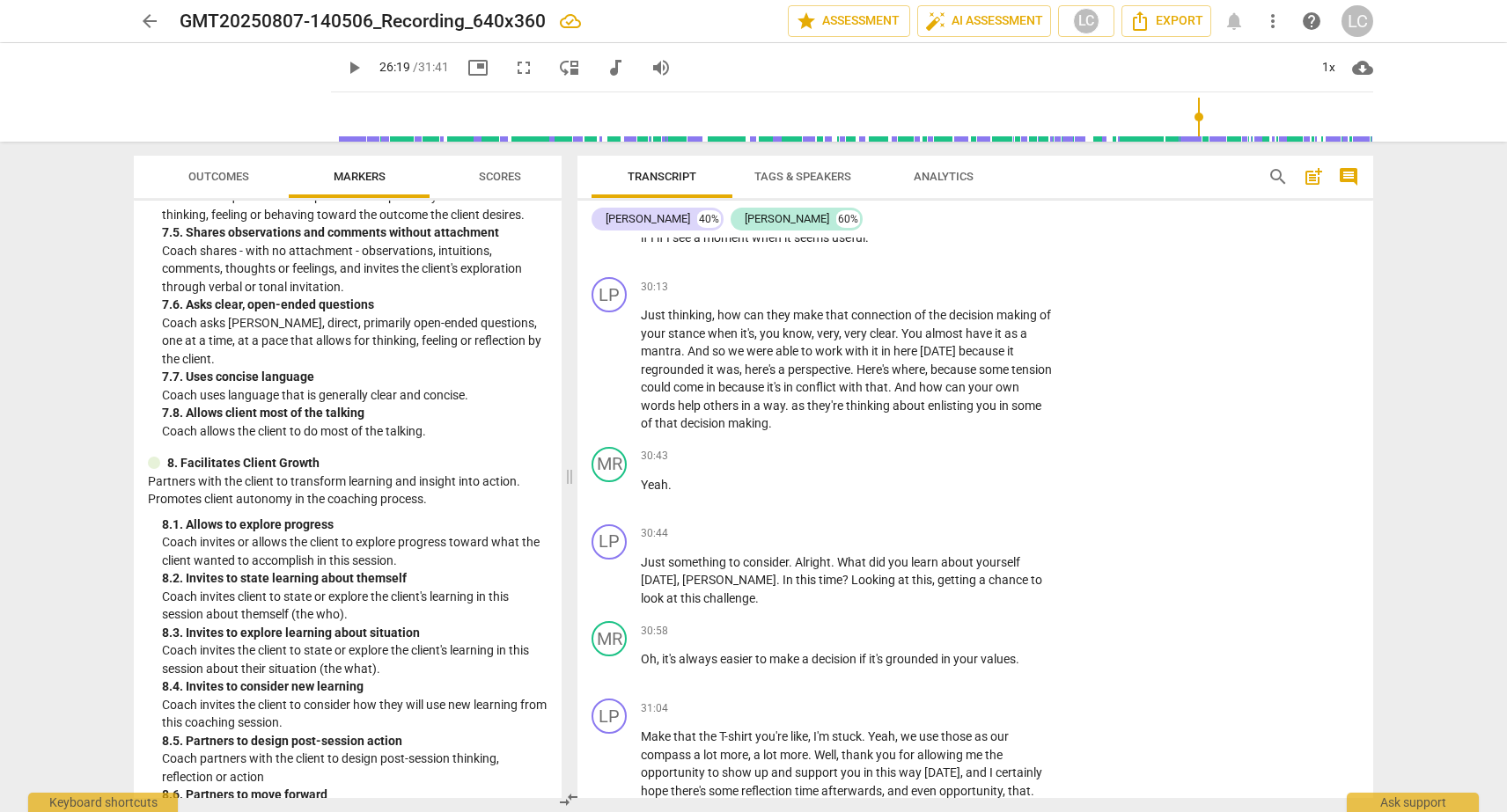
scroll to position [10425, 0]
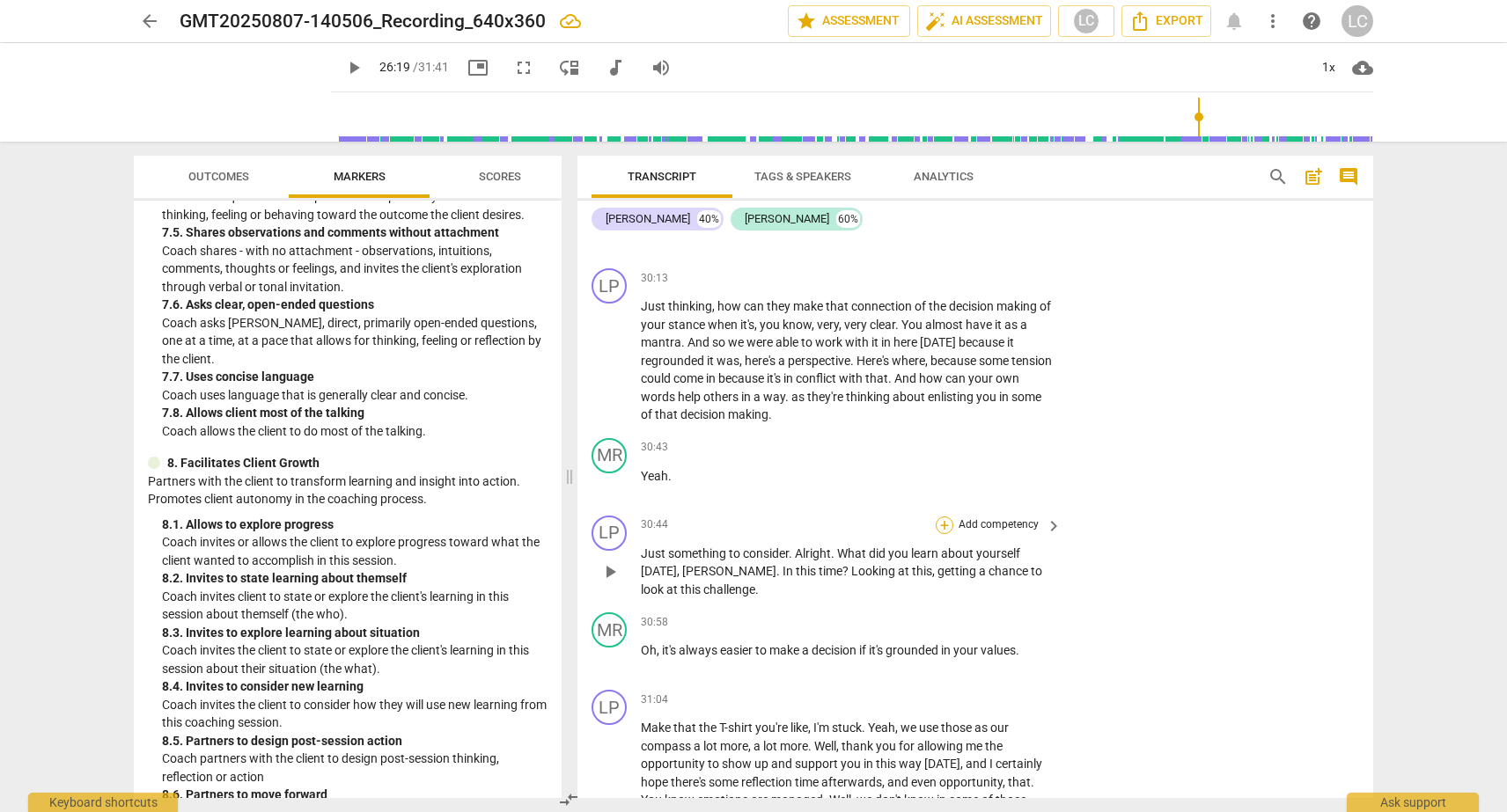
click at [943, 534] on div "+" at bounding box center [945, 526] width 18 height 18
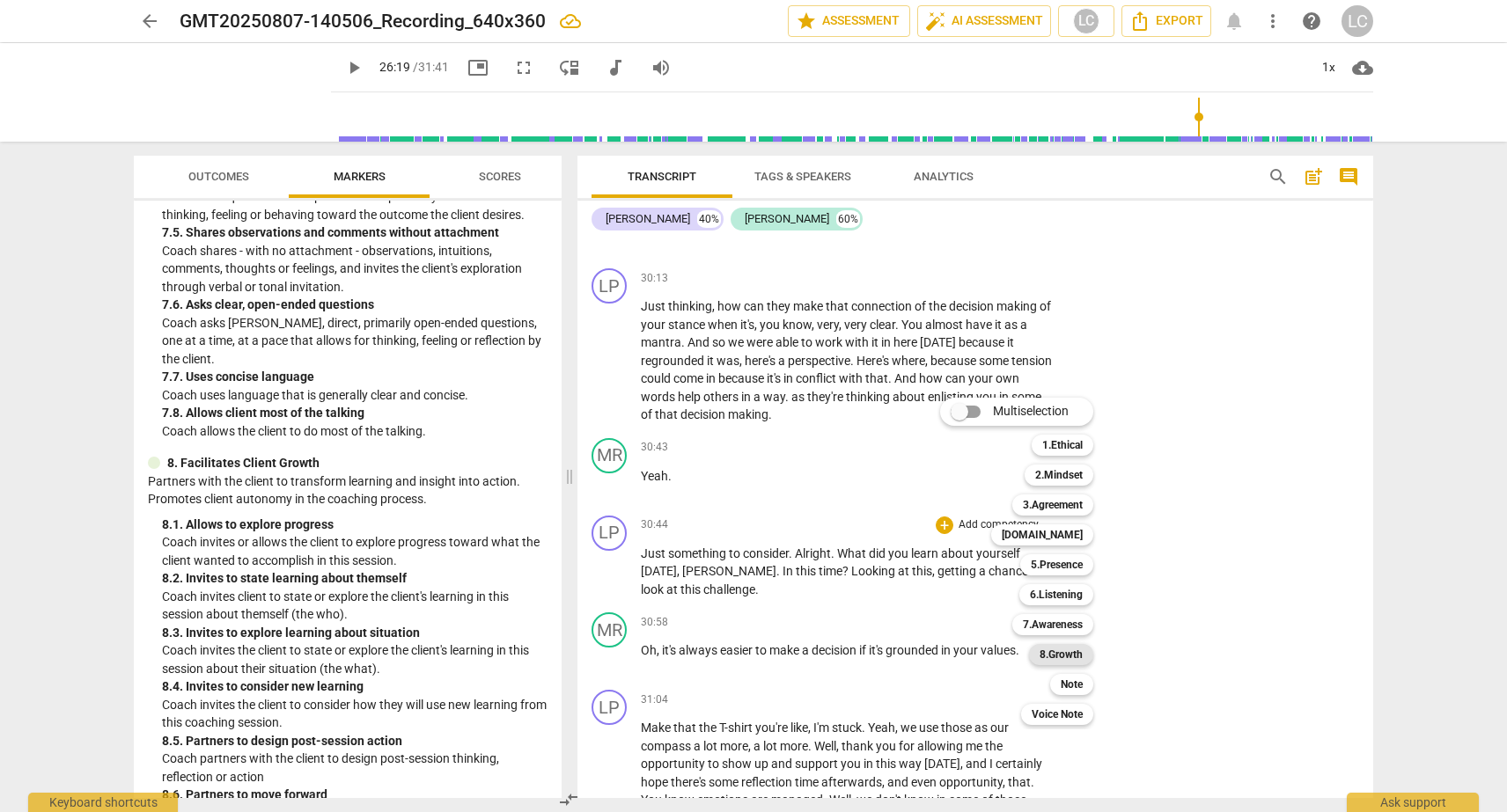
click at [1045, 648] on b "8.Growth" at bounding box center [1061, 654] width 43 height 21
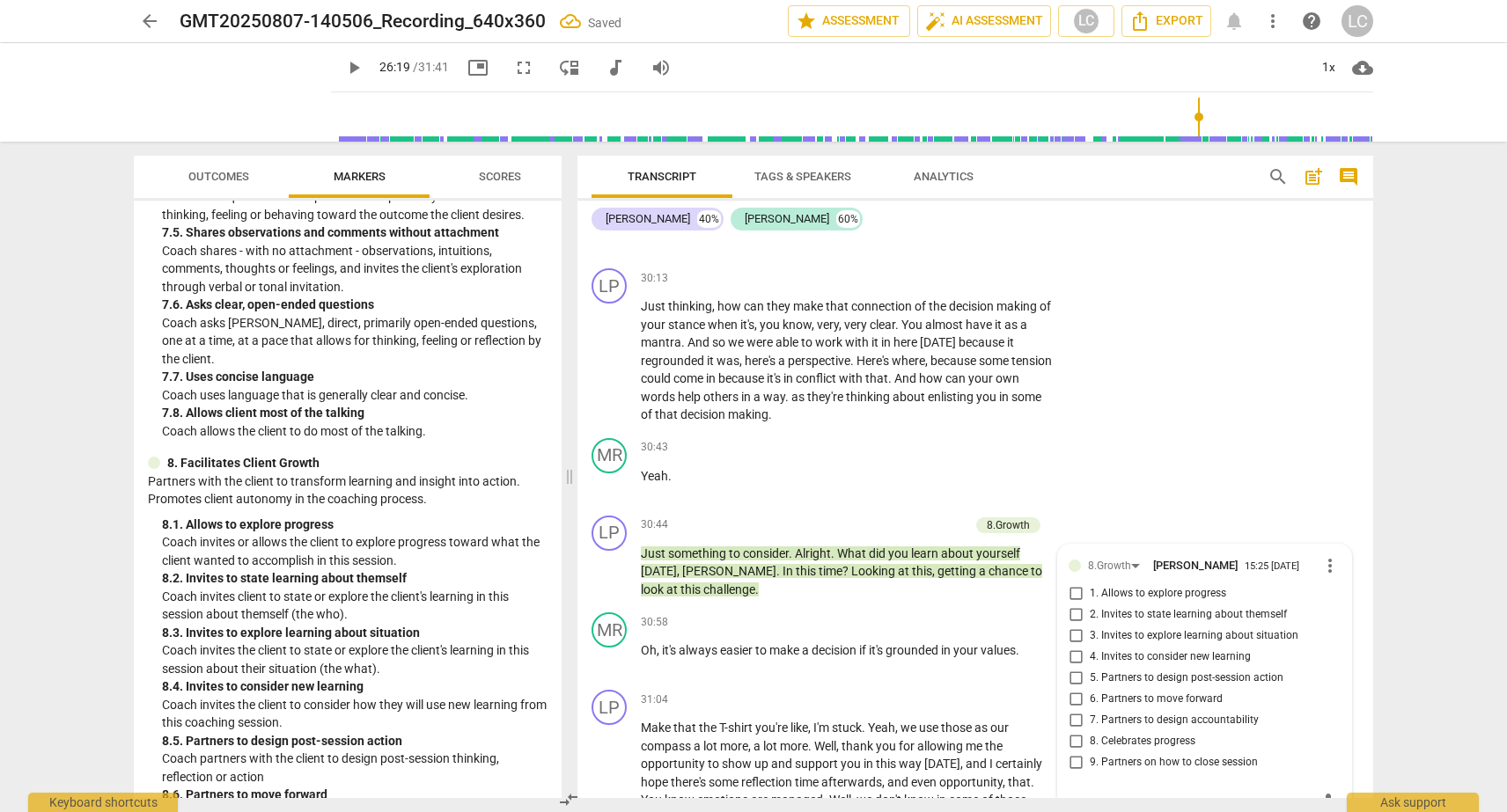
scroll to position [10734, 0]
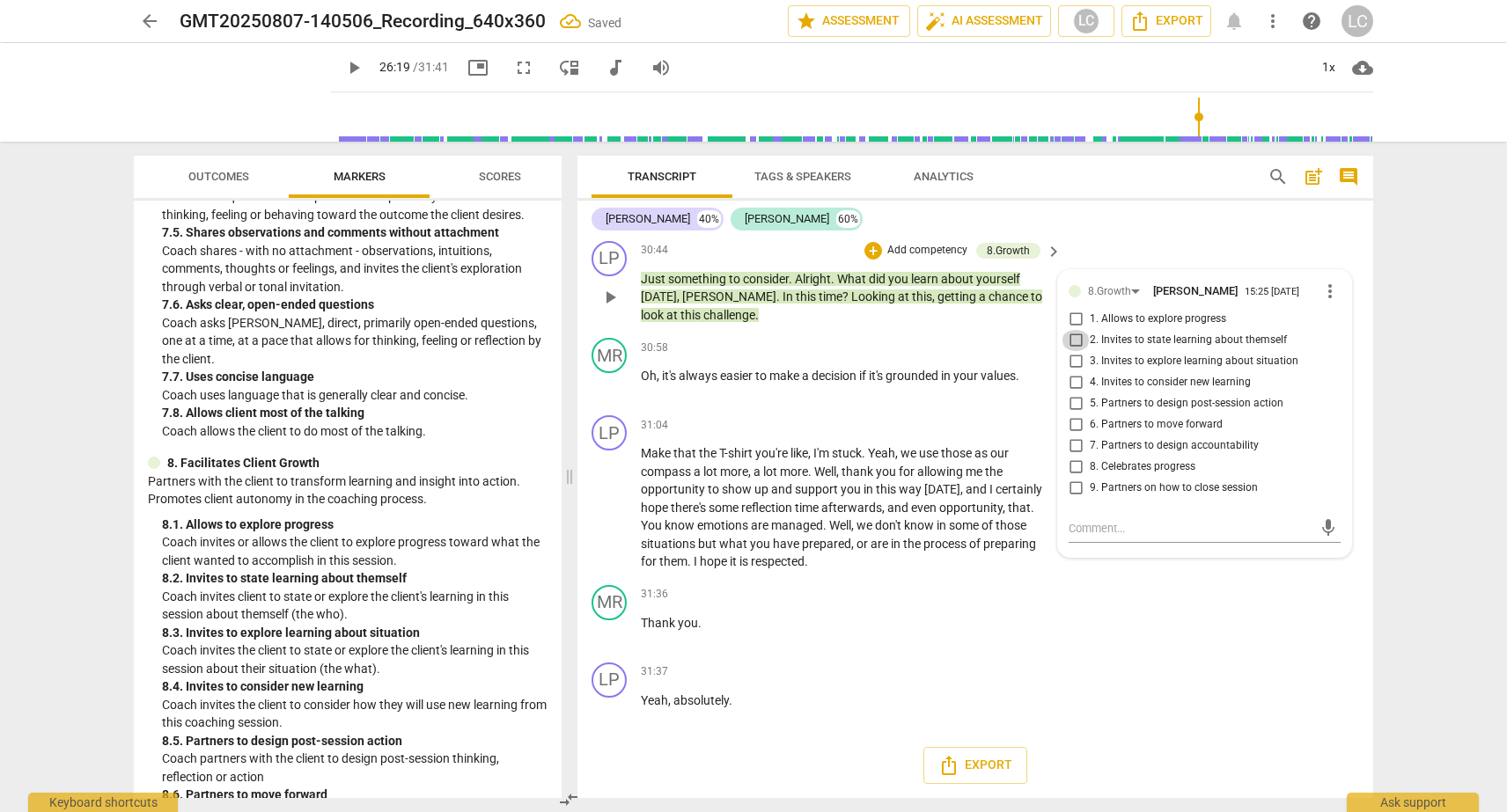
click at [1074, 339] on input "2. Invites to state learning about themself" at bounding box center [1075, 340] width 29 height 21
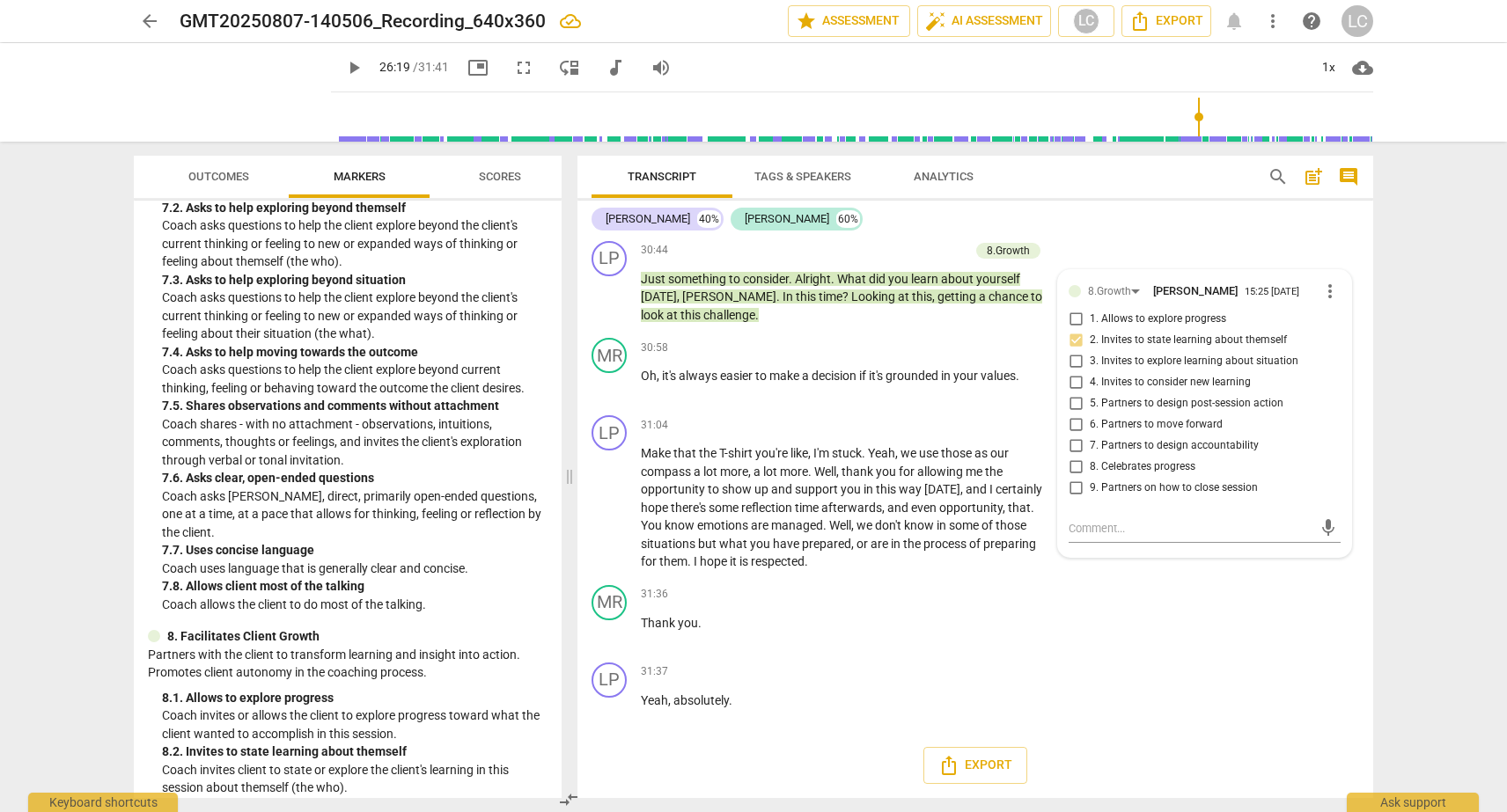
scroll to position [1771, 0]
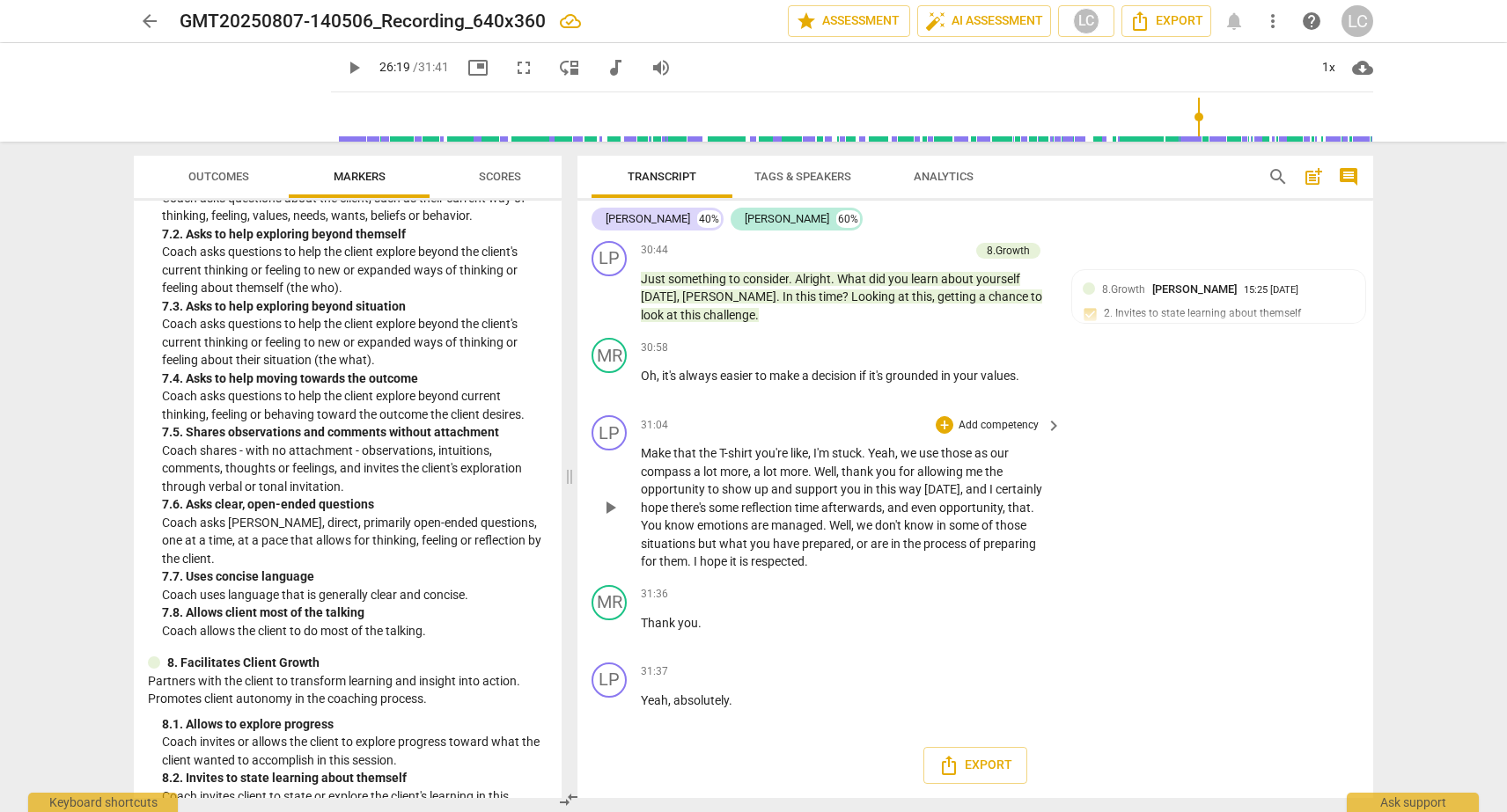
click at [800, 520] on span "managed" at bounding box center [796, 526] width 52 height 14
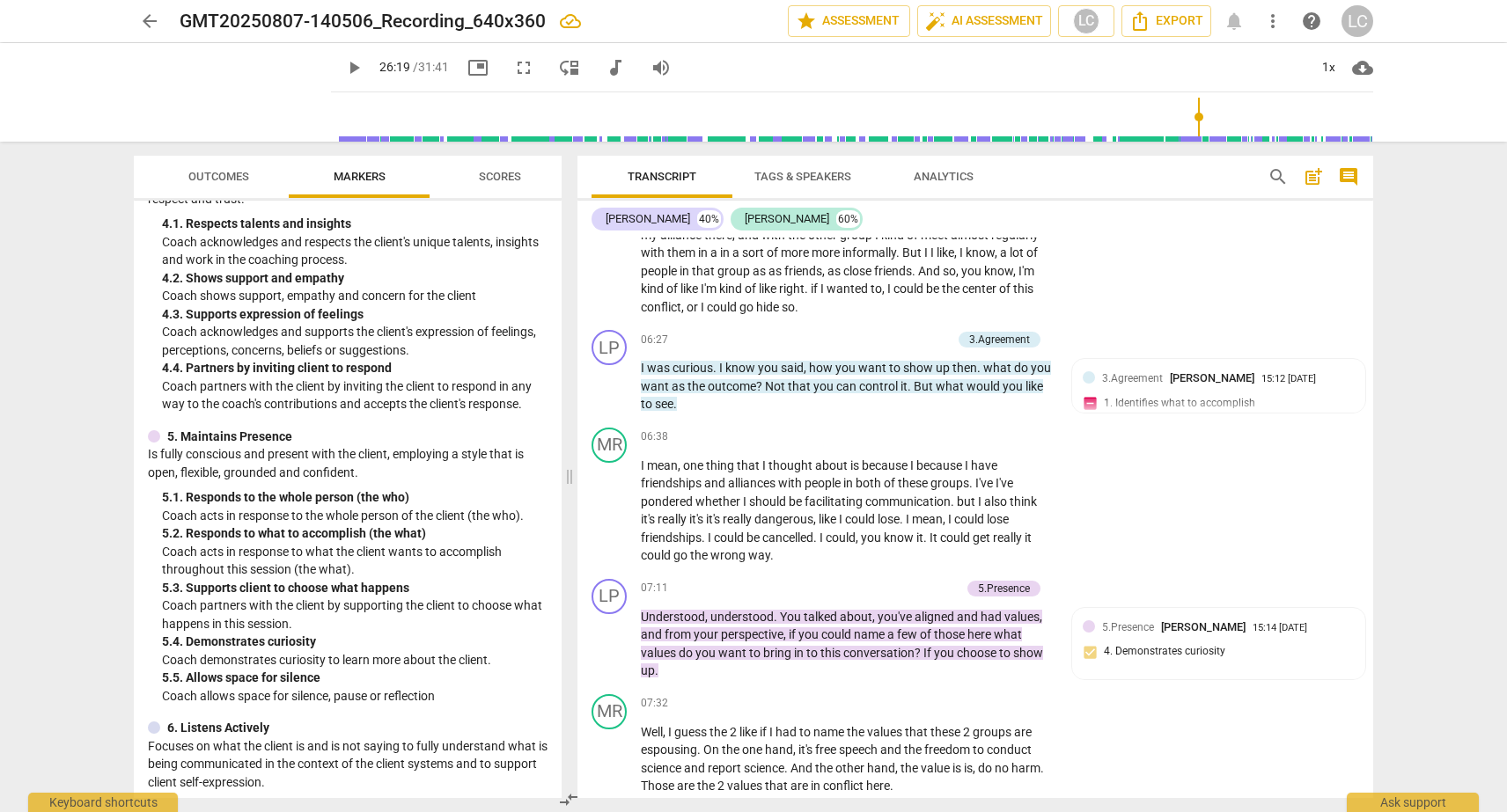
scroll to position [750, 0]
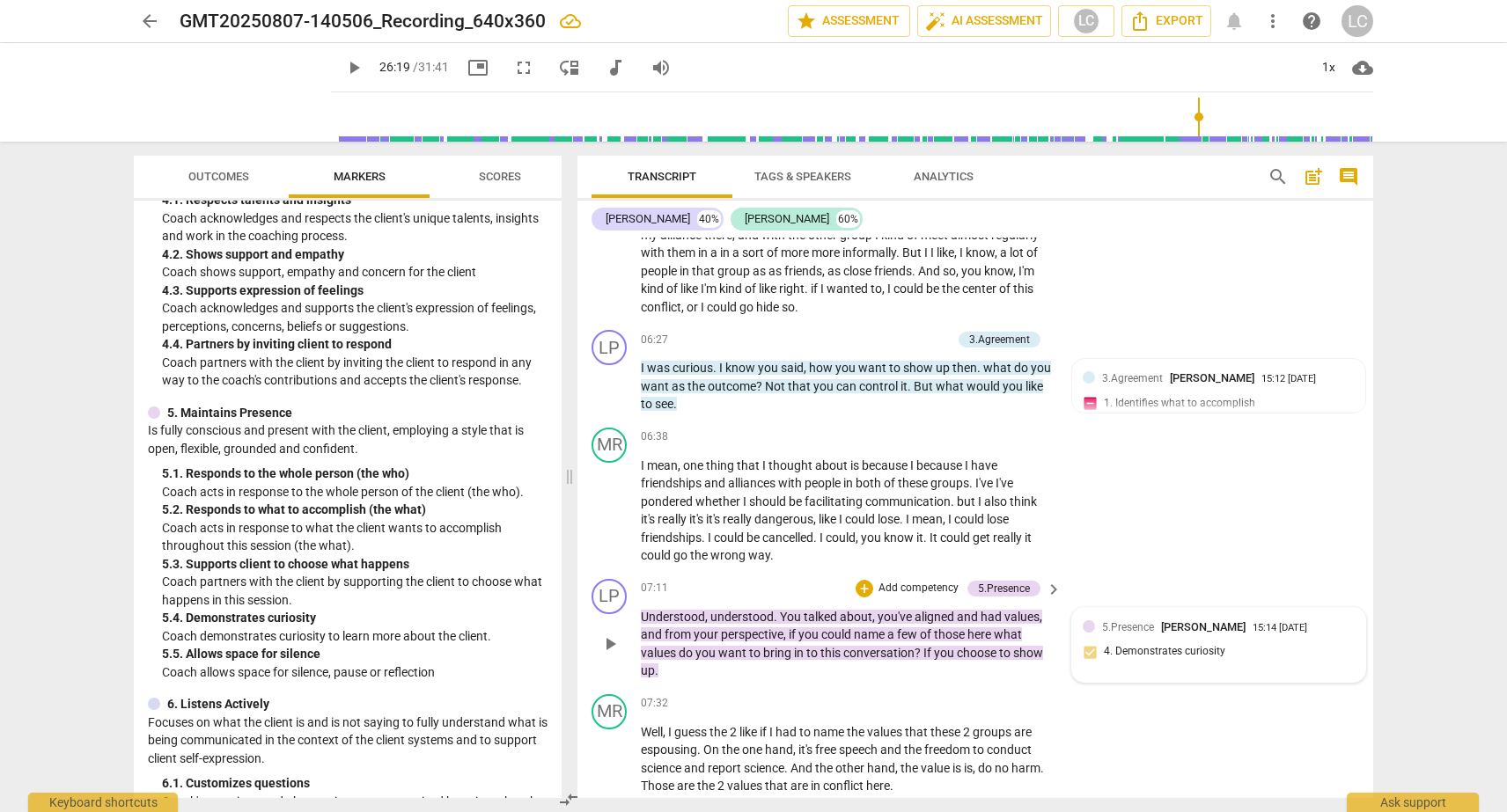
click at [1115, 624] on span "5.Presence" at bounding box center [1128, 627] width 52 height 12
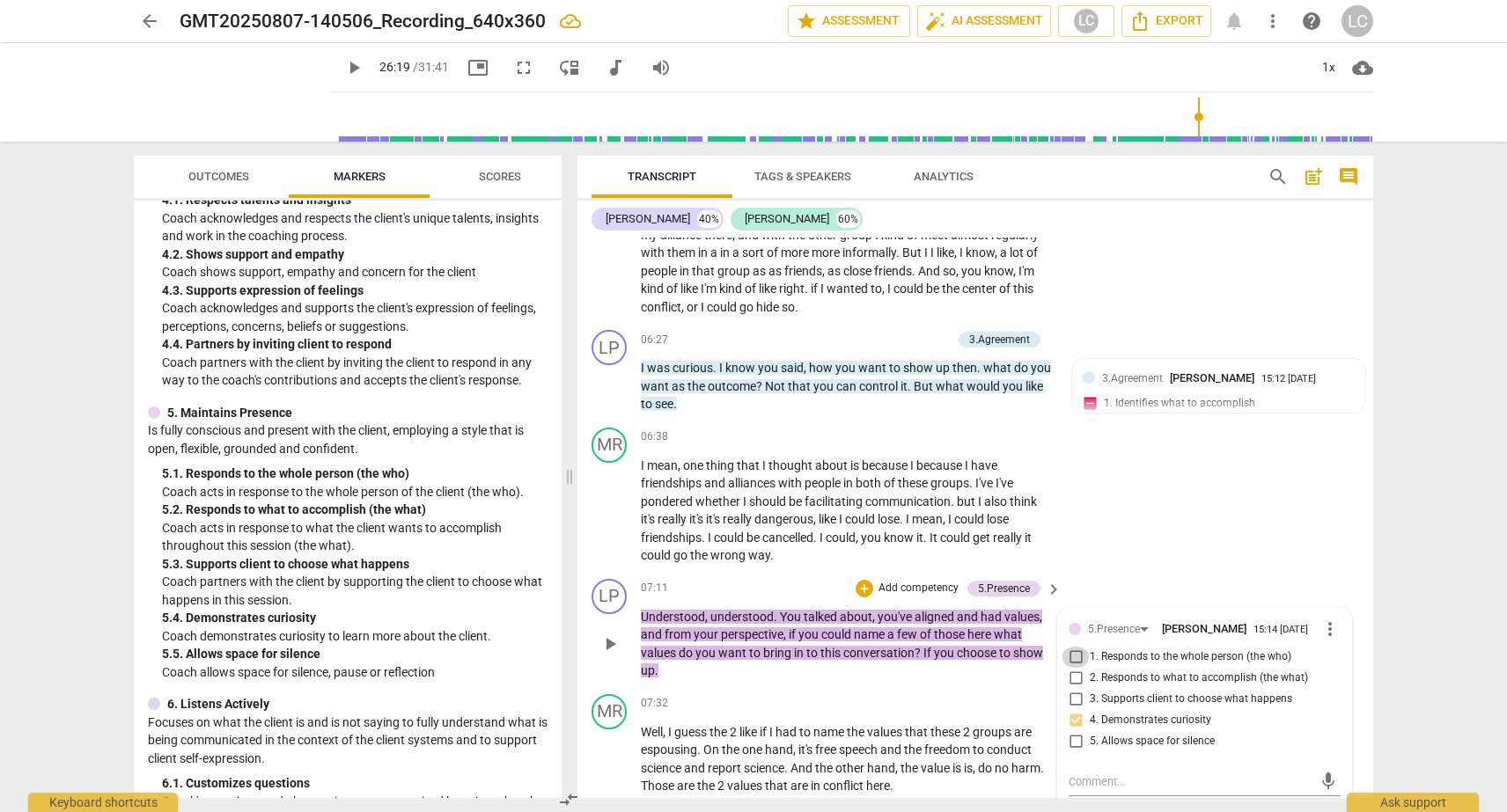
click at [1070, 656] on input "1. Responds to the whole person (the who)" at bounding box center [1075, 657] width 29 height 21
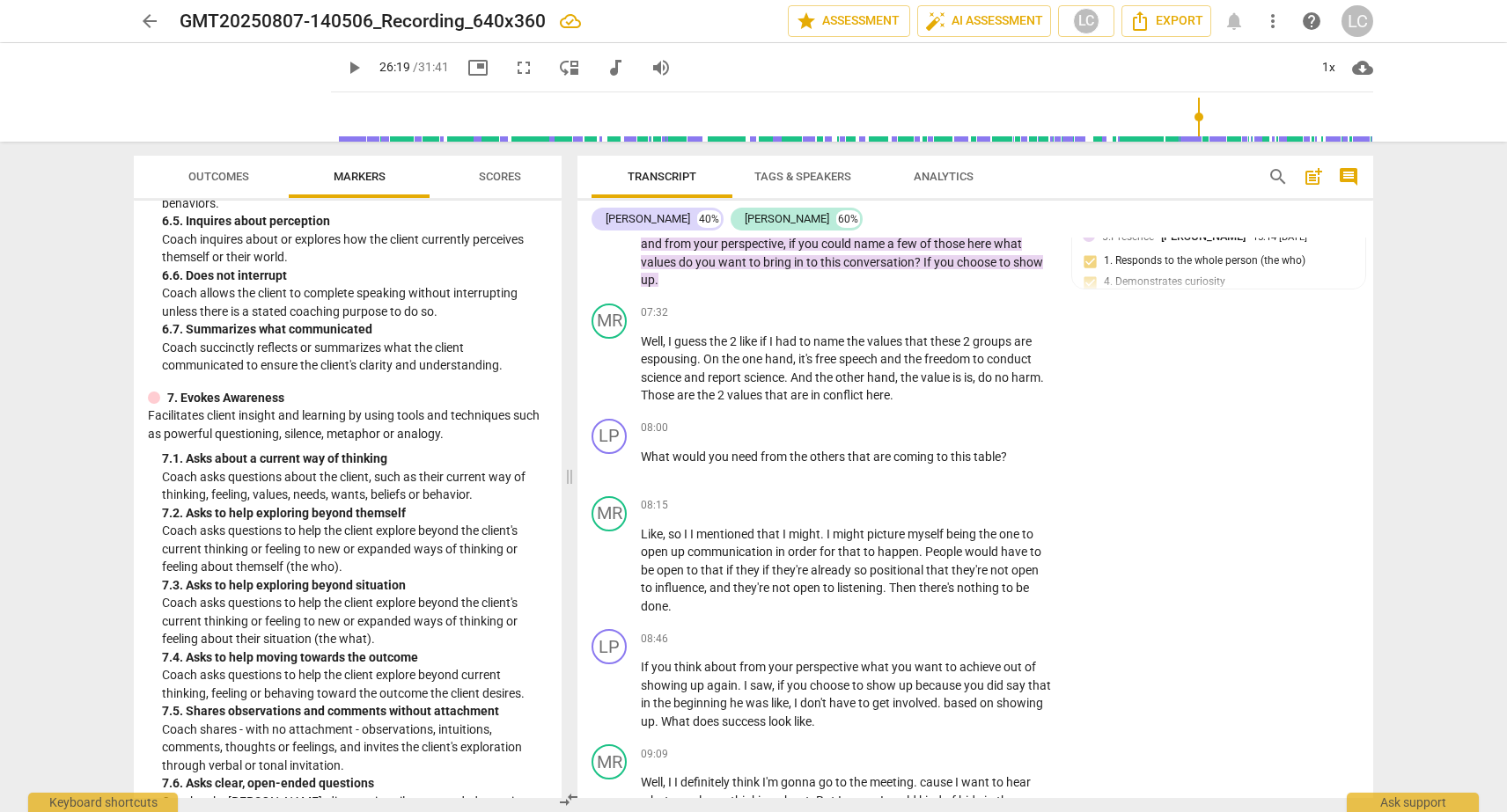
scroll to position [1501, 0]
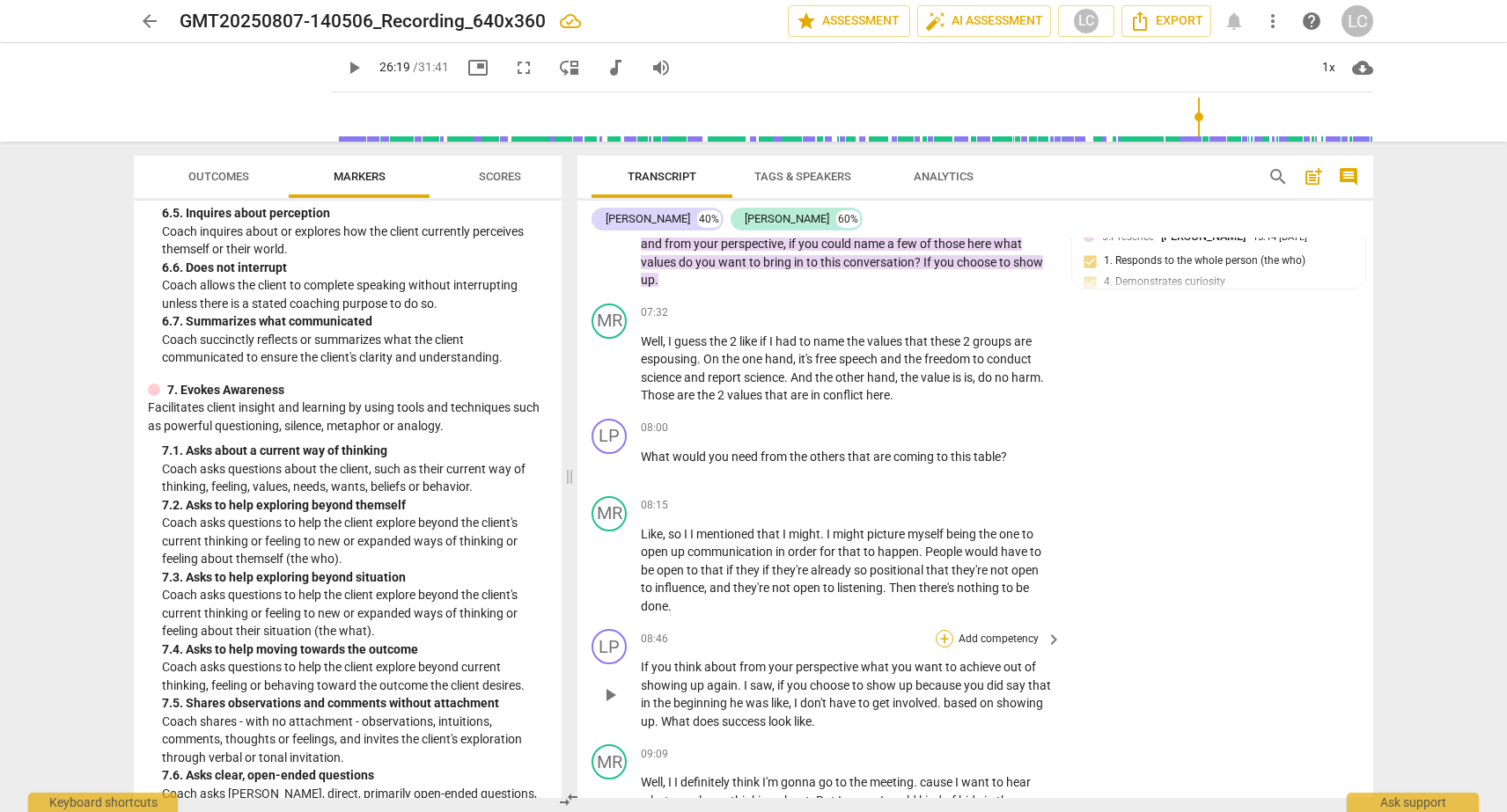
click at [939, 635] on div "+" at bounding box center [945, 639] width 18 height 18
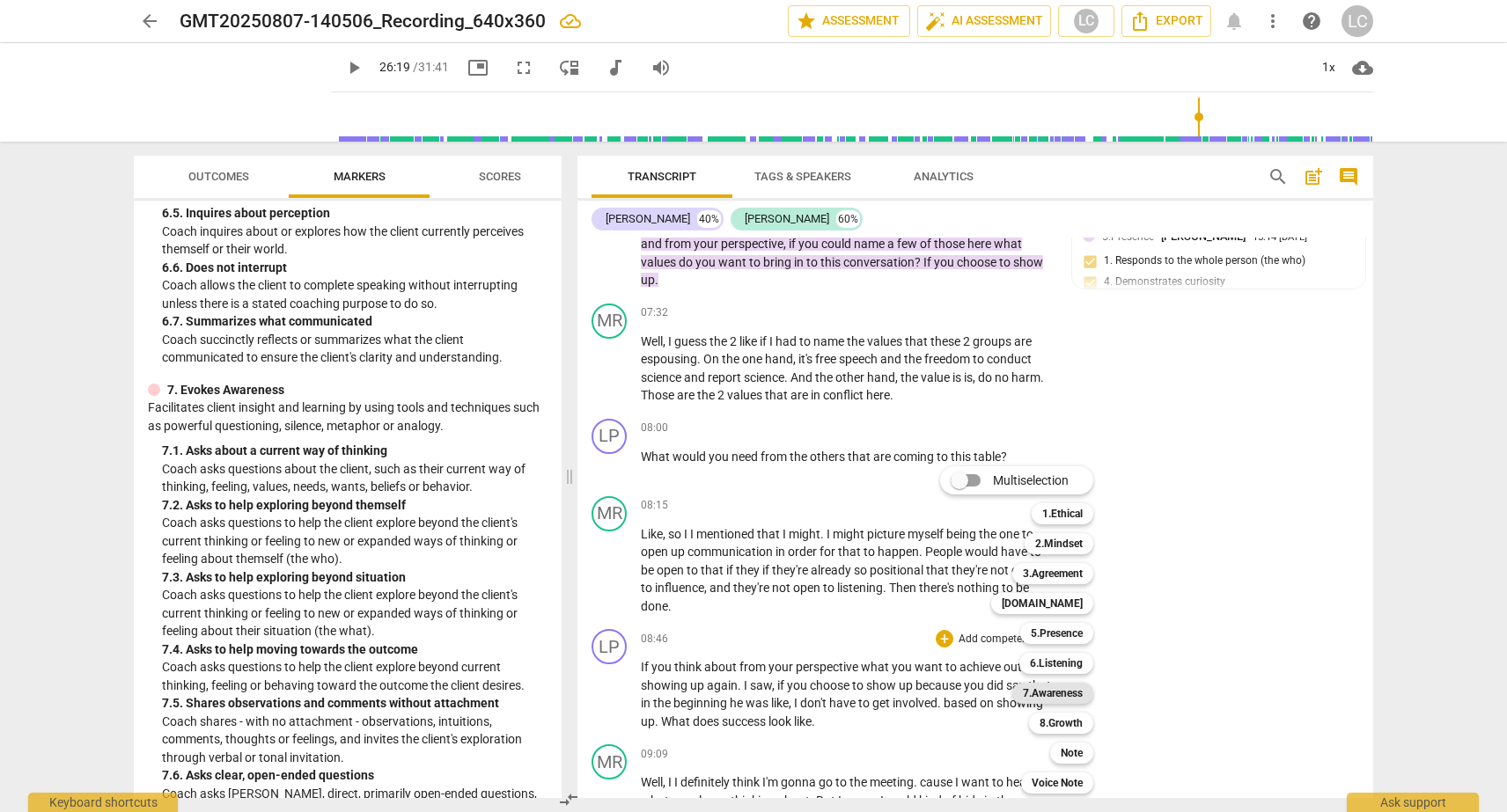
click at [1021, 693] on div "7.Awareness" at bounding box center [1052, 692] width 81 height 21
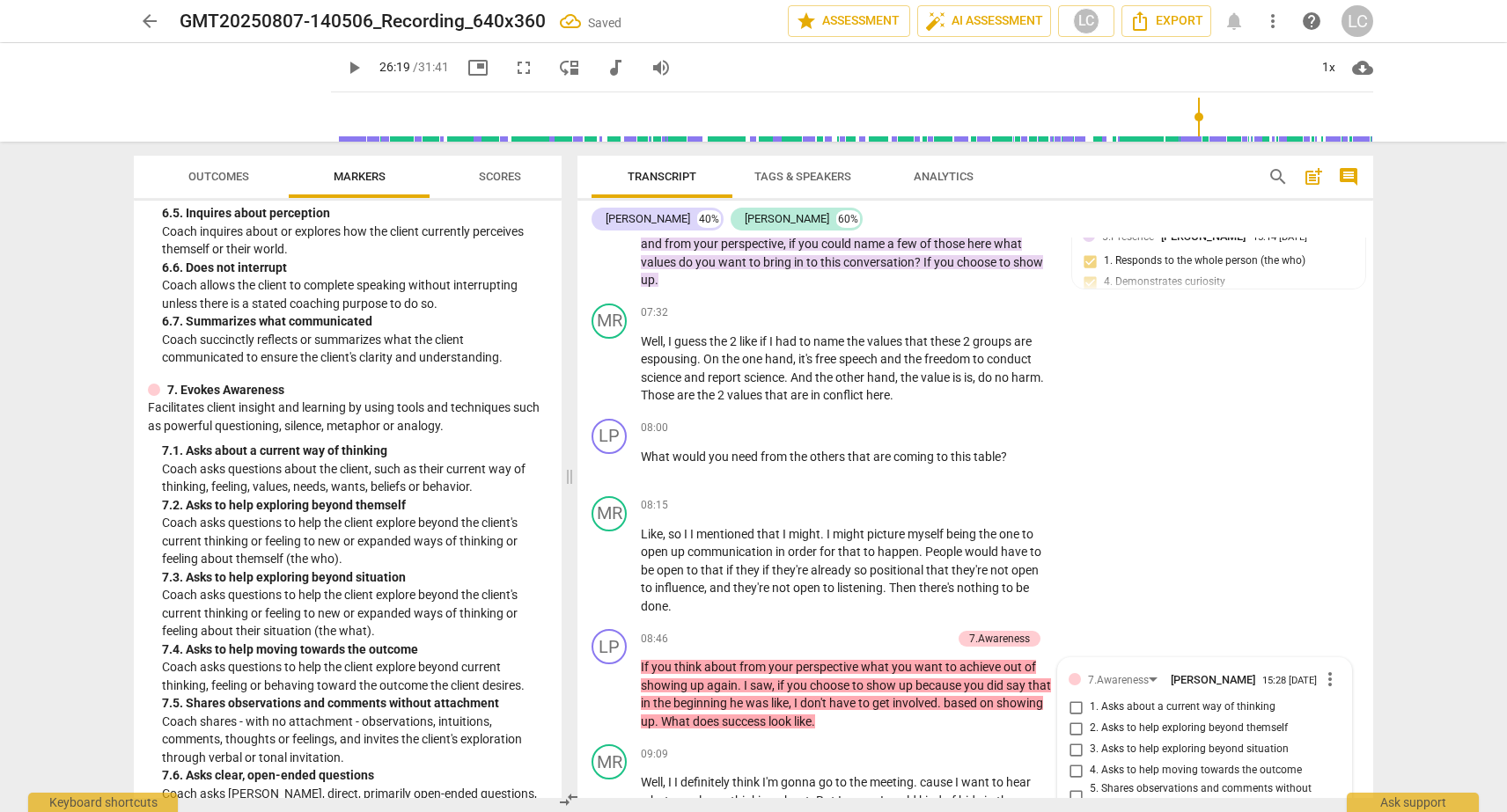
scroll to position [2674, 0]
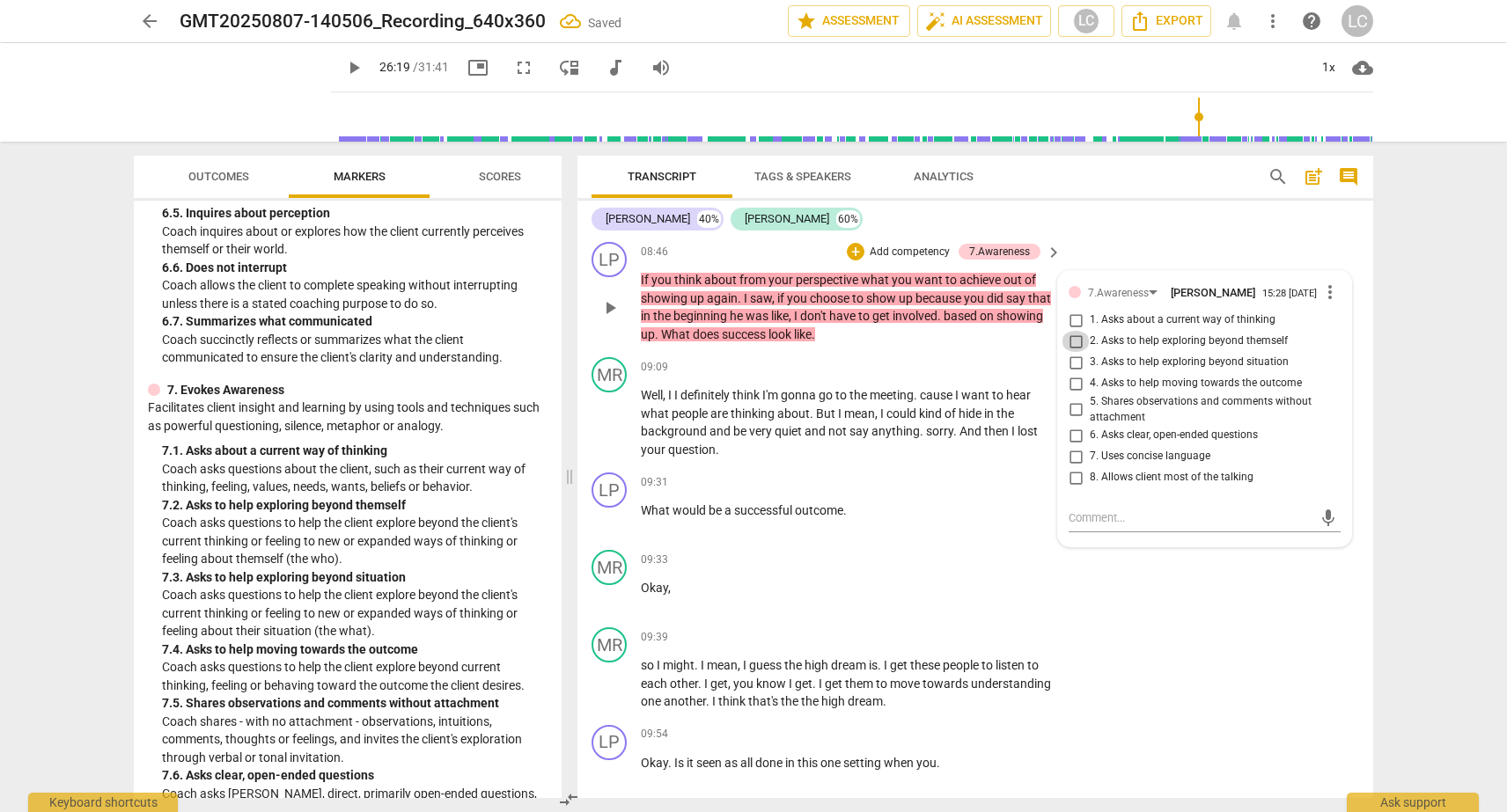
click at [1073, 340] on input "2. Asks to help exploring beyond themself" at bounding box center [1075, 341] width 29 height 21
click at [1073, 380] on input "4. Asks to help moving towards the outcome" at bounding box center [1075, 383] width 29 height 21
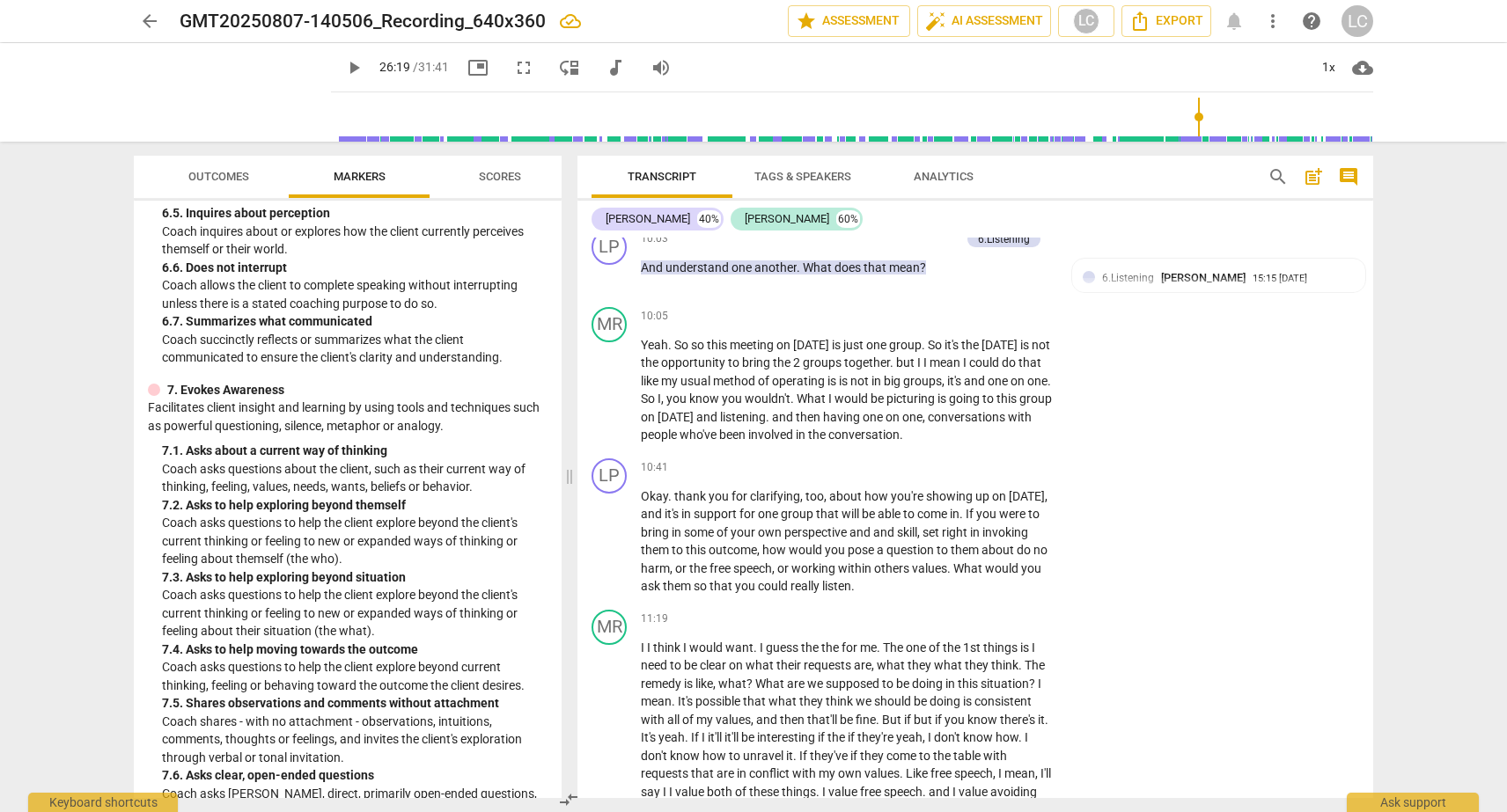
scroll to position [3333, 0]
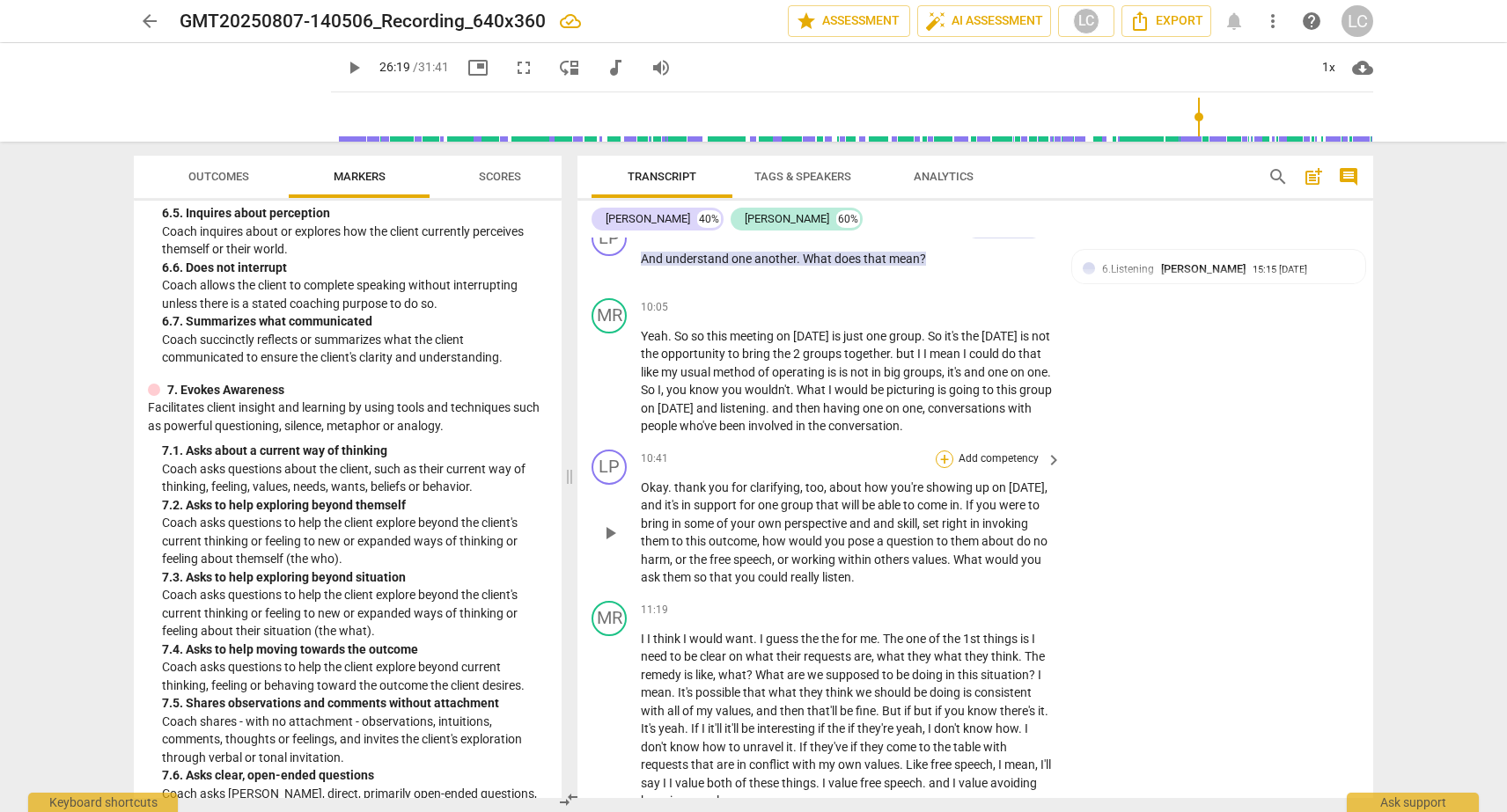
click at [943, 460] on div "+" at bounding box center [945, 459] width 18 height 18
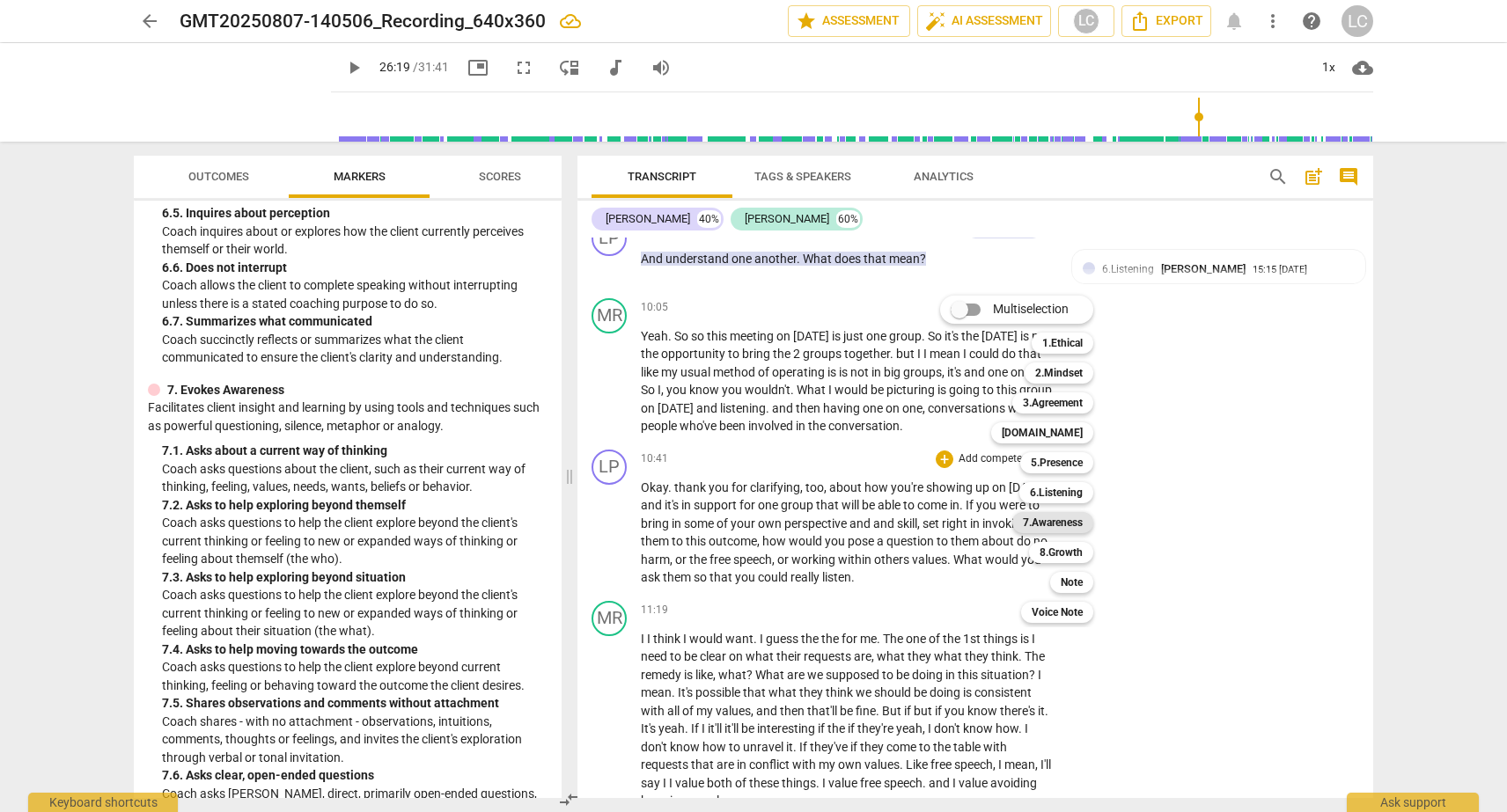
click at [1027, 519] on b "7.Awareness" at bounding box center [1052, 522] width 60 height 21
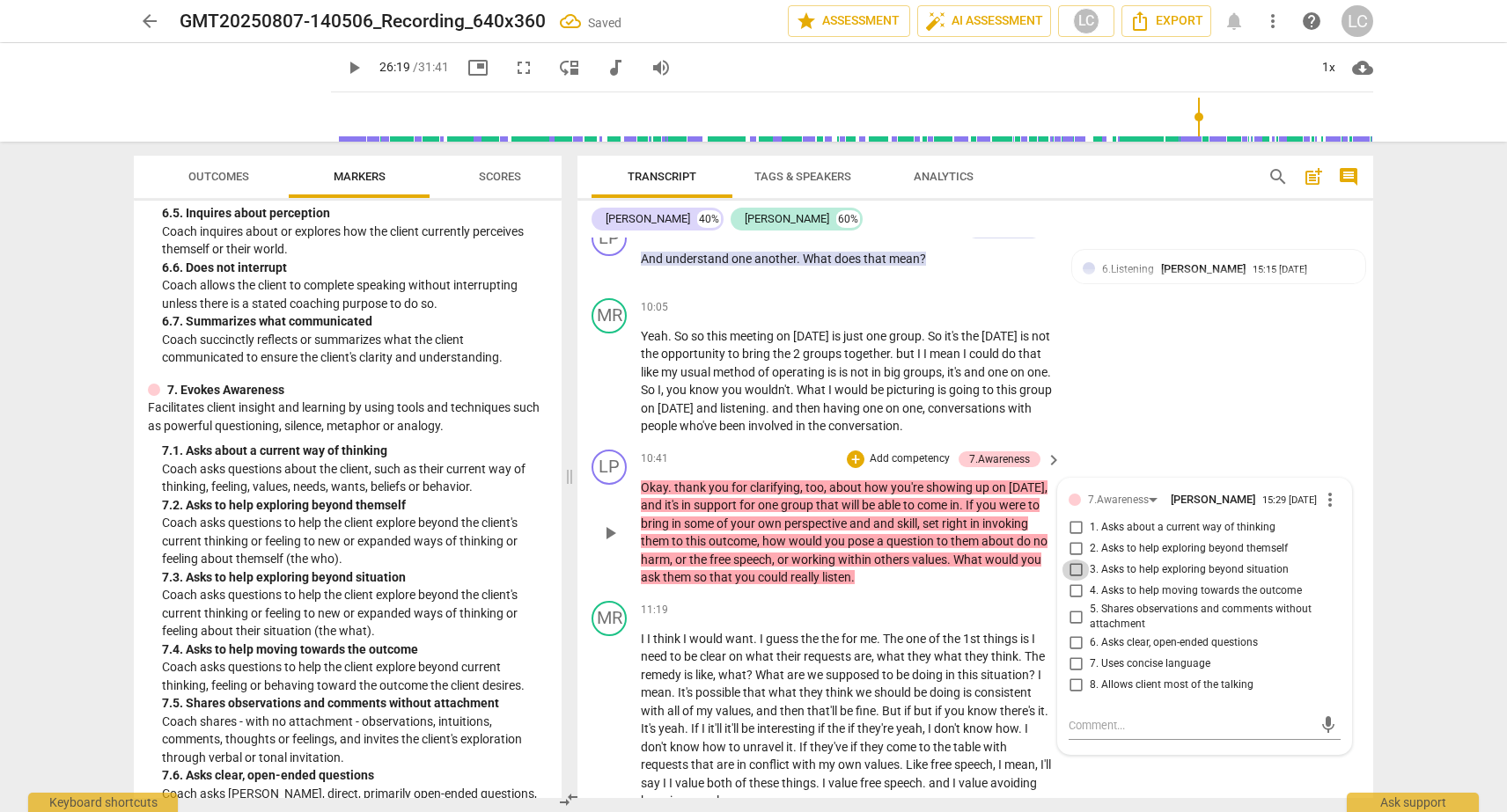
click at [1070, 570] on input "3. Asks to help exploring beyond situation" at bounding box center [1075, 570] width 29 height 21
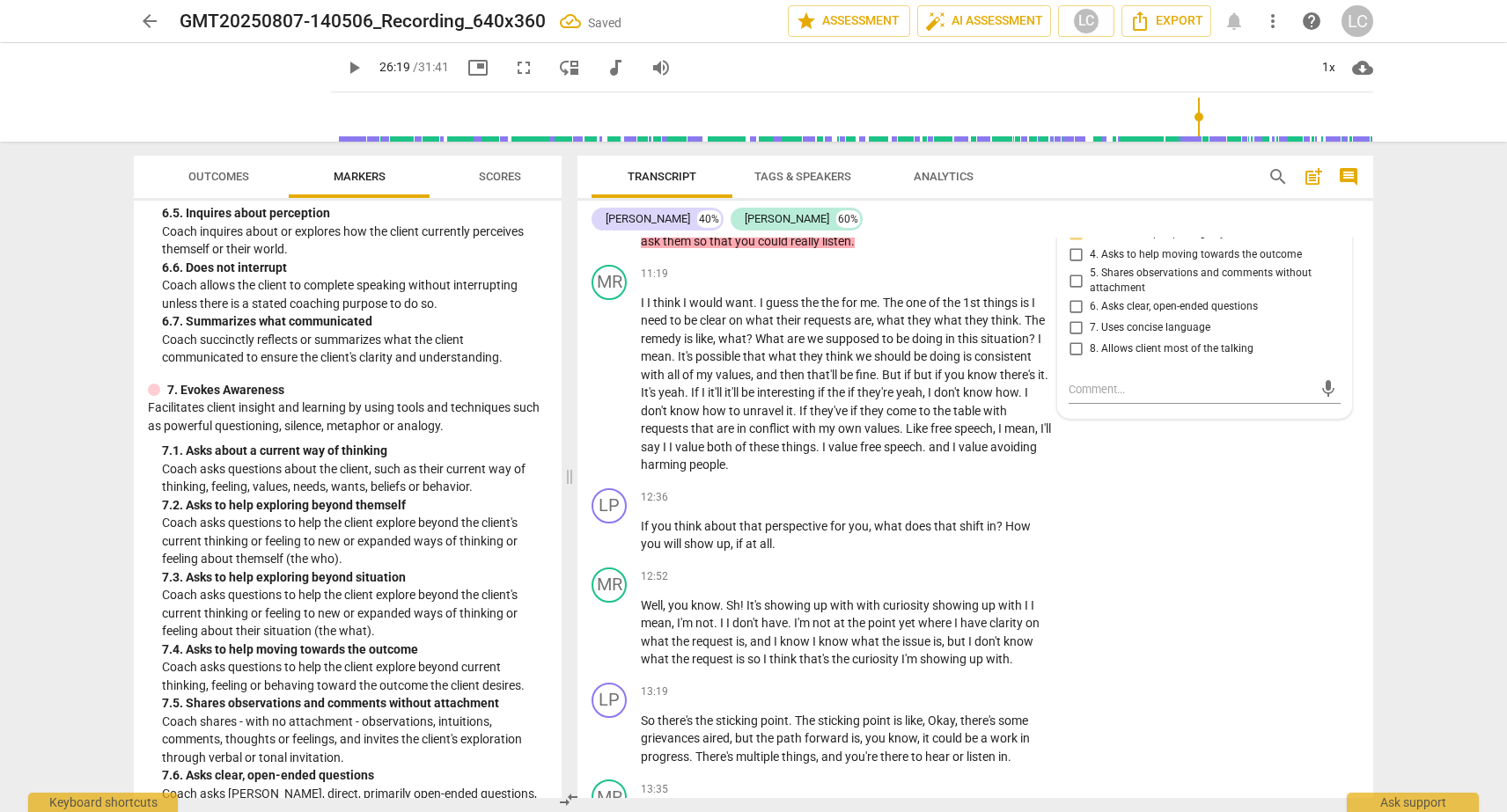
scroll to position [3688, 0]
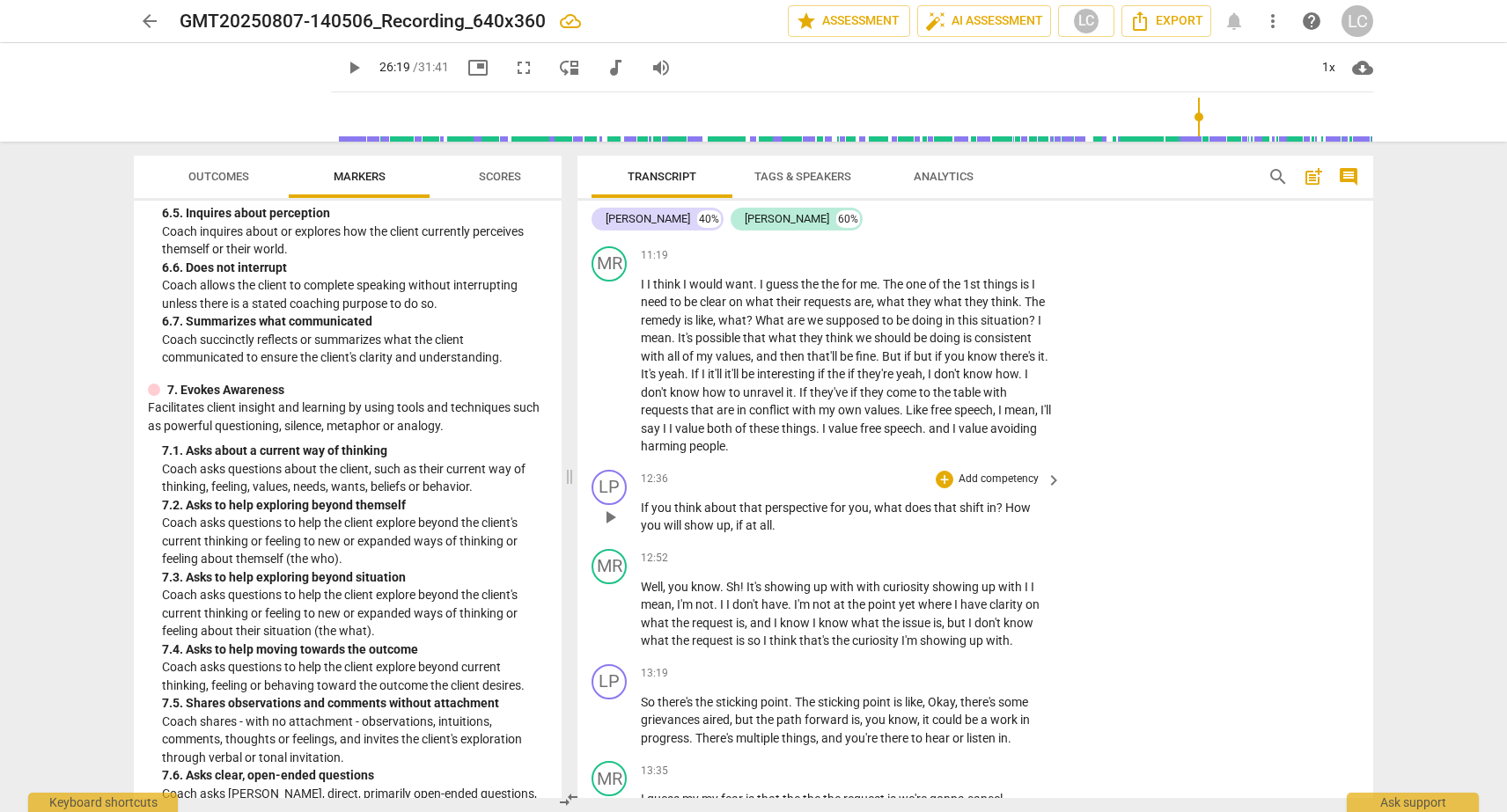
click at [737, 527] on span "if" at bounding box center [741, 526] width 10 height 14
click at [940, 484] on div "+" at bounding box center [945, 480] width 18 height 18
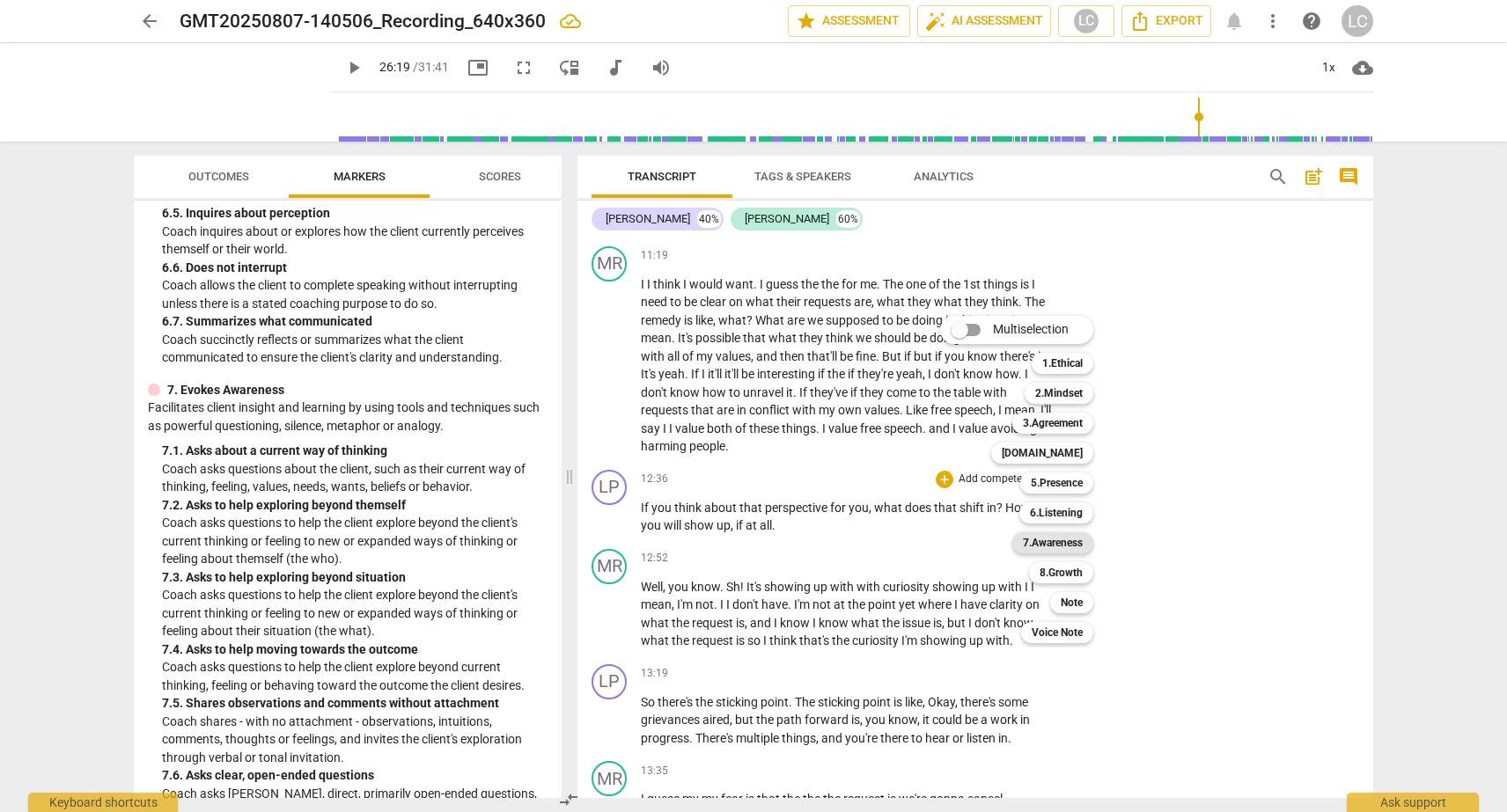
click at [1027, 543] on b "7.Awareness" at bounding box center [1052, 542] width 60 height 21
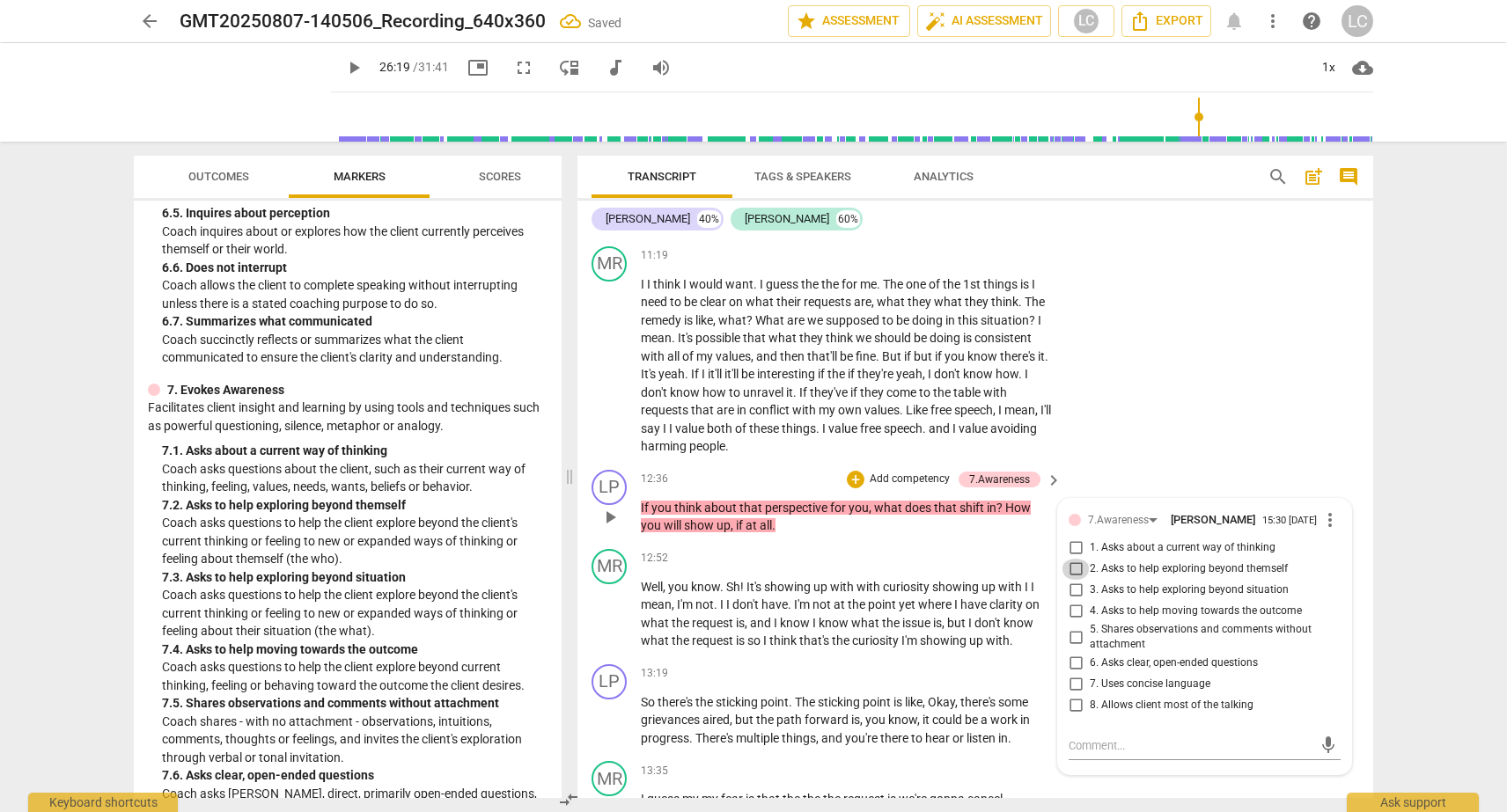
click at [1076, 569] on input "2. Asks to help exploring beyond themself" at bounding box center [1075, 569] width 29 height 21
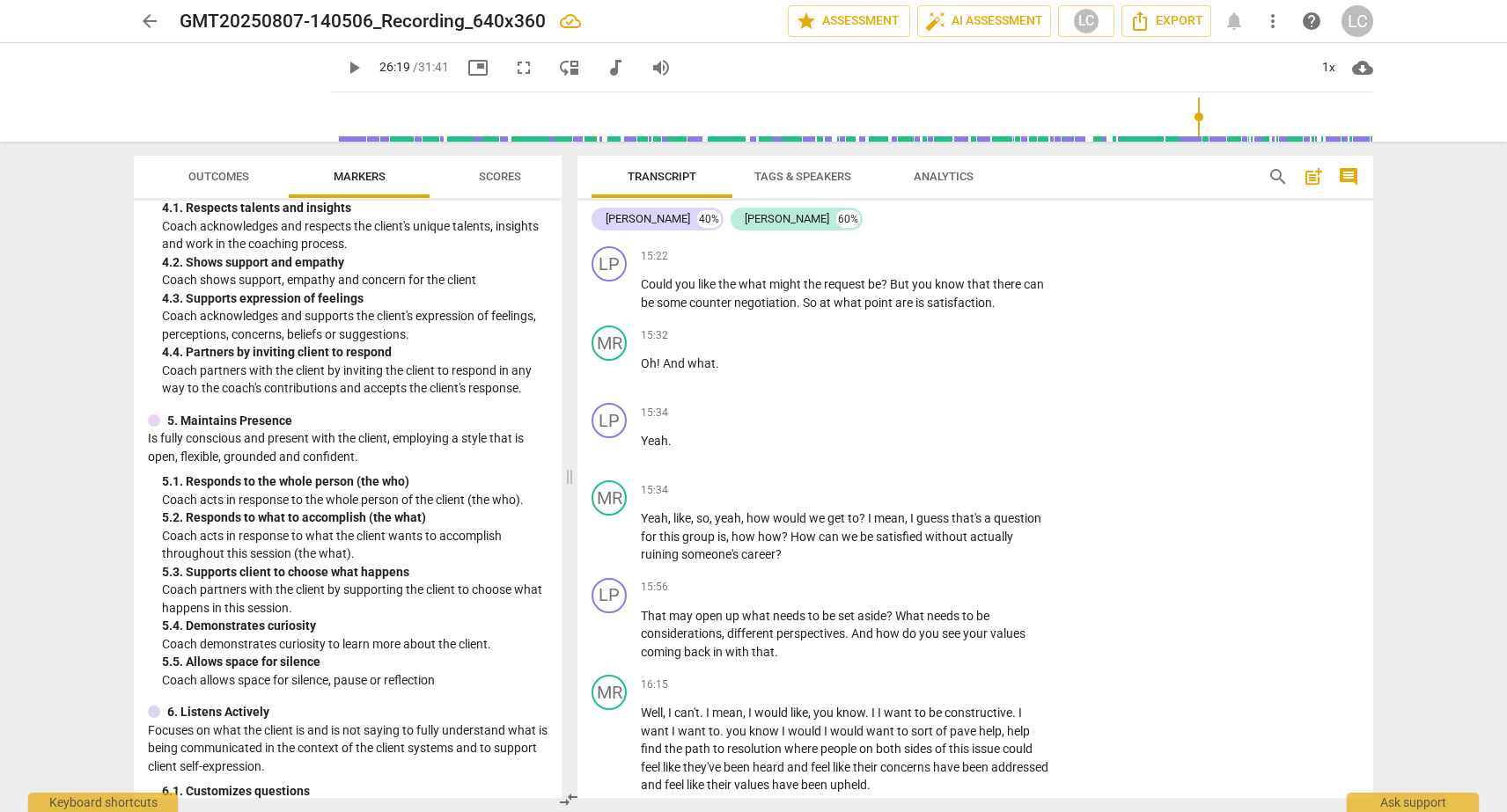
scroll to position [627, 0]
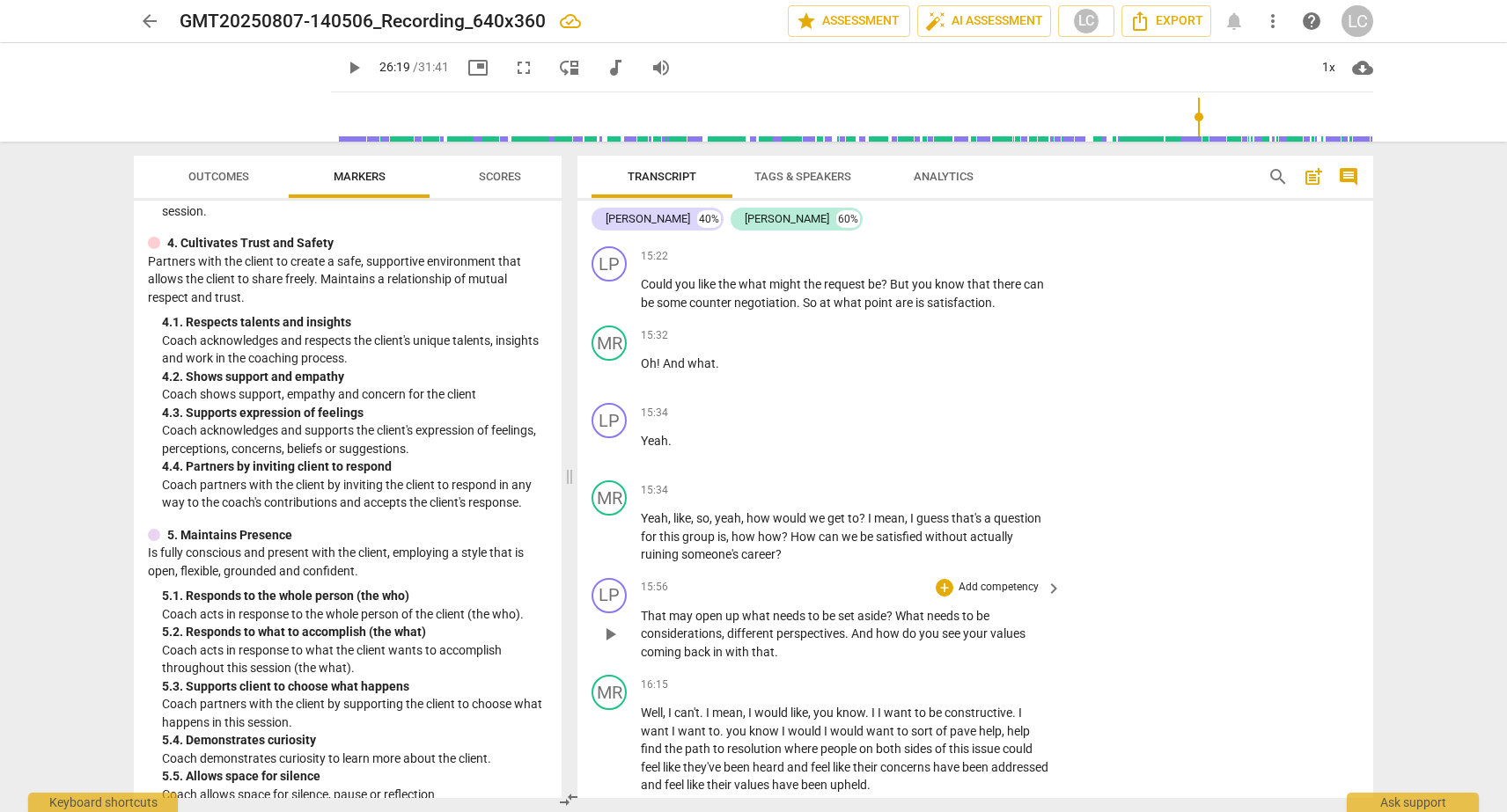
click at [936, 597] on div "+ Add competency" at bounding box center [988, 588] width 105 height 18
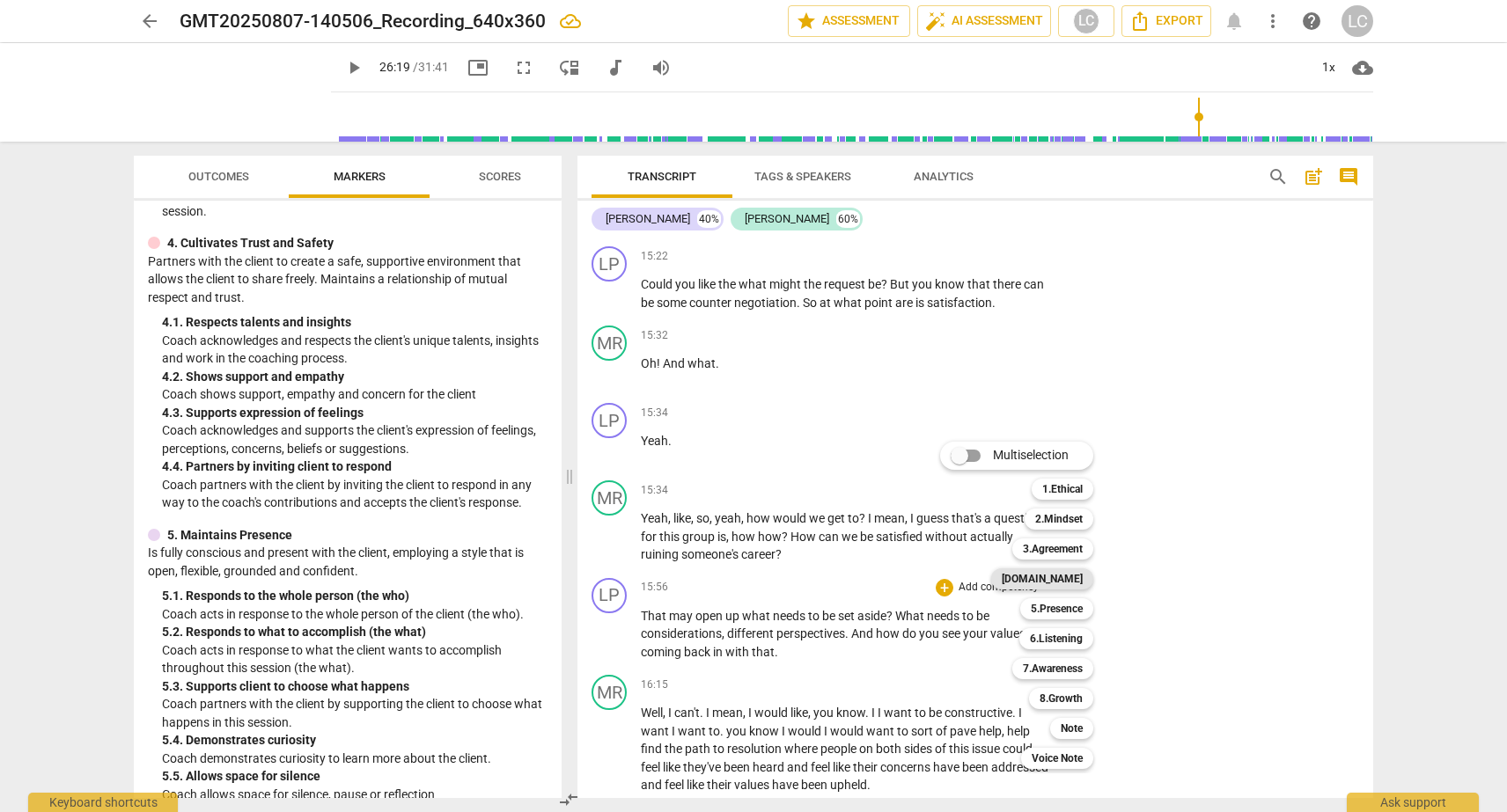
click at [1059, 582] on b "[DOMAIN_NAME]" at bounding box center [1043, 578] width 81 height 21
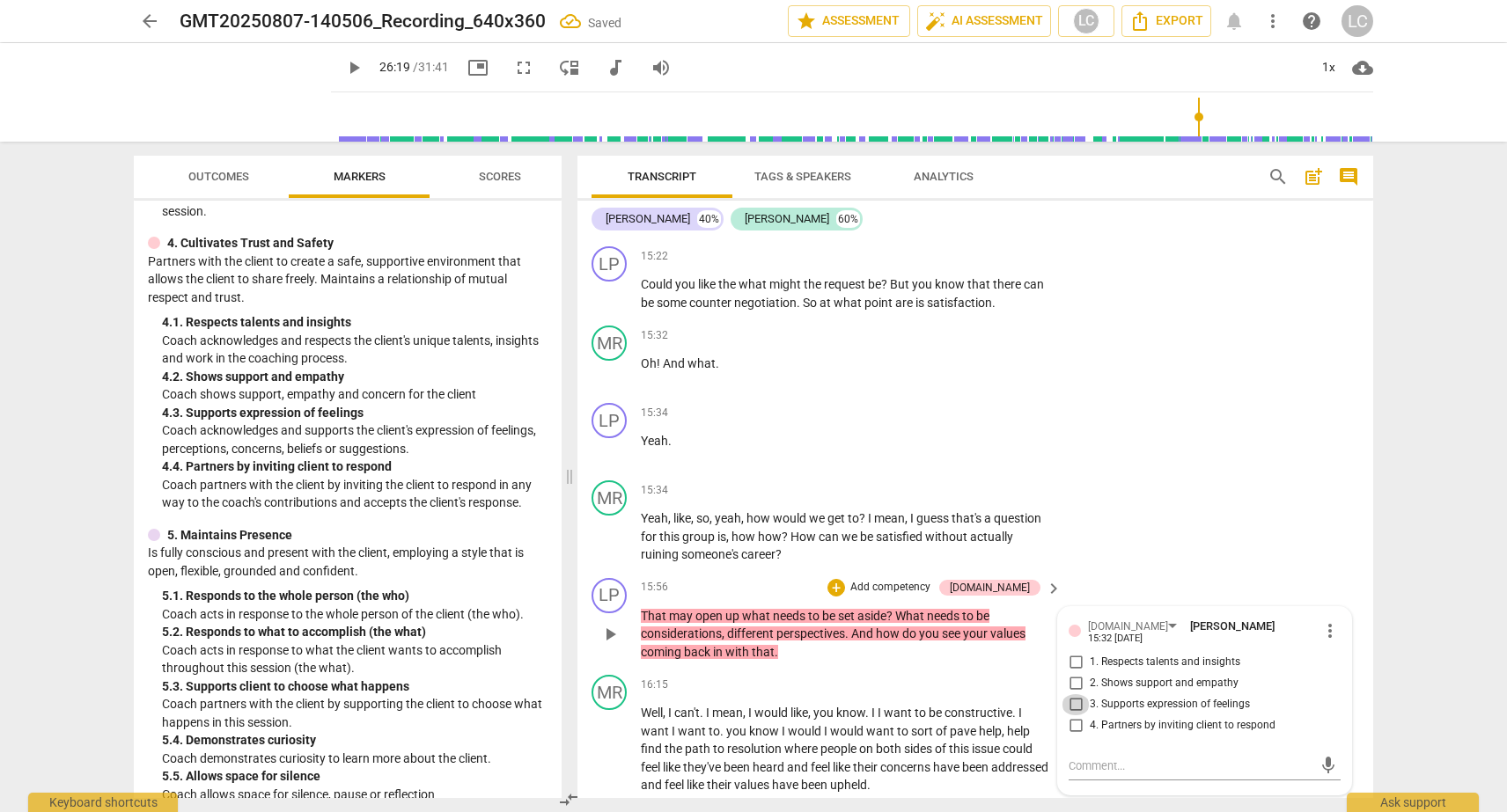
click at [1072, 715] on input "3. Supports expression of feelings" at bounding box center [1075, 704] width 29 height 21
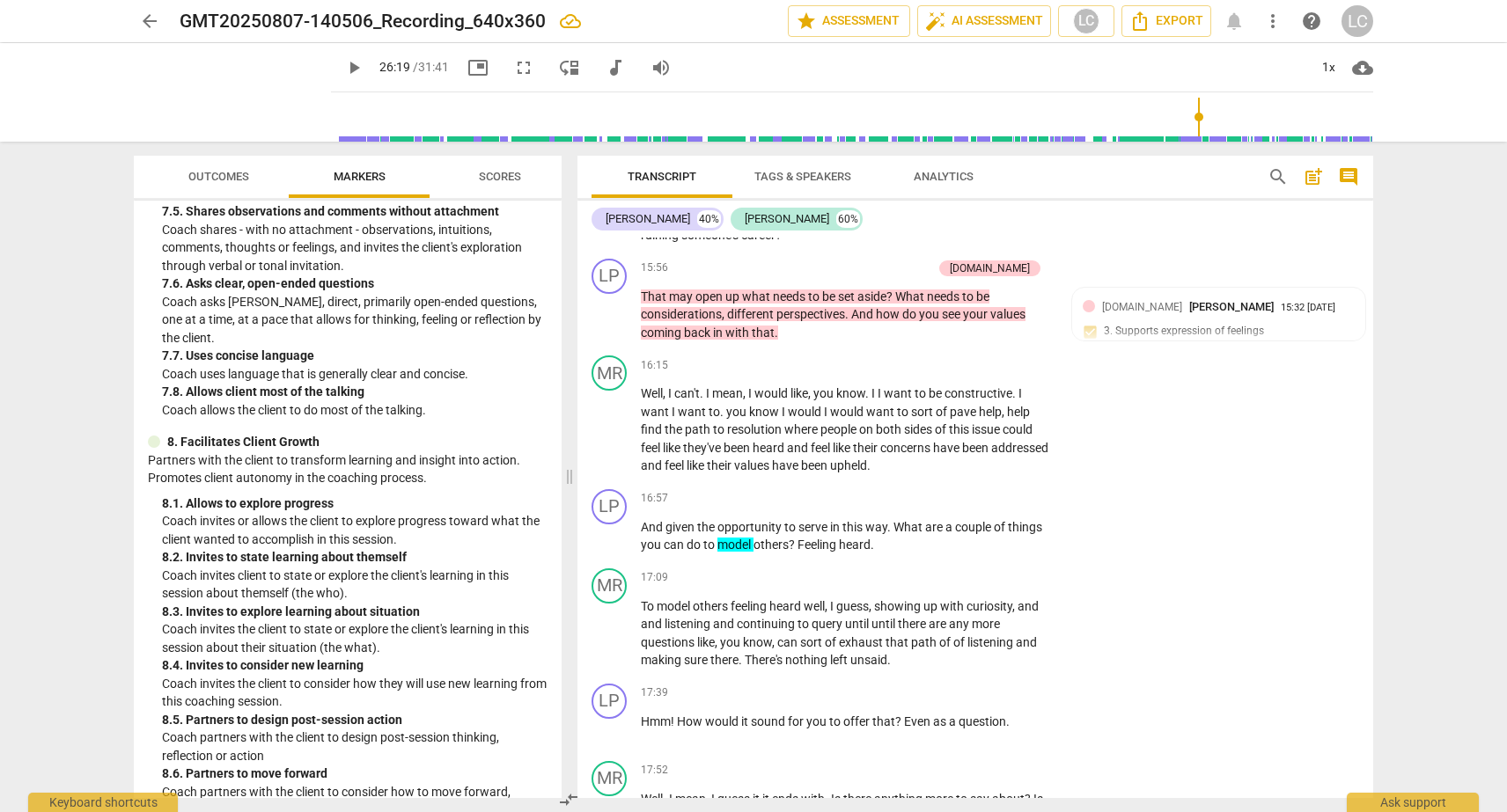
scroll to position [1993, 0]
click at [939, 508] on div "+" at bounding box center [945, 499] width 18 height 18
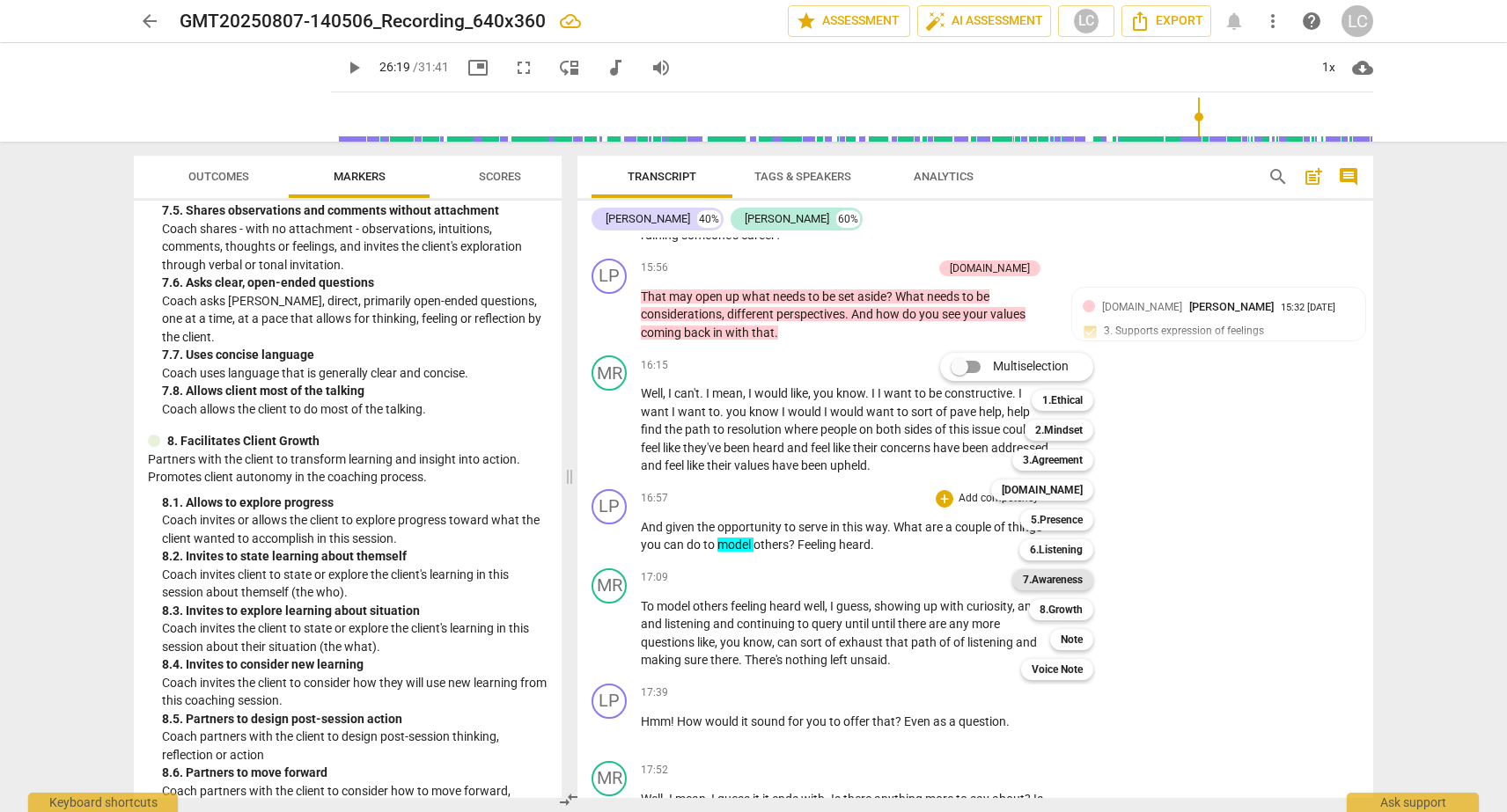
click at [1027, 575] on b "7.Awareness" at bounding box center [1052, 579] width 60 height 21
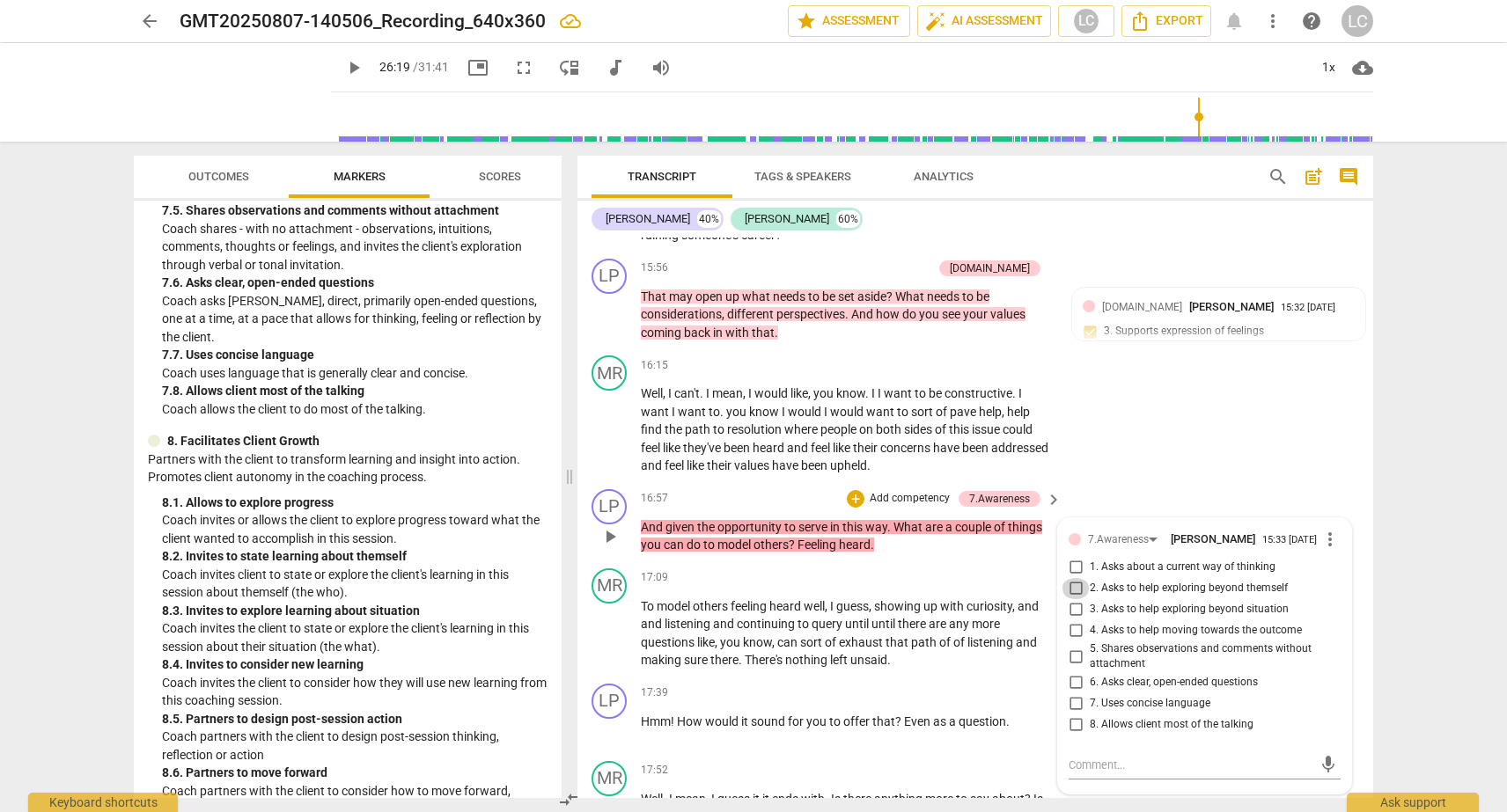
click at [1072, 600] on input "2. Asks to help exploring beyond themself" at bounding box center [1075, 588] width 29 height 21
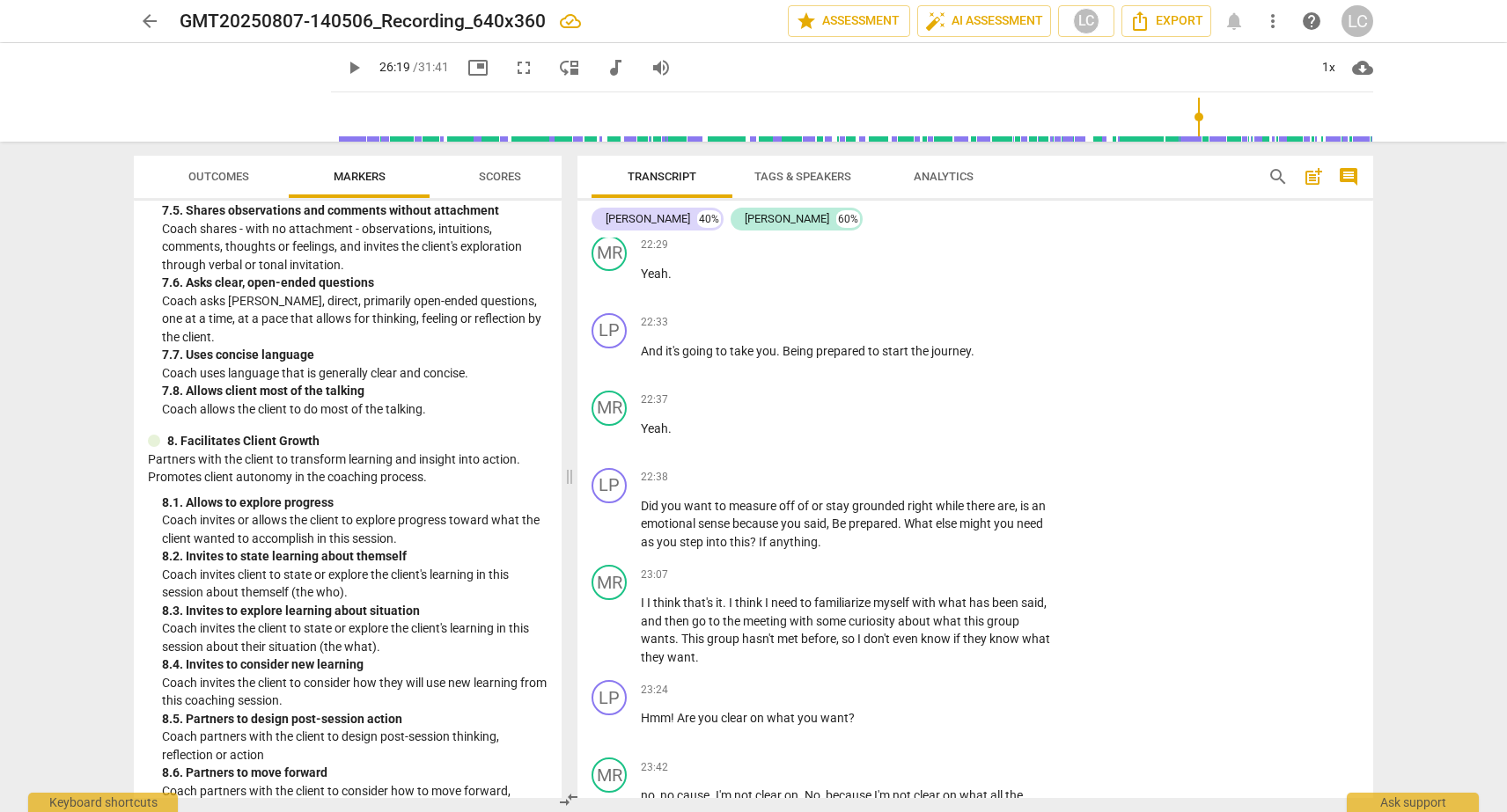
scroll to position [7445, 0]
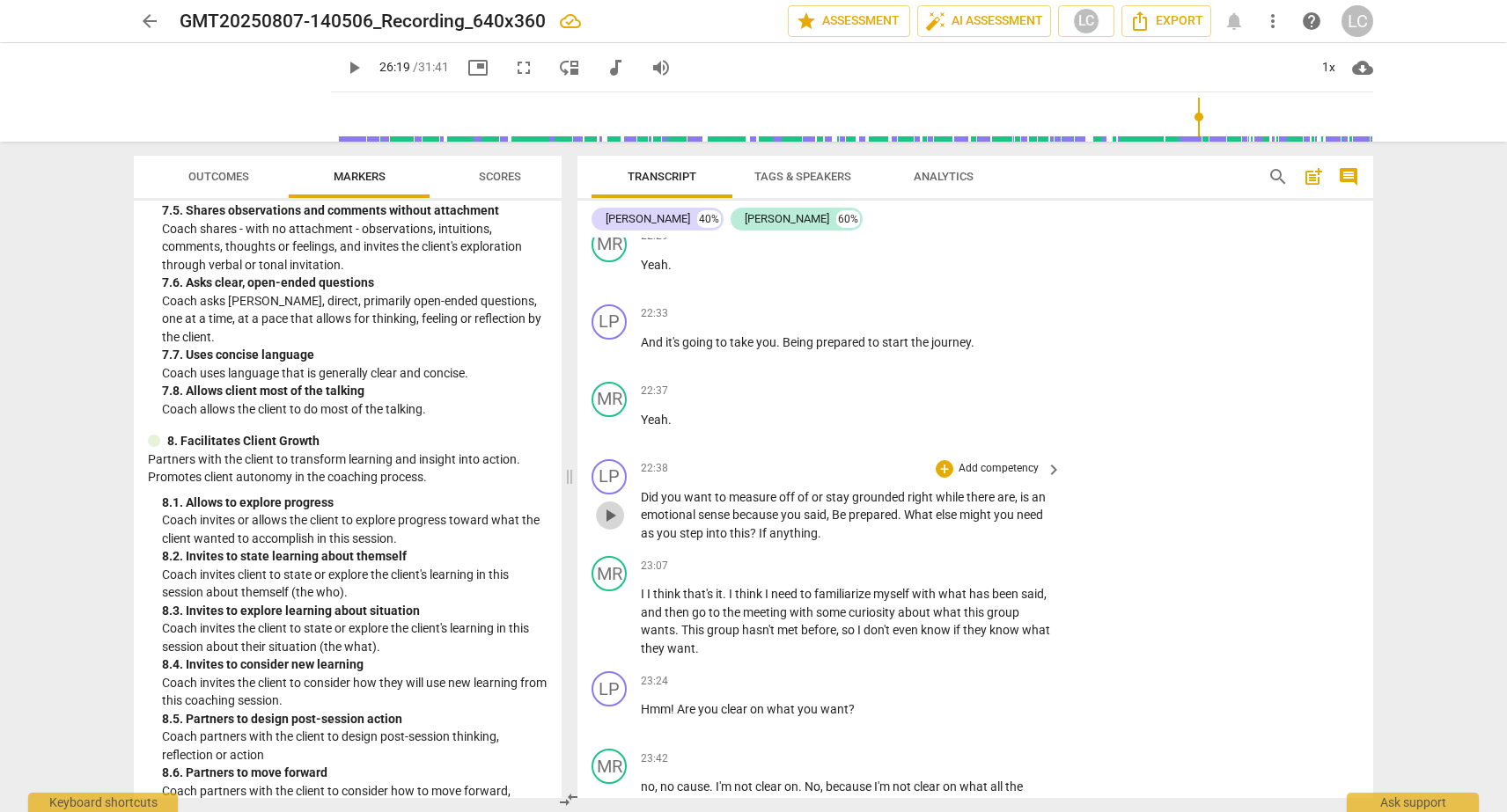
click at [620, 527] on span "play_arrow" at bounding box center [610, 515] width 21 height 21
click at [620, 527] on span "pause" at bounding box center [610, 515] width 21 height 21
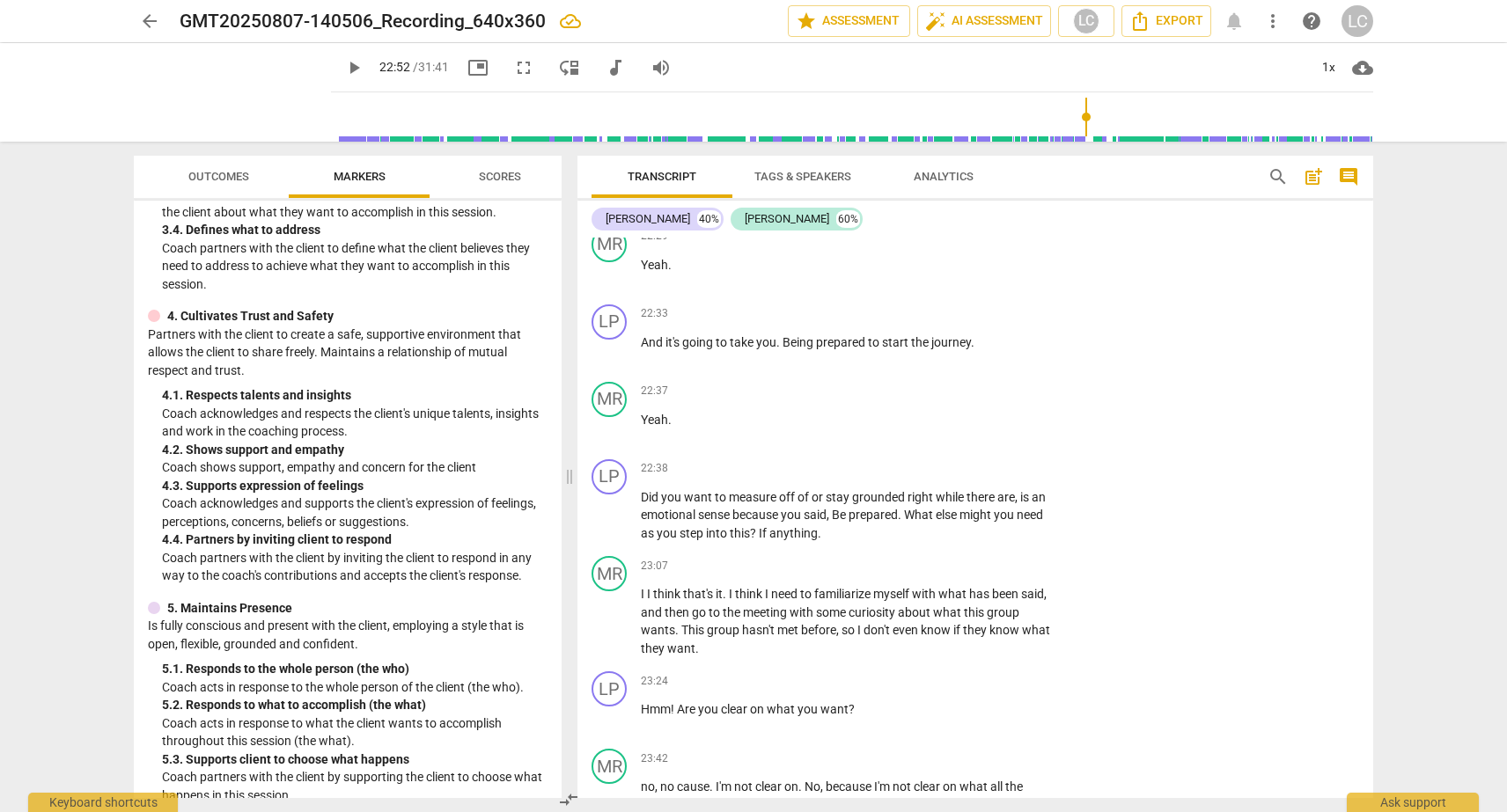
scroll to position [554, 0]
click at [943, 478] on div "+" at bounding box center [945, 469] width 18 height 18
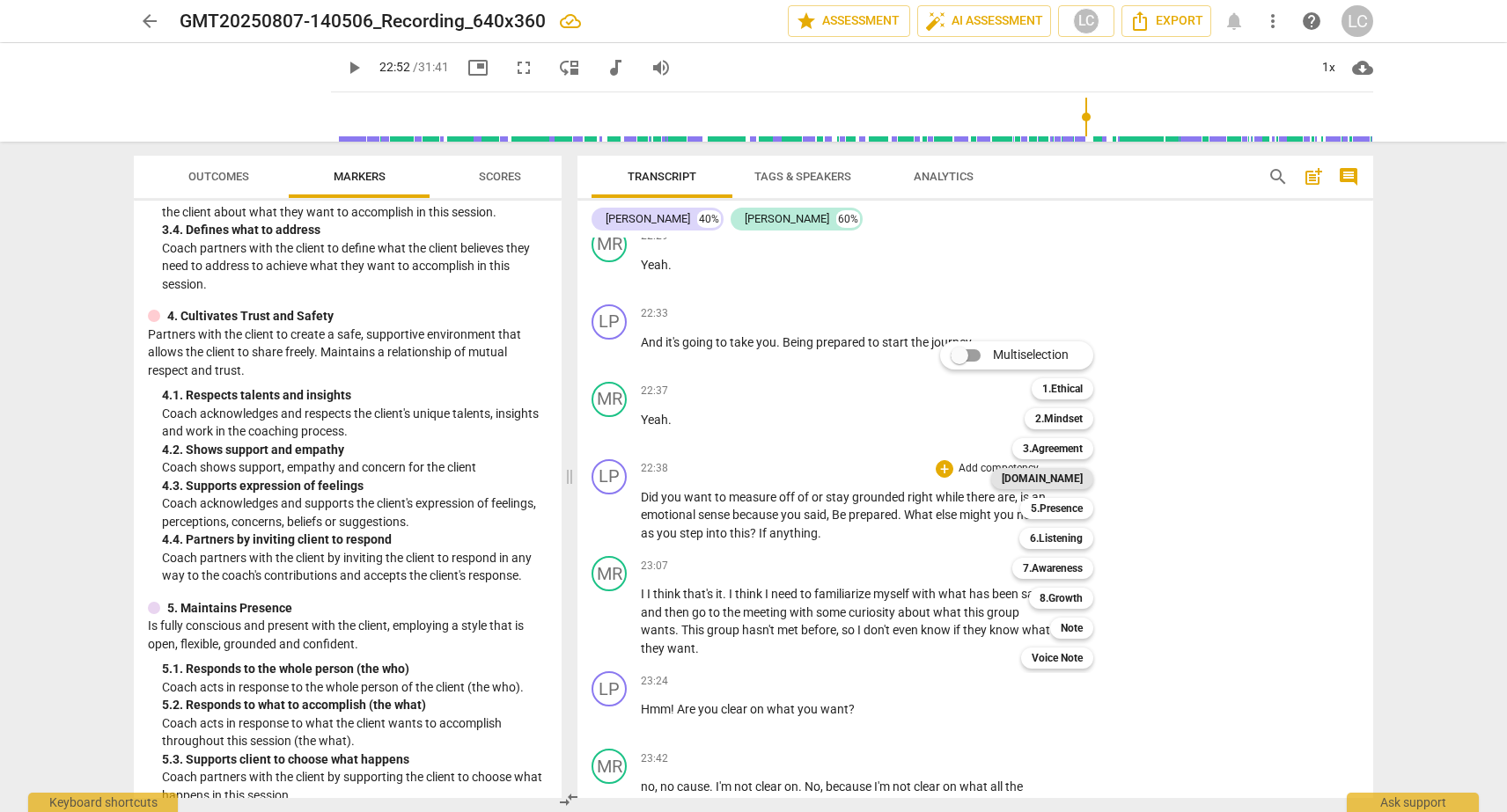
click at [1062, 474] on b "[DOMAIN_NAME]" at bounding box center [1043, 478] width 81 height 21
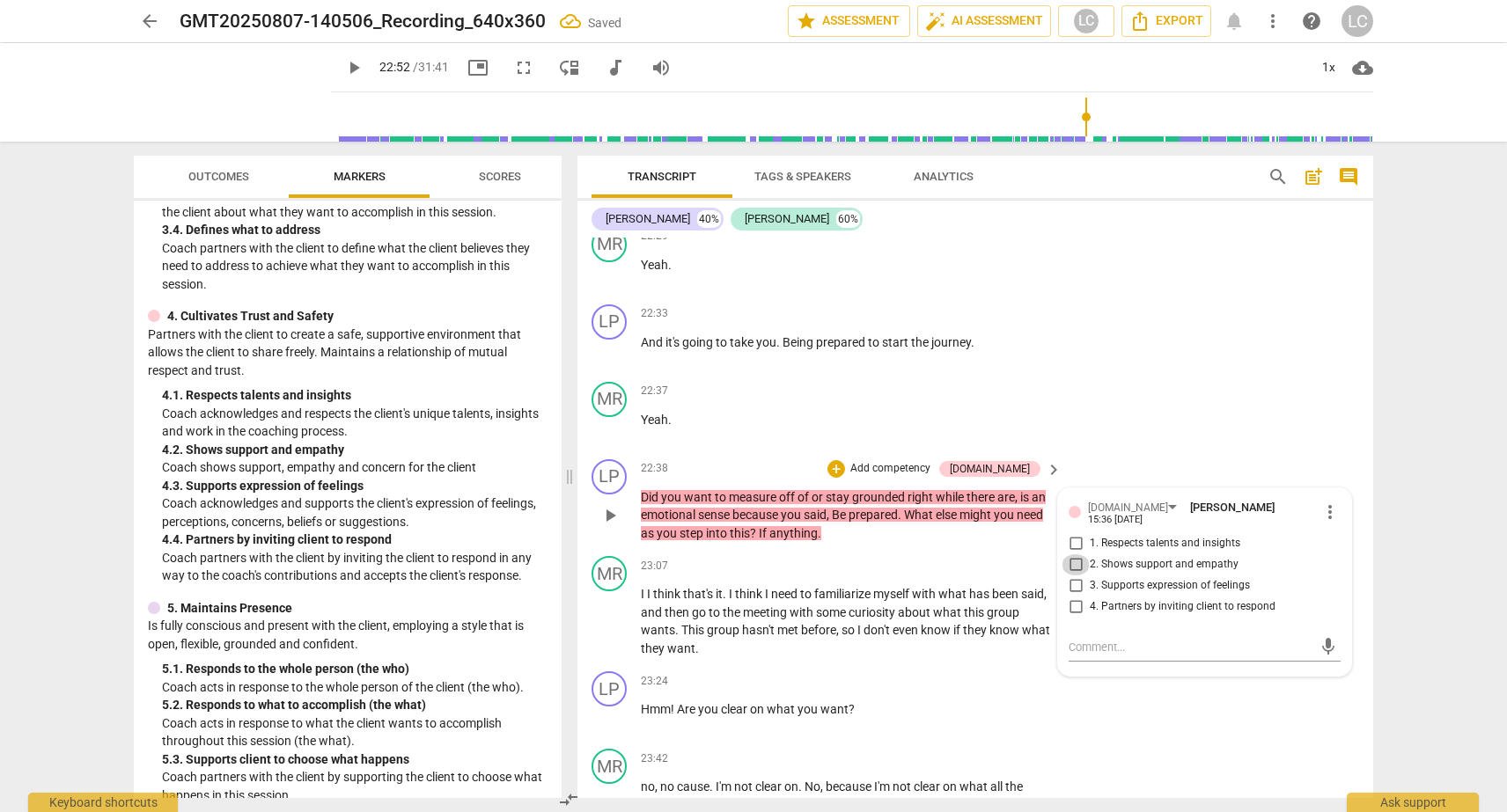
click at [1072, 576] on input "2. Shows support and empathy" at bounding box center [1075, 564] width 29 height 21
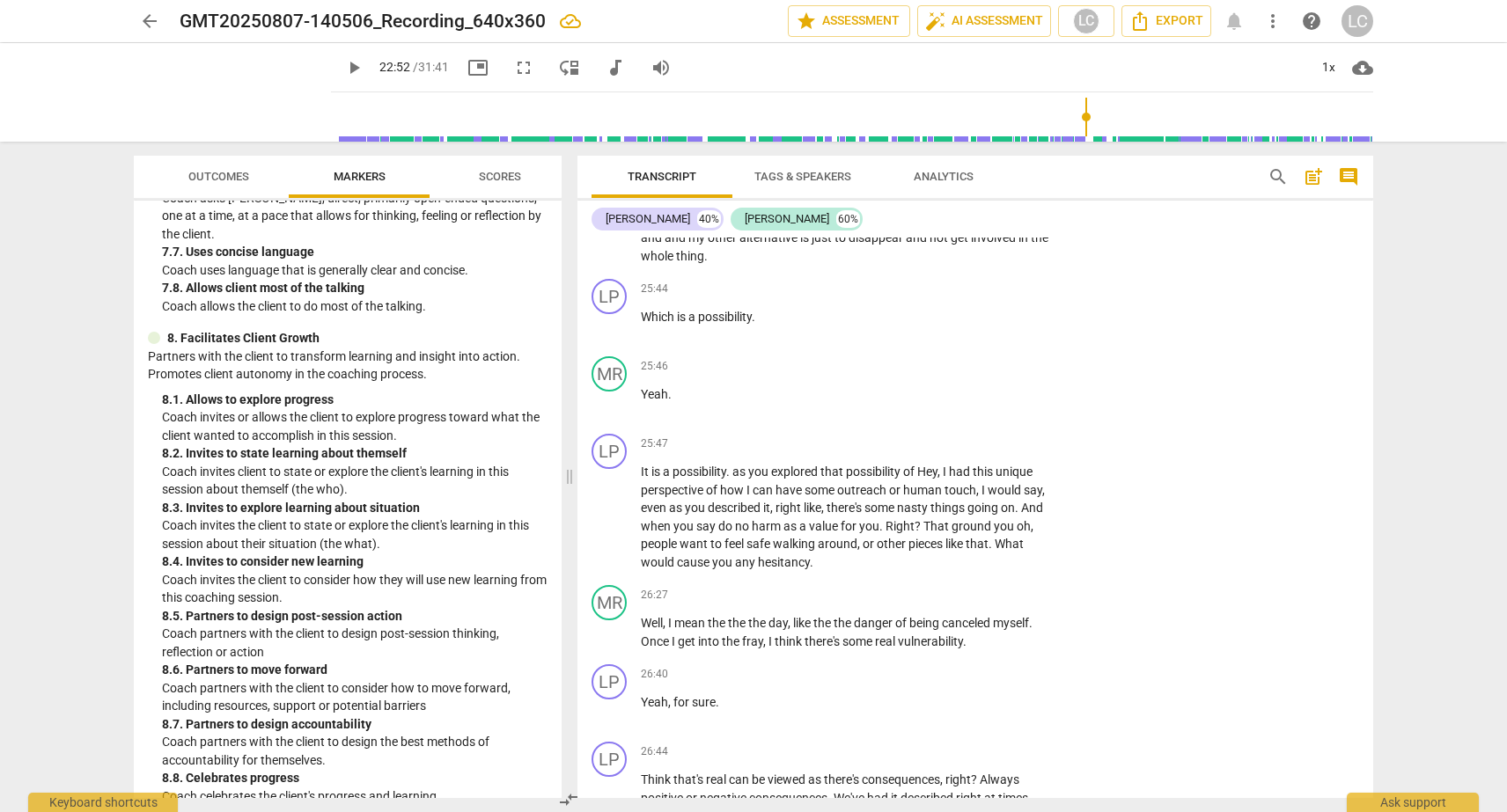
scroll to position [2098, 0]
click at [939, 452] on div "+" at bounding box center [945, 444] width 18 height 18
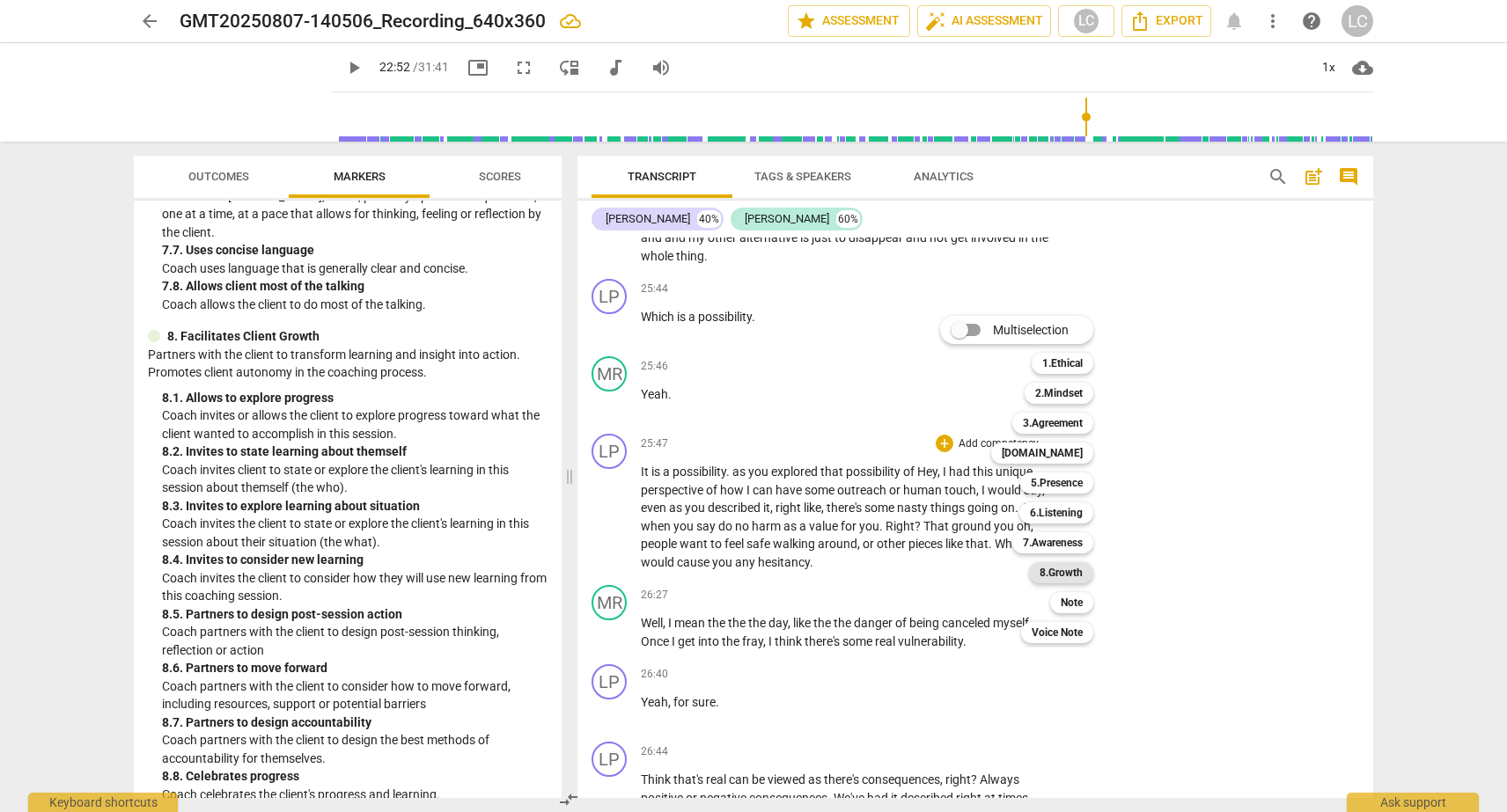
click at [1043, 567] on b "8.Growth" at bounding box center [1061, 572] width 43 height 21
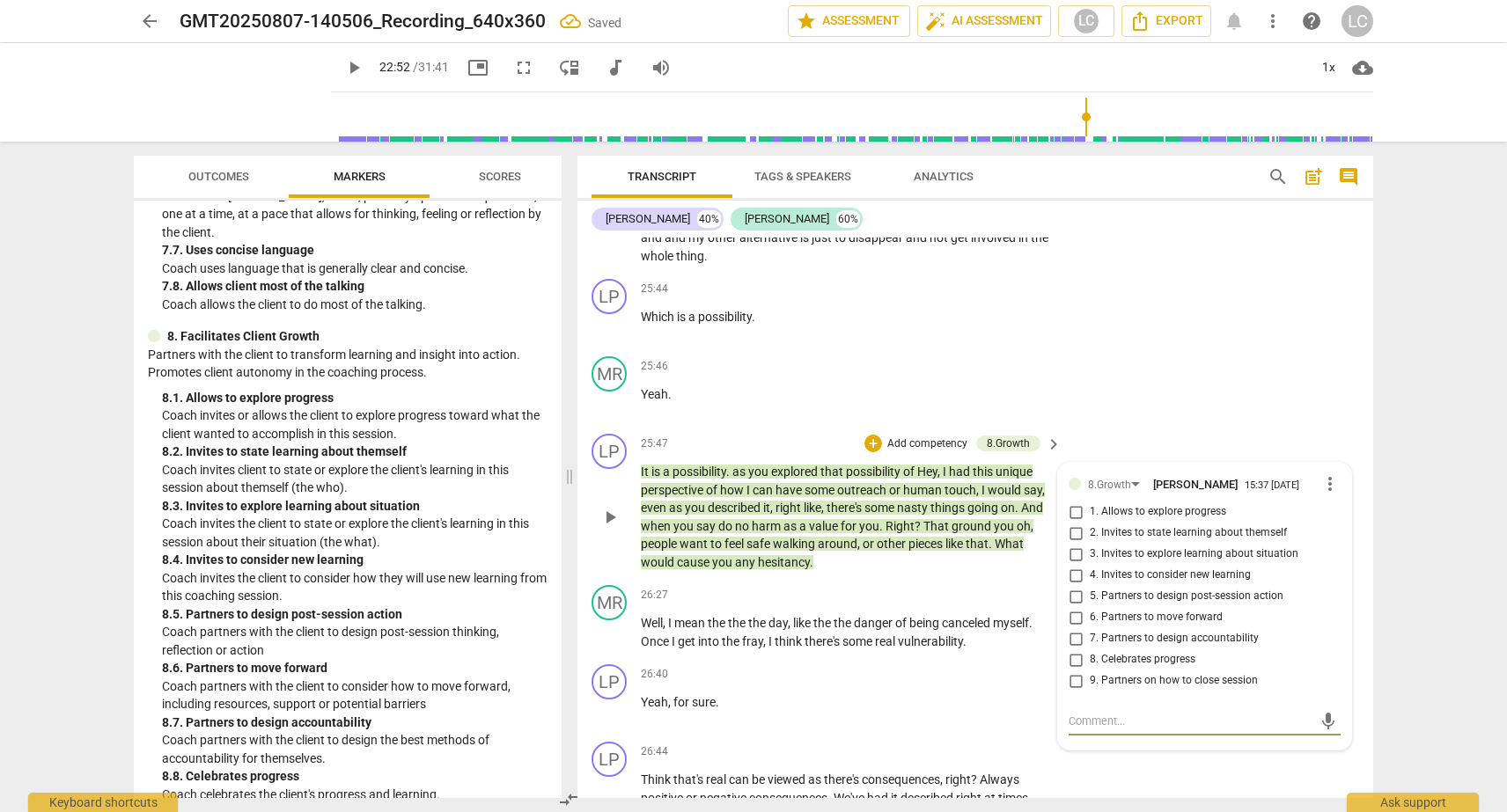
click at [1072, 628] on input "6. Partners to move forward" at bounding box center [1075, 617] width 29 height 21
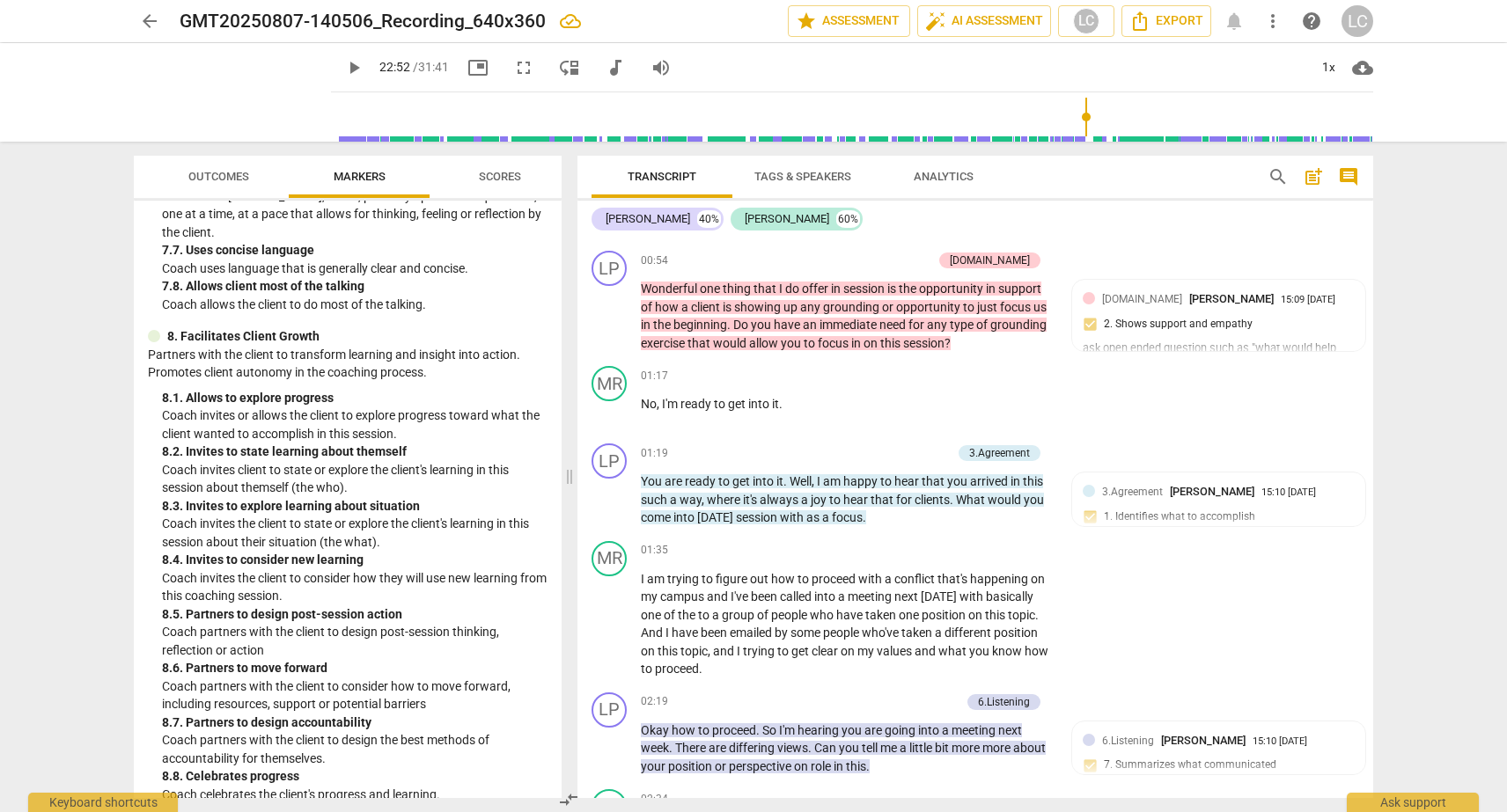
scroll to position [0, 0]
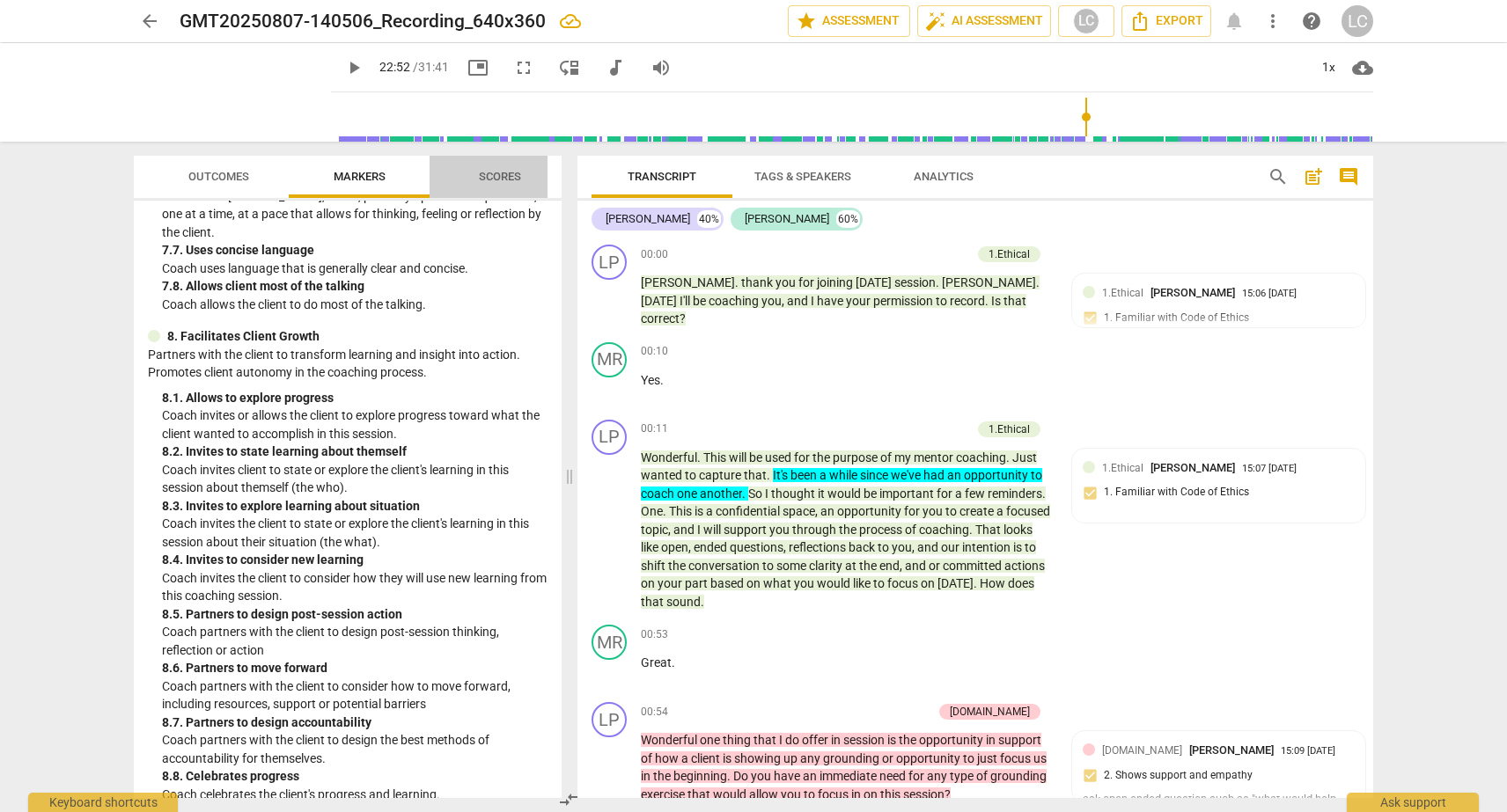
click at [496, 174] on span "Scores" at bounding box center [500, 176] width 42 height 13
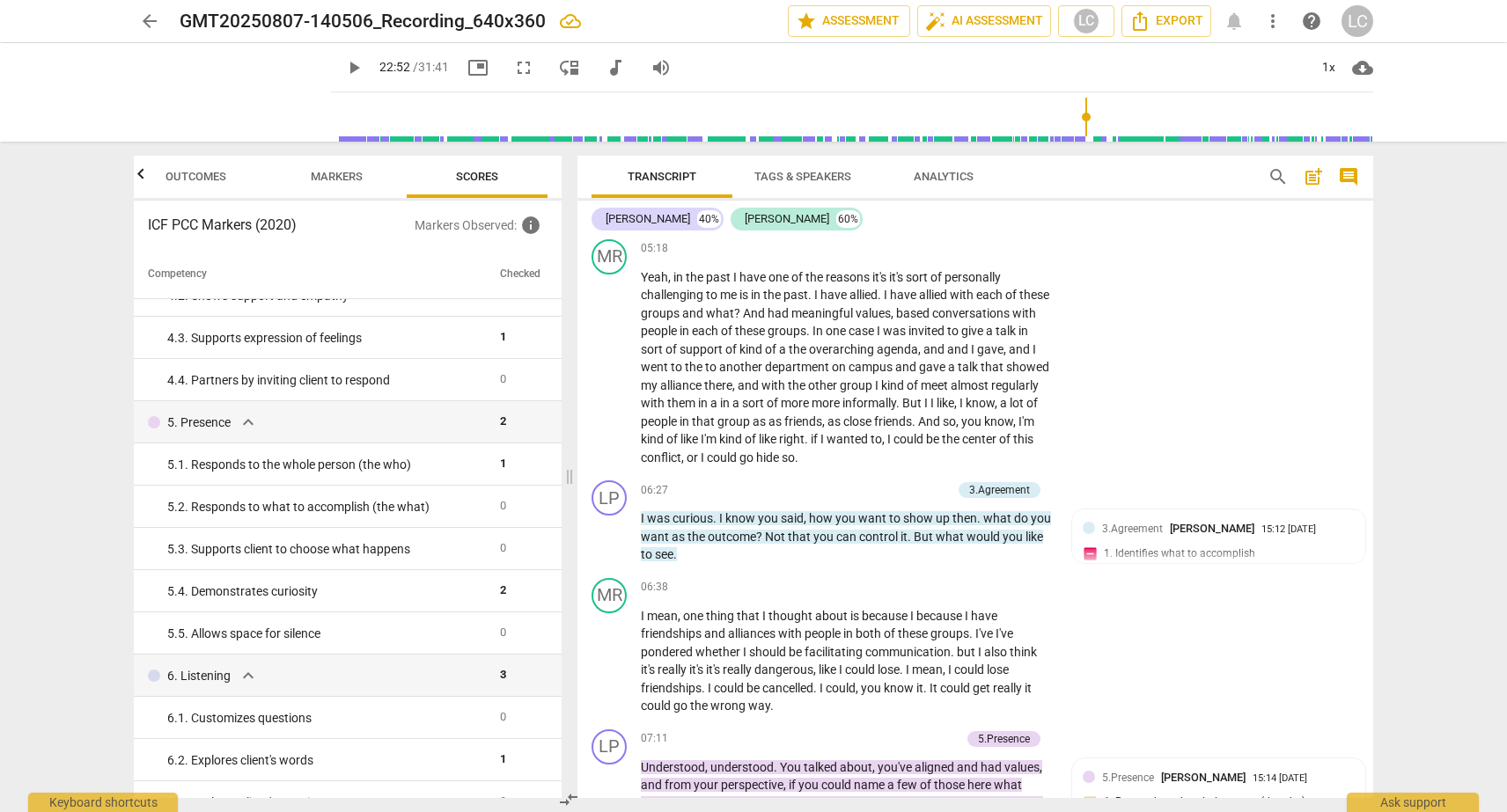
scroll to position [1790, 0]
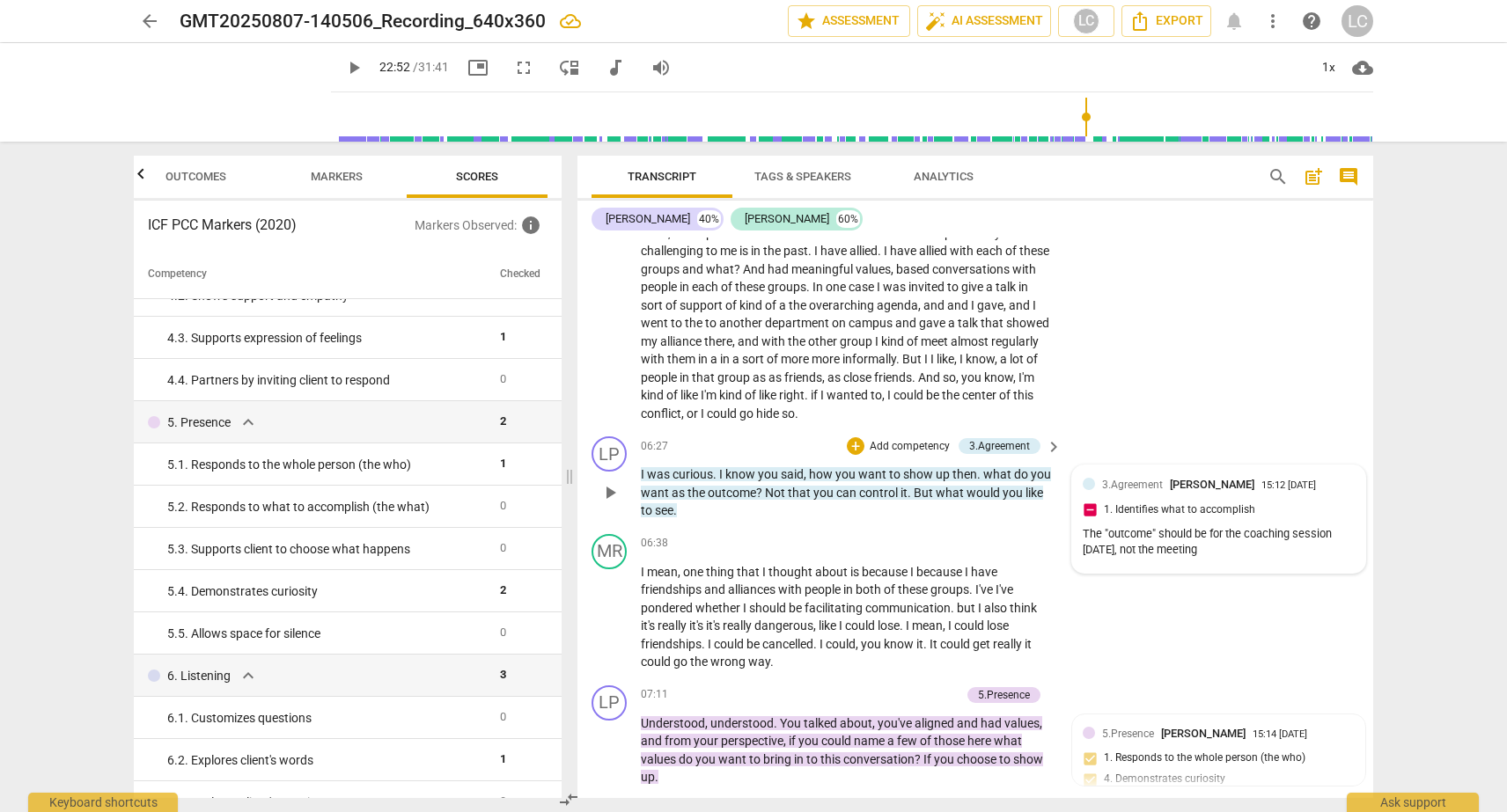
click at [1085, 511] on div "3.Agreement Lisa Collins 15:12 09-03-2025 1. Identifies what to accomplish The …" at bounding box center [1218, 519] width 272 height 86
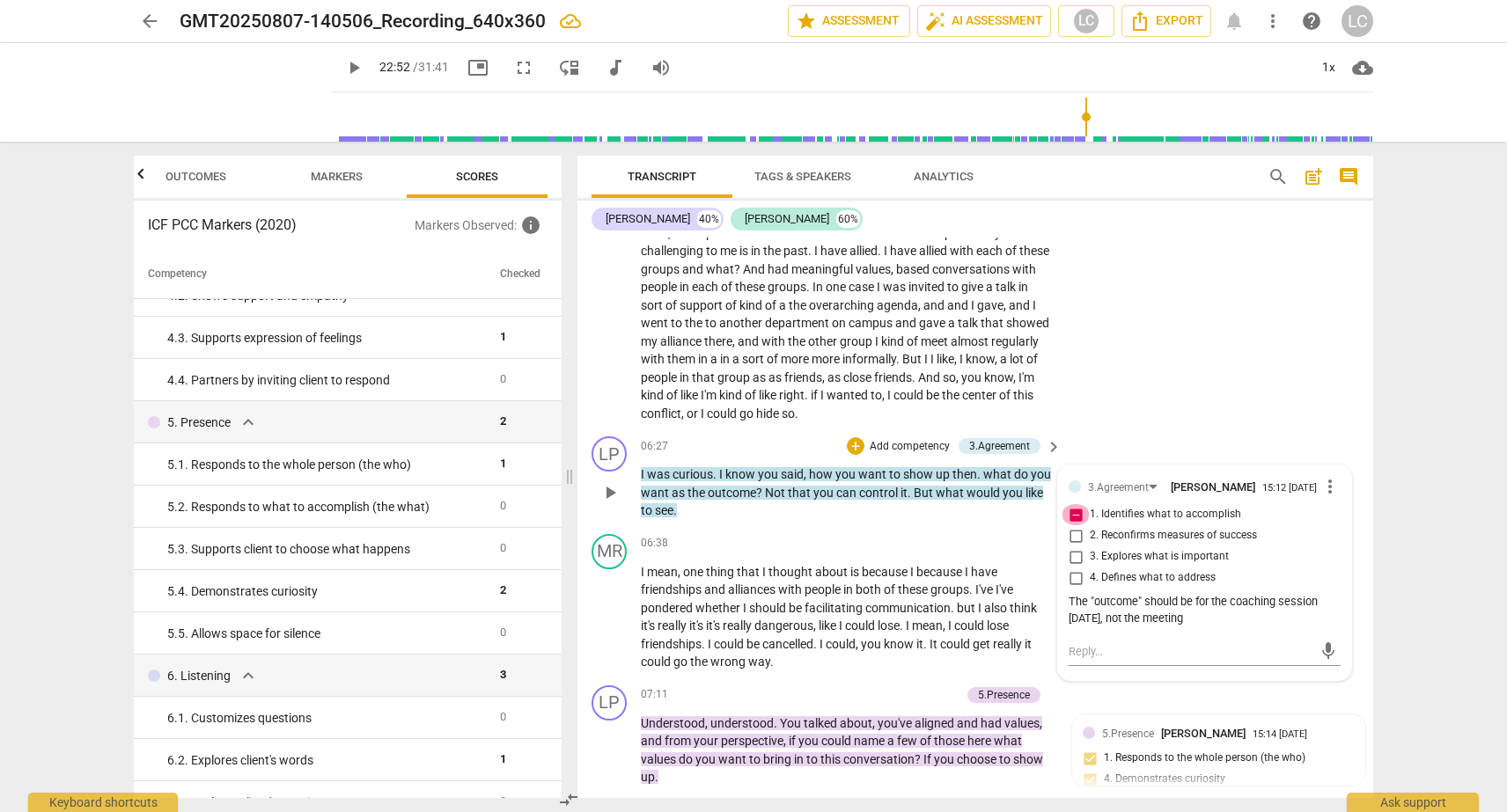
click at [1065, 512] on input "1. Identifies what to accomplish" at bounding box center [1075, 514] width 29 height 21
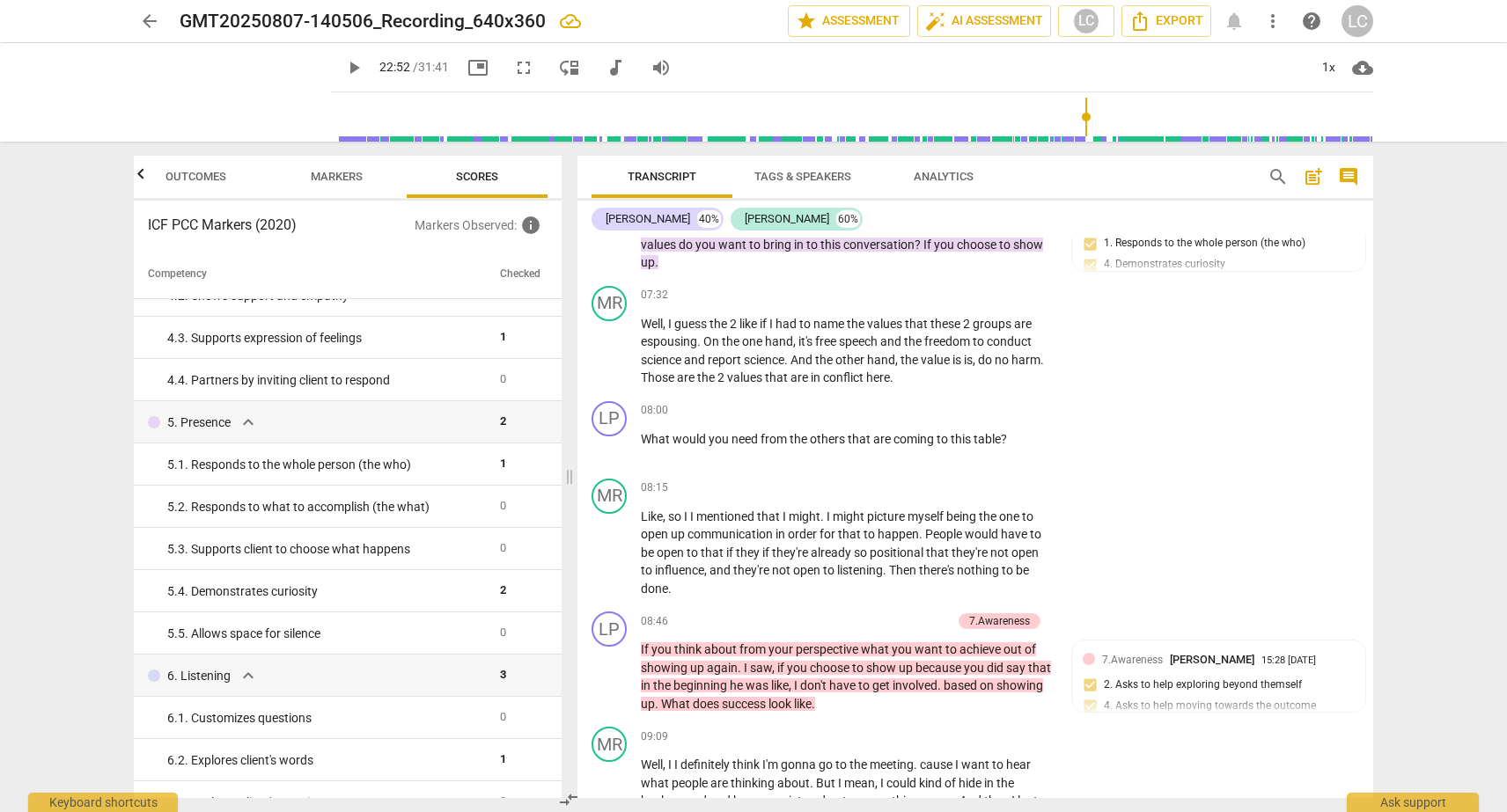
scroll to position [2314, 0]
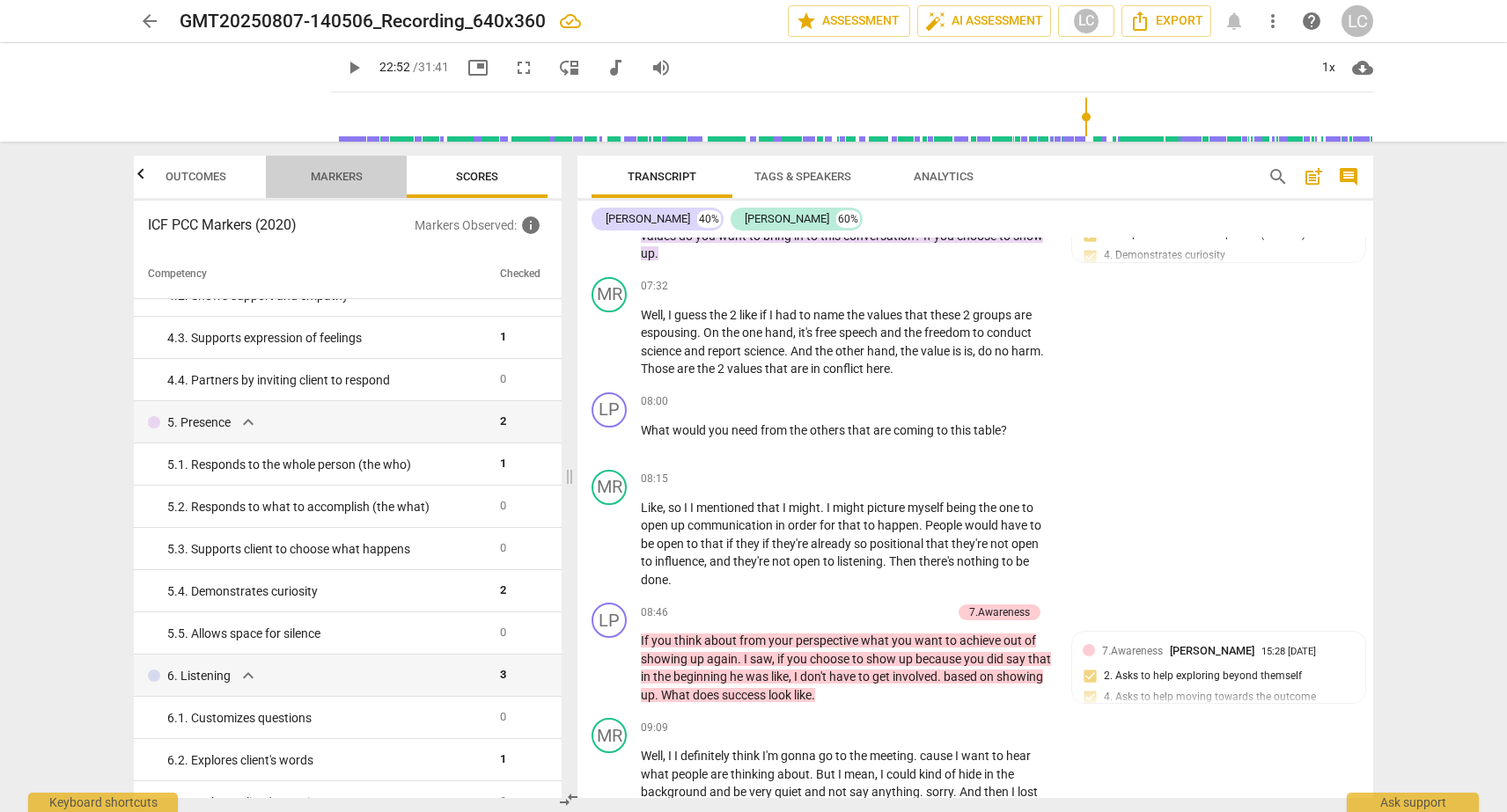
click at [358, 177] on span "Markers" at bounding box center [336, 176] width 52 height 13
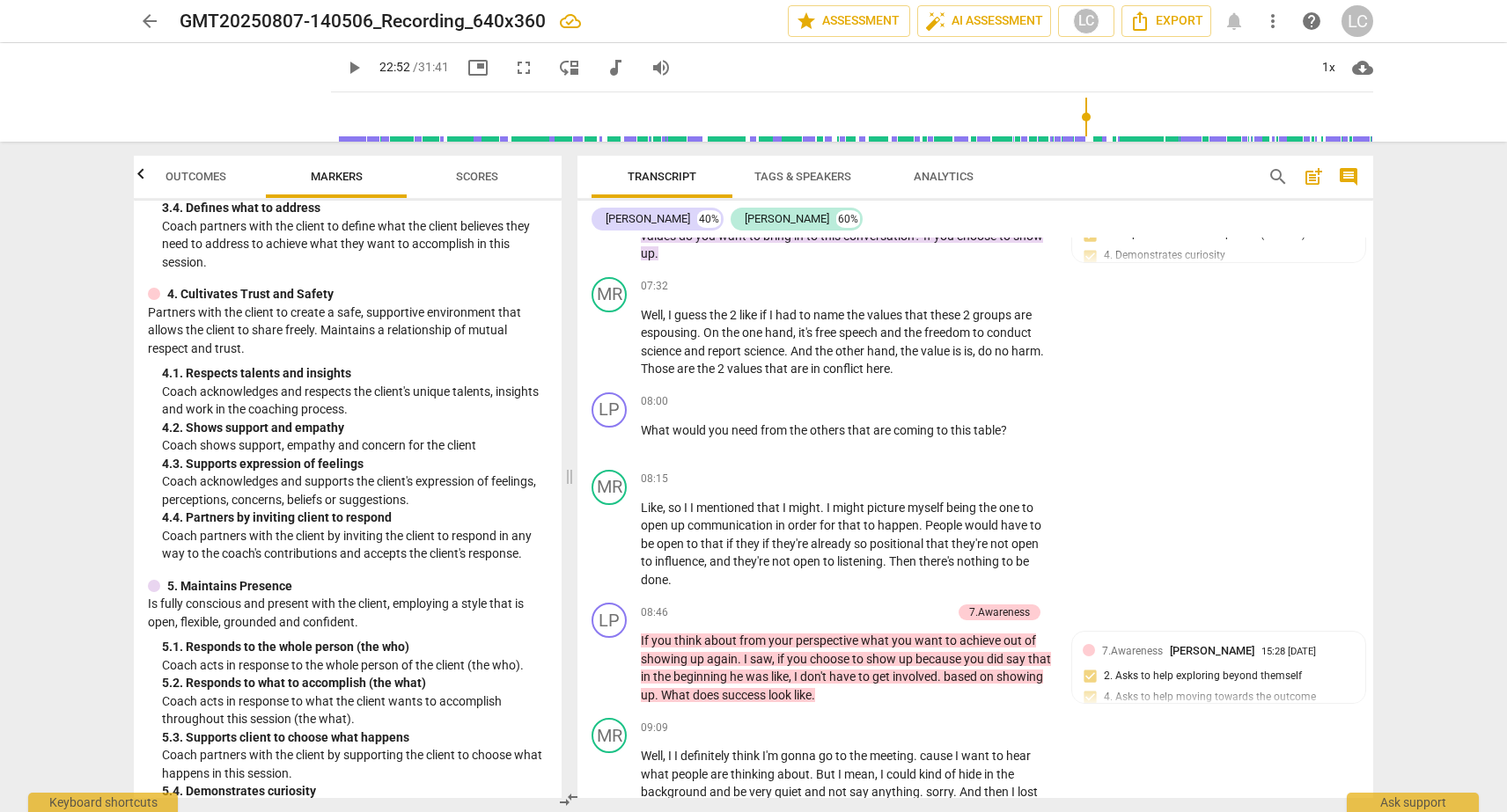
scroll to position [577, 0]
click at [938, 399] on div "+" at bounding box center [945, 402] width 18 height 18
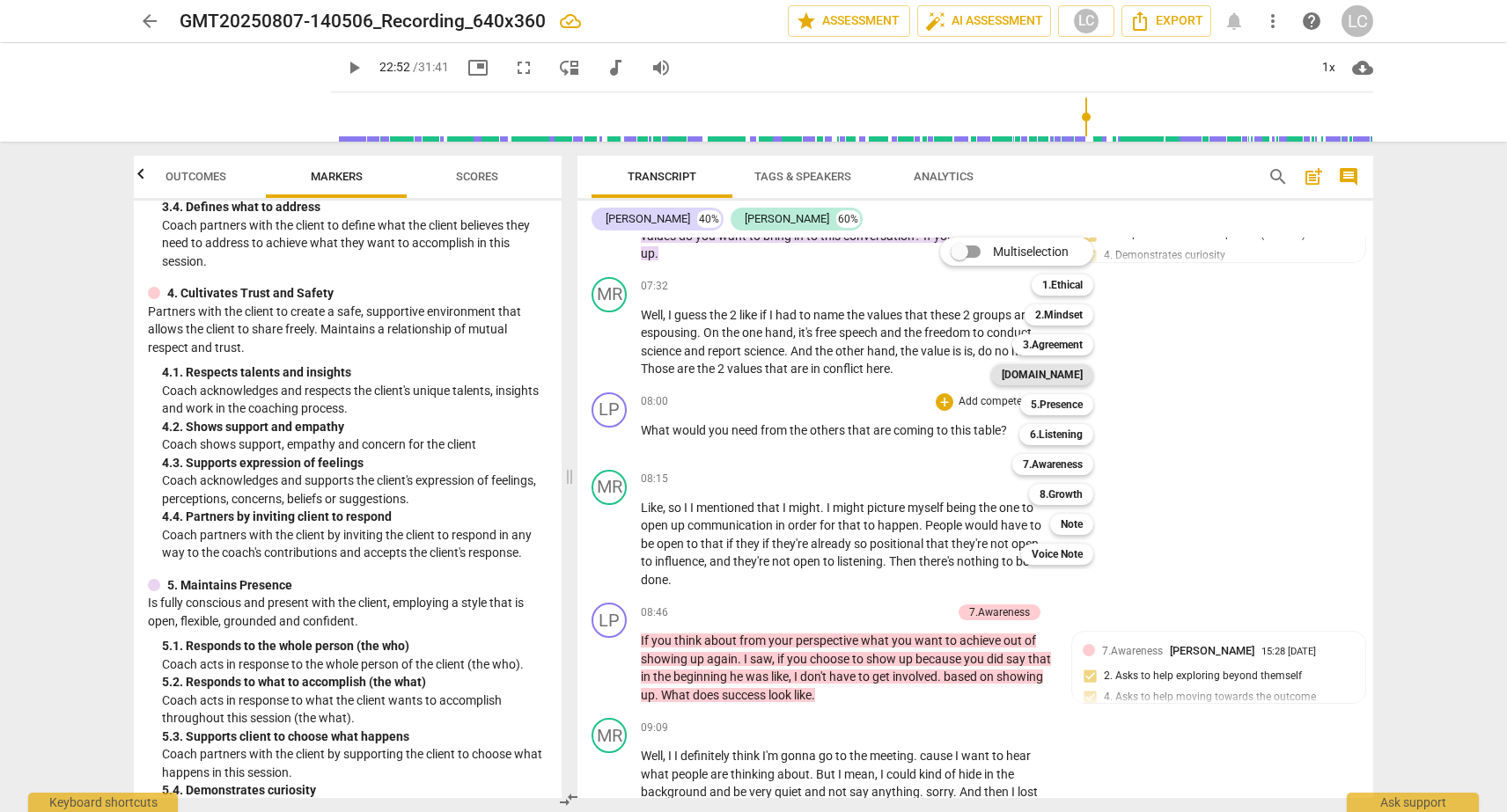
click at [1055, 375] on b "[DOMAIN_NAME]" at bounding box center [1043, 374] width 81 height 21
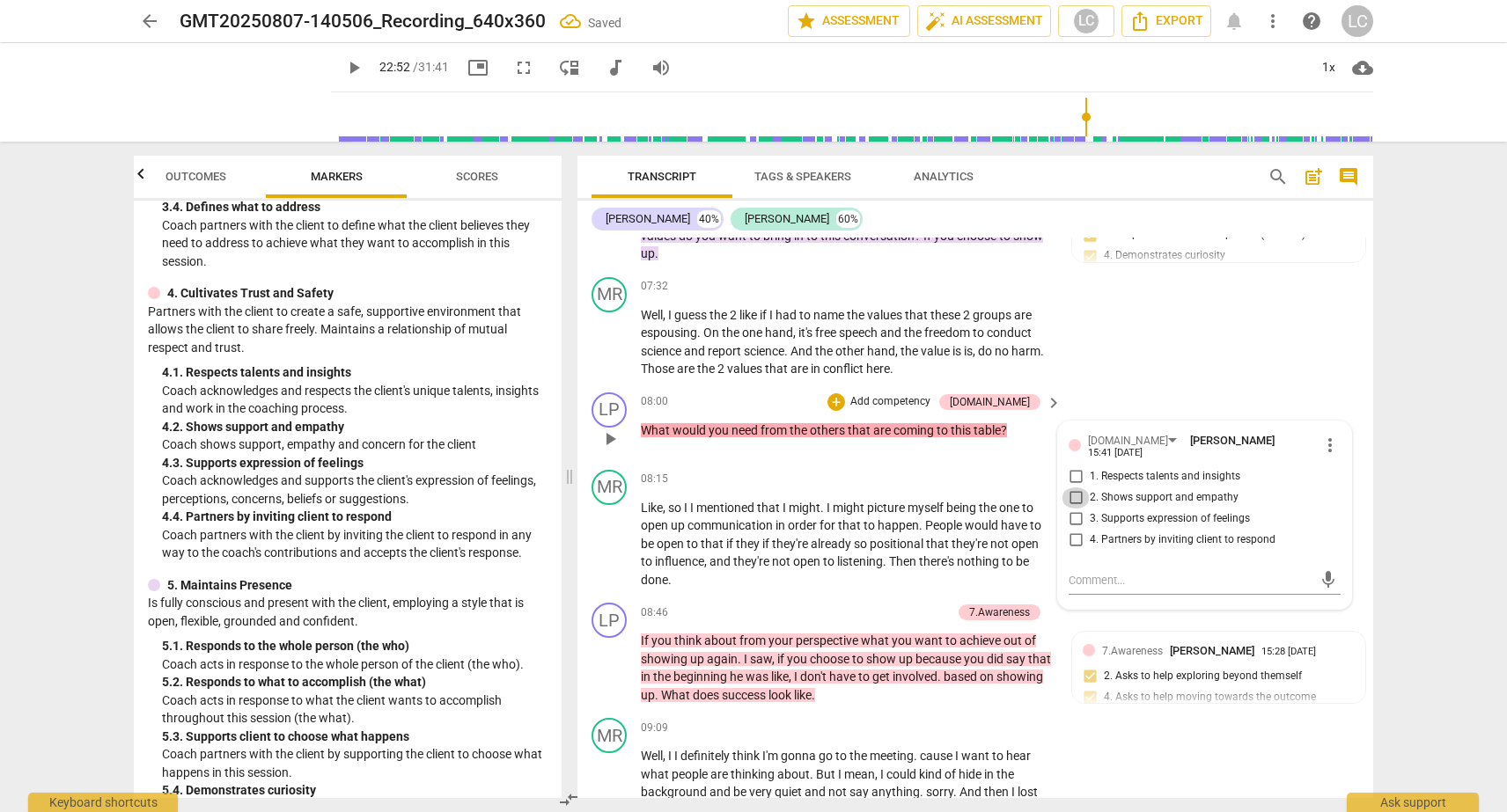
click at [1071, 490] on input "2. Shows support and empathy" at bounding box center [1075, 497] width 29 height 21
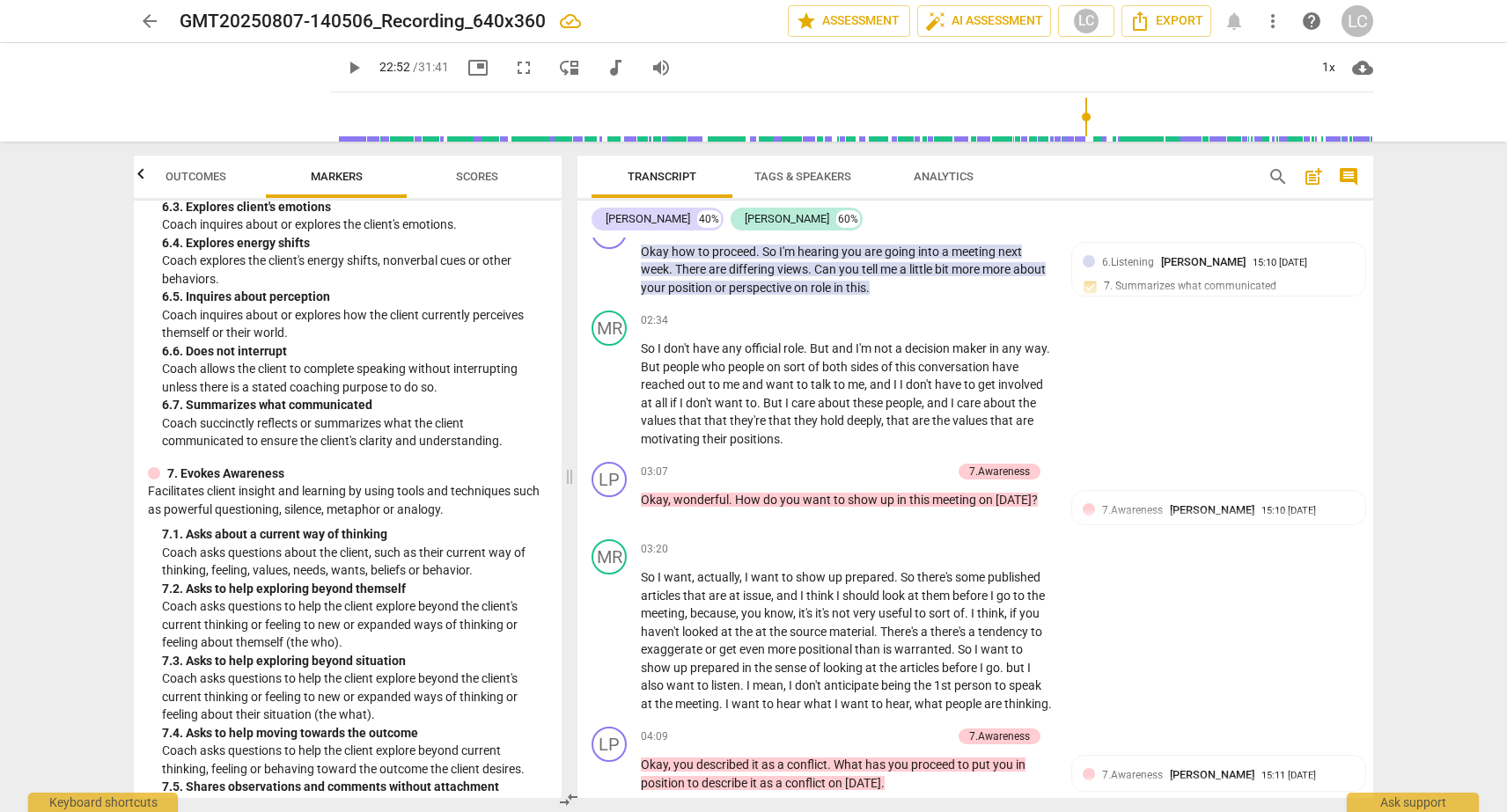
scroll to position [0, 0]
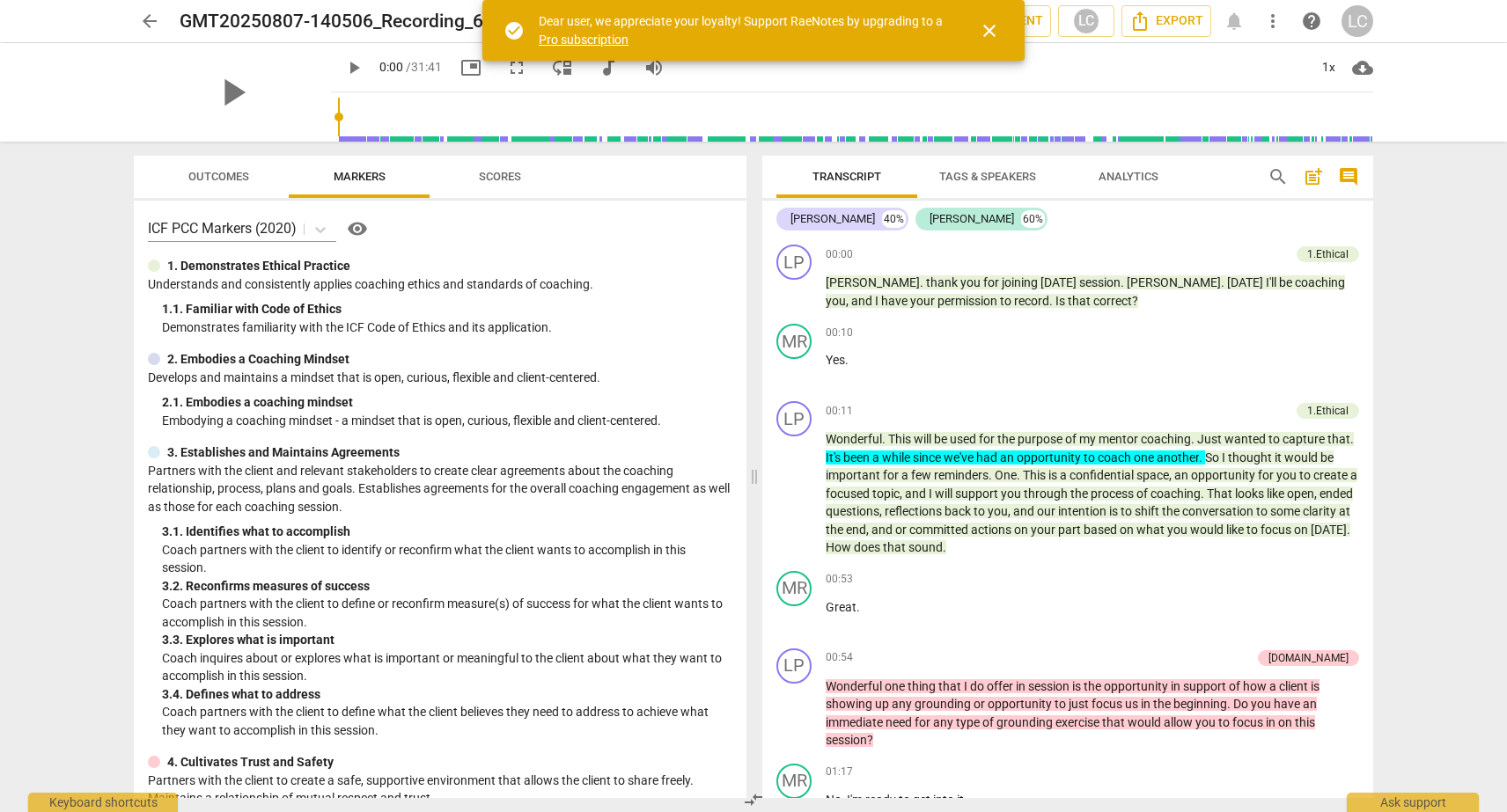
click at [989, 30] on span "close" at bounding box center [989, 30] width 21 height 21
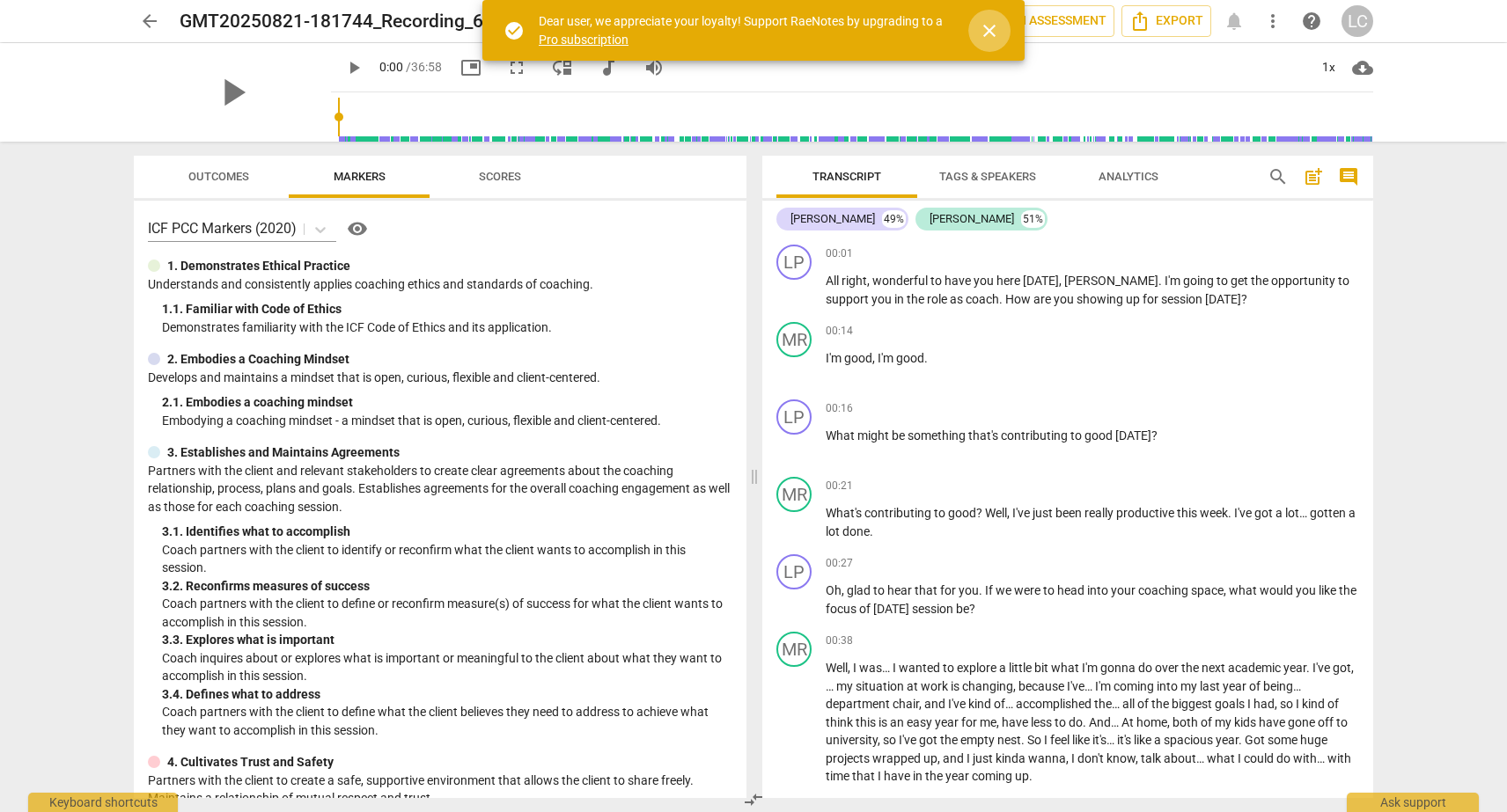
click at [987, 29] on span "close" at bounding box center [989, 30] width 21 height 21
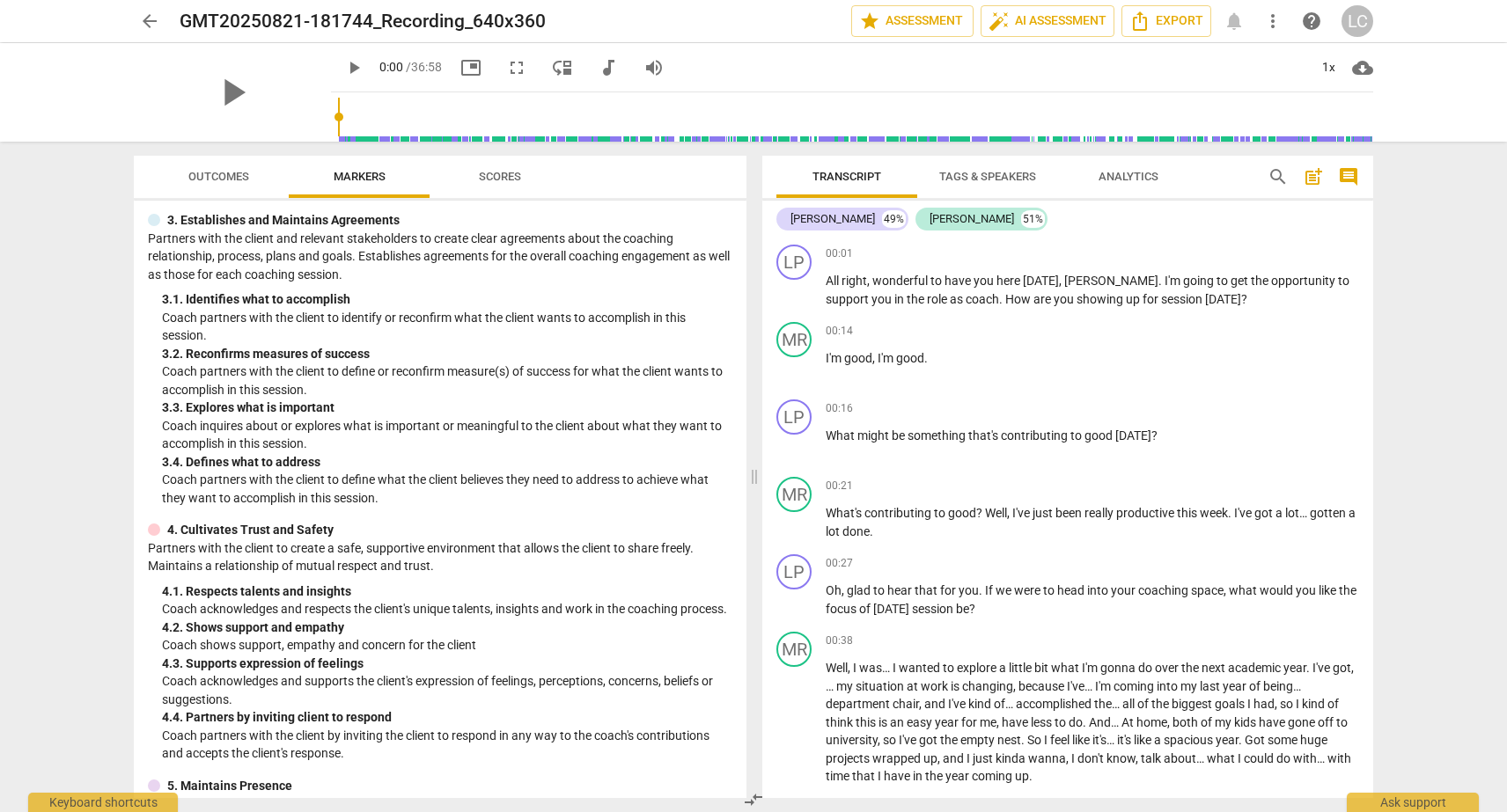
scroll to position [234, 0]
click at [1254, 252] on div "+" at bounding box center [1263, 254] width 18 height 18
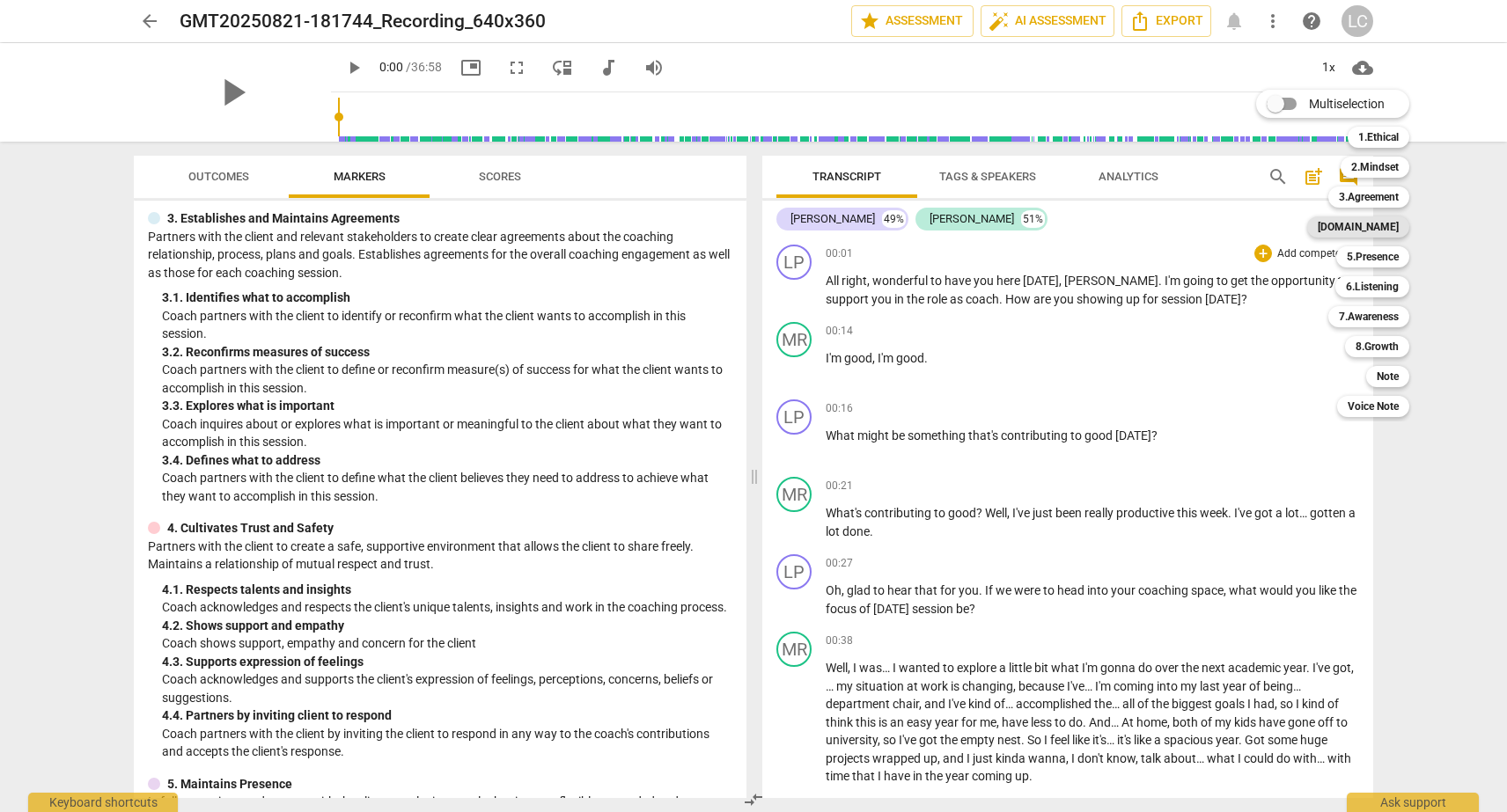
click at [1371, 234] on b "[DOMAIN_NAME]" at bounding box center [1358, 226] width 81 height 21
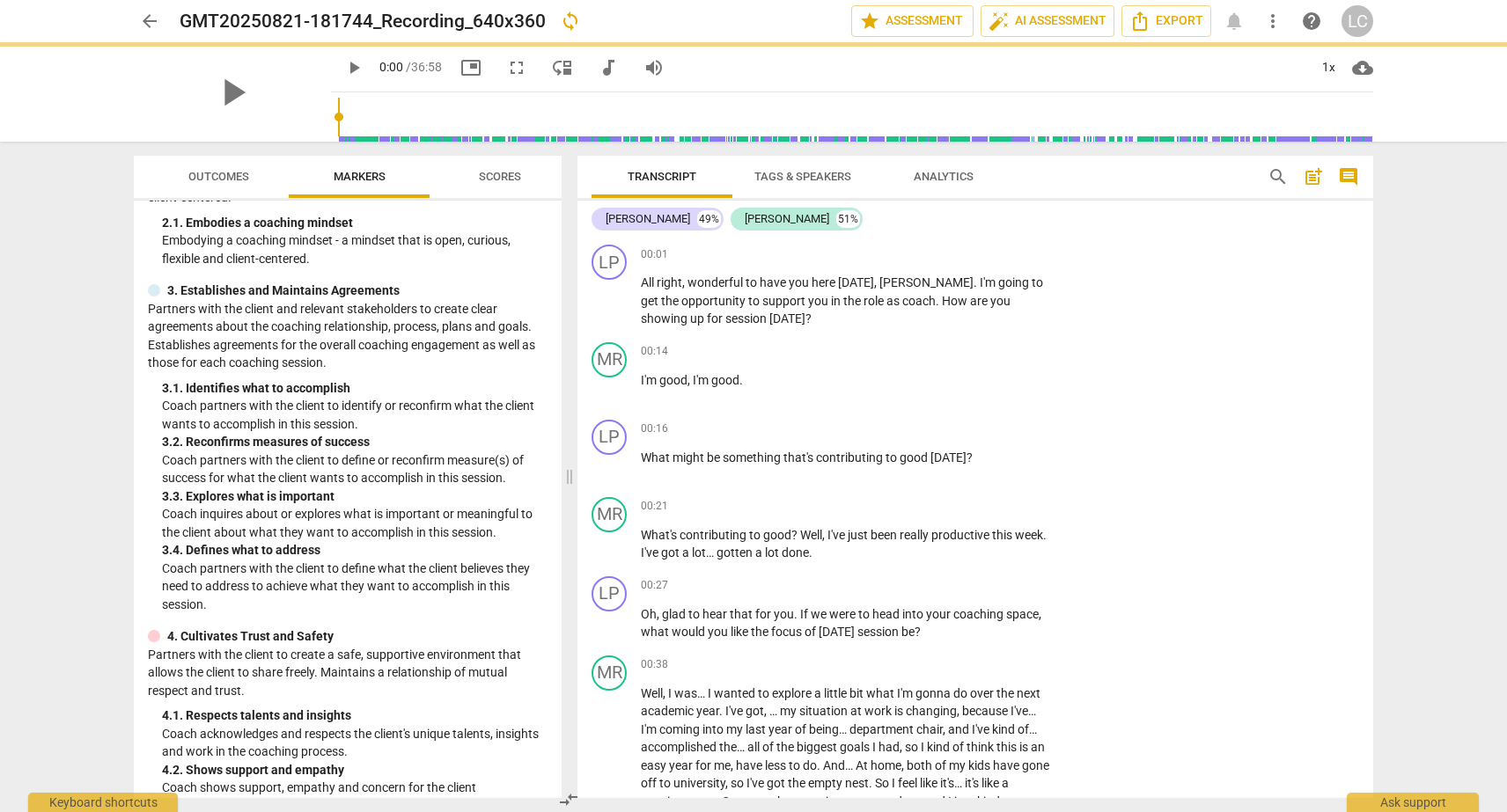
scroll to position [306, 0]
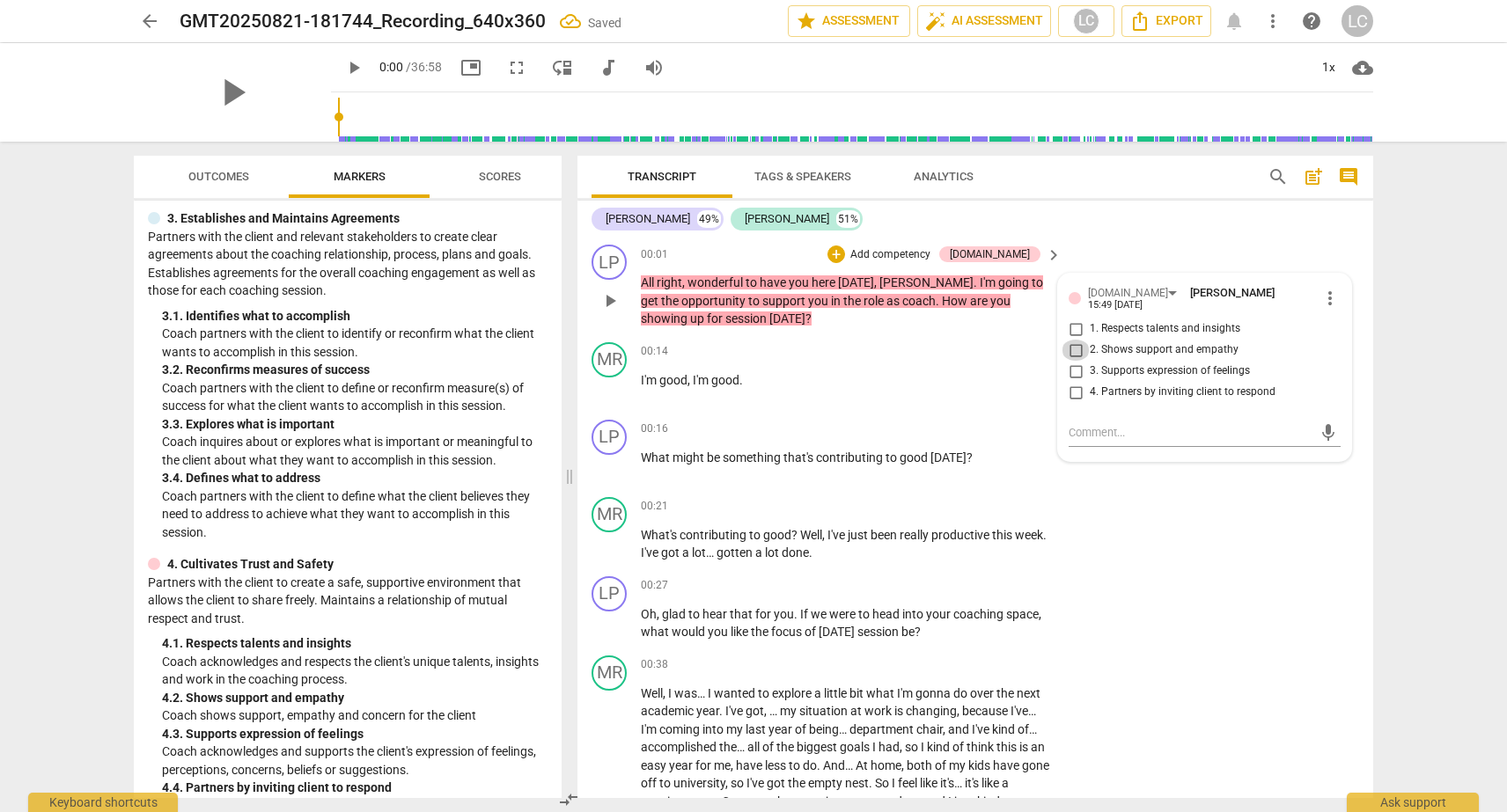
click at [1067, 343] on input "2. Shows support and empathy" at bounding box center [1075, 350] width 29 height 21
checkbox input "true"
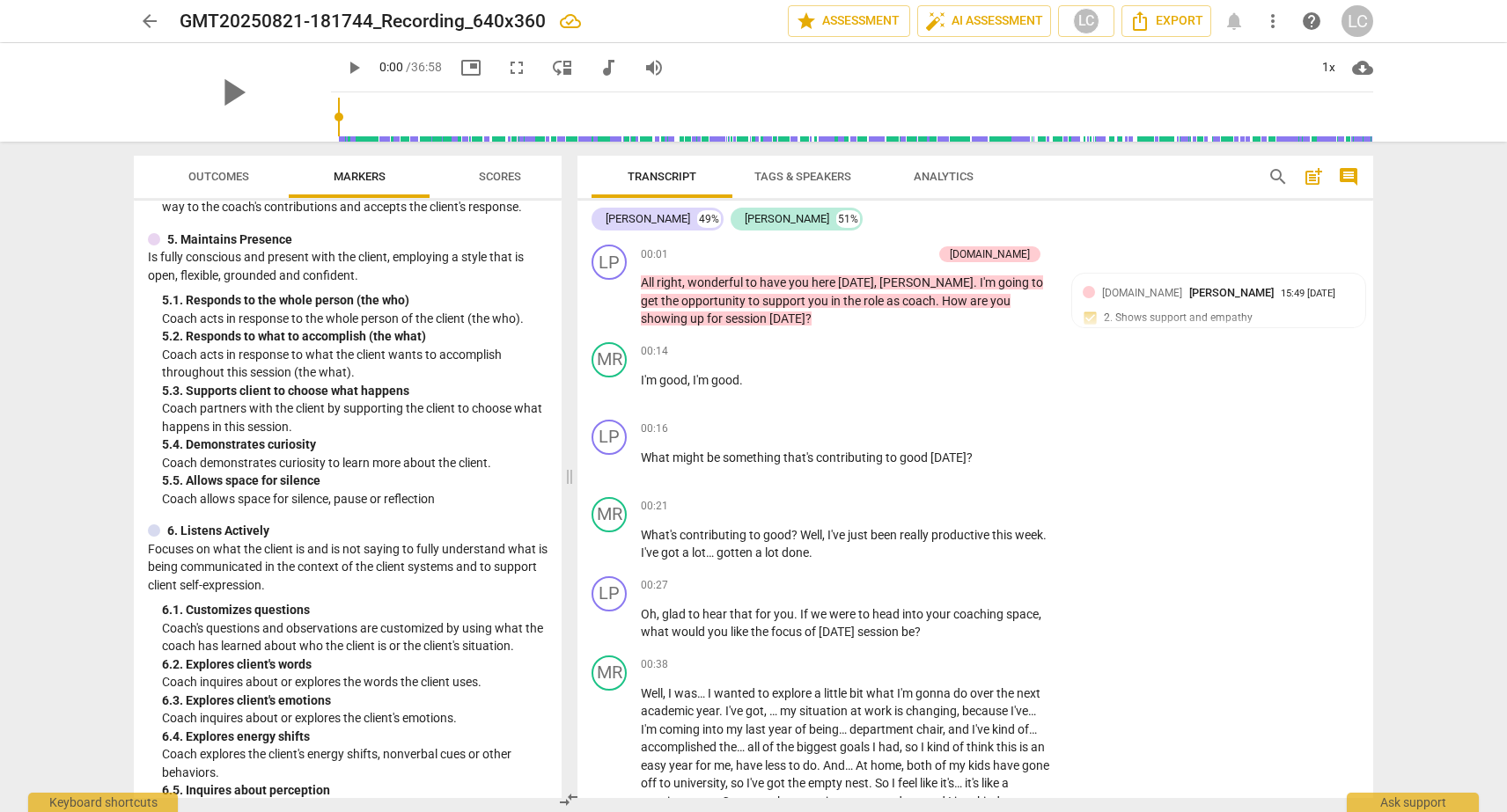
scroll to position [928, 0]
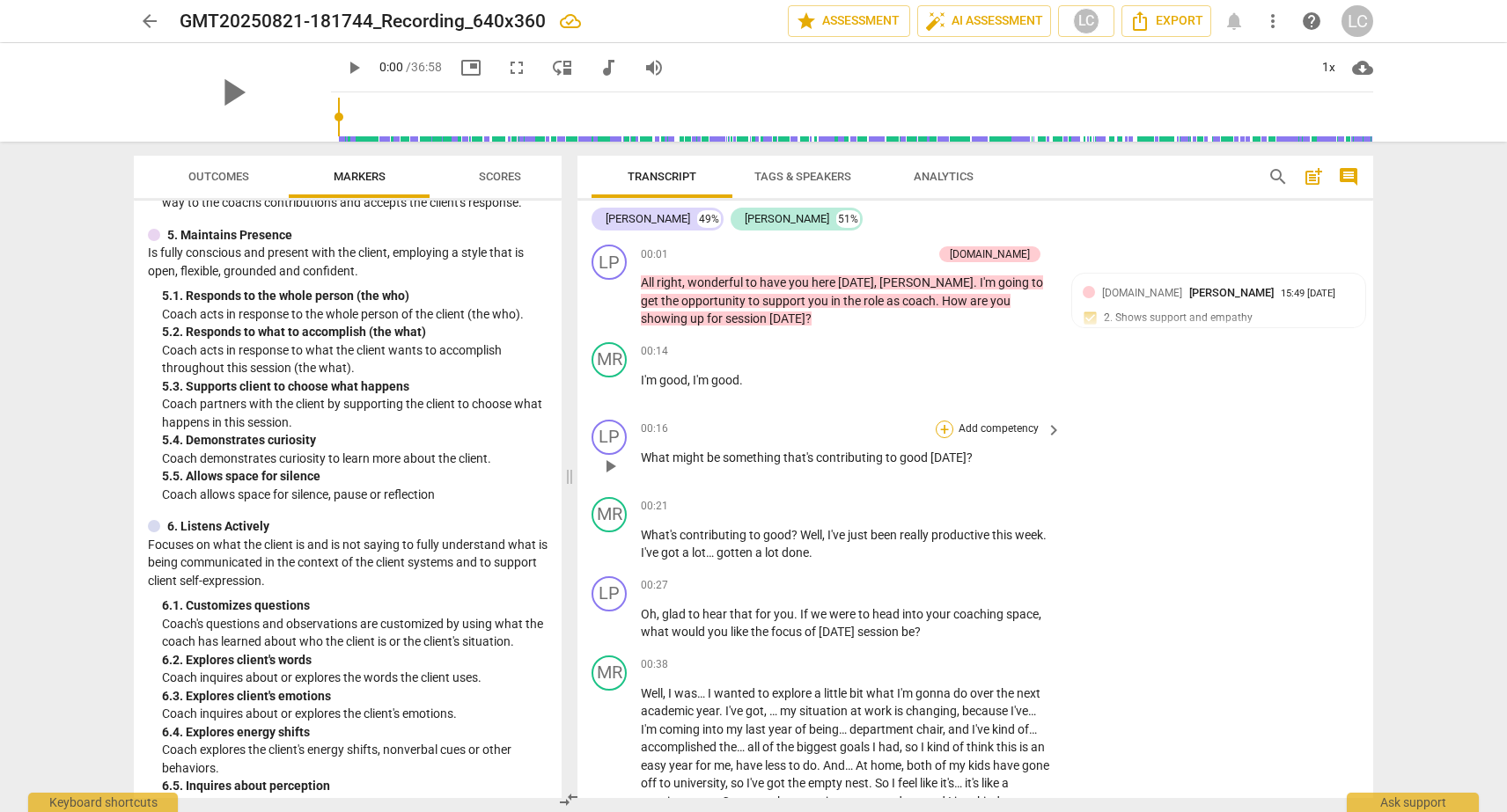
click at [941, 426] on div "+" at bounding box center [945, 430] width 18 height 18
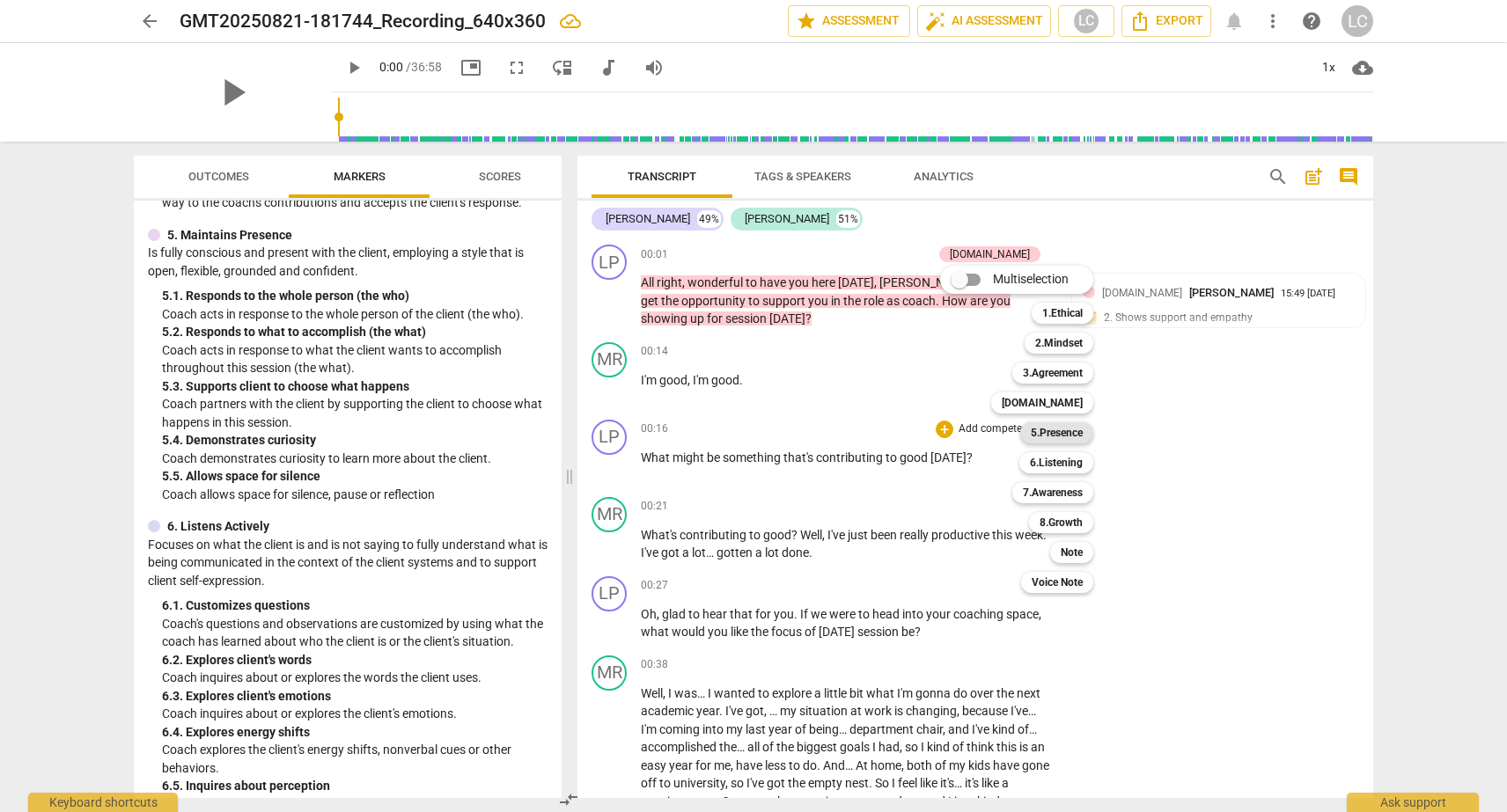
click at [1047, 432] on b "5.Presence" at bounding box center [1056, 433] width 52 height 21
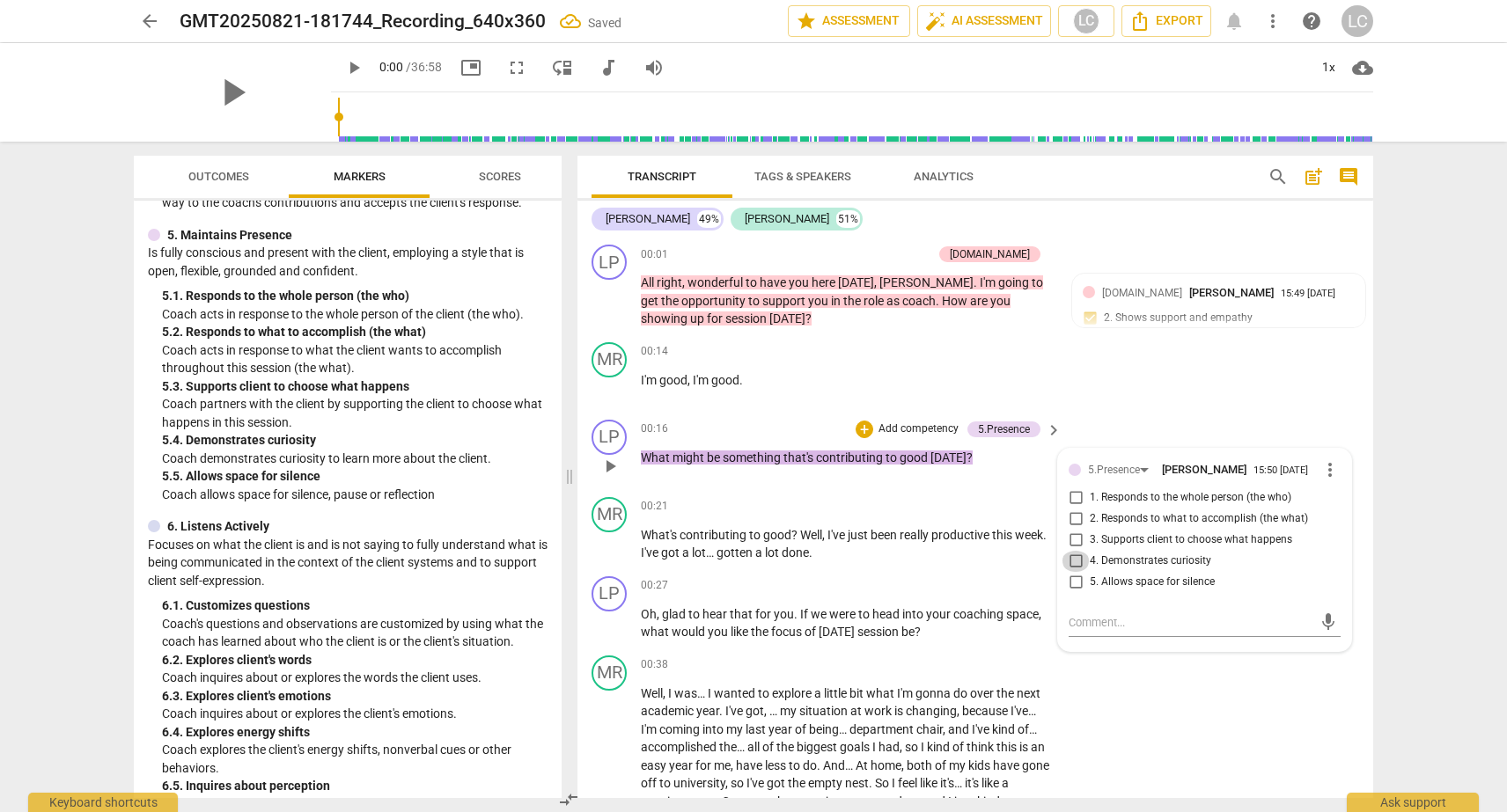
click at [1072, 558] on input "4. Demonstrates curiosity" at bounding box center [1075, 561] width 29 height 21
checkbox input "true"
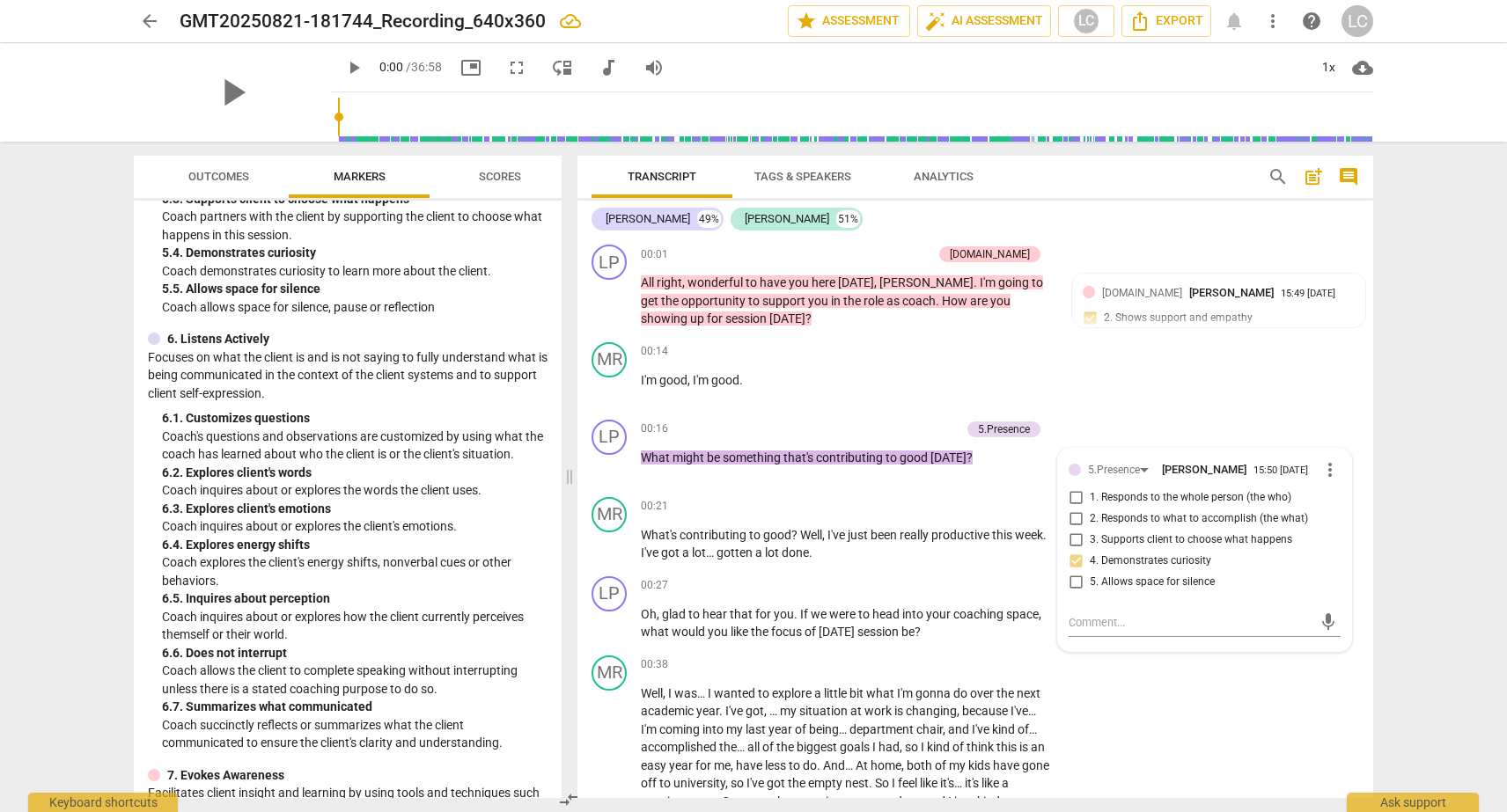
scroll to position [1164, 0]
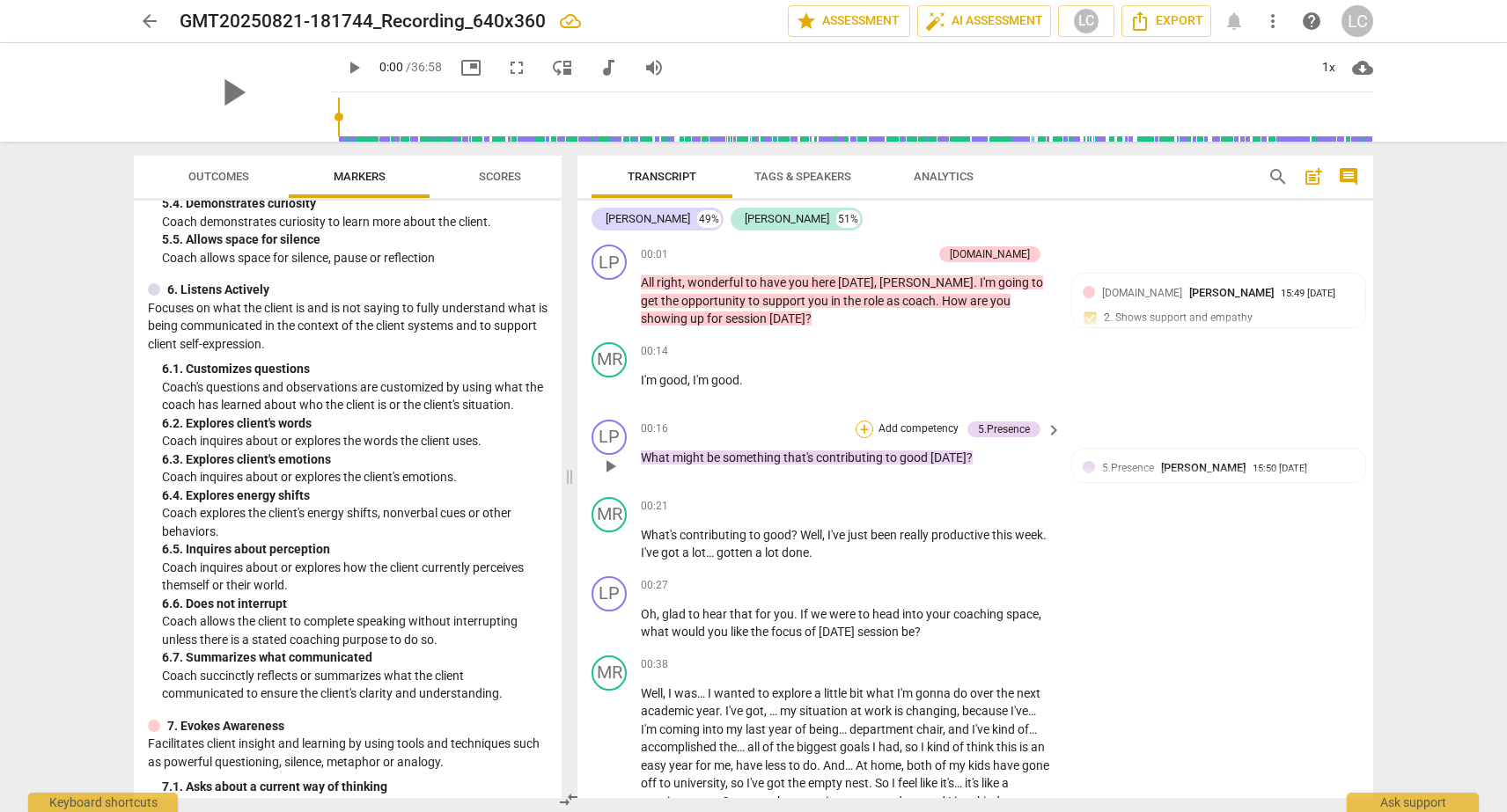
click at [858, 431] on div "+" at bounding box center [865, 430] width 18 height 18
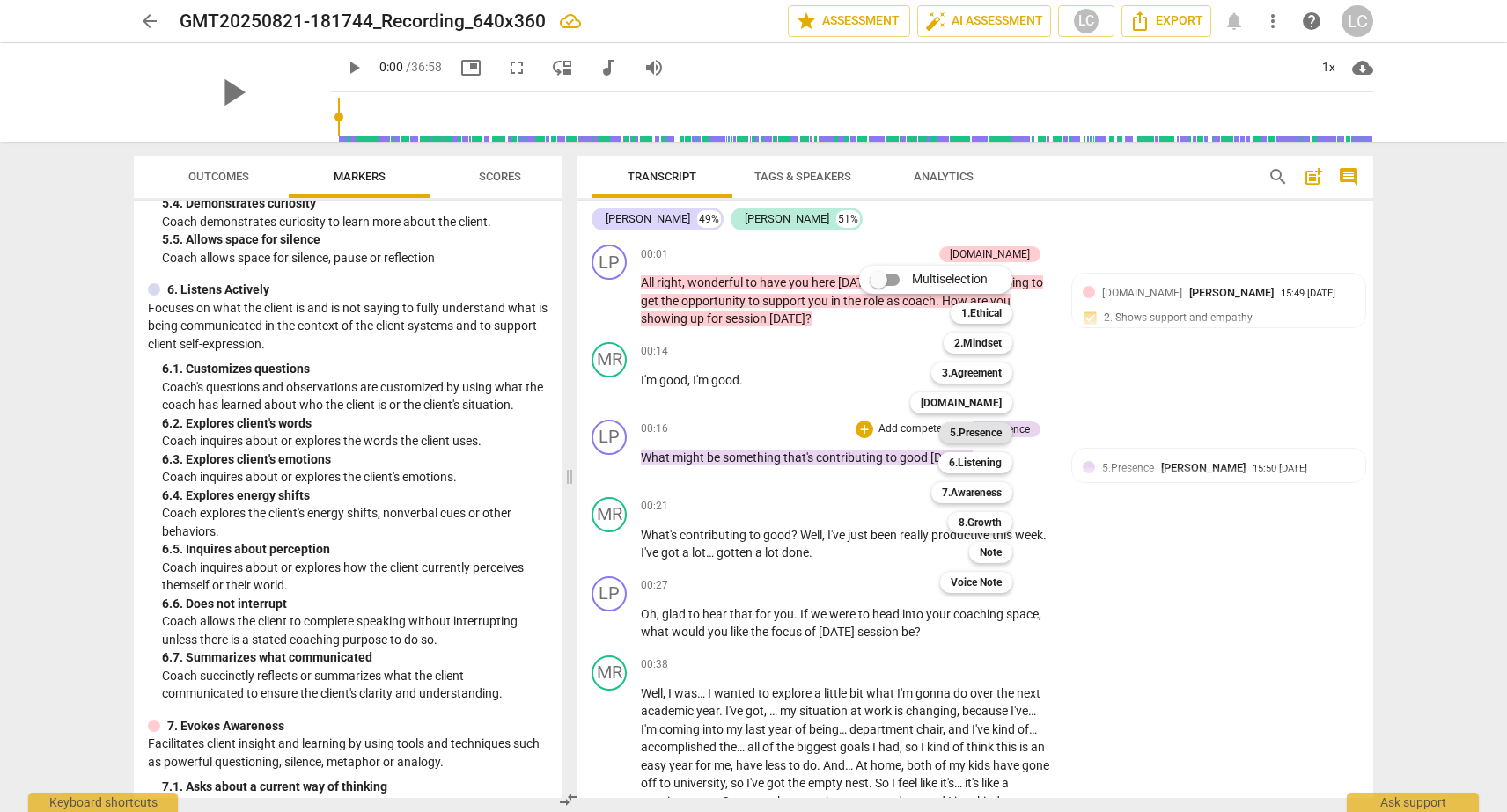
click at [978, 434] on b "5.Presence" at bounding box center [975, 433] width 52 height 21
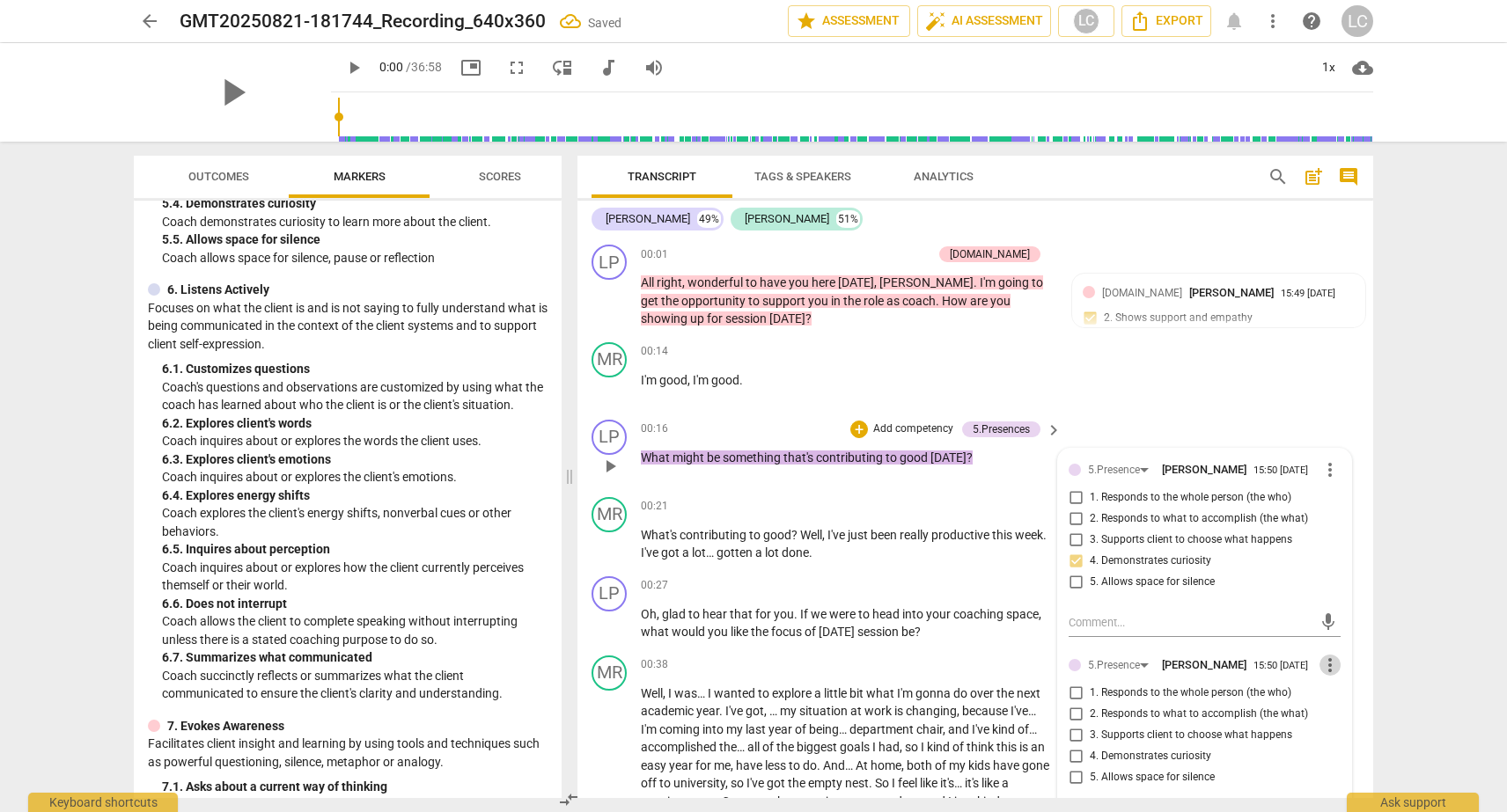
click at [1328, 665] on span "more_vert" at bounding box center [1329, 665] width 21 height 21
click at [1333, 703] on li "Delete" at bounding box center [1343, 697] width 60 height 34
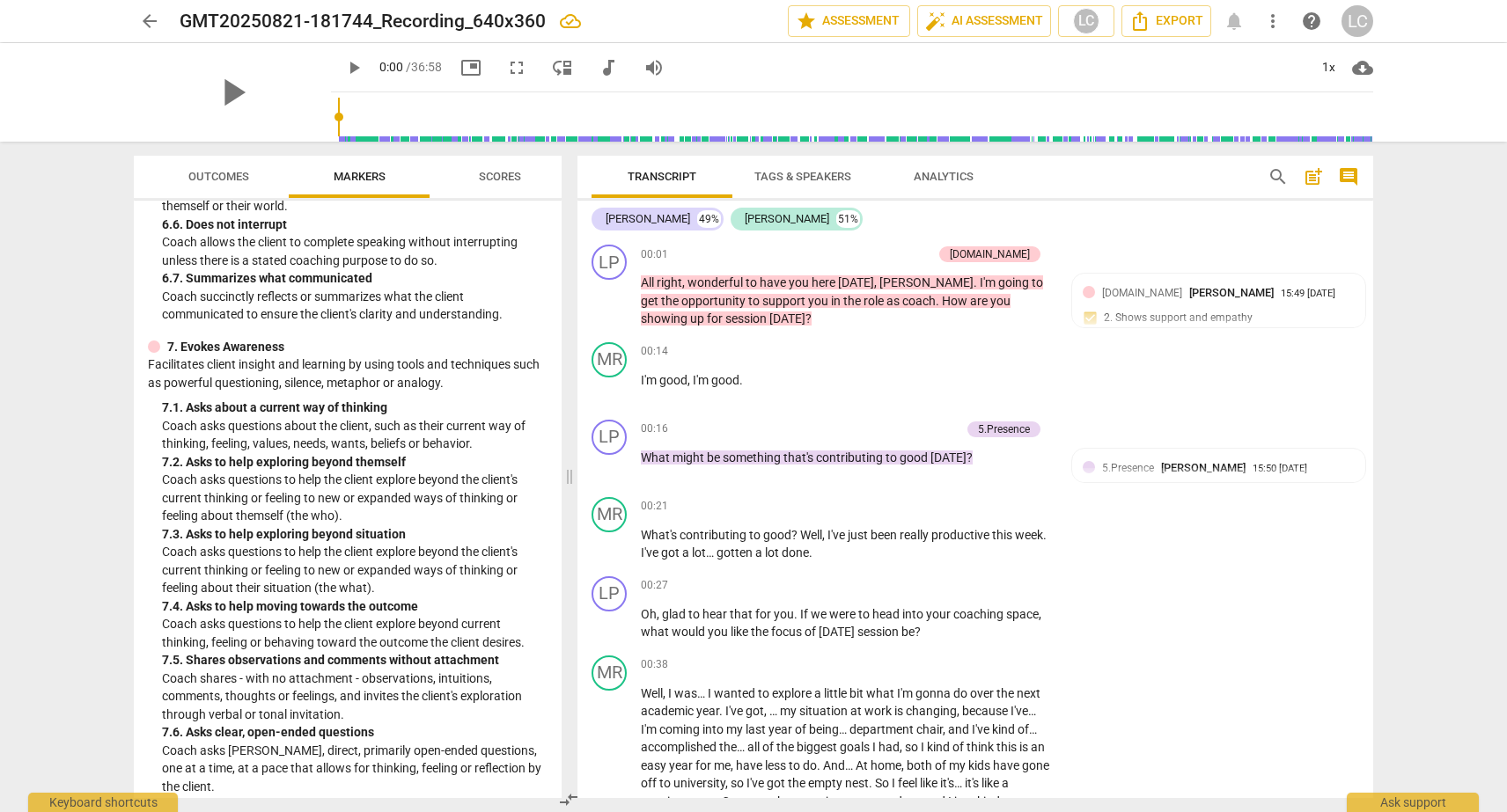
scroll to position [1547, 0]
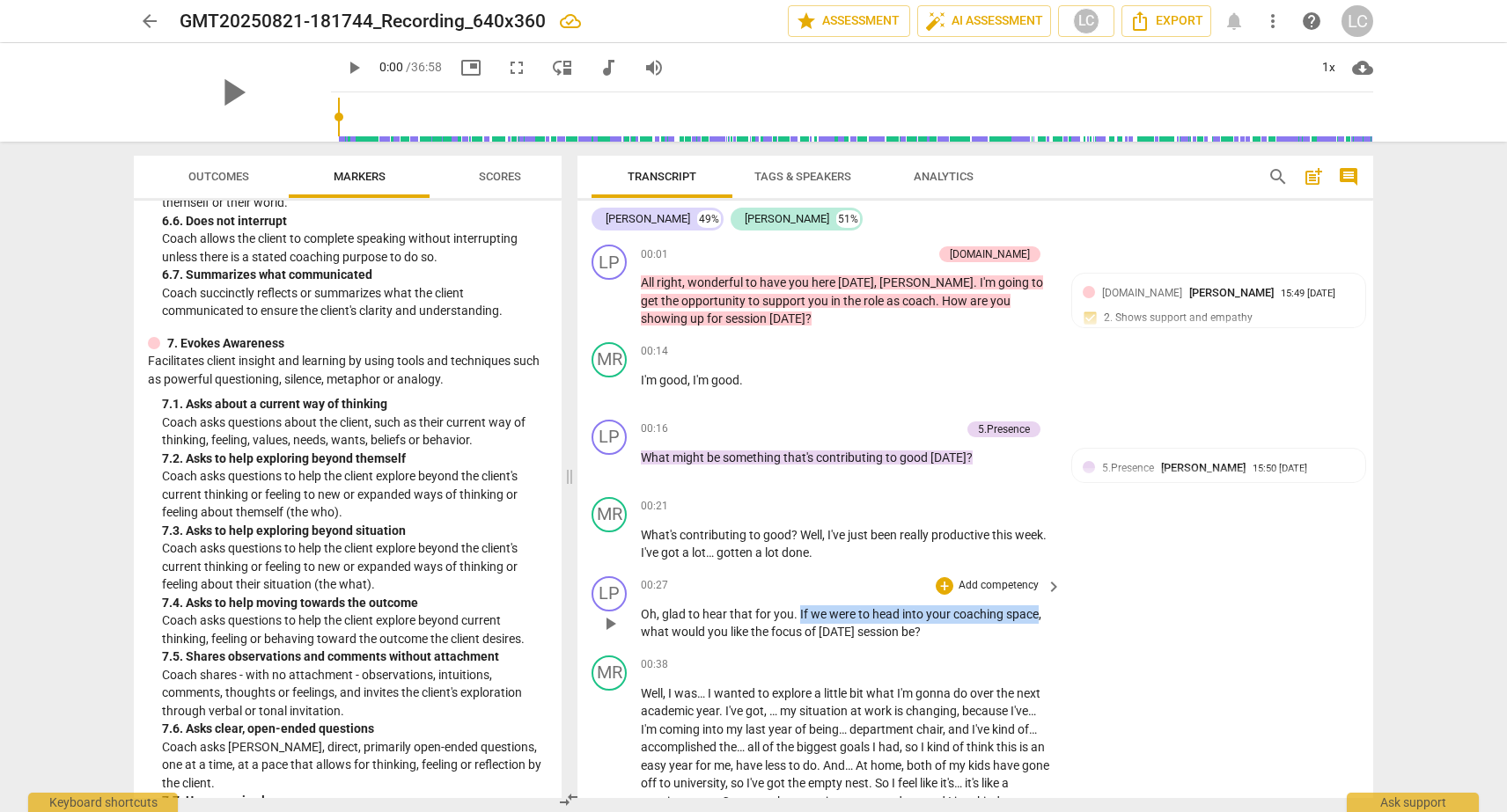
drag, startPoint x: 797, startPoint y: 613, endPoint x: 1037, endPoint y: 618, distance: 240.1
click at [1037, 618] on p "Oh , glad to hear that for you . If we were to head into your coaching space , …" at bounding box center [846, 623] width 412 height 37
click at [1074, 592] on icon "button" at bounding box center [1075, 595] width 6 height 7
click at [944, 588] on div "+" at bounding box center [945, 586] width 18 height 18
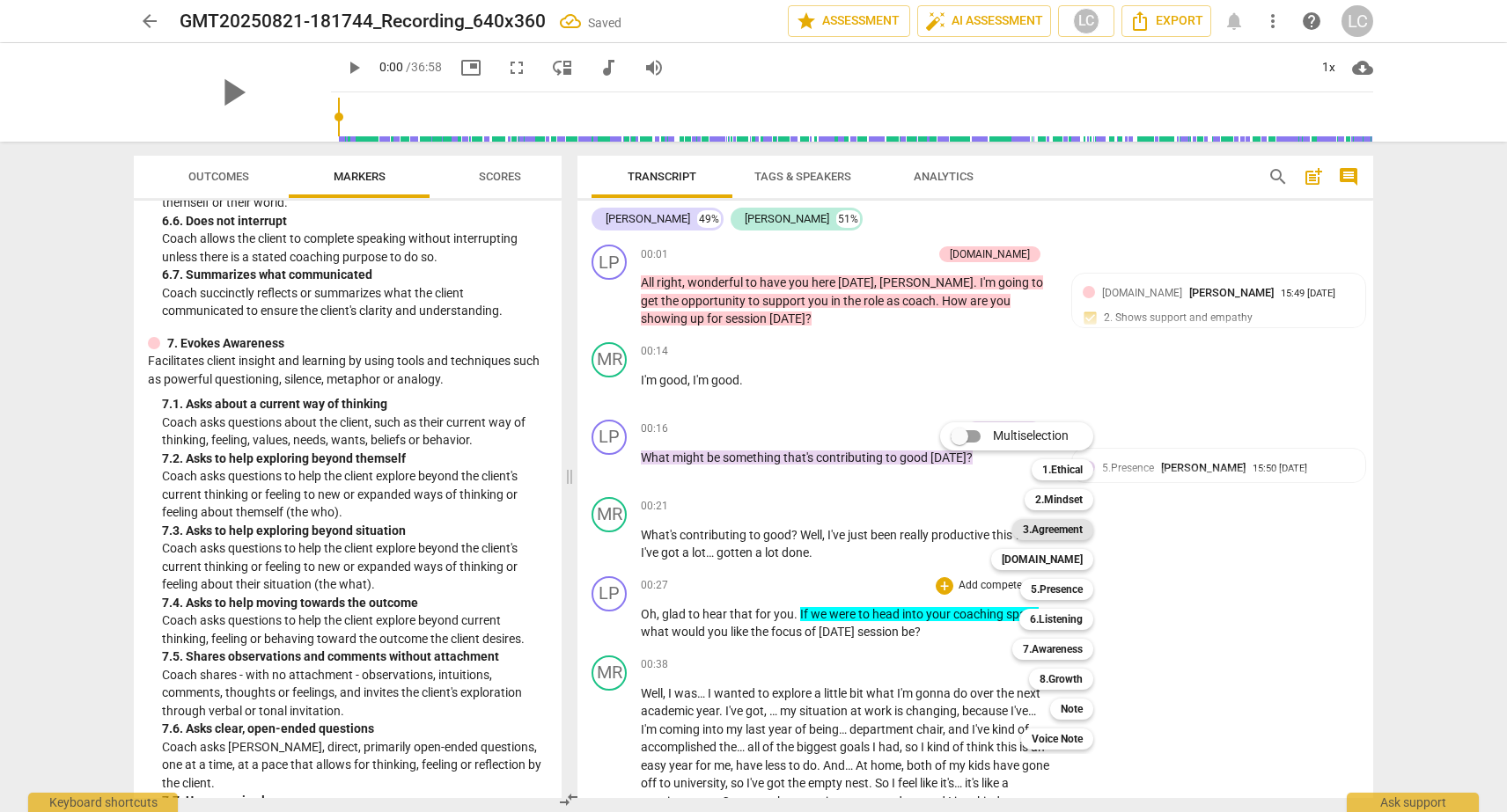
click at [1033, 533] on b "3.Agreement" at bounding box center [1052, 529] width 60 height 21
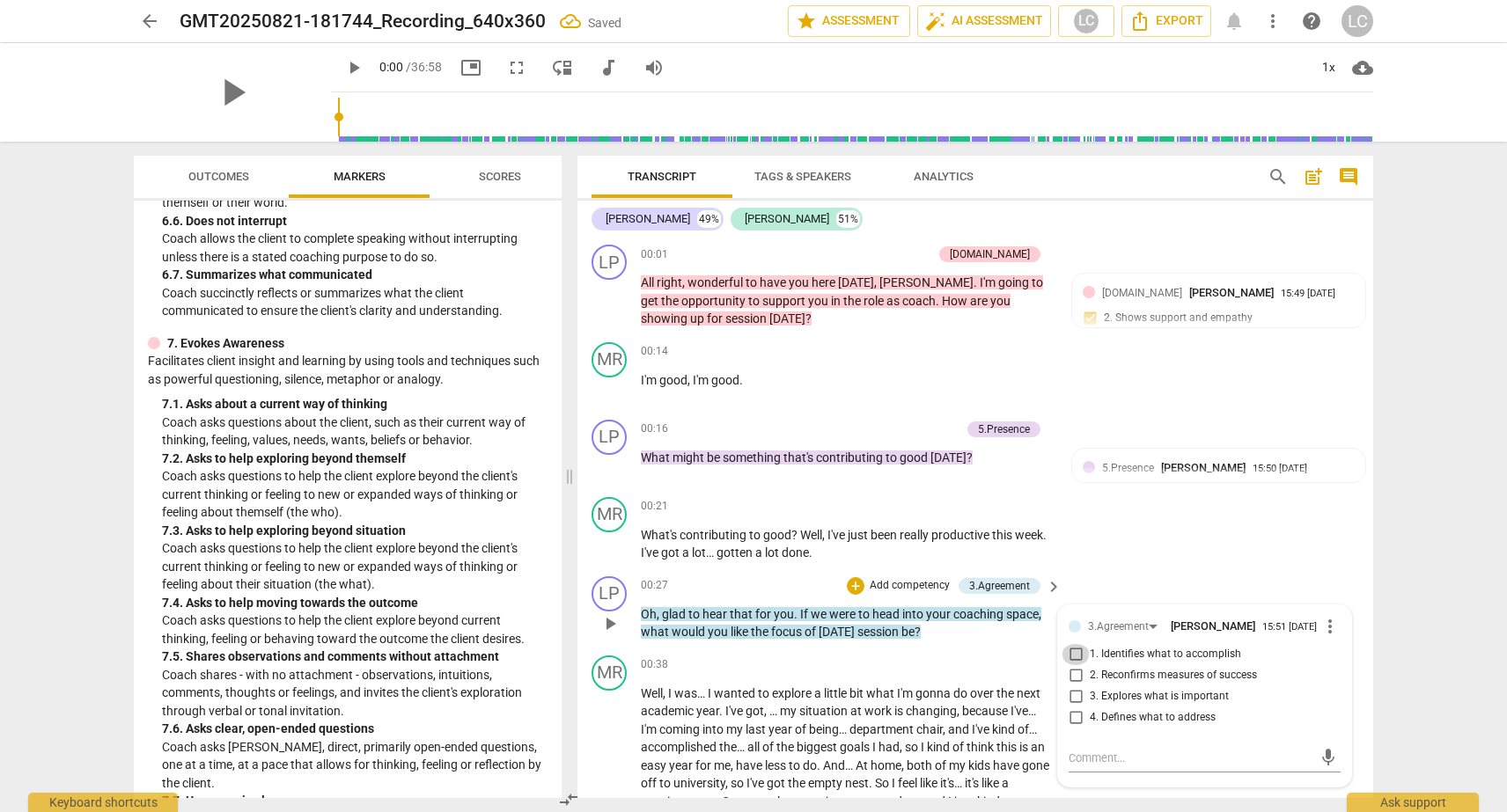
click at [1068, 656] on input "1. Identifies what to accomplish" at bounding box center [1075, 654] width 29 height 21
checkbox input "true"
click at [1072, 756] on textarea at bounding box center [1190, 758] width 244 height 17
type textarea """
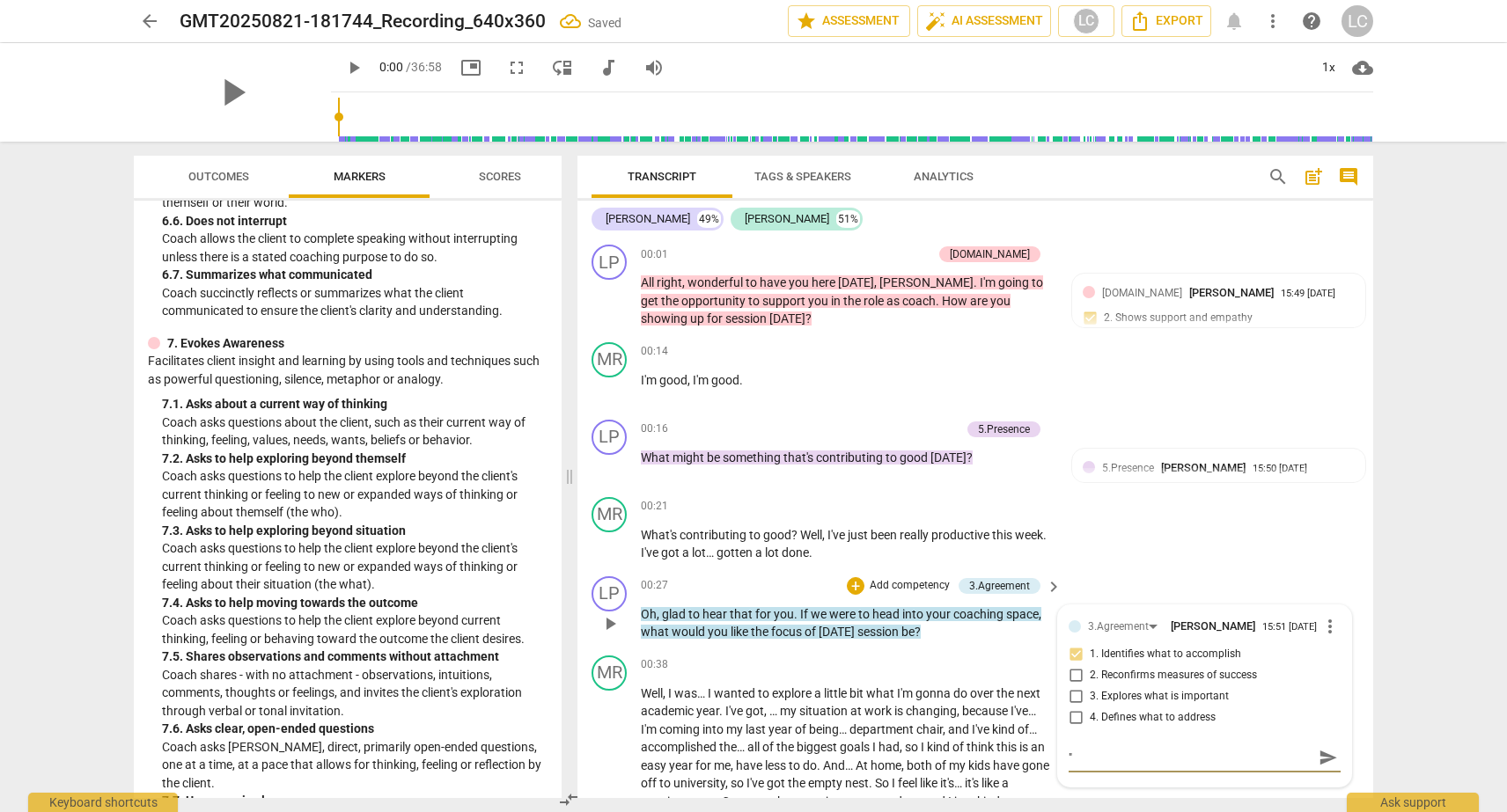
type textarea ""a"
type textarea ""as"
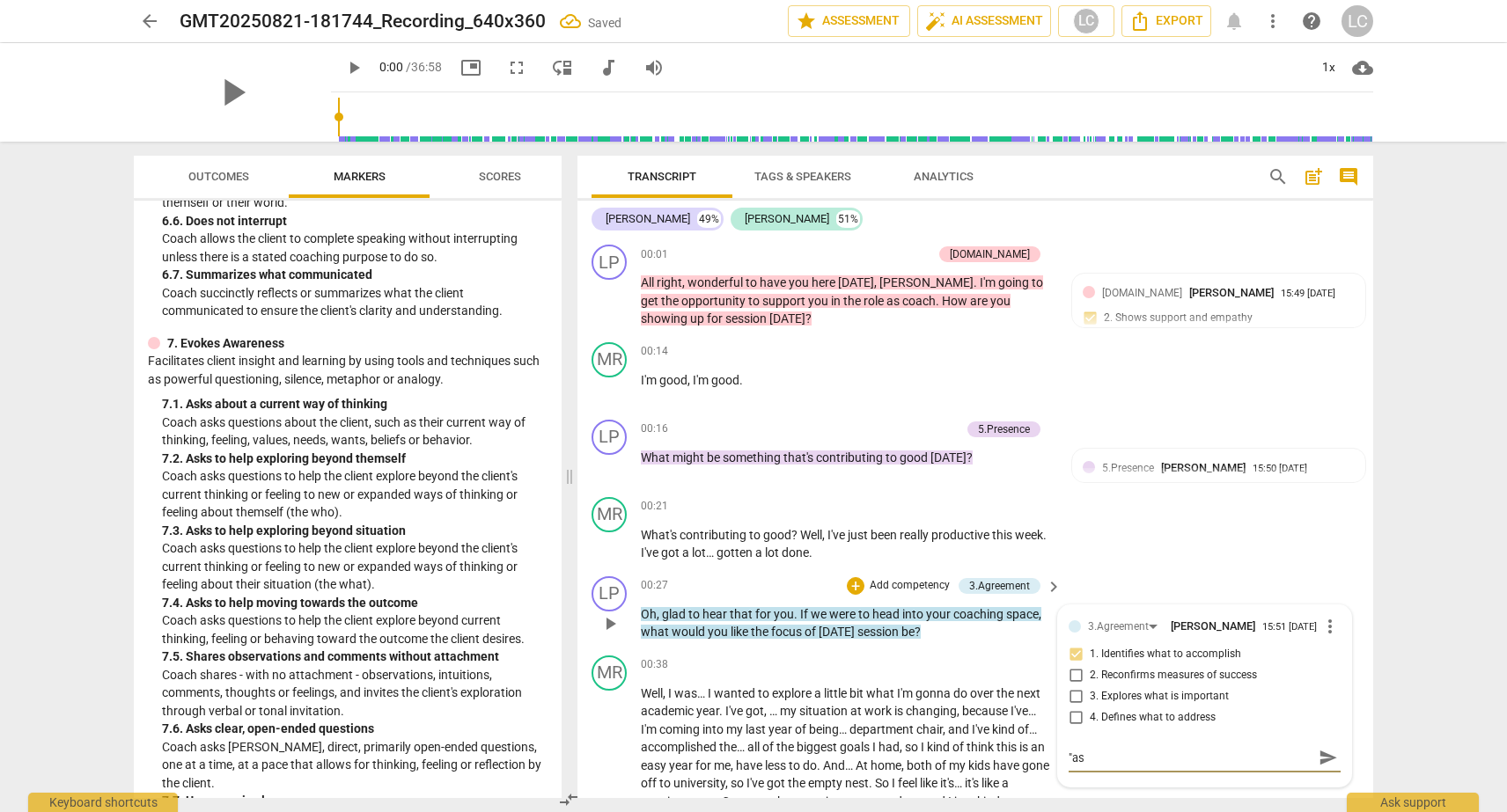
type textarea ""as"
type textarea ""as w"
type textarea ""as we"
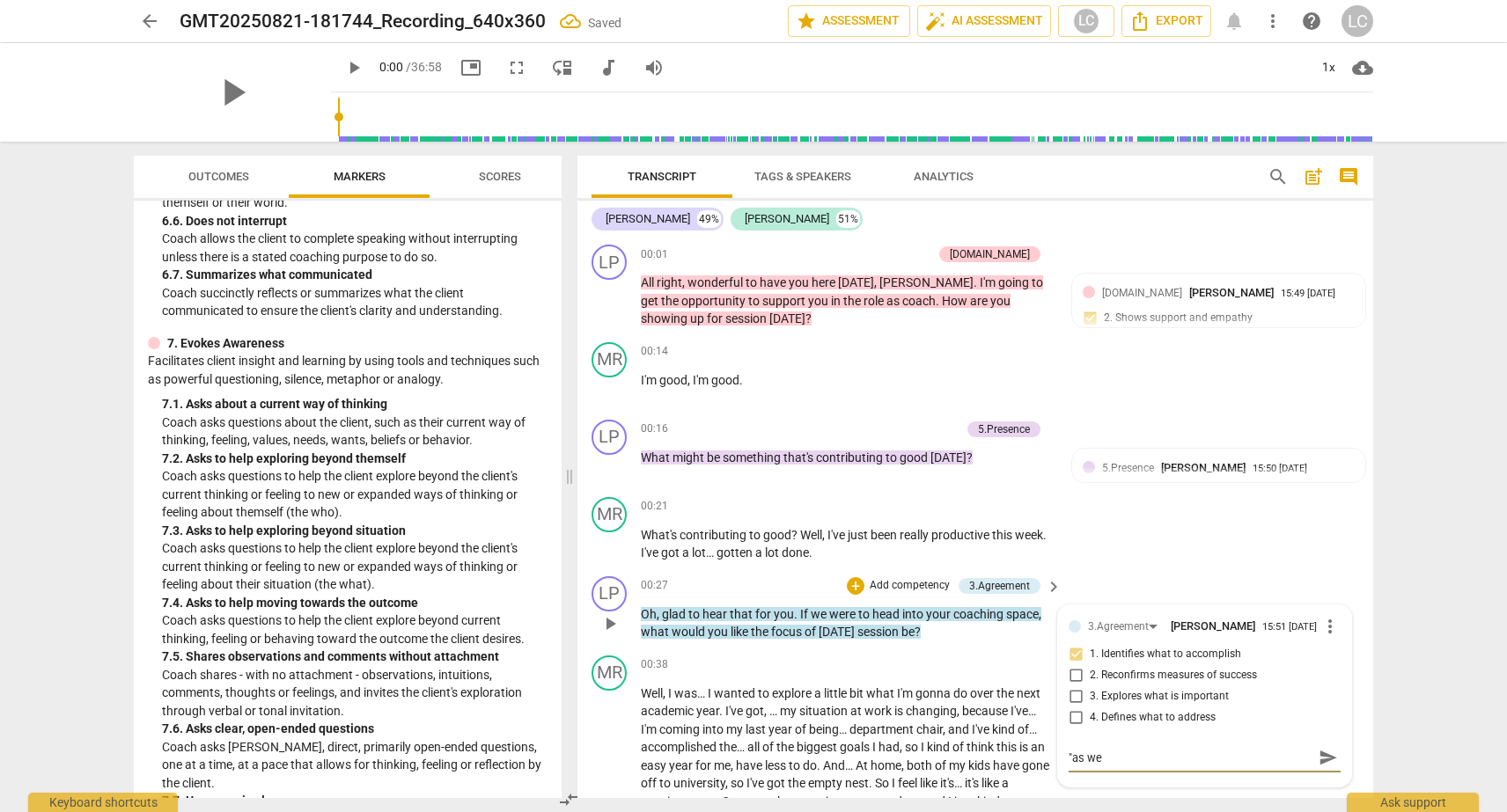
type textarea ""as we h"
type textarea ""as we he"
type textarea ""as we hea"
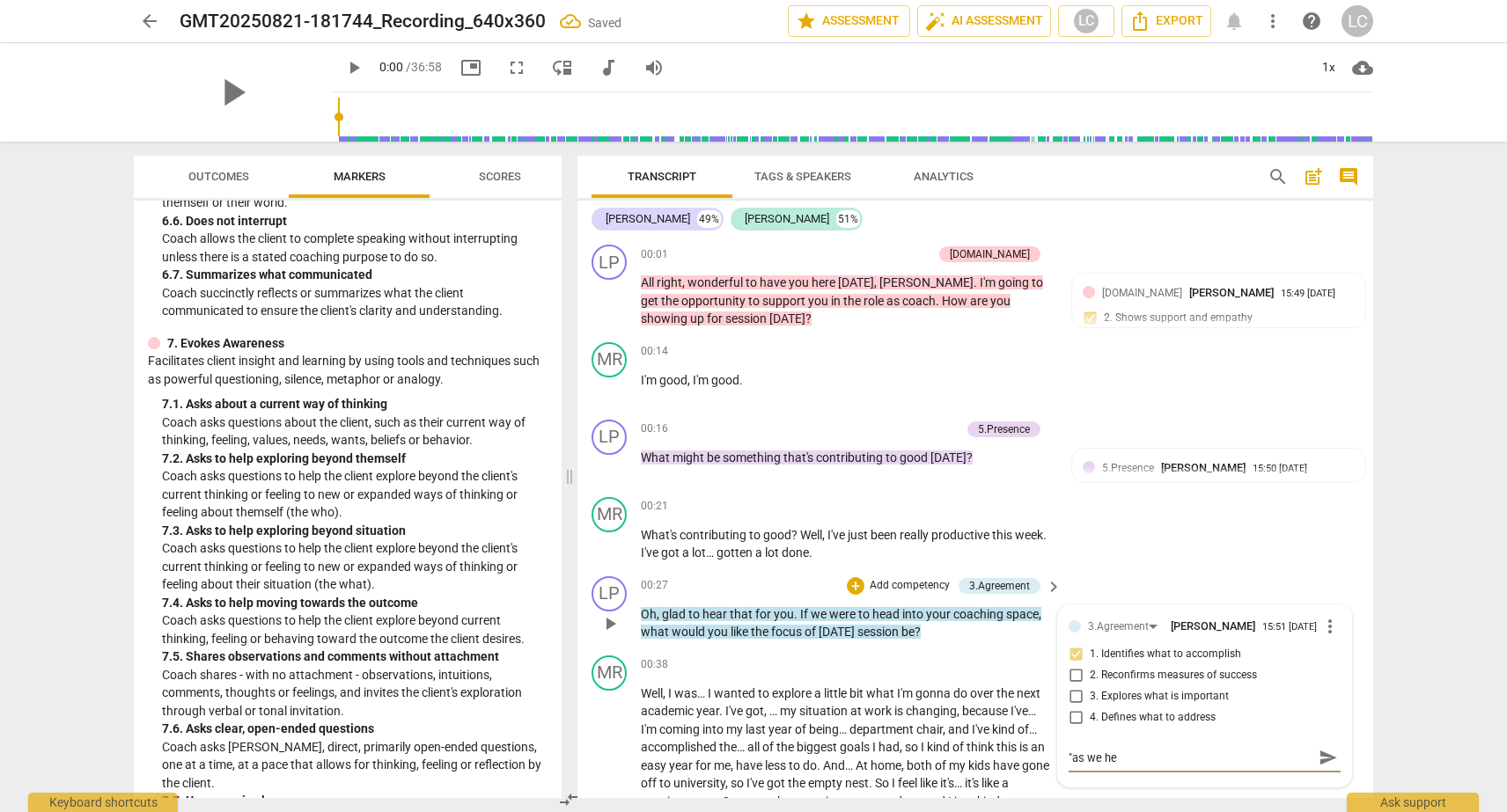
type textarea ""as we hea"
type textarea ""as we head"
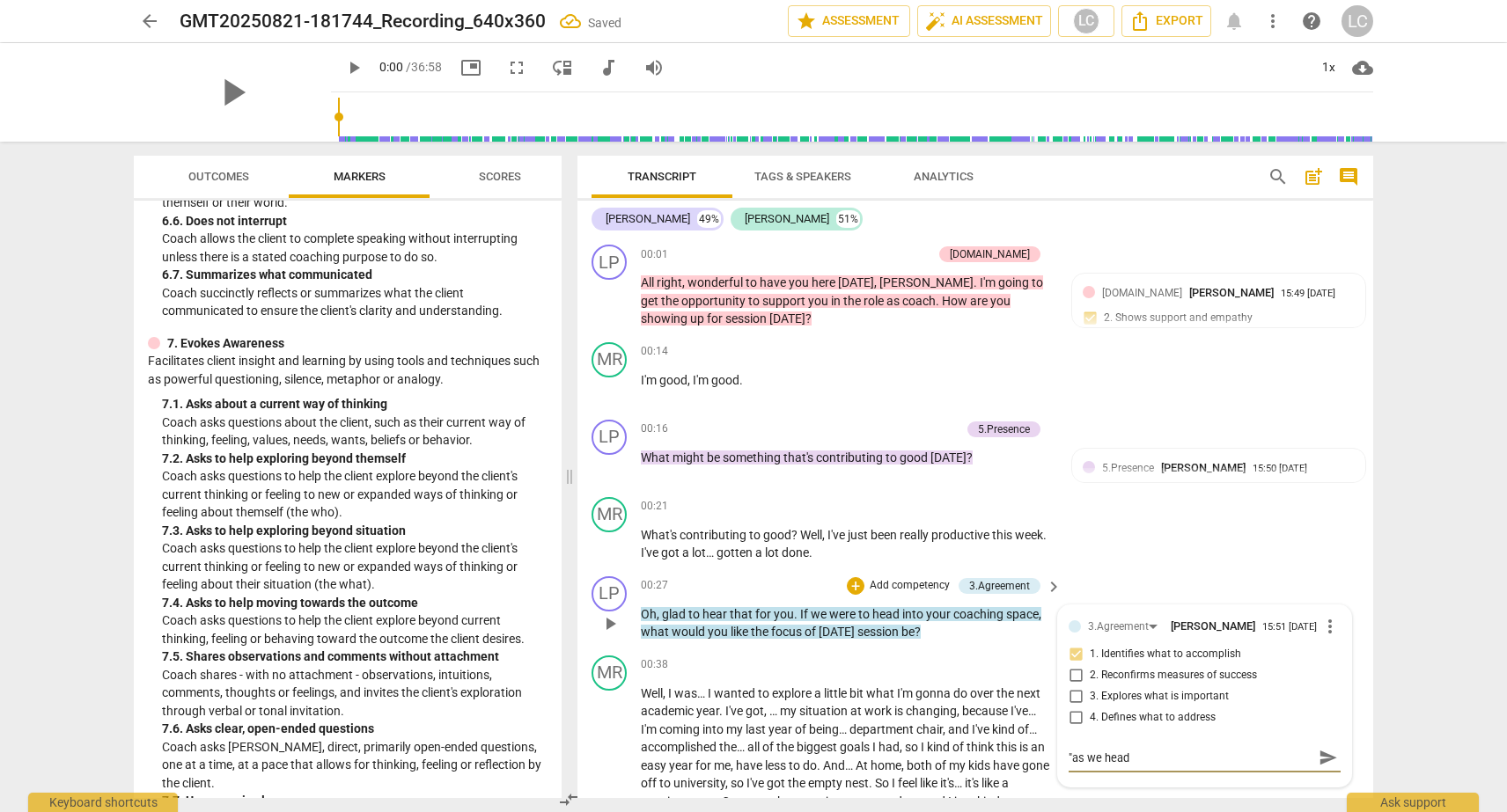
type textarea ""as we head i"
type textarea ""as we head in"
type textarea ""as we head int"
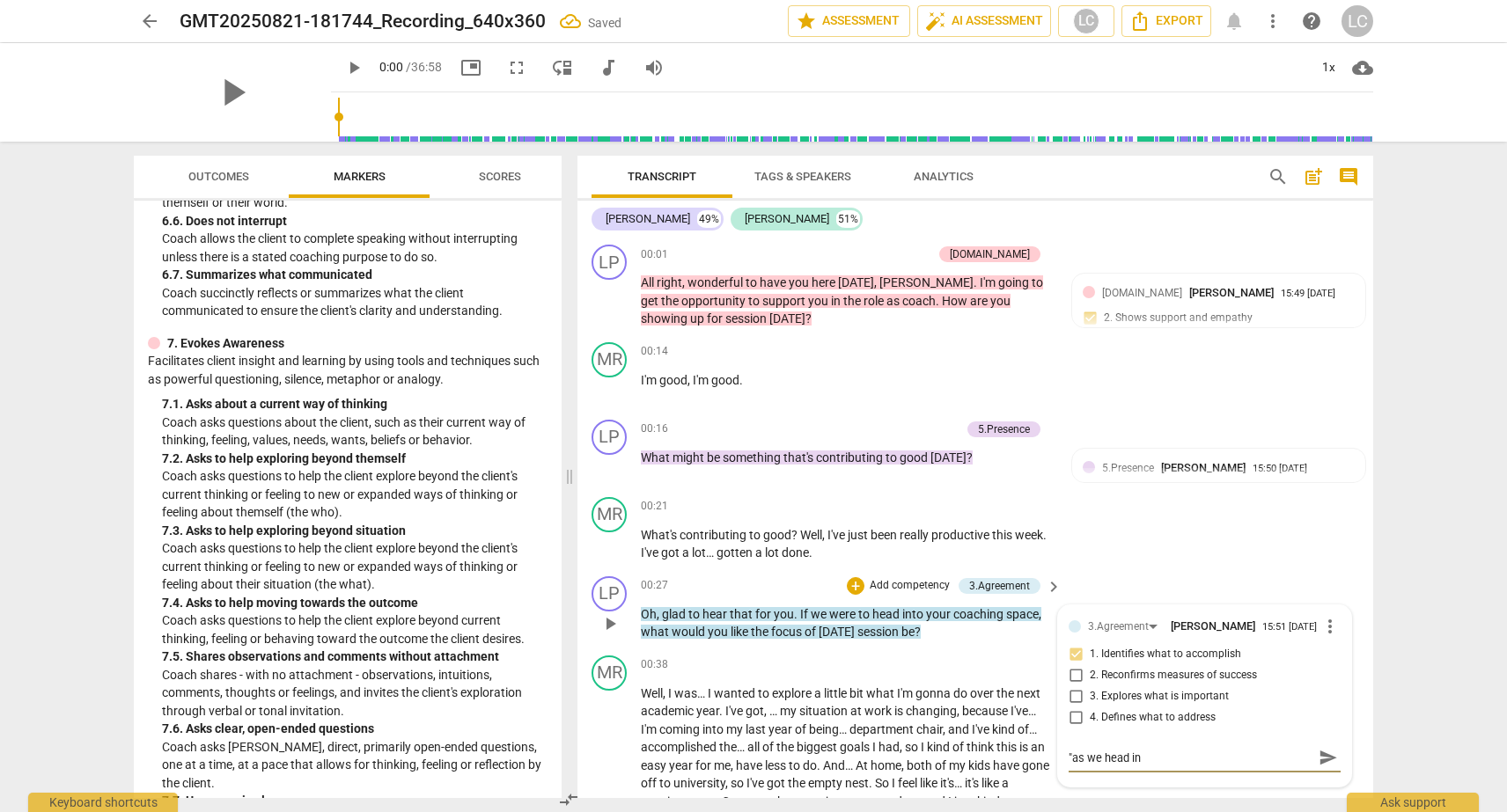
type textarea ""as we head int"
type textarea ""as we head into"
type textarea ""as we head into y"
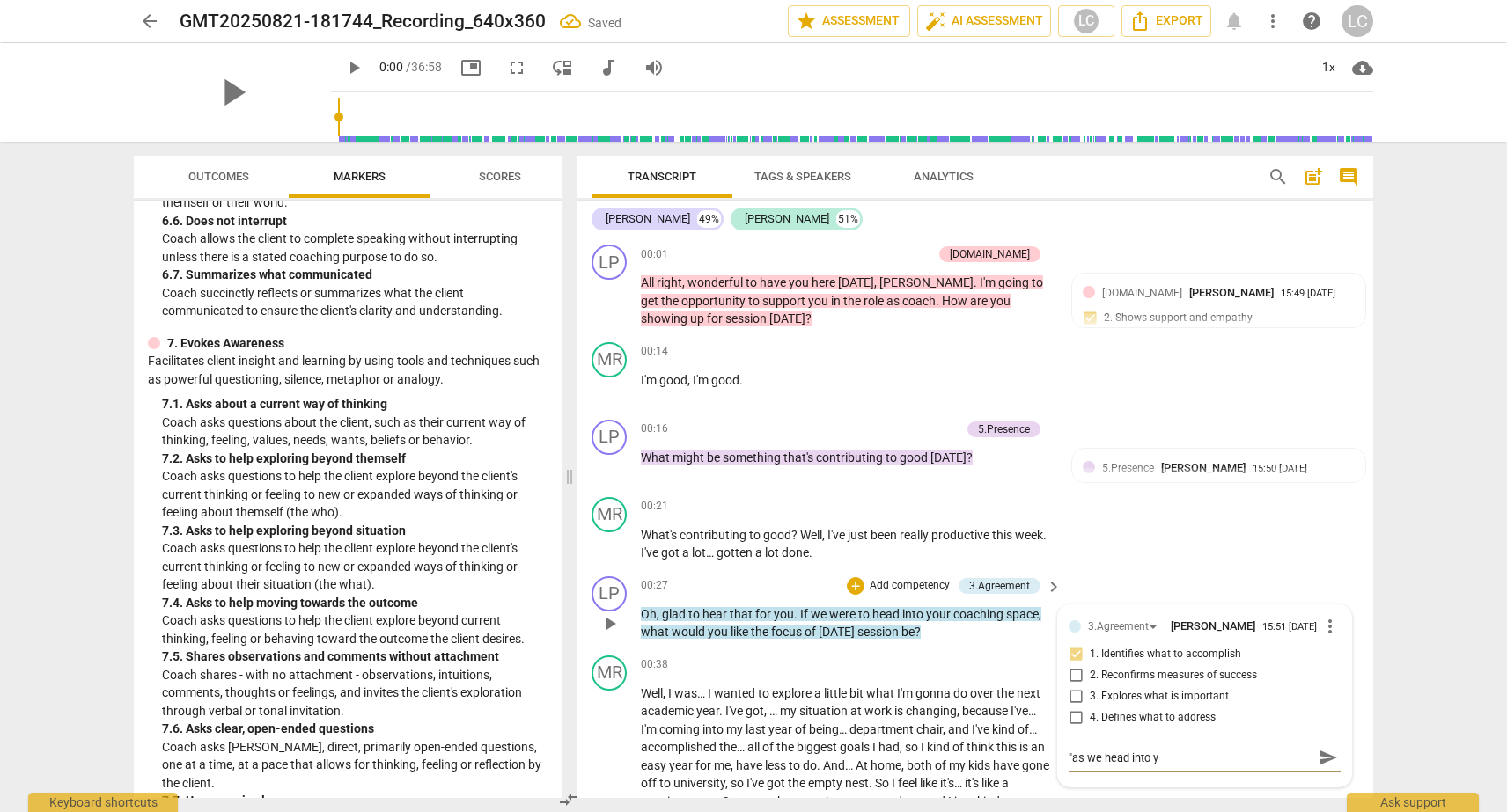
type textarea ""as we head into yo"
type textarea ""as we head into you"
type textarea ""as we head into your"
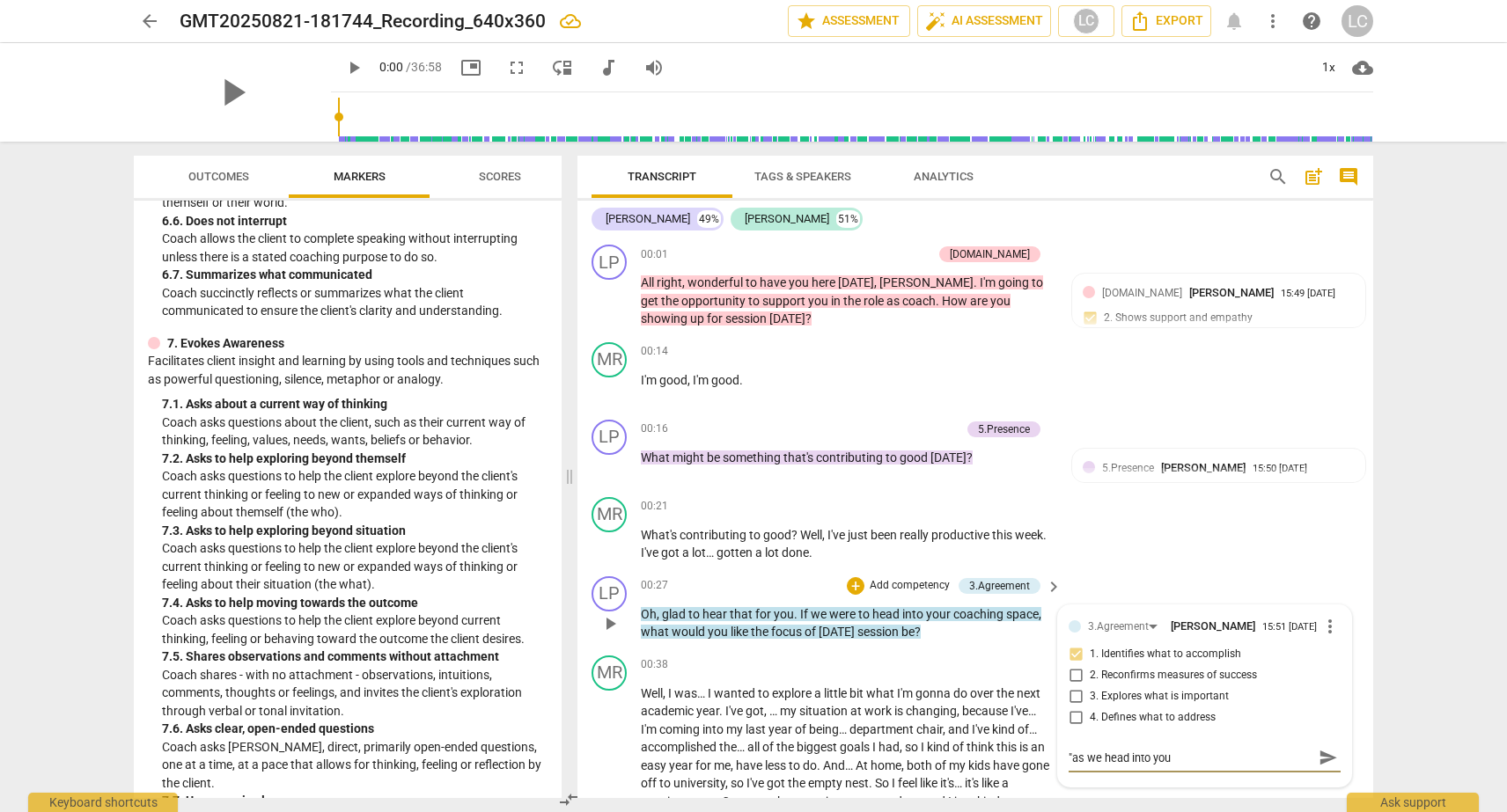
type textarea ""as we head into your"
type textarea ""as we head into your c"
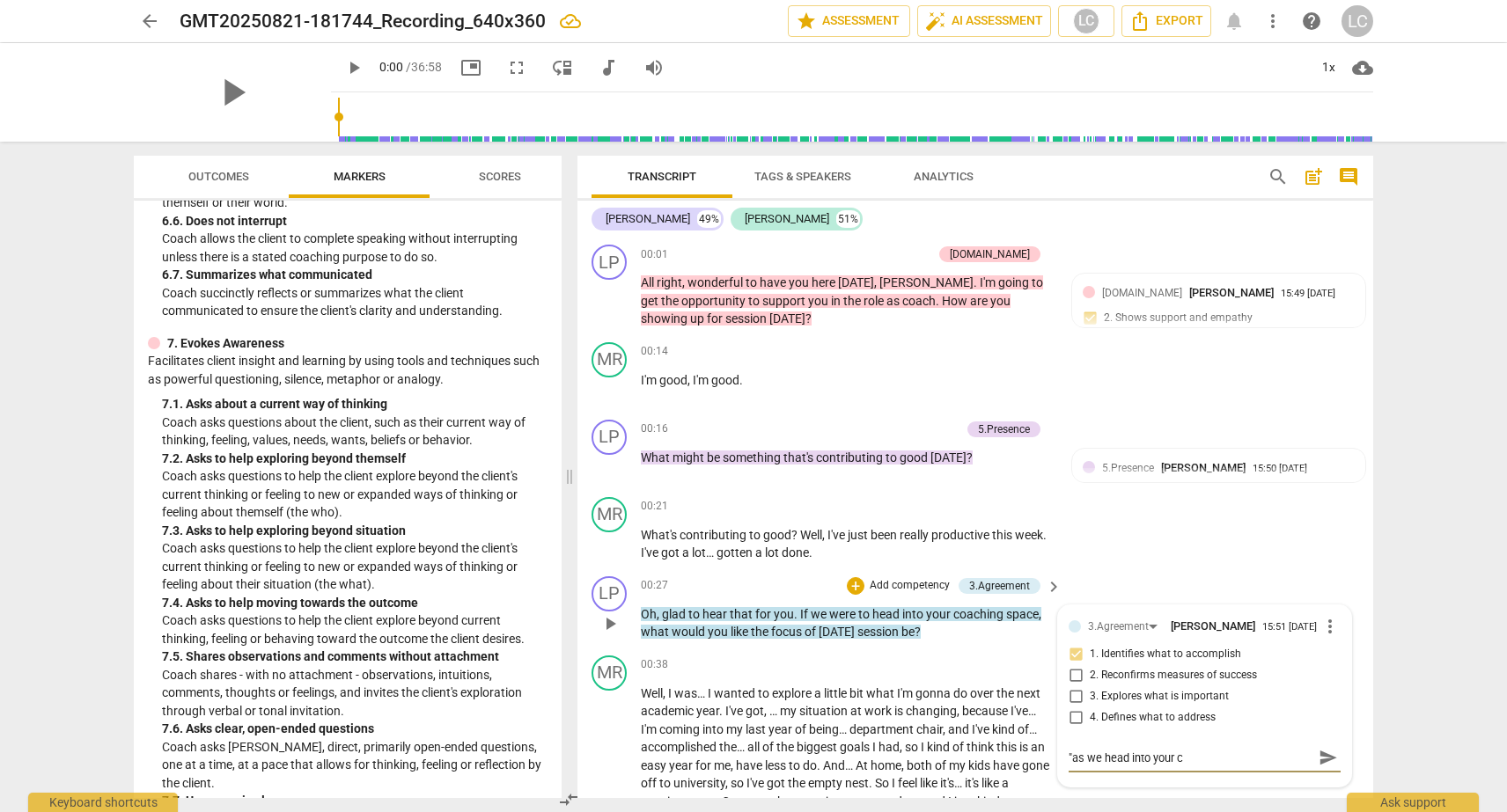
type textarea ""as we head into your co"
type textarea ""as we head into your coa"
type textarea ""as we head into your coac"
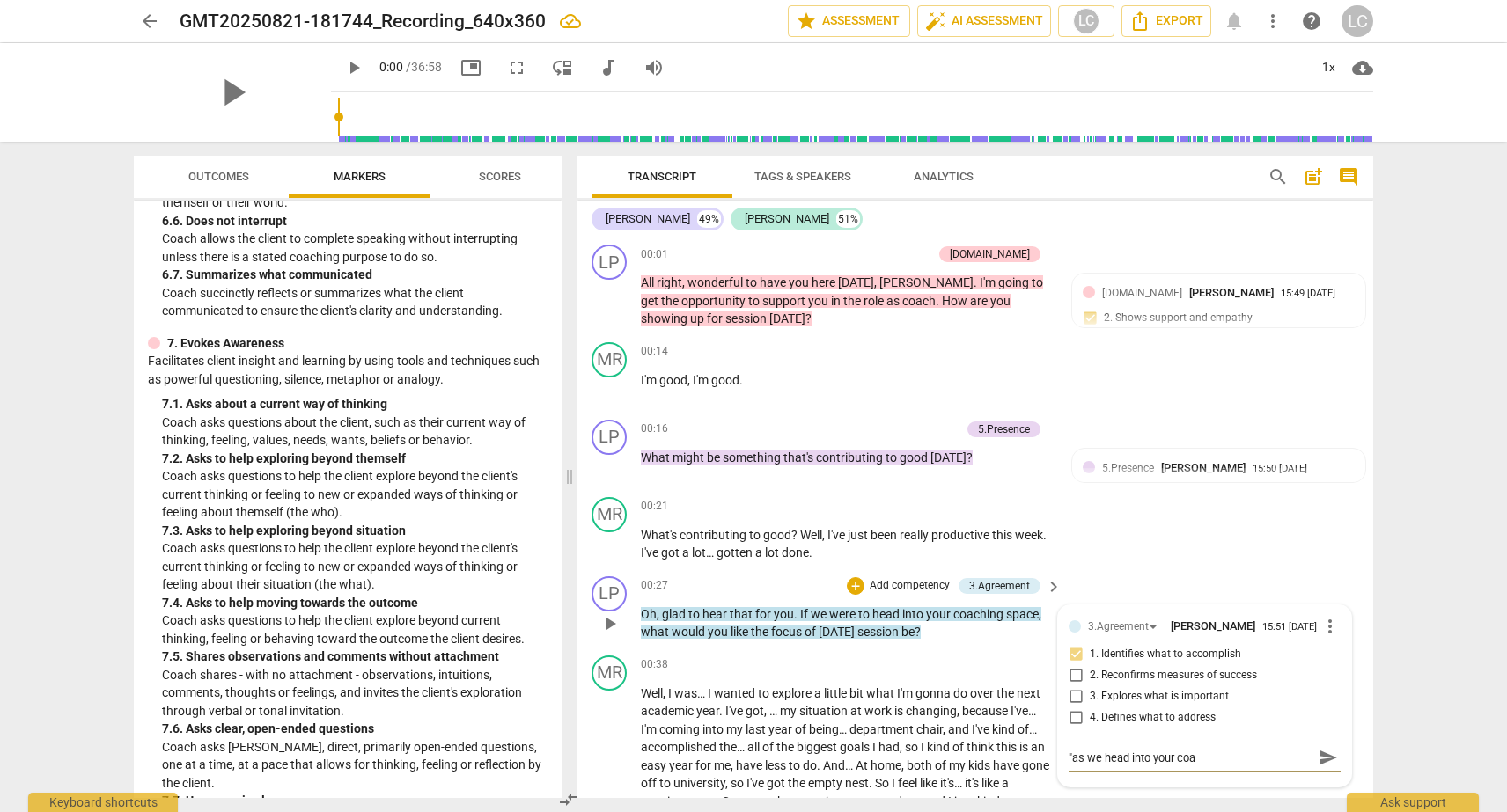
type textarea ""as we head into your coac"
type textarea ""as we head into your coach"
type textarea ""as we head into your coachi"
type textarea ""as we head into your coachin"
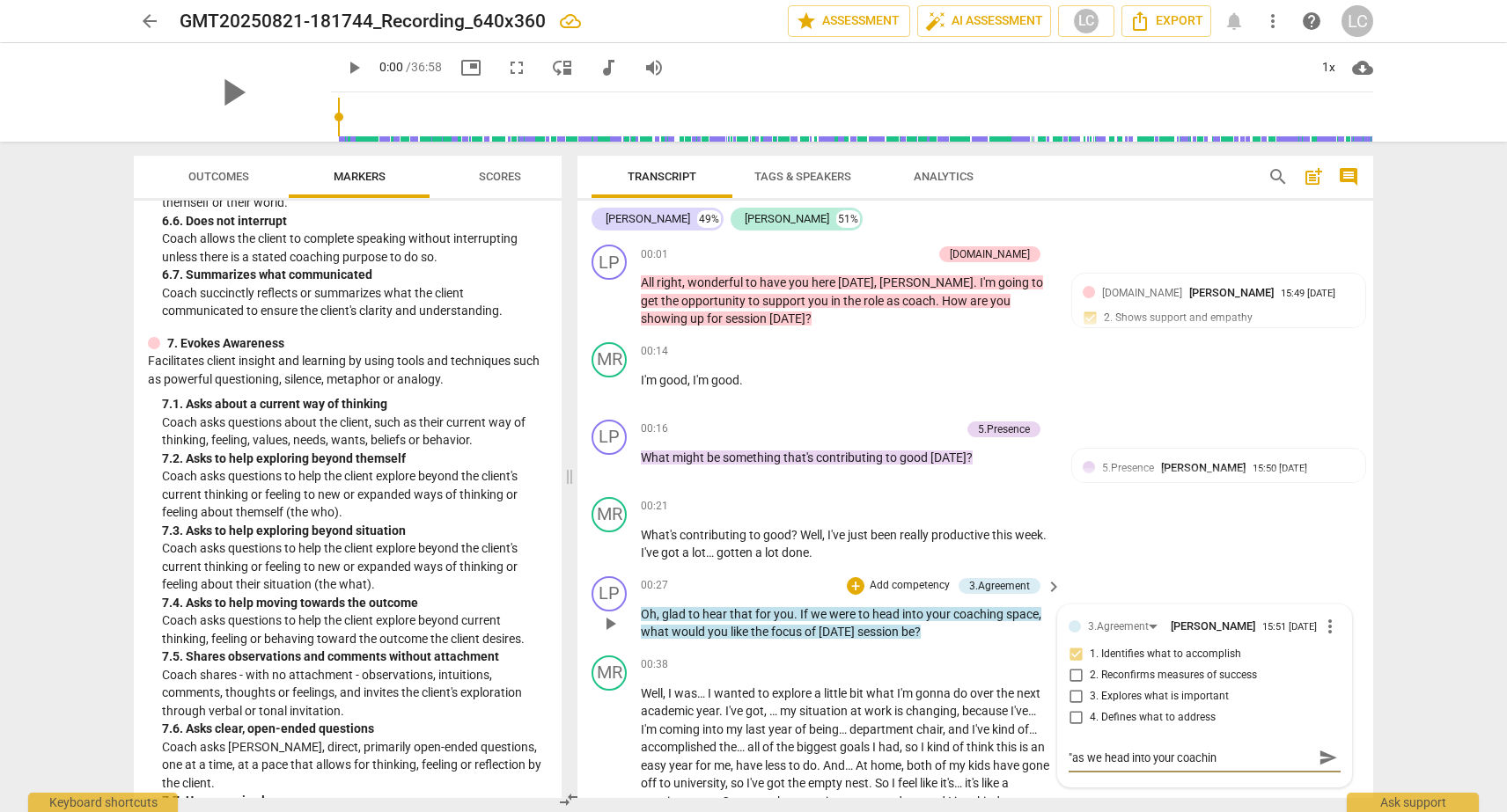
type textarea ""as we head into your coaching"
type textarea ""as we head into your coaching."
type textarea ""as we head into your coaching.."
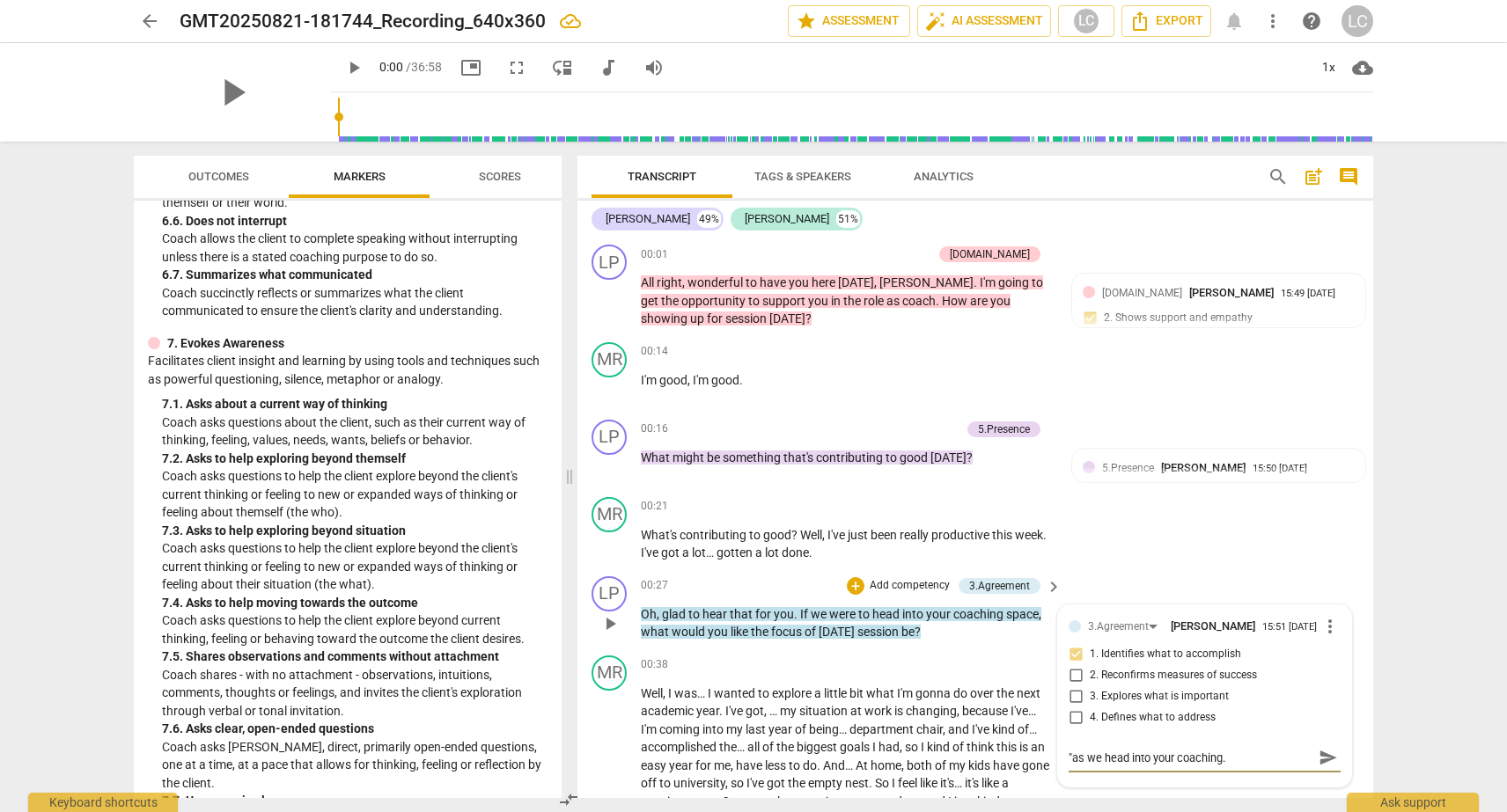
type textarea ""as we head into your coaching.."
type textarea ""as we head into your coaching..."
type textarea ""as we head into your coaching...."
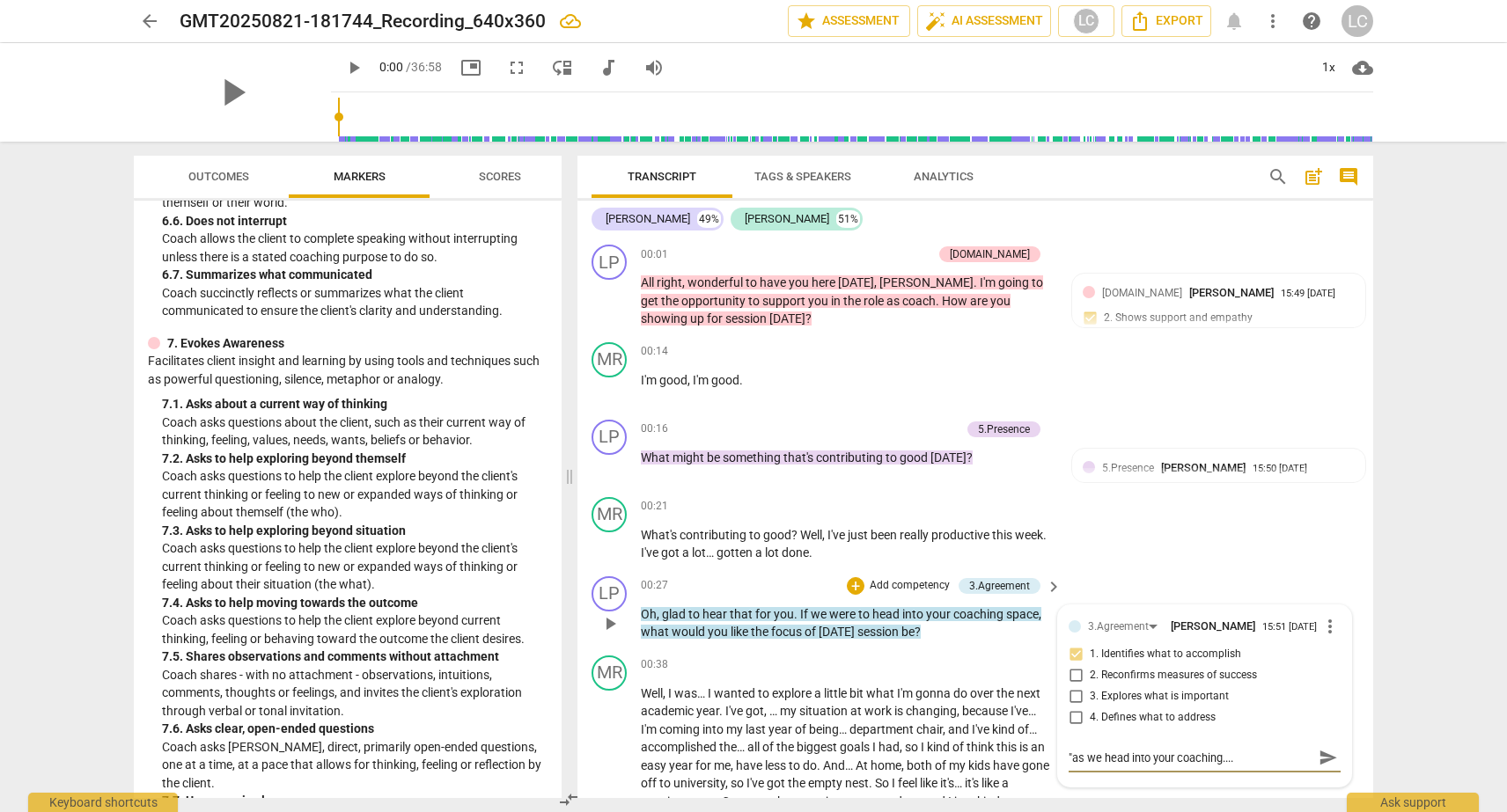
type textarea ""as we head into your coaching....""
type textarea ""as we head into your coaching...." n"
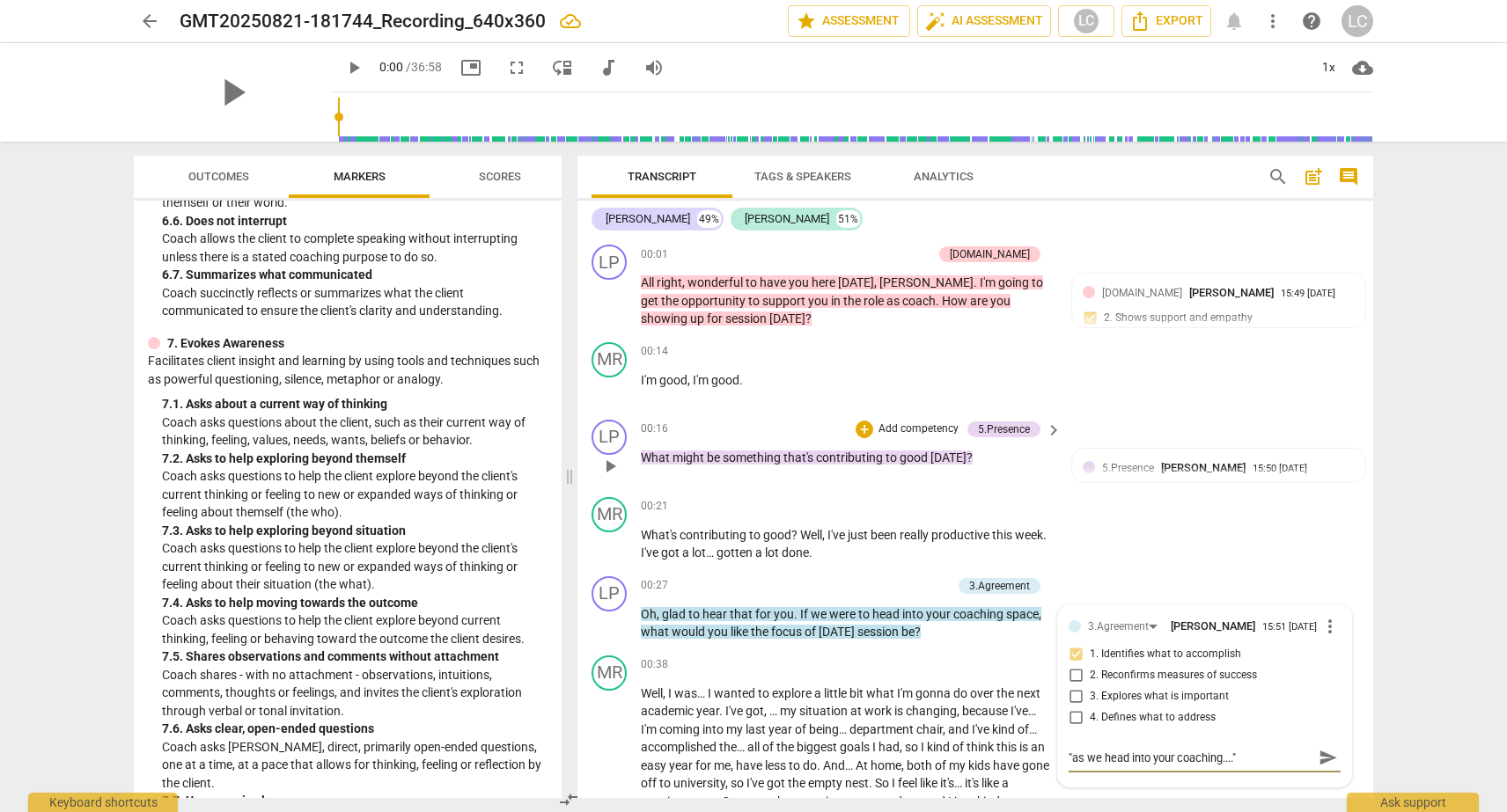
type textarea ""as we head into your coaching...." n"
type textarea ""as we head into your coaching...." no"
type textarea ""as we head into your coaching...." not"
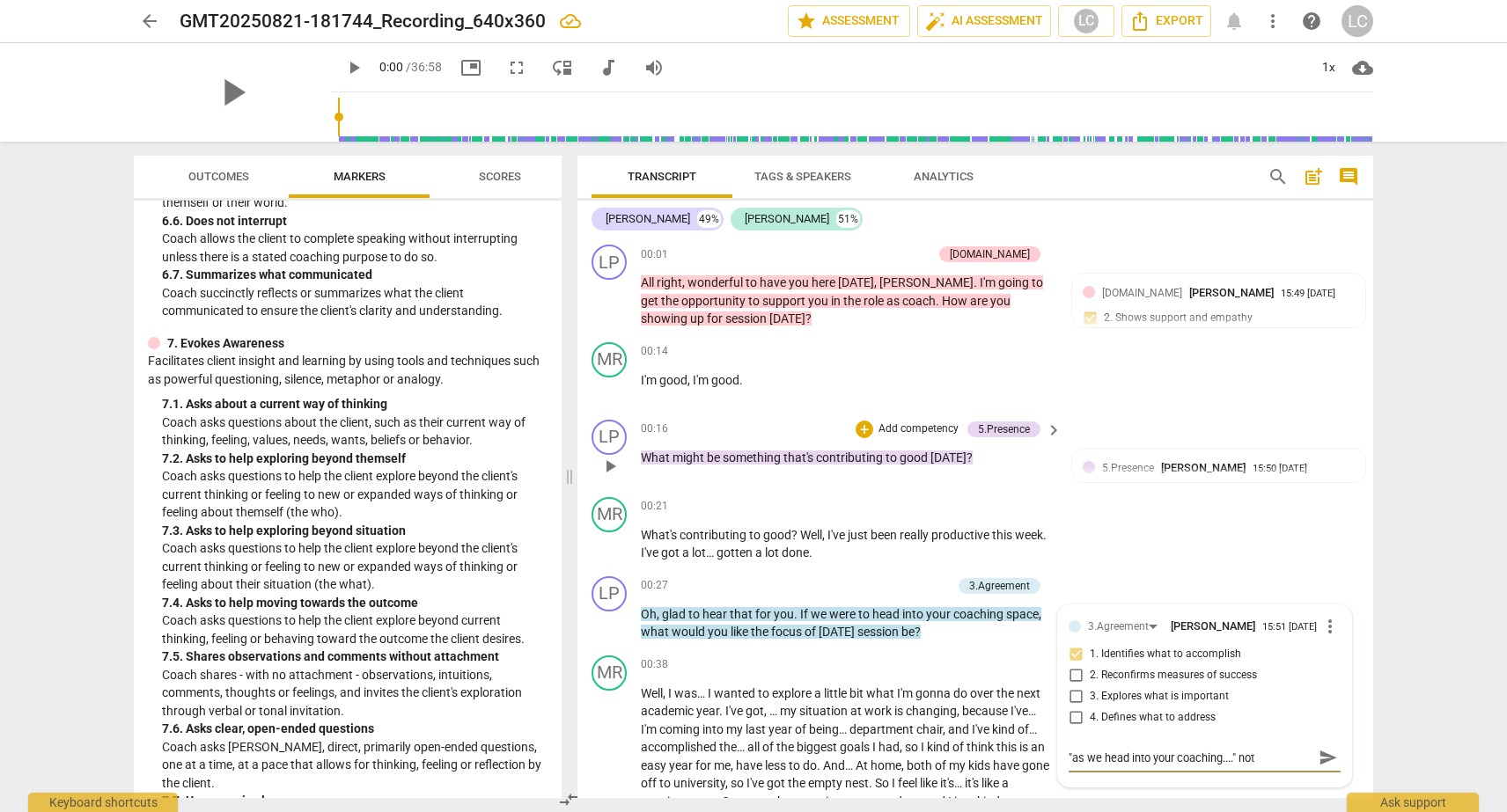
type textarea ""as we head into your coaching...." not ""
type textarea ""as we head into your coaching...." not "i"
type textarea ""as we head into your coaching...." not "if"
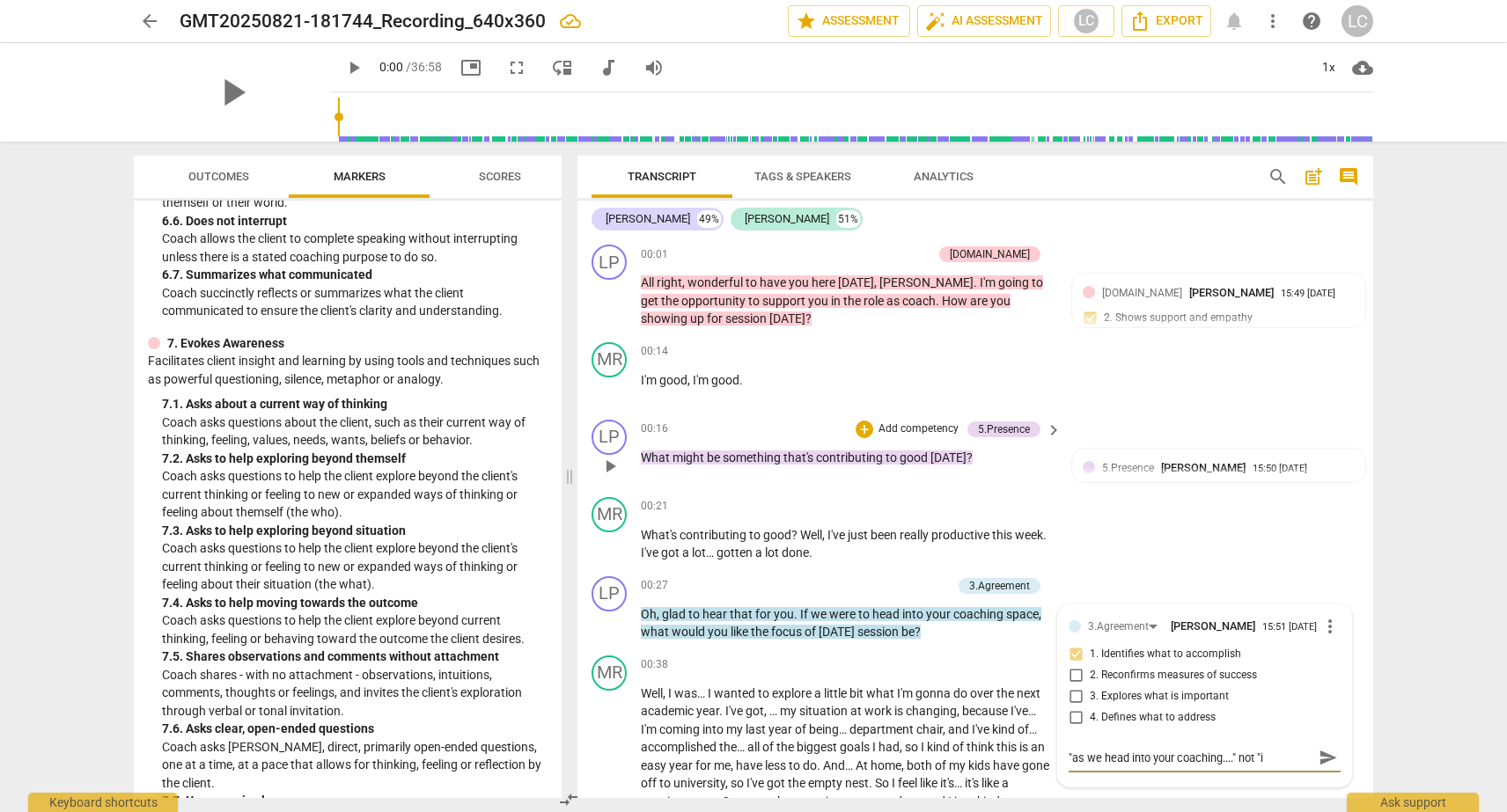
type textarea ""as we head into your coaching...." not "if"
type textarea ""as we head into your coaching...." not "if""
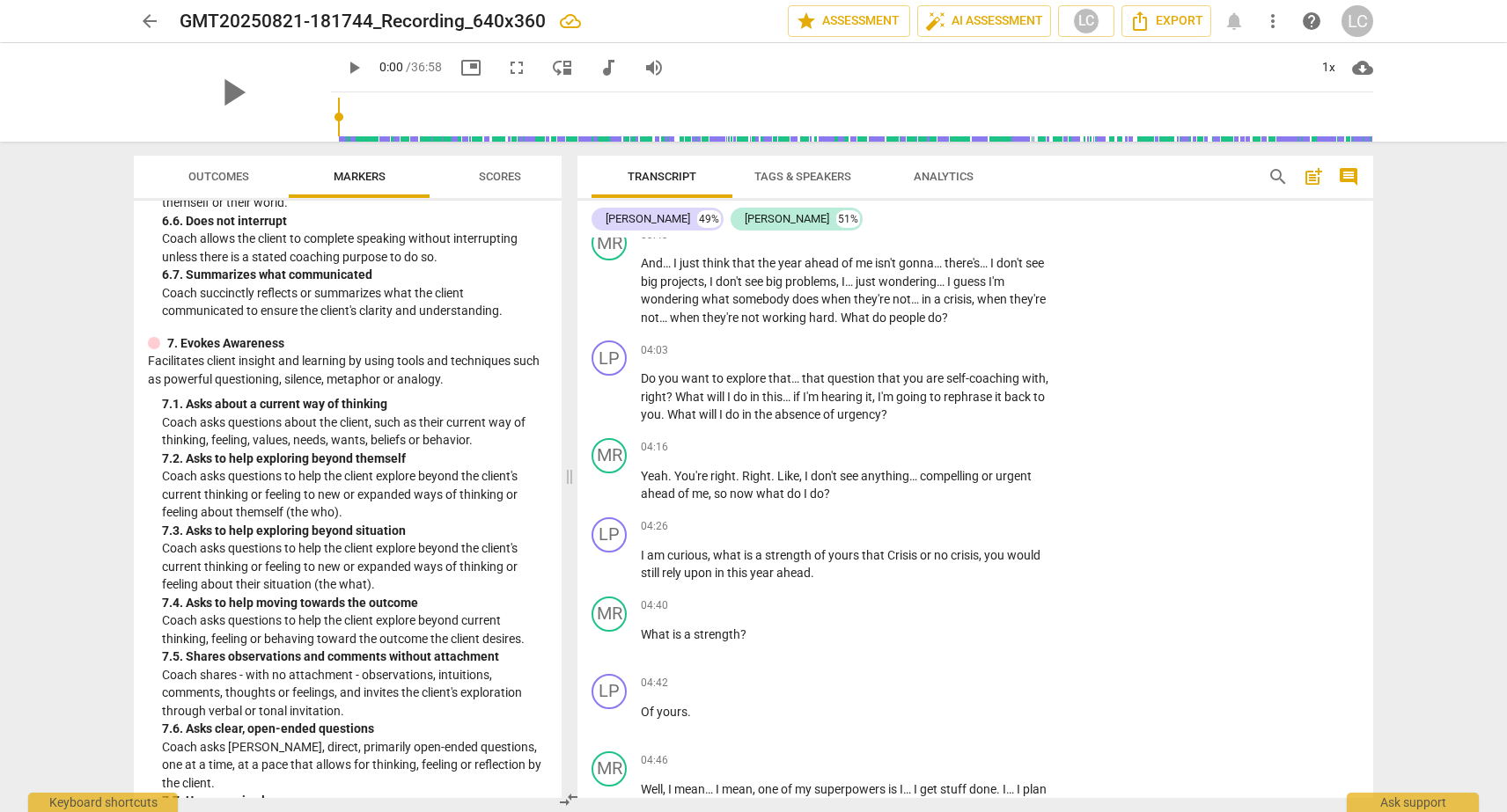
scroll to position [0, 0]
